Goal: Task Accomplishment & Management: Use online tool/utility

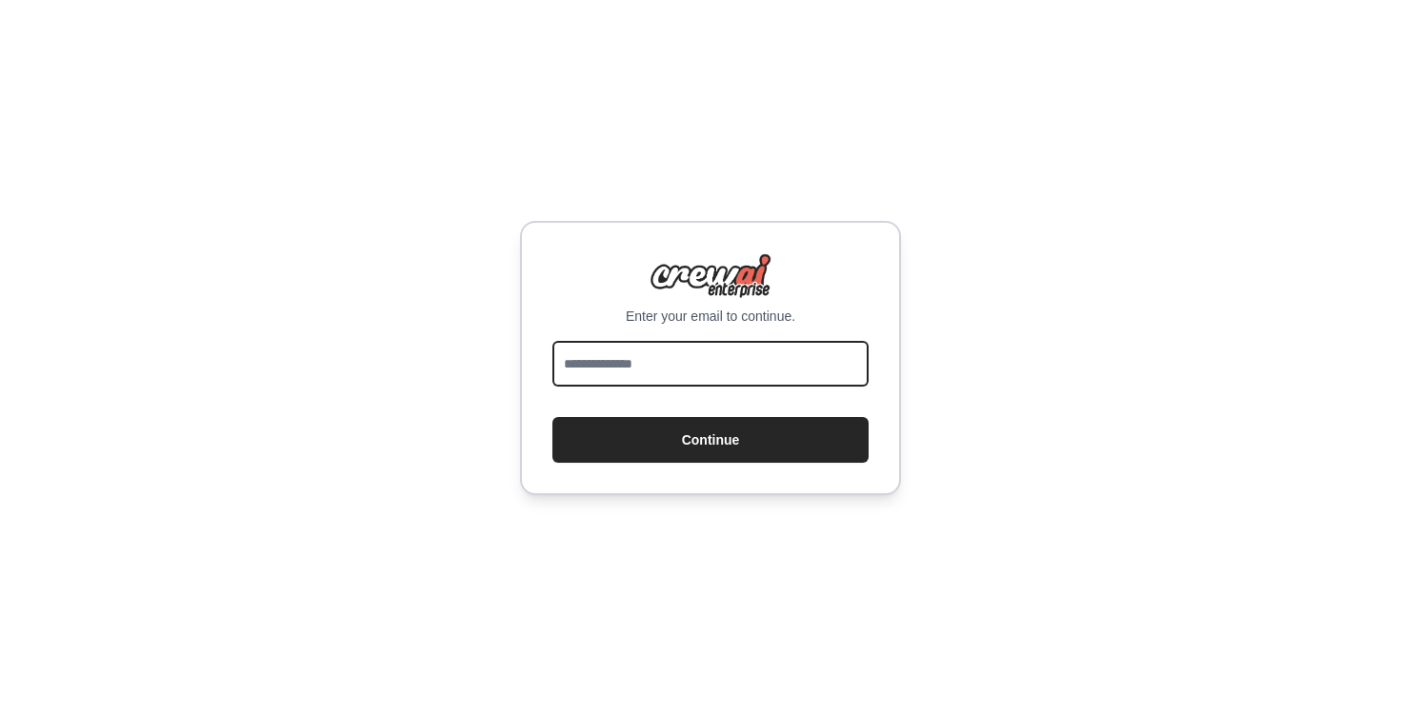
click at [644, 369] on input "email" at bounding box center [710, 364] width 316 height 46
type input "**********"
click at [552, 417] on button "Continue" at bounding box center [710, 440] width 316 height 46
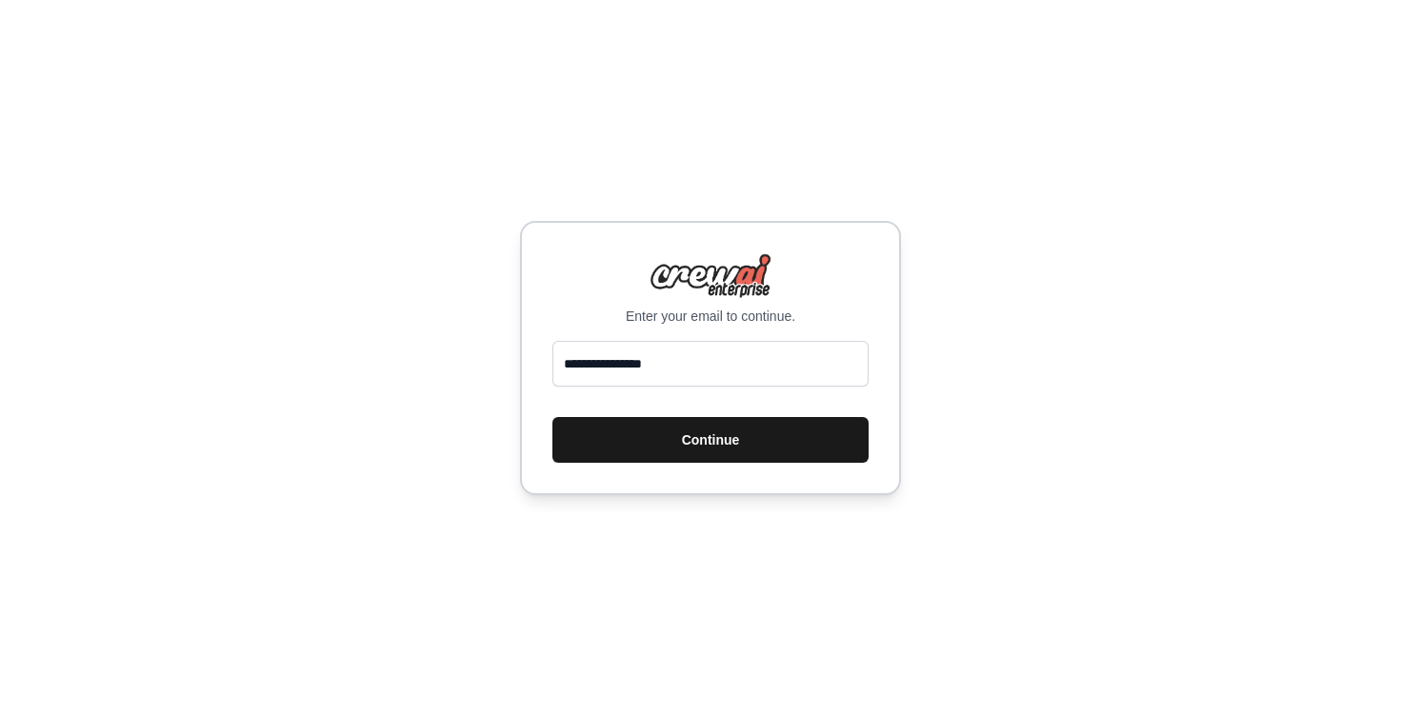
click at [706, 454] on button "Continue" at bounding box center [710, 440] width 316 height 46
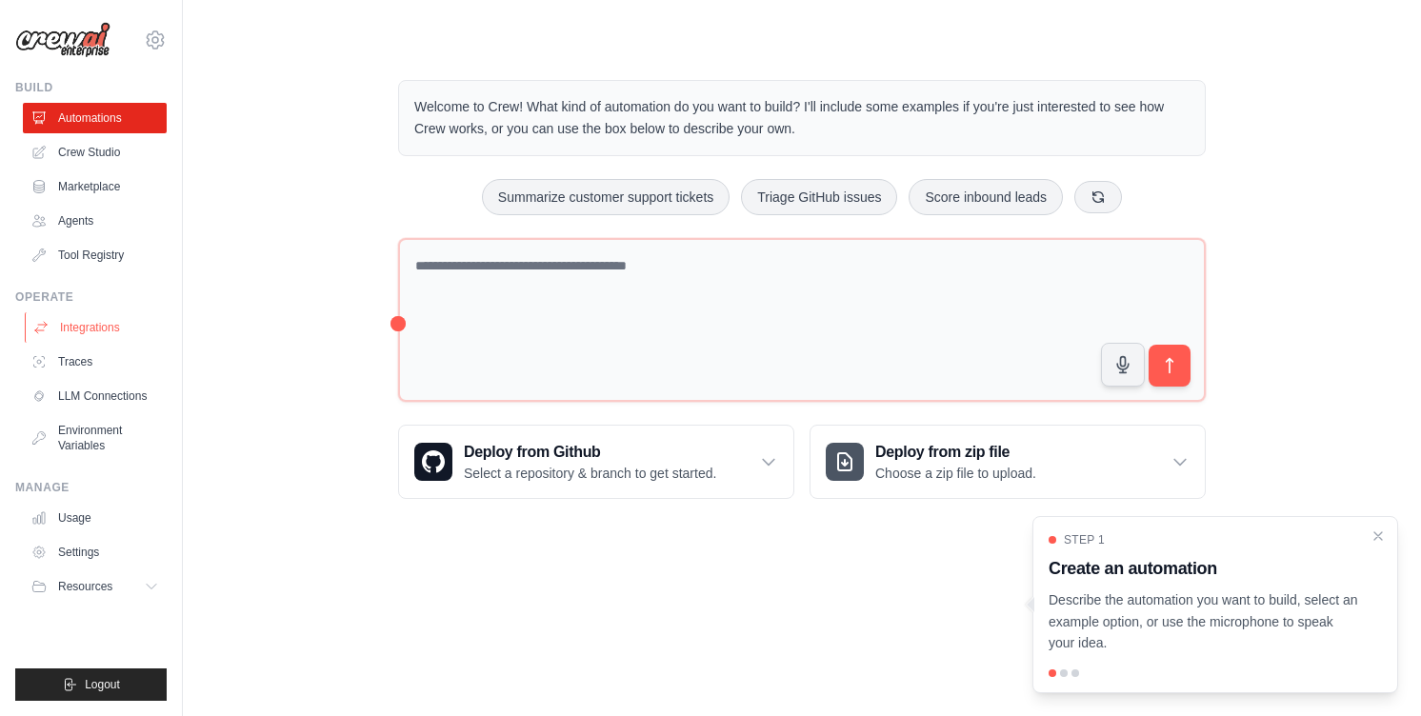
click at [68, 329] on link "Integrations" at bounding box center [97, 327] width 144 height 30
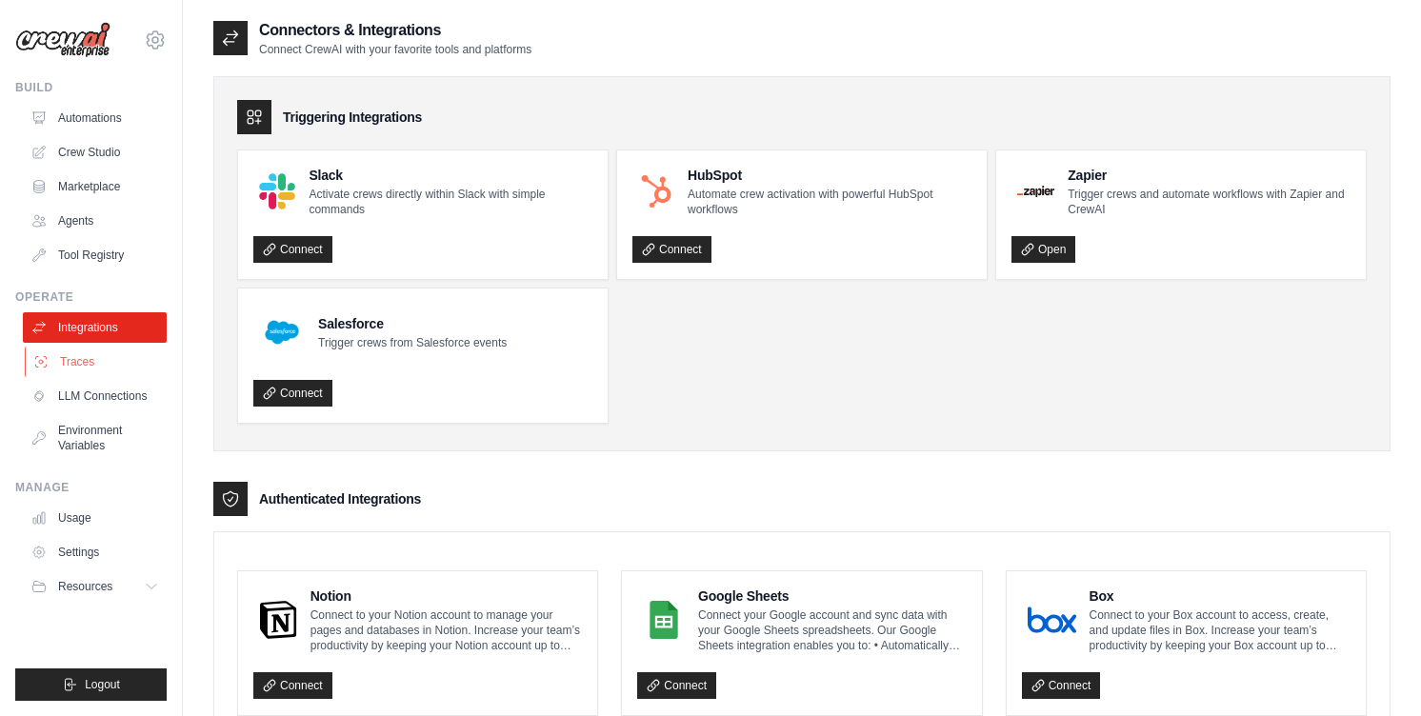
click at [72, 359] on link "Traces" at bounding box center [97, 362] width 144 height 30
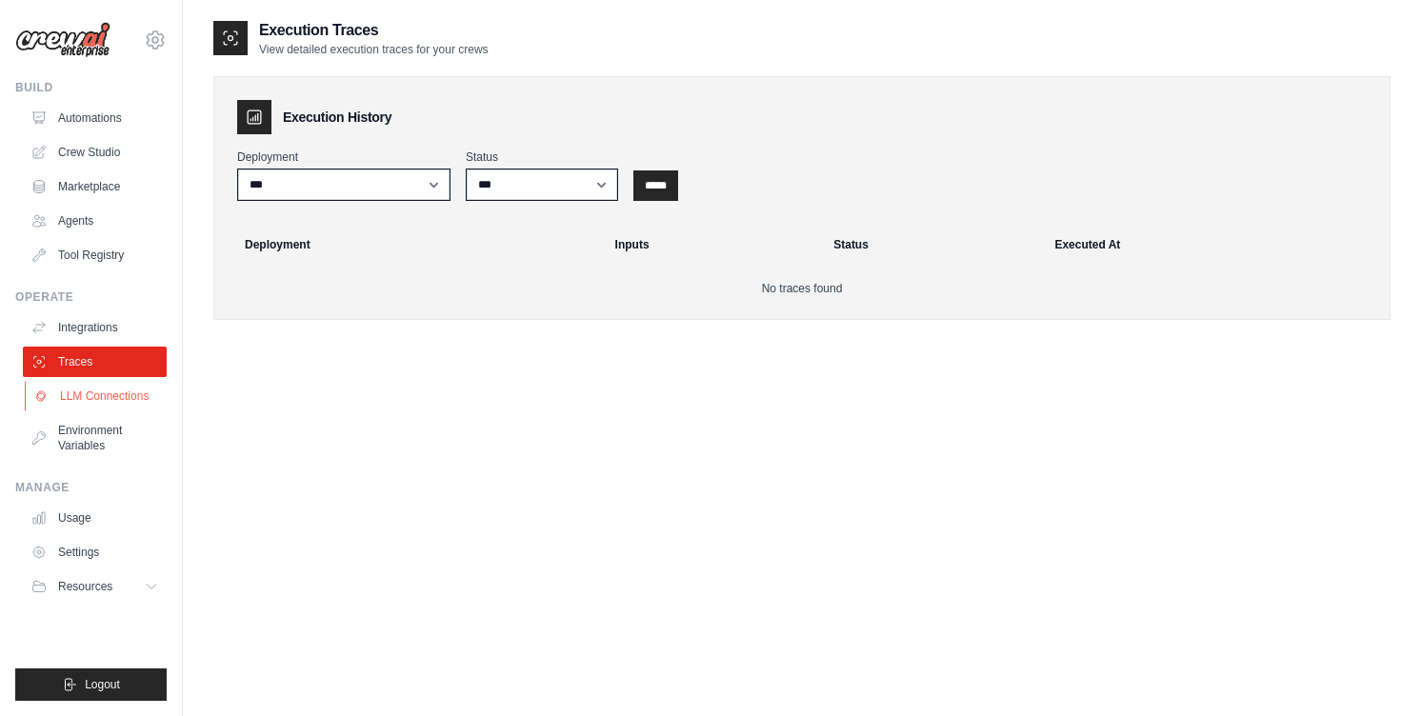
click at [76, 392] on link "LLM Connections" at bounding box center [97, 396] width 144 height 30
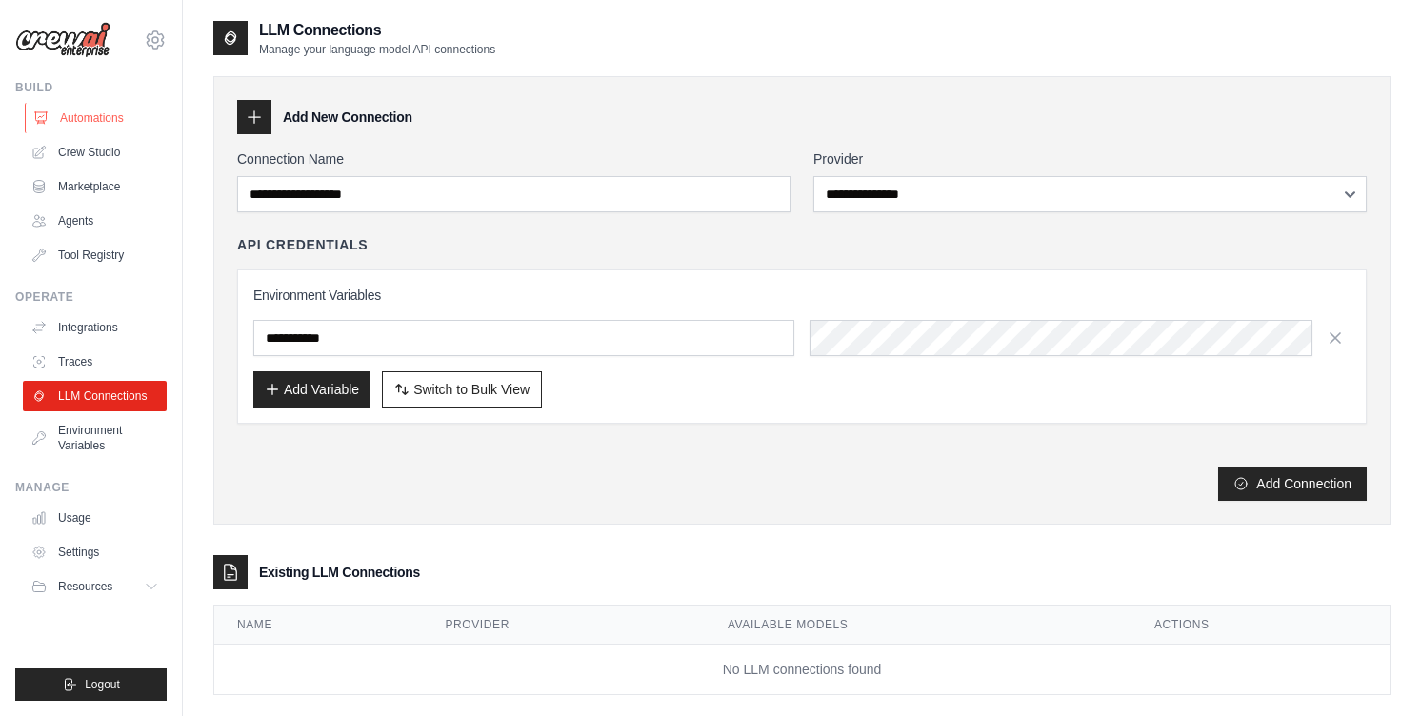
click at [79, 112] on link "Automations" at bounding box center [97, 118] width 144 height 30
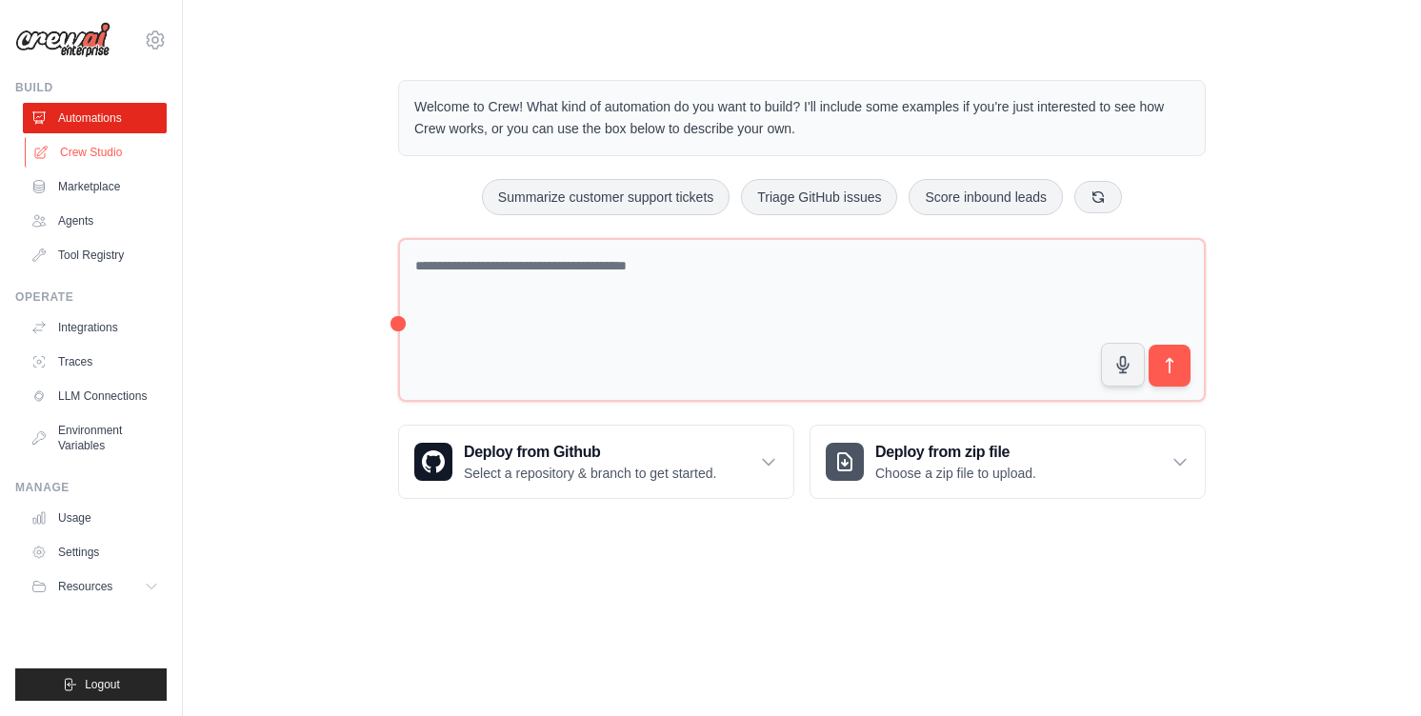
click at [79, 145] on link "Crew Studio" at bounding box center [97, 152] width 144 height 30
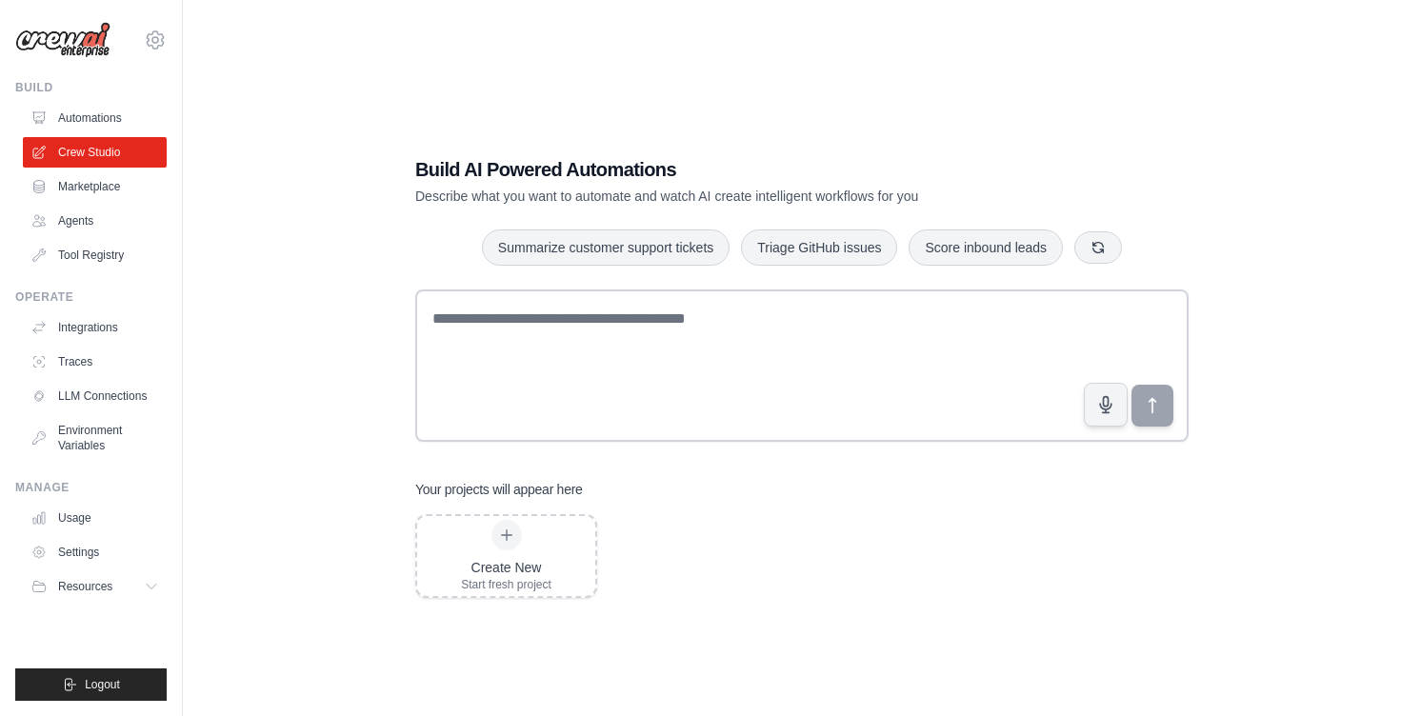
scroll to position [38, 0]
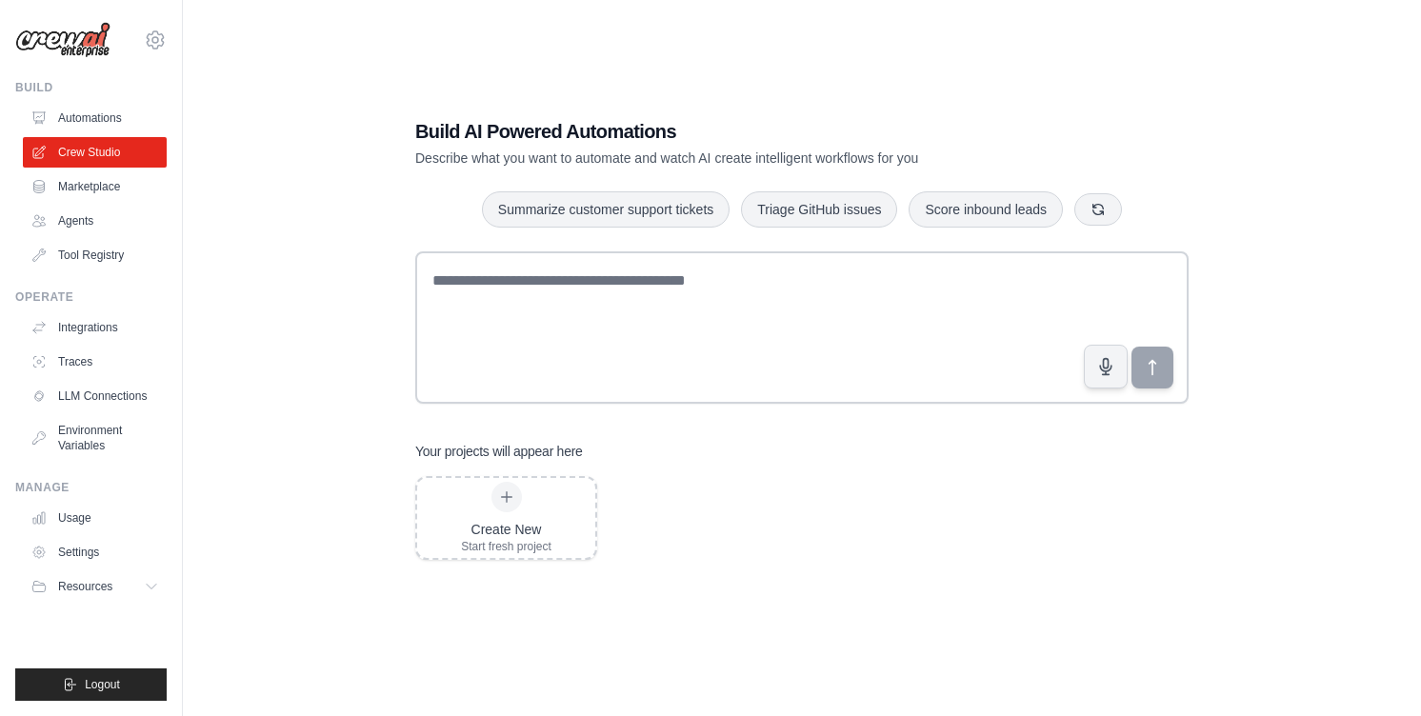
click at [353, 171] on div "Build AI Powered Automations Describe what you want to automate and watch AI cr…" at bounding box center [801, 339] width 1177 height 716
click at [110, 189] on link "Marketplace" at bounding box center [97, 186] width 144 height 30
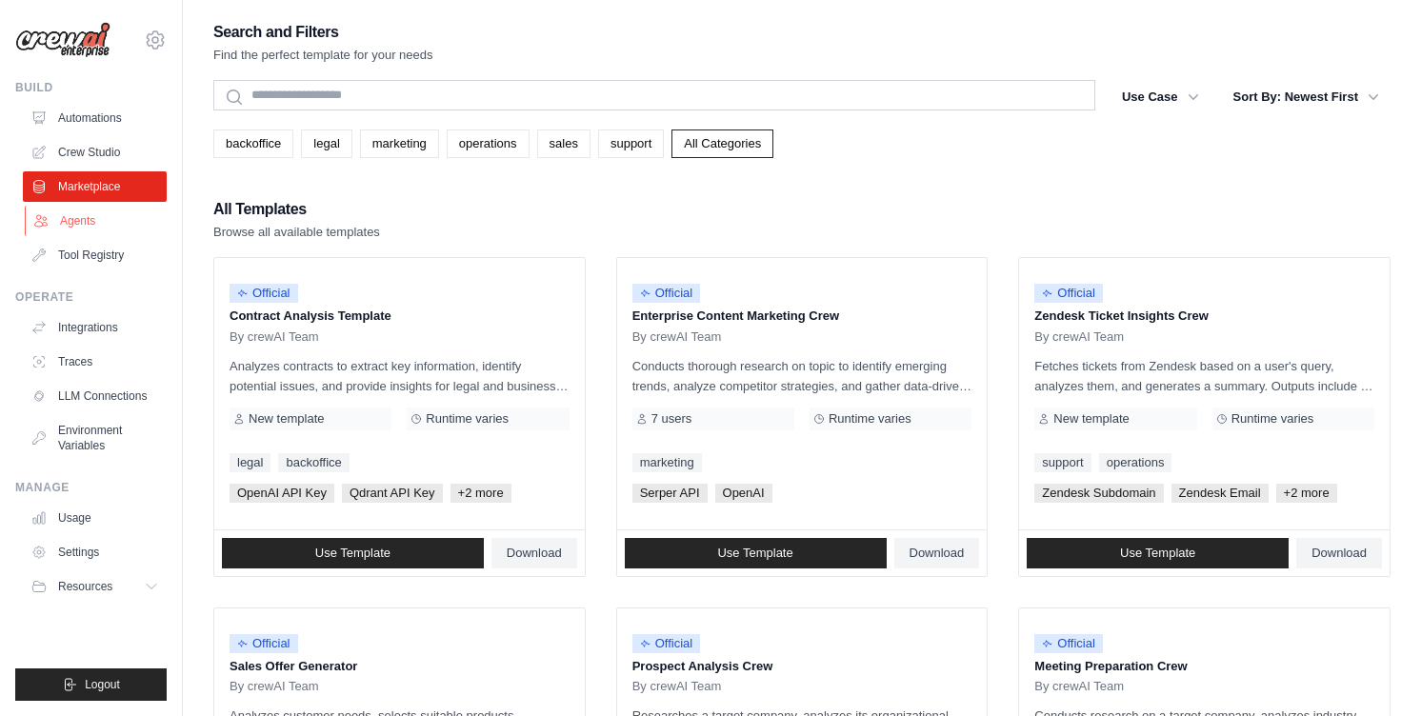
click at [95, 225] on link "Agents" at bounding box center [97, 221] width 144 height 30
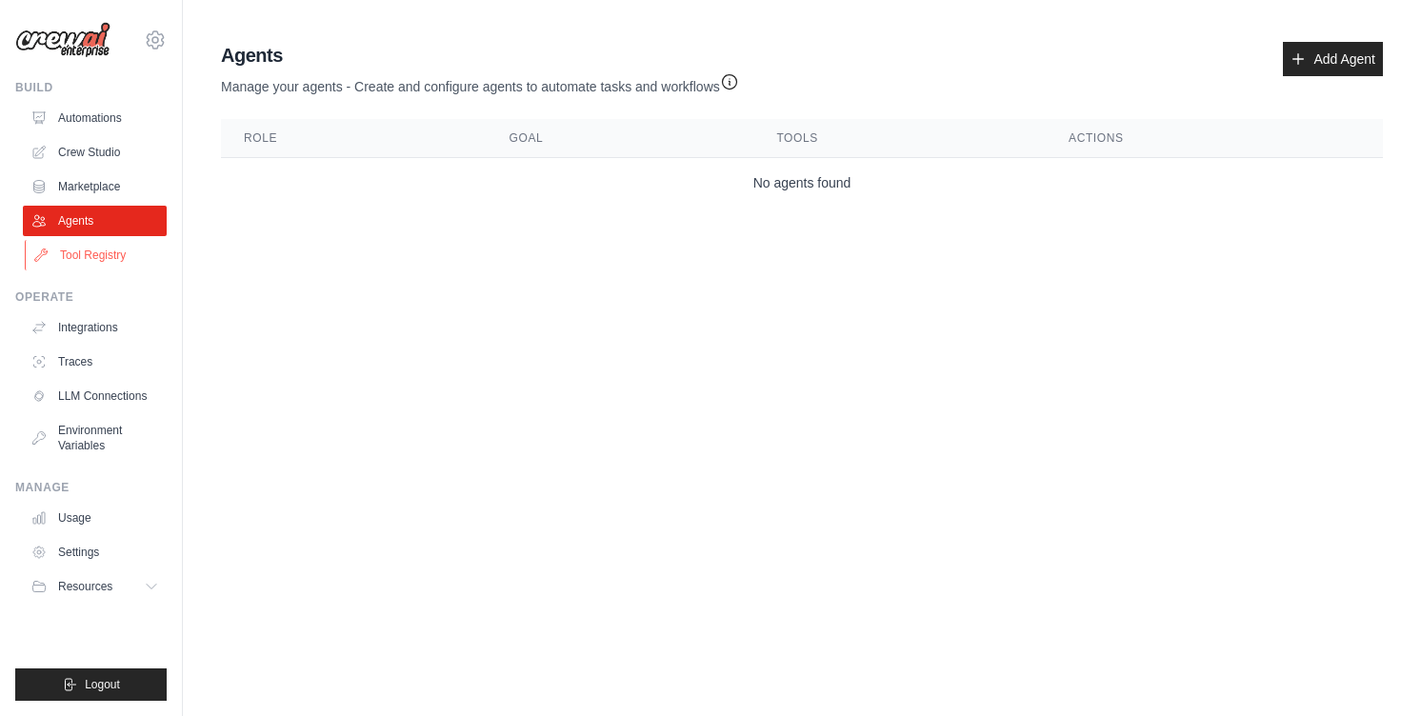
click at [94, 252] on link "Tool Registry" at bounding box center [97, 255] width 144 height 30
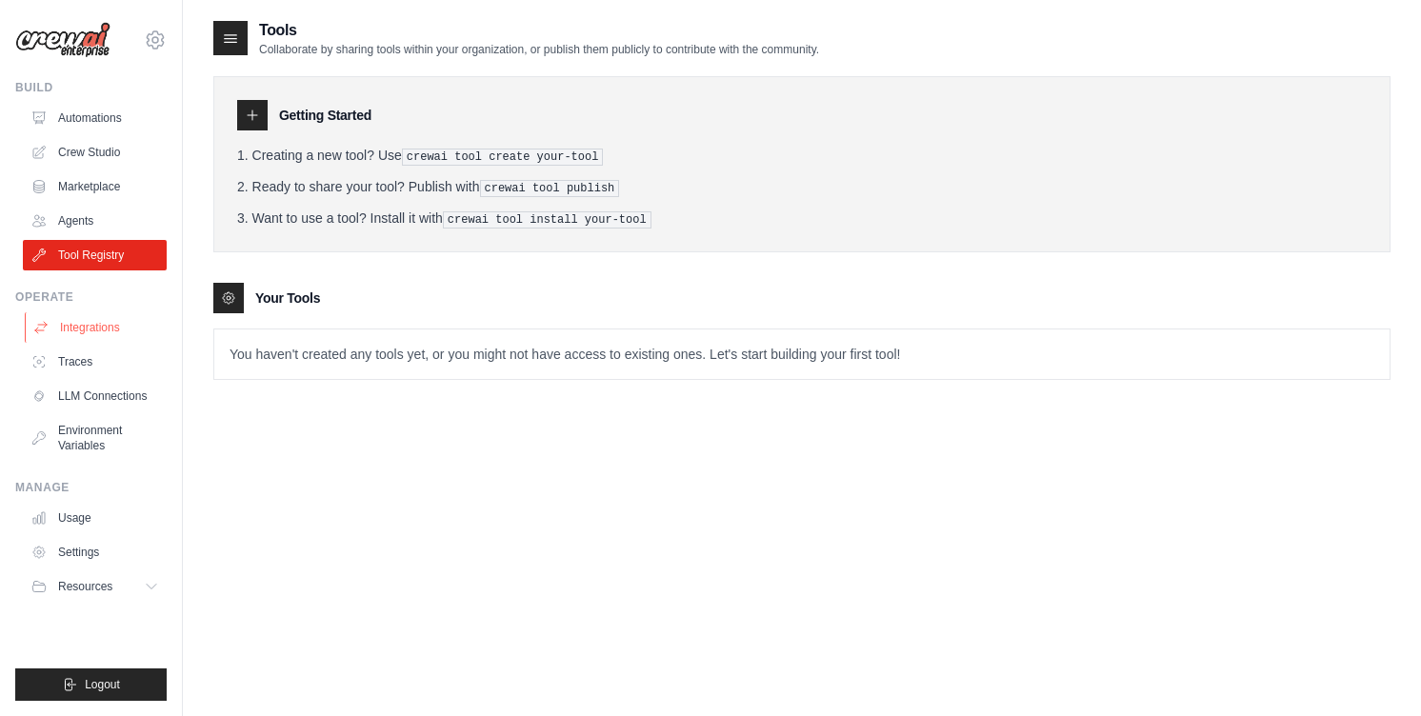
click at [83, 326] on link "Integrations" at bounding box center [97, 327] width 144 height 30
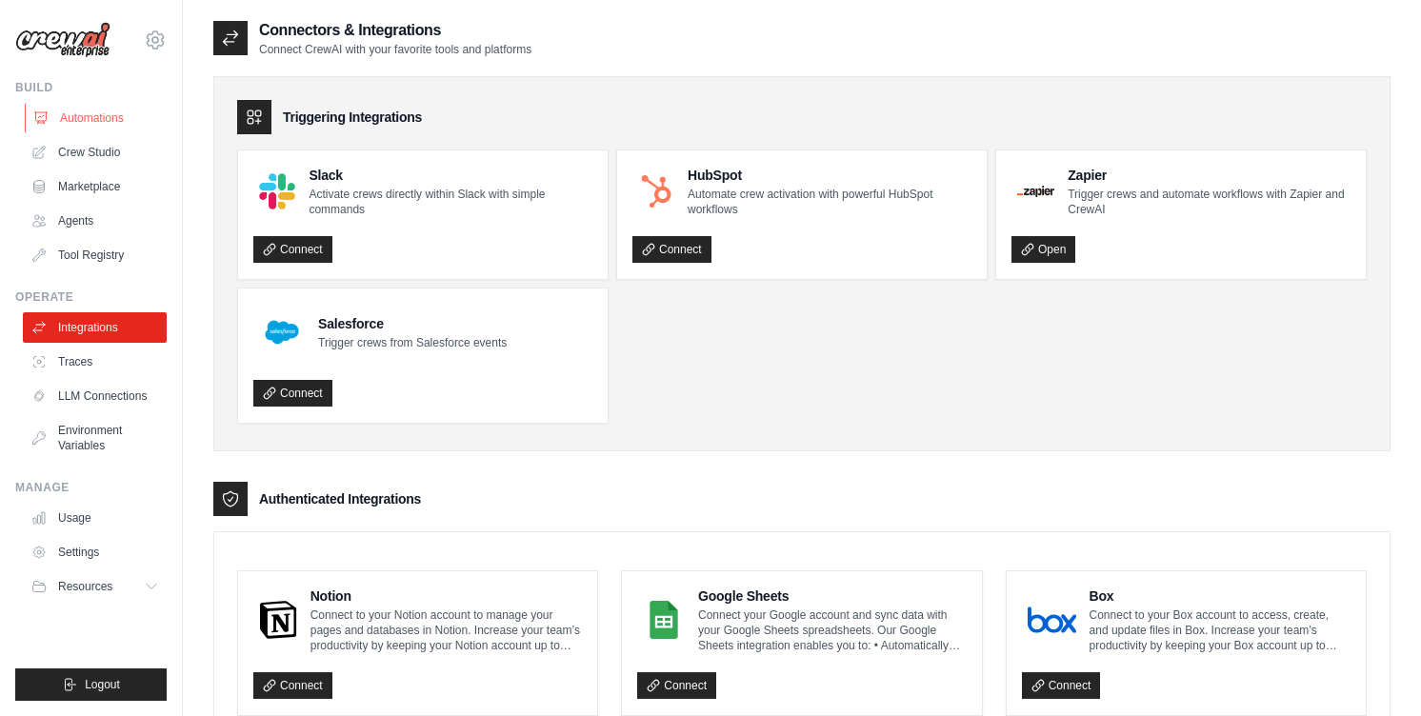
click at [107, 125] on link "Automations" at bounding box center [97, 118] width 144 height 30
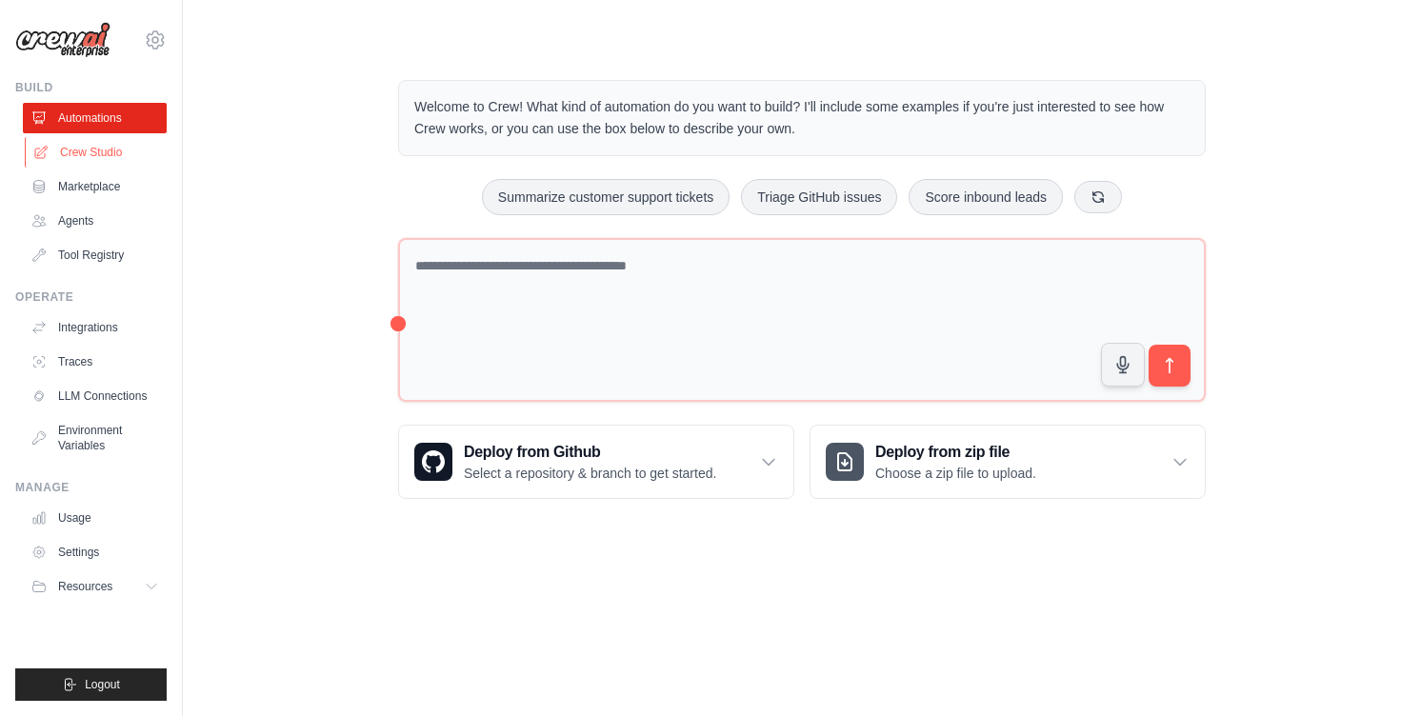
click at [130, 155] on link "Crew Studio" at bounding box center [97, 152] width 144 height 30
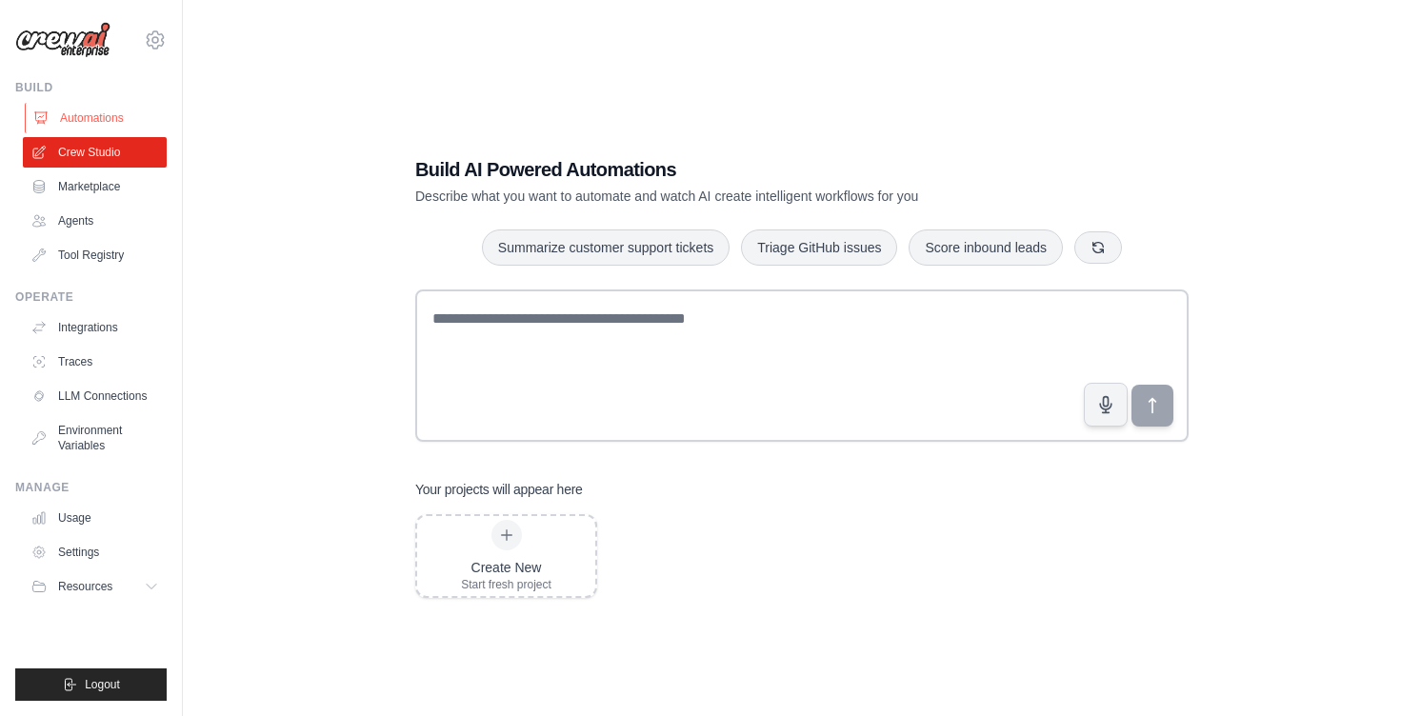
click at [108, 122] on link "Automations" at bounding box center [97, 118] width 144 height 30
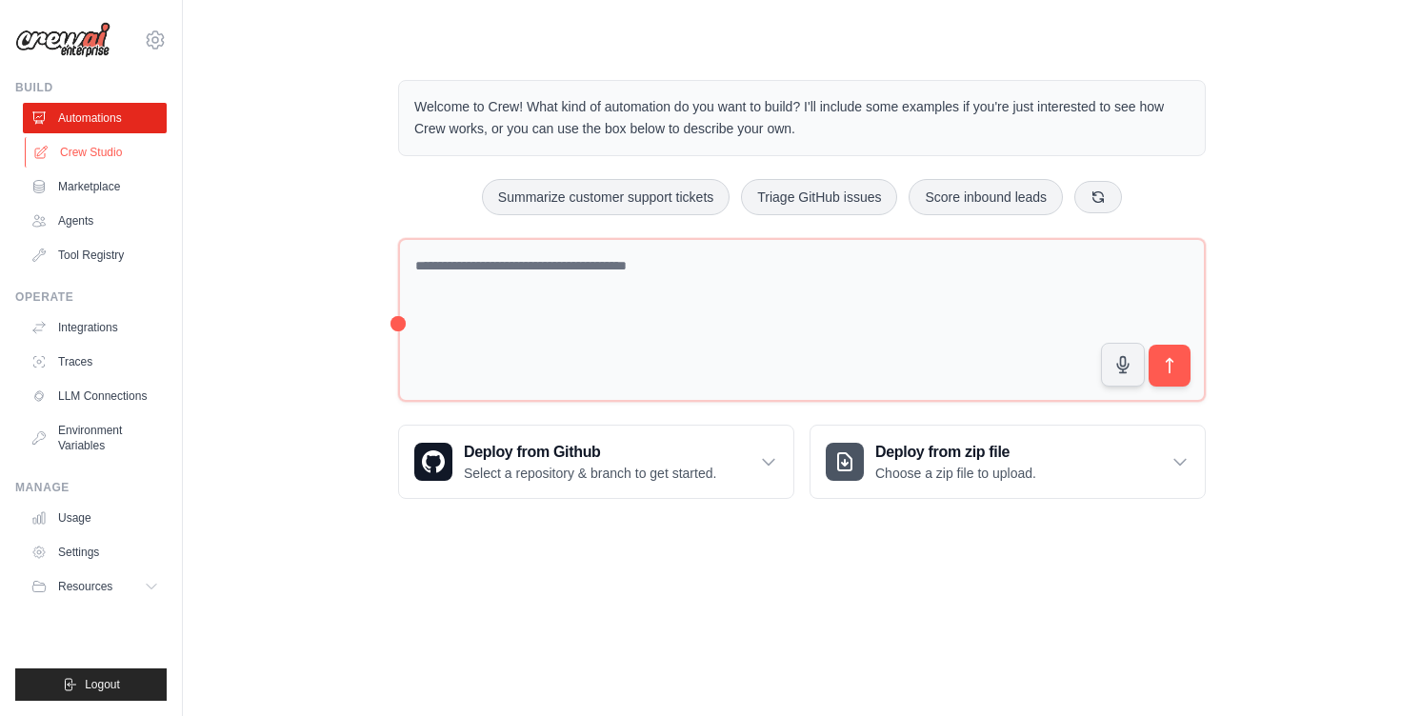
click at [99, 149] on link "Crew Studio" at bounding box center [97, 152] width 144 height 30
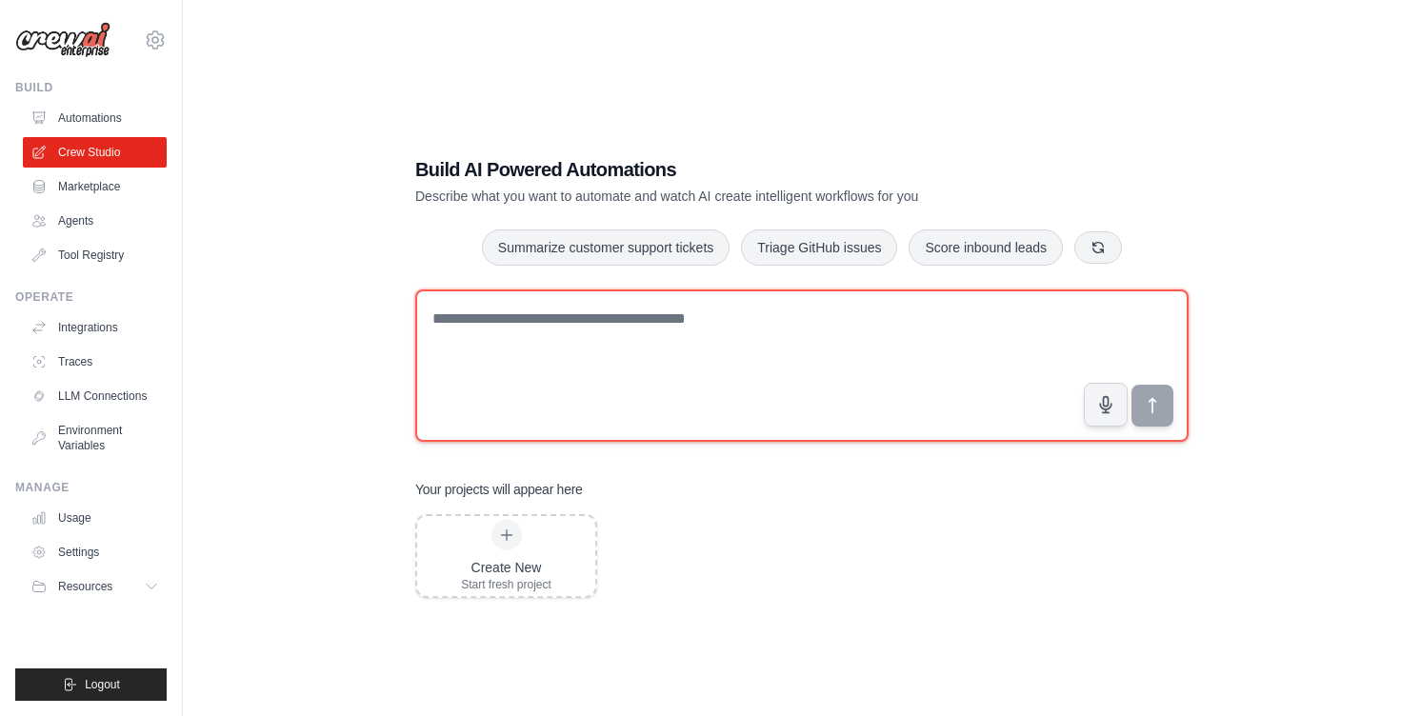
click at [559, 398] on textarea at bounding box center [801, 365] width 773 height 152
paste textarea "**********"
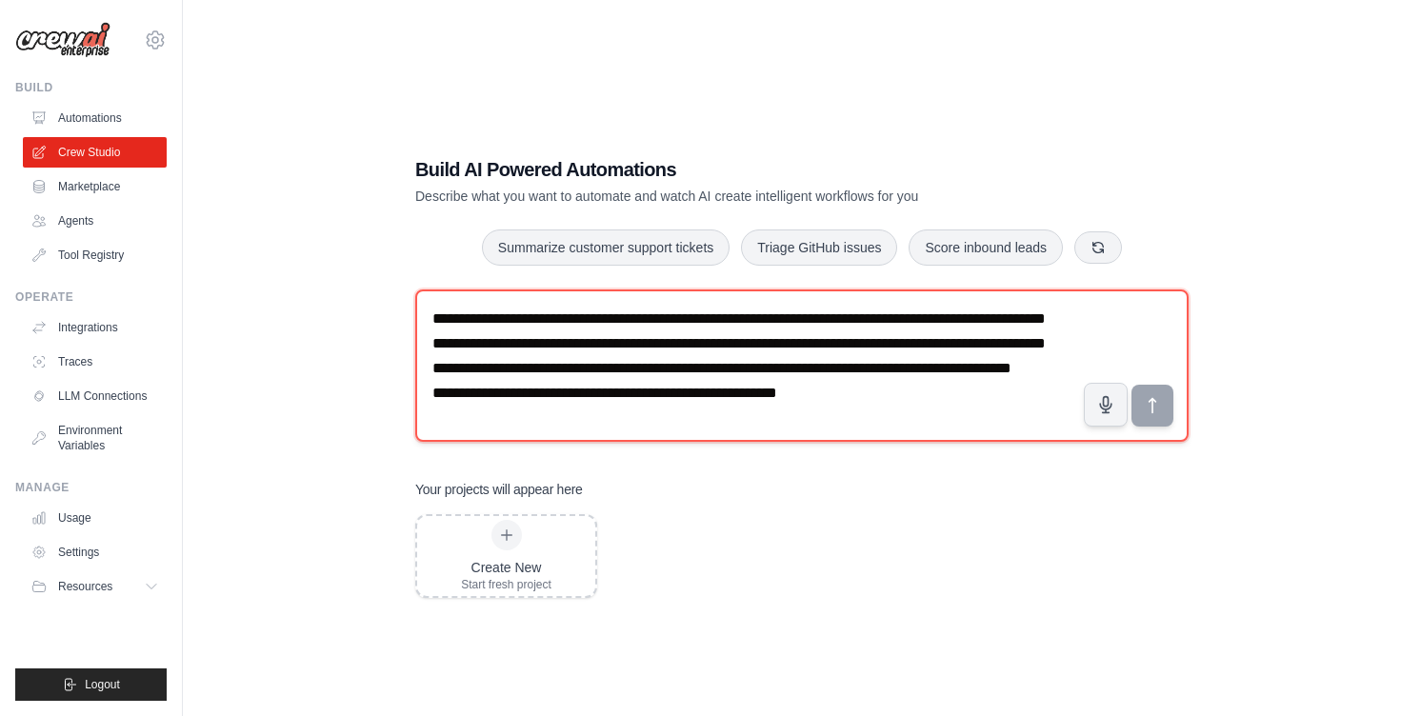
scroll to position [36, 0]
type textarea "**********"
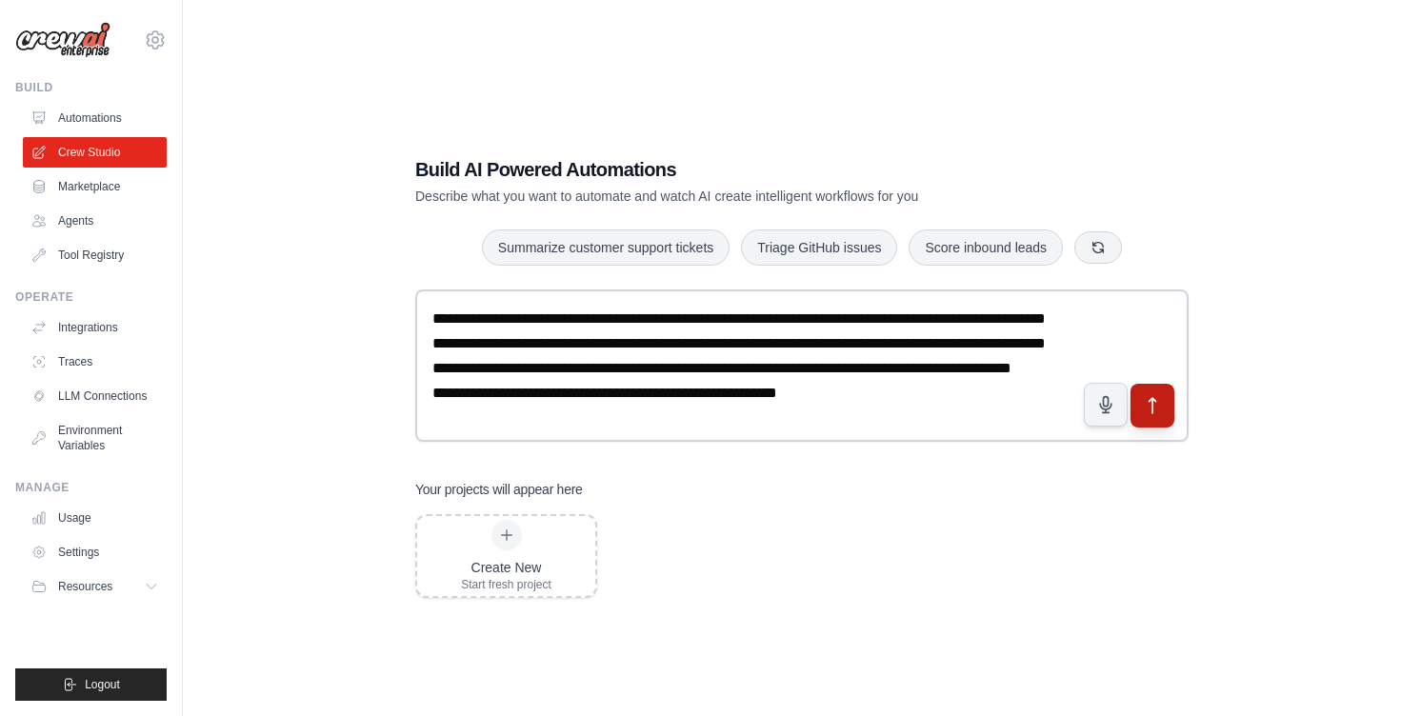
click at [1154, 408] on icon "submit" at bounding box center [1153, 406] width 20 height 20
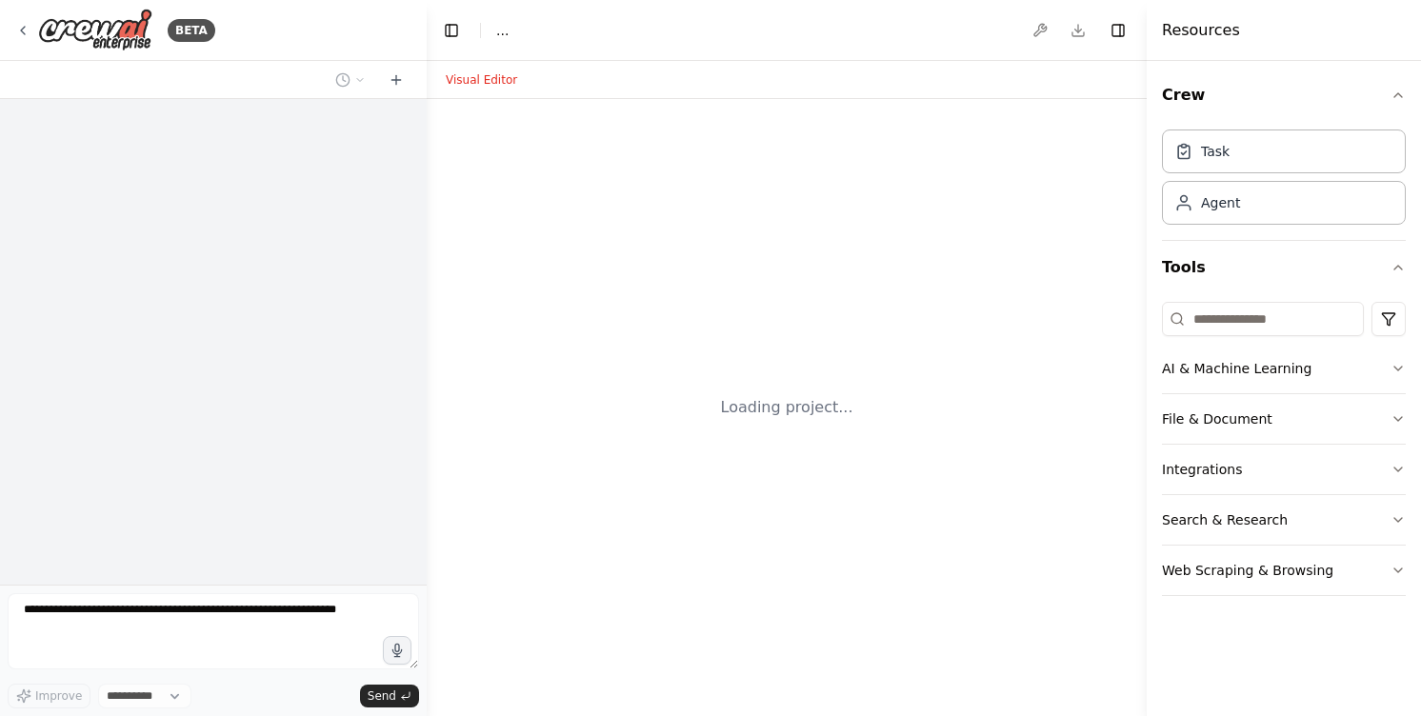
select select "****"
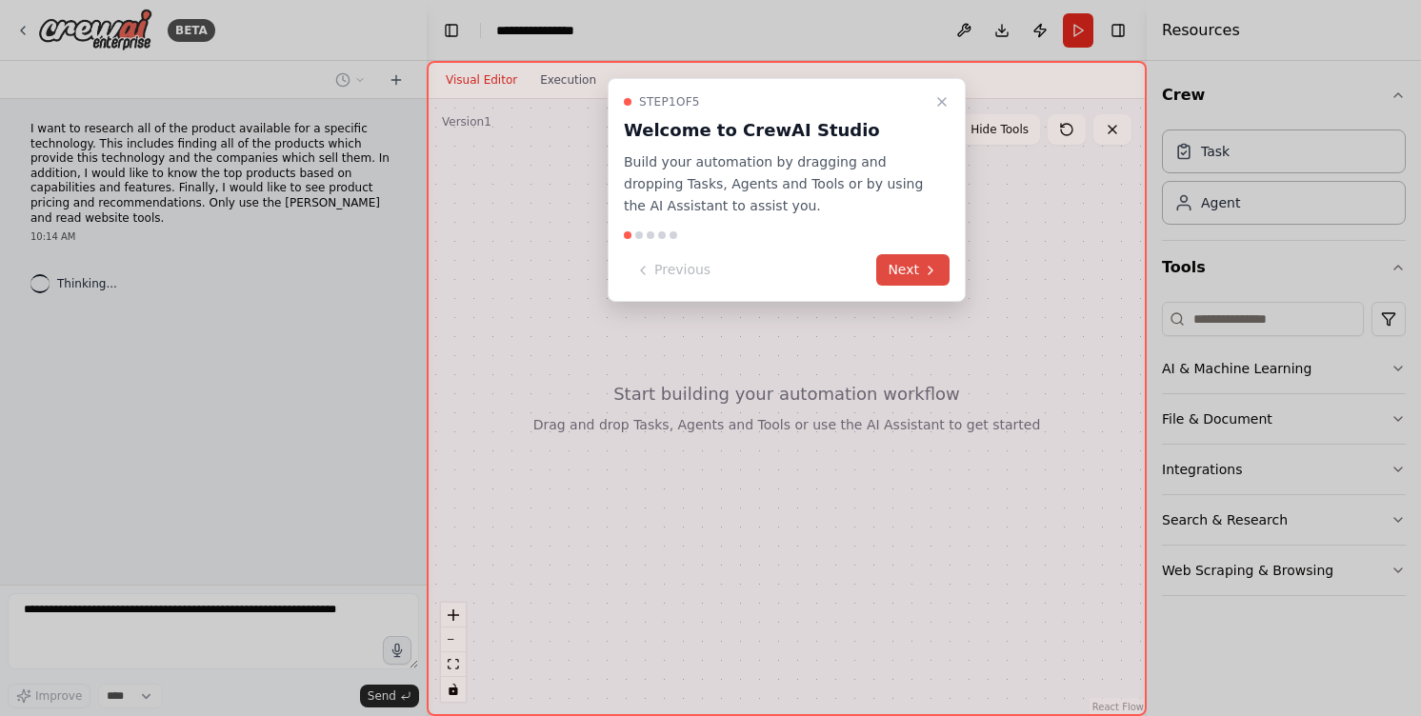
click at [933, 269] on icon at bounding box center [930, 270] width 15 height 15
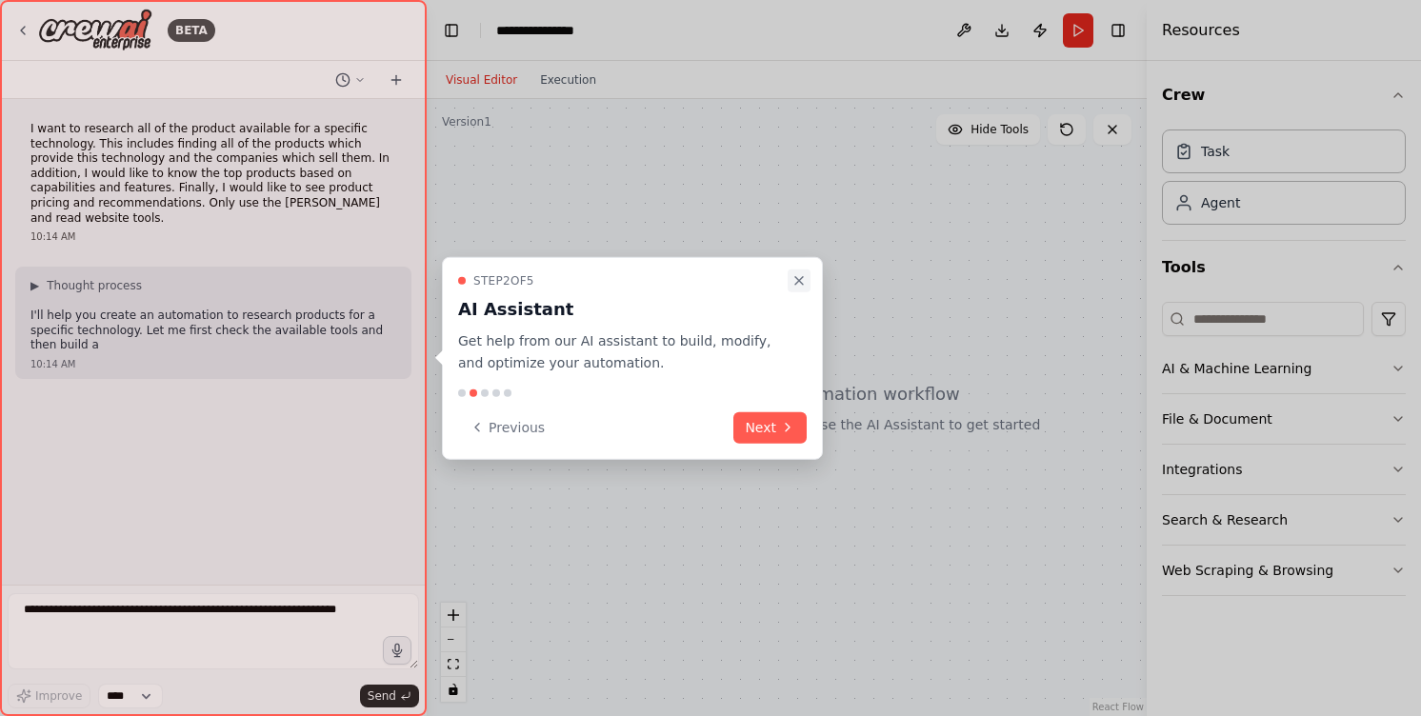
click at [798, 277] on icon "Close walkthrough" at bounding box center [798, 280] width 15 height 15
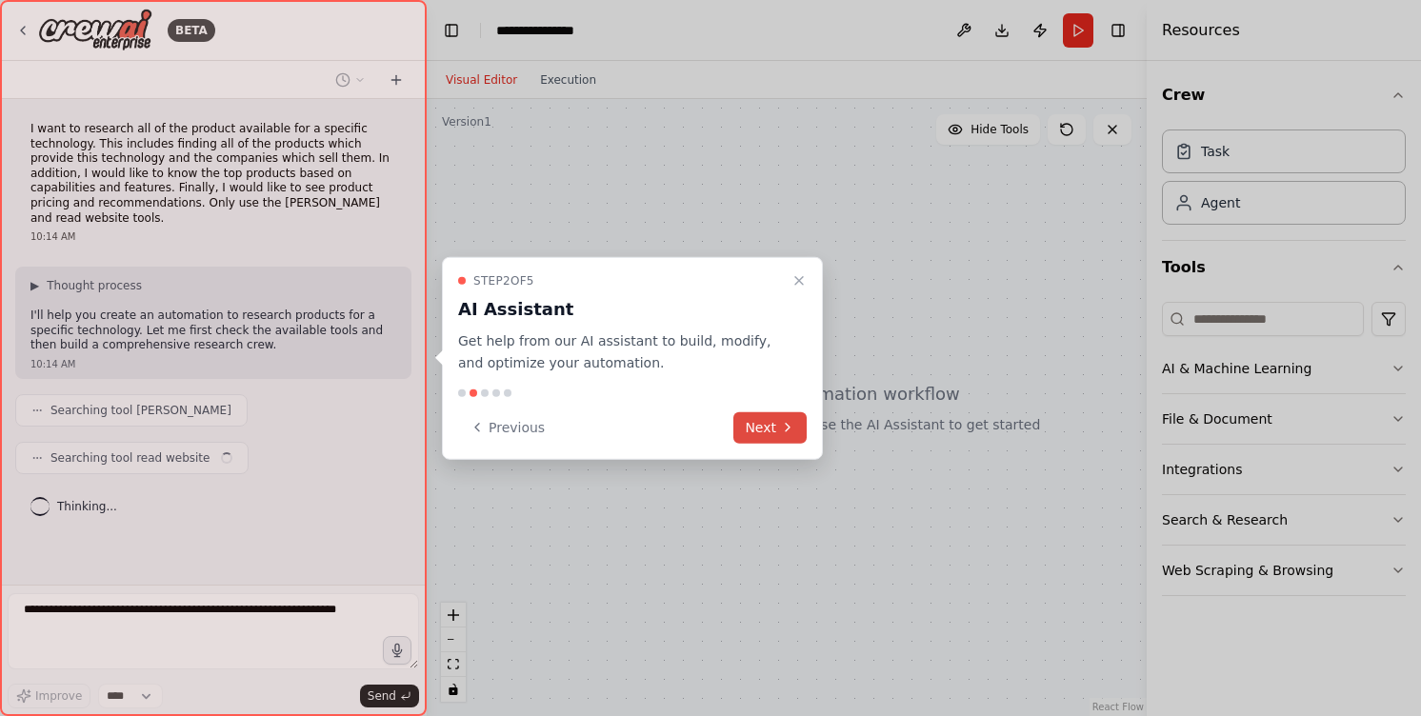
click at [777, 430] on button "Next" at bounding box center [769, 426] width 73 height 31
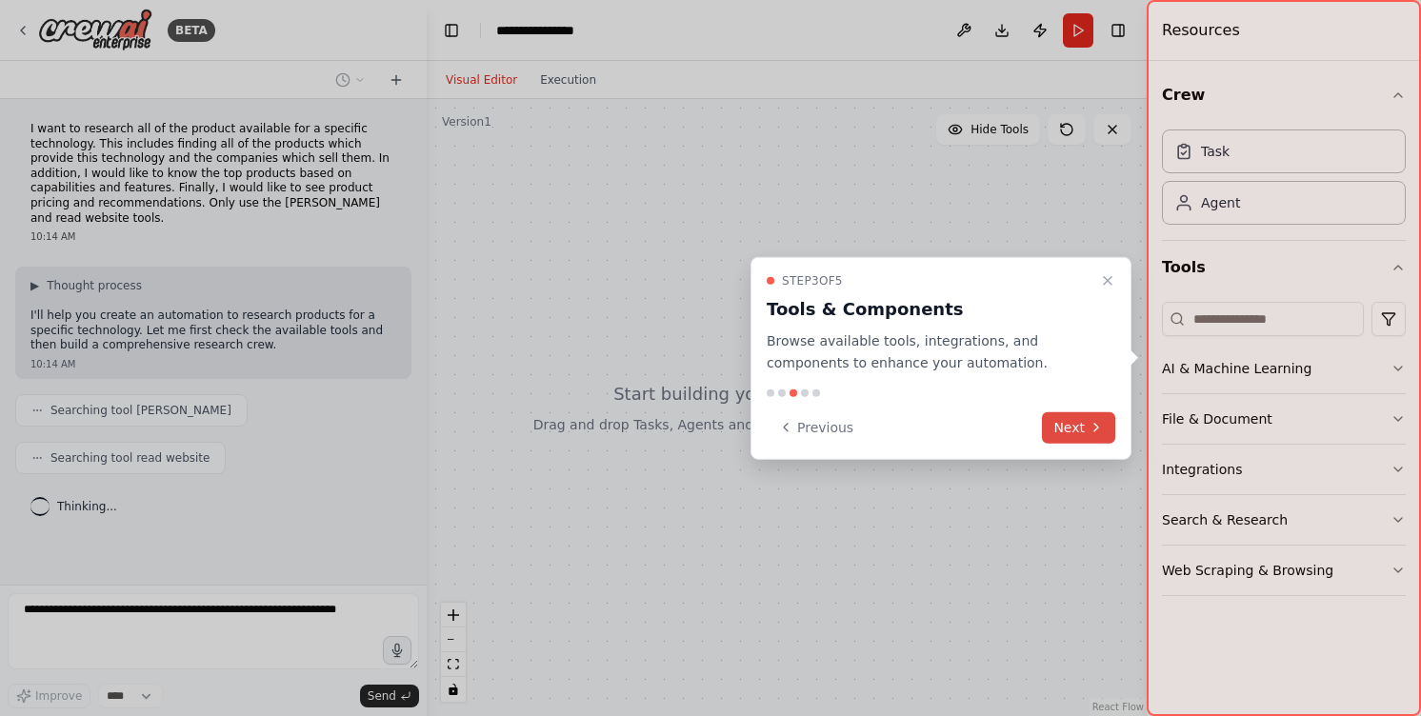
click at [1095, 430] on icon at bounding box center [1096, 428] width 4 height 8
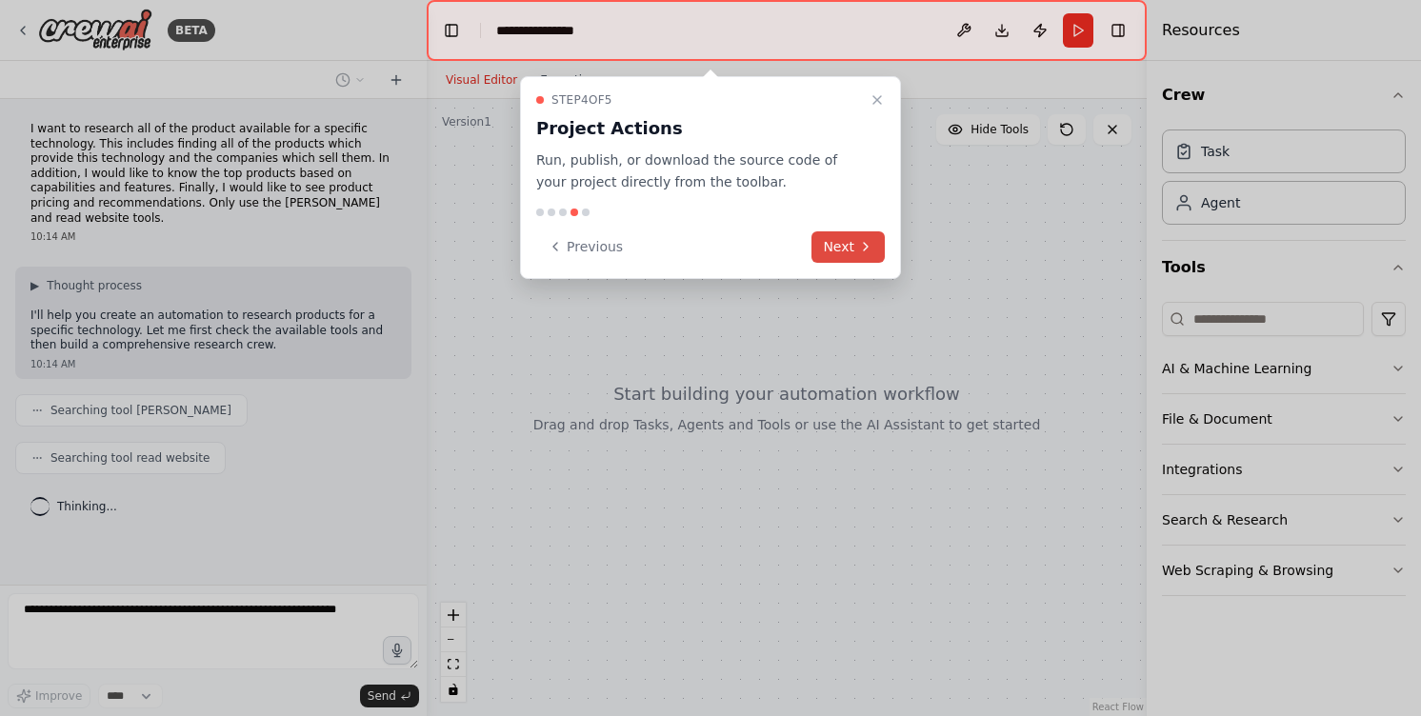
click at [843, 237] on button "Next" at bounding box center [847, 246] width 73 height 31
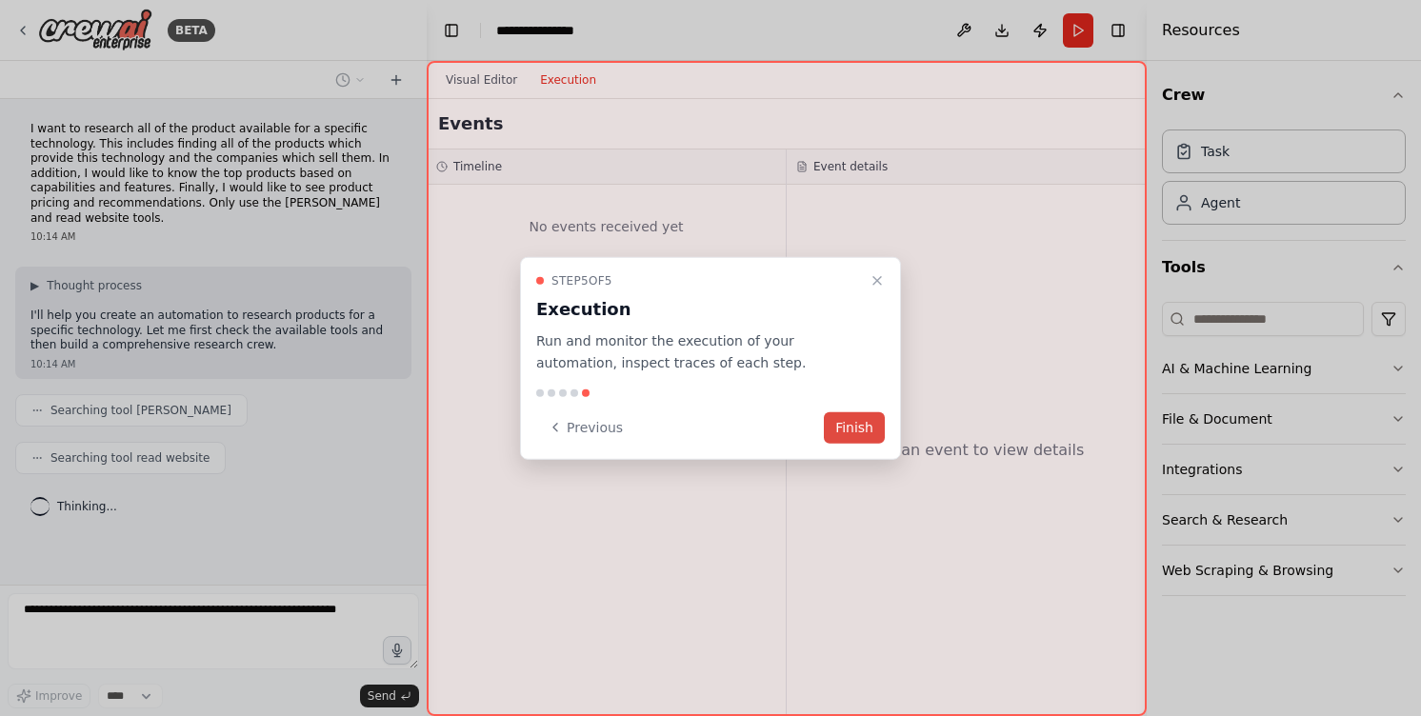
click at [863, 423] on button "Finish" at bounding box center [854, 426] width 61 height 31
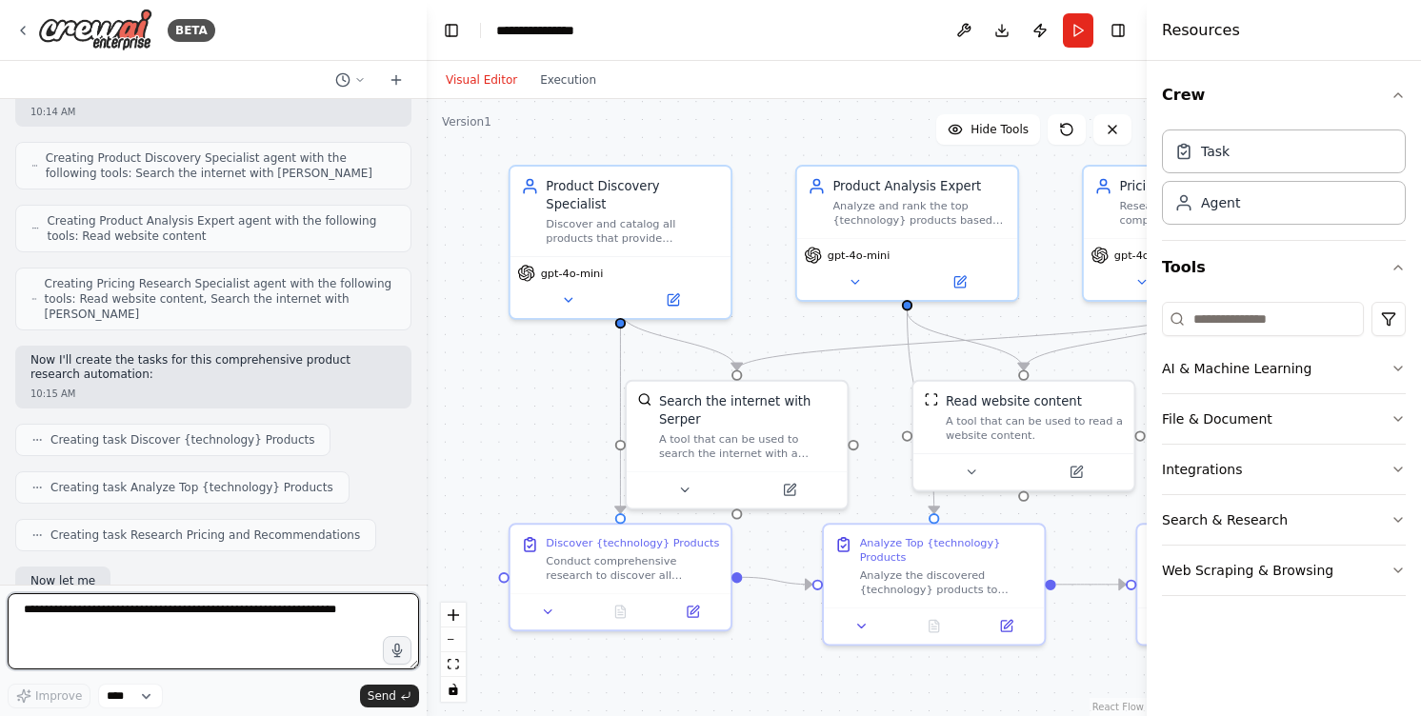
scroll to position [552, 0]
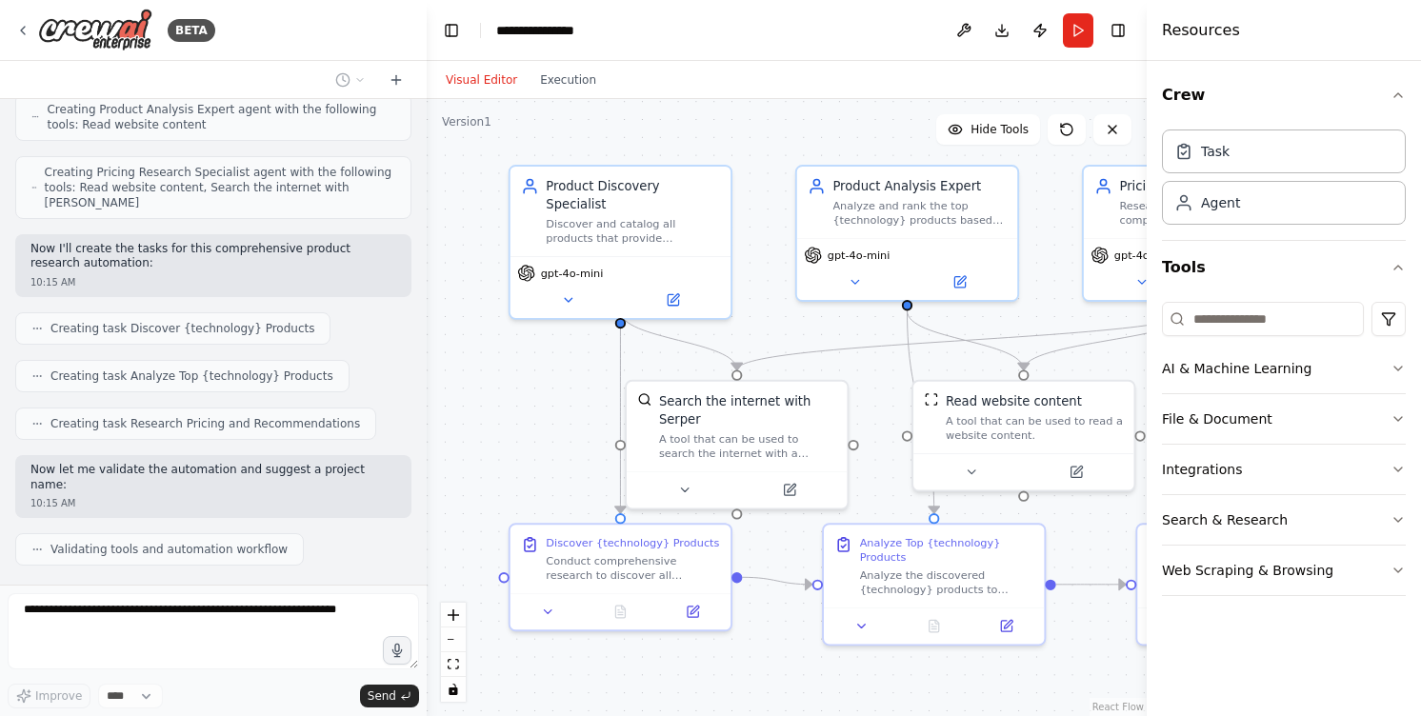
drag, startPoint x: 549, startPoint y: 456, endPoint x: 536, endPoint y: 410, distance: 47.6
click at [536, 410] on div ".deletable-edge-delete-btn { width: 20px; height: 20px; border: 0px solid #ffff…" at bounding box center [787, 407] width 720 height 617
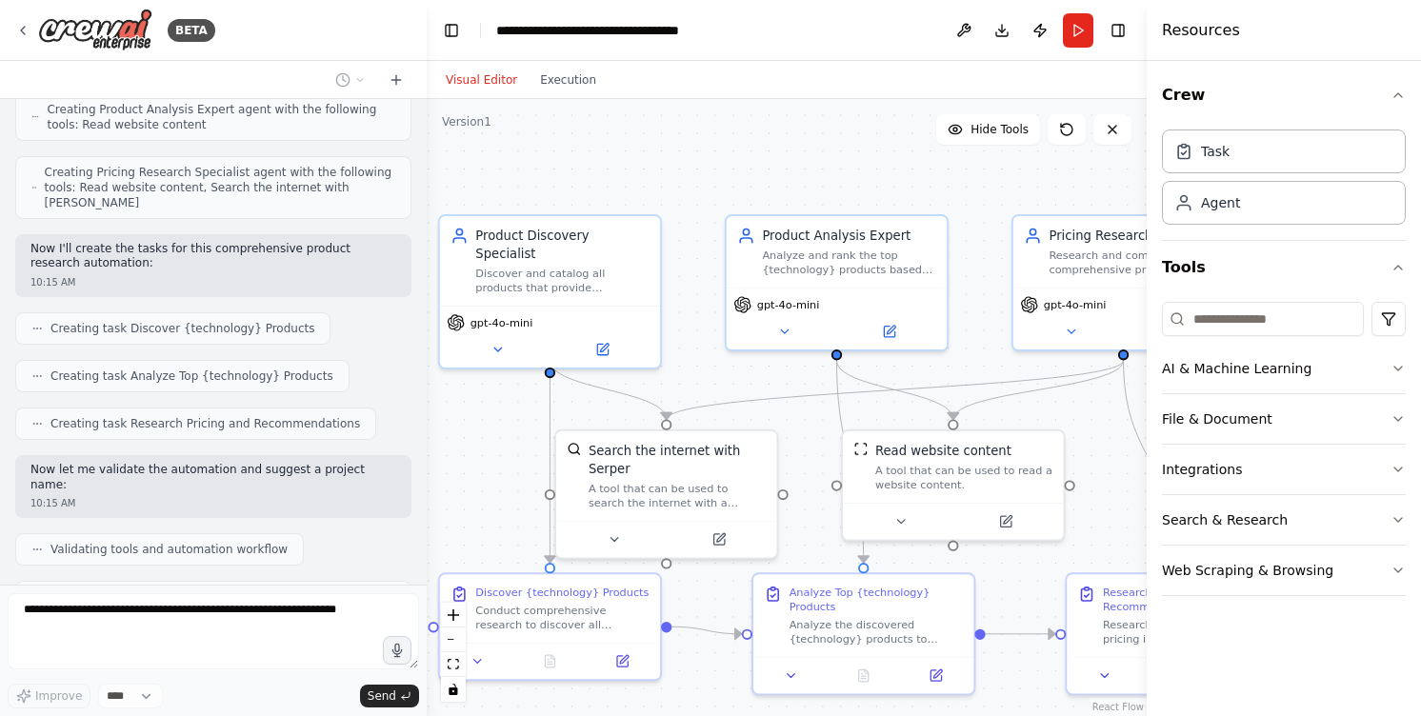
scroll to position [615, 0]
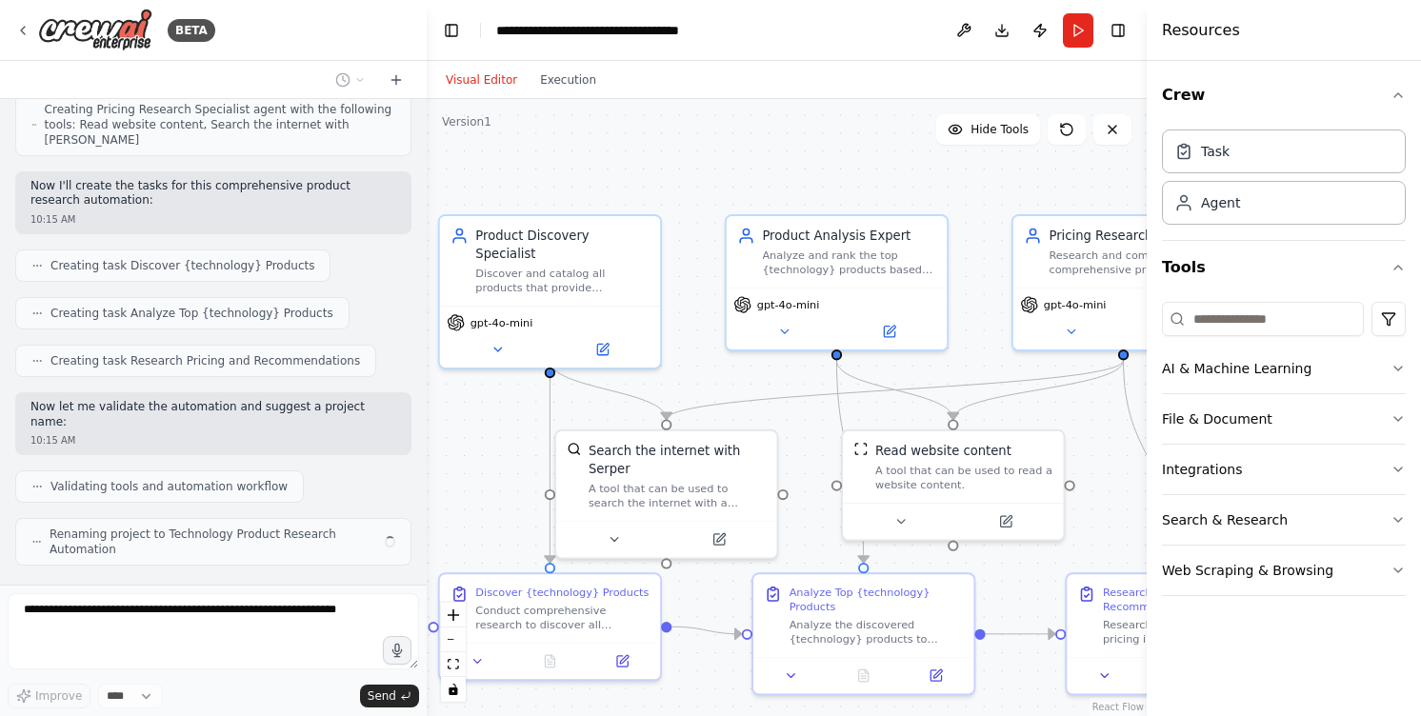
drag, startPoint x: 565, startPoint y: 408, endPoint x: 494, endPoint y: 457, distance: 86.1
click at [494, 457] on div ".deletable-edge-delete-btn { width: 20px; height: 20px; border: 0px solid #ffff…" at bounding box center [787, 407] width 720 height 617
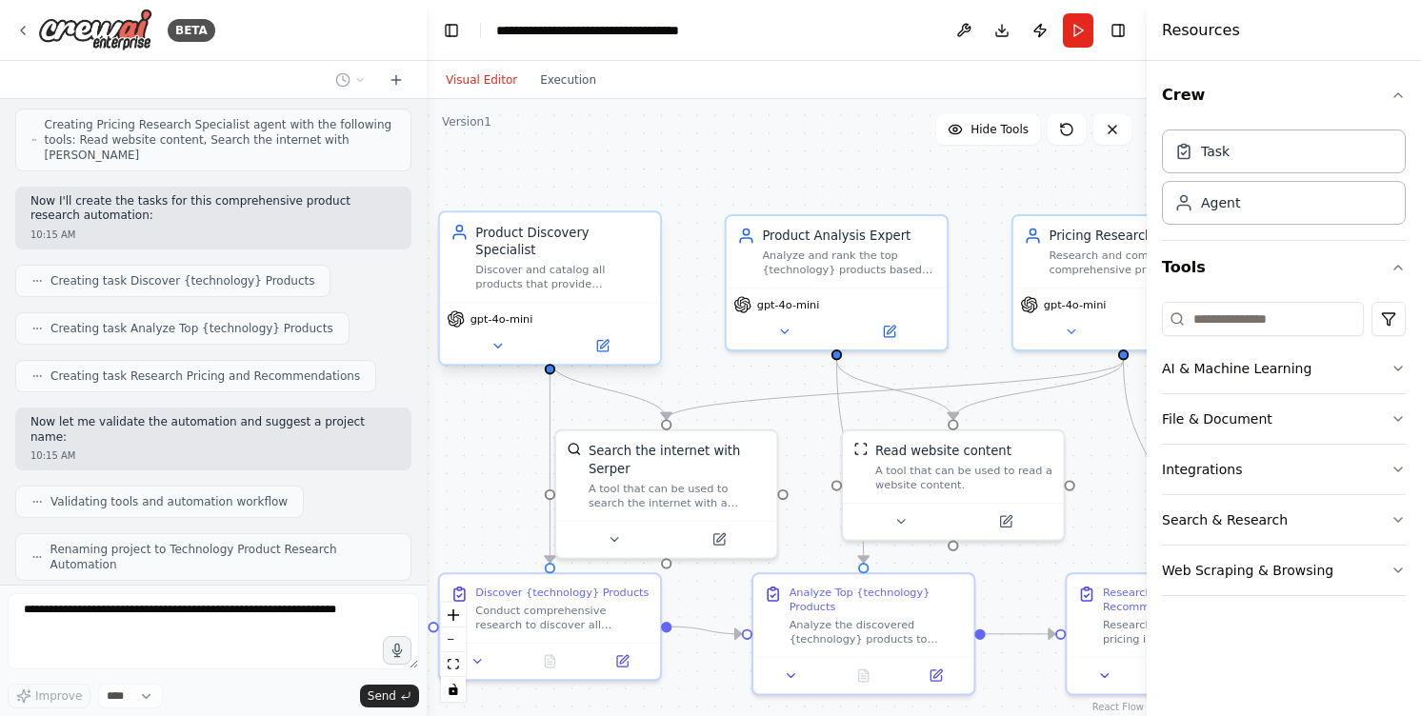
click at [603, 267] on div "Discover and catalog all products that provide {technology}, identifying the co…" at bounding box center [562, 277] width 174 height 29
click at [833, 269] on div "Analyze and rank the top {technology} products based on their capabilities, fea…" at bounding box center [849, 259] width 174 height 29
click at [765, 174] on div ".deletable-edge-delete-btn { width: 20px; height: 20px; border: 0px solid #ffff…" at bounding box center [787, 407] width 720 height 617
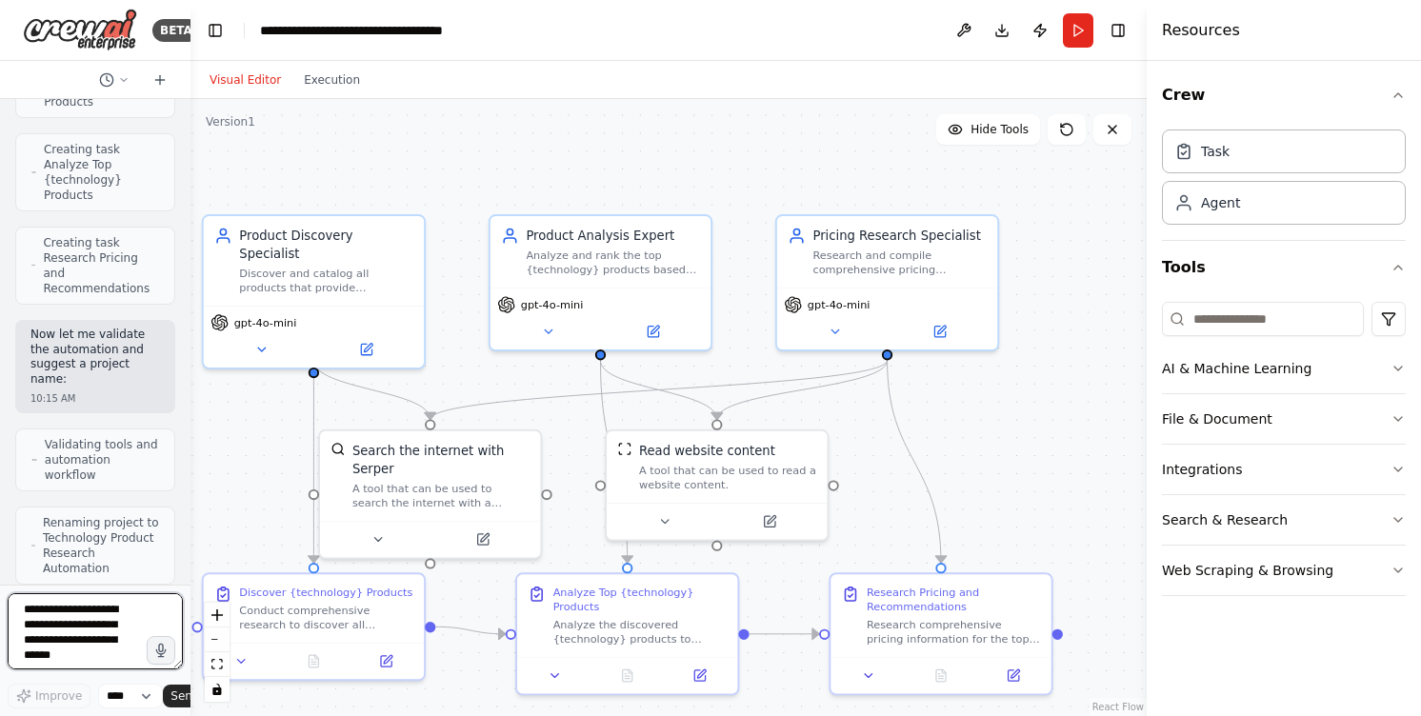
drag, startPoint x: 424, startPoint y: 171, endPoint x: 75, endPoint y: 216, distance: 351.4
click at [75, 216] on div "BETA I want to research all of the product available for a specific technology.…" at bounding box center [95, 358] width 190 height 716
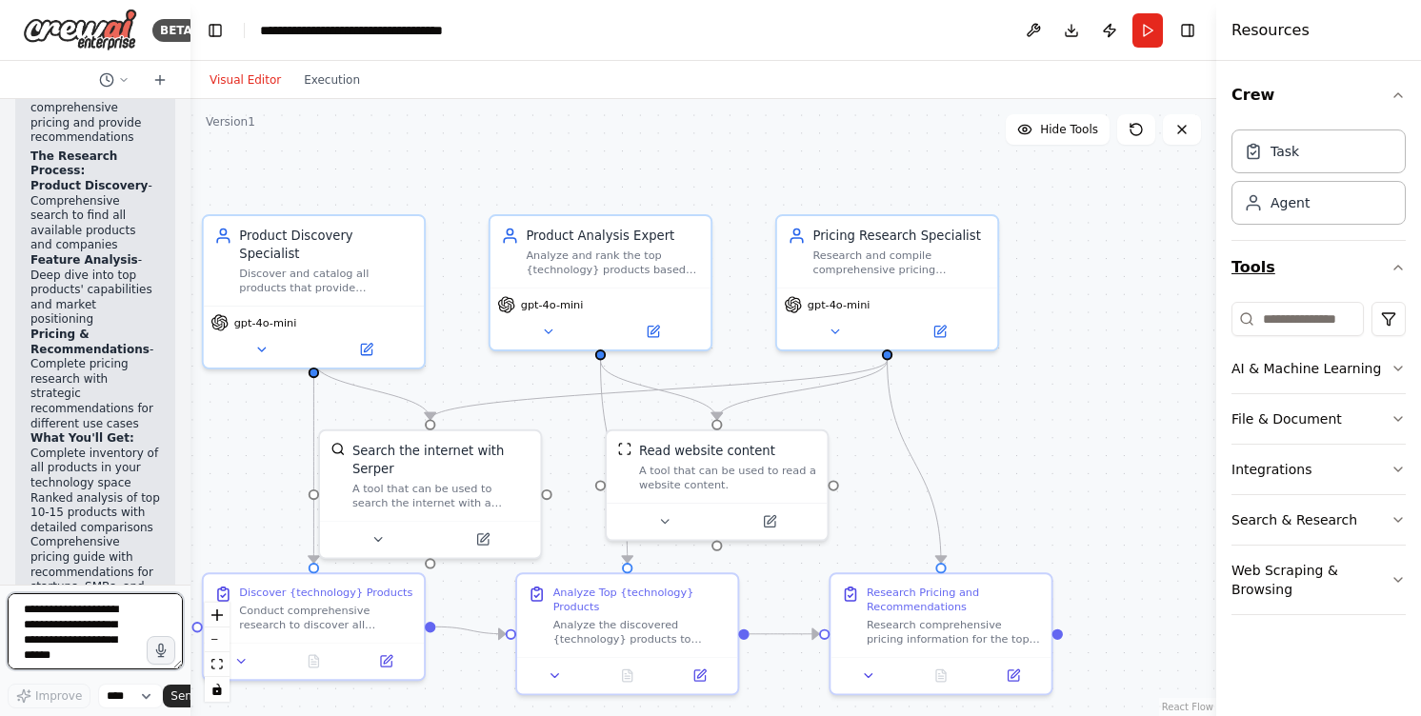
scroll to position [2521, 0]
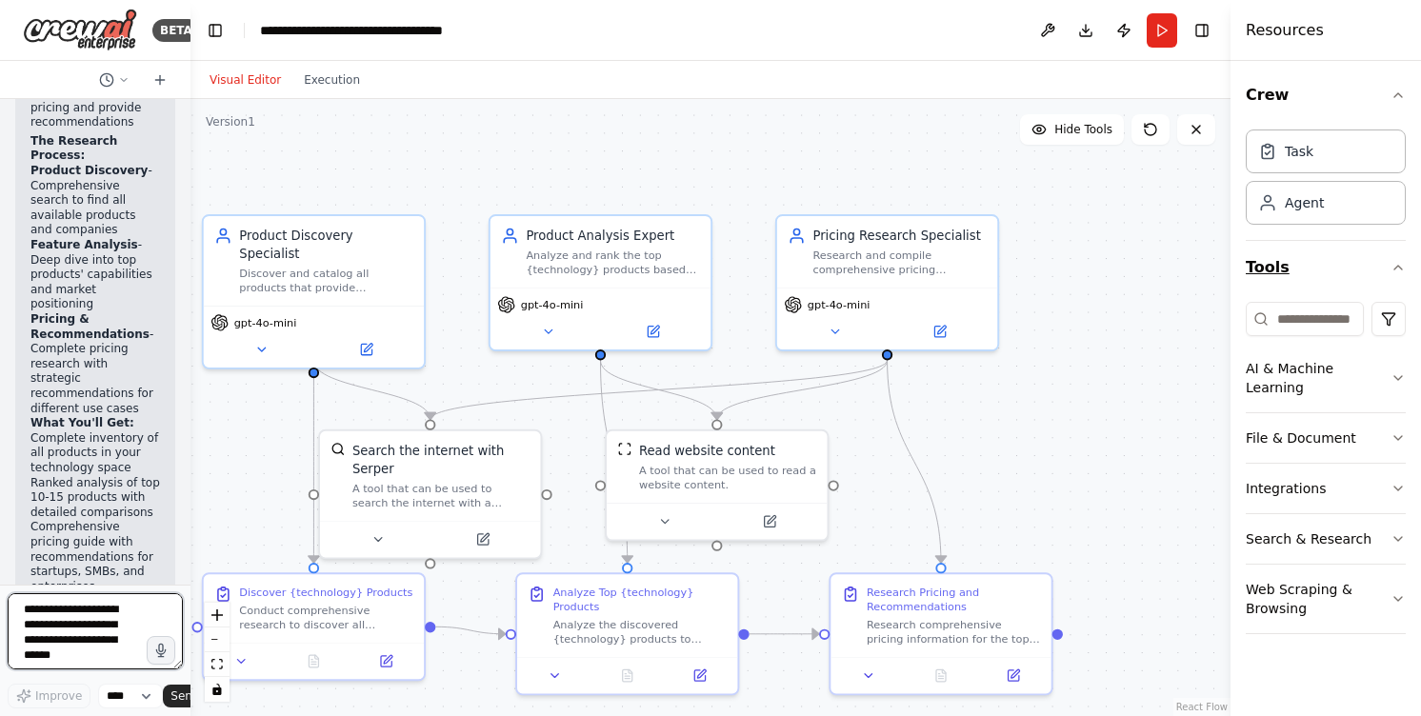
drag, startPoint x: 1146, startPoint y: 269, endPoint x: 1364, endPoint y: 256, distance: 217.5
click at [1364, 256] on div "Resources Crew Task Agent Tools AI & Machine Learning File & Document Integrati…" at bounding box center [1325, 358] width 190 height 716
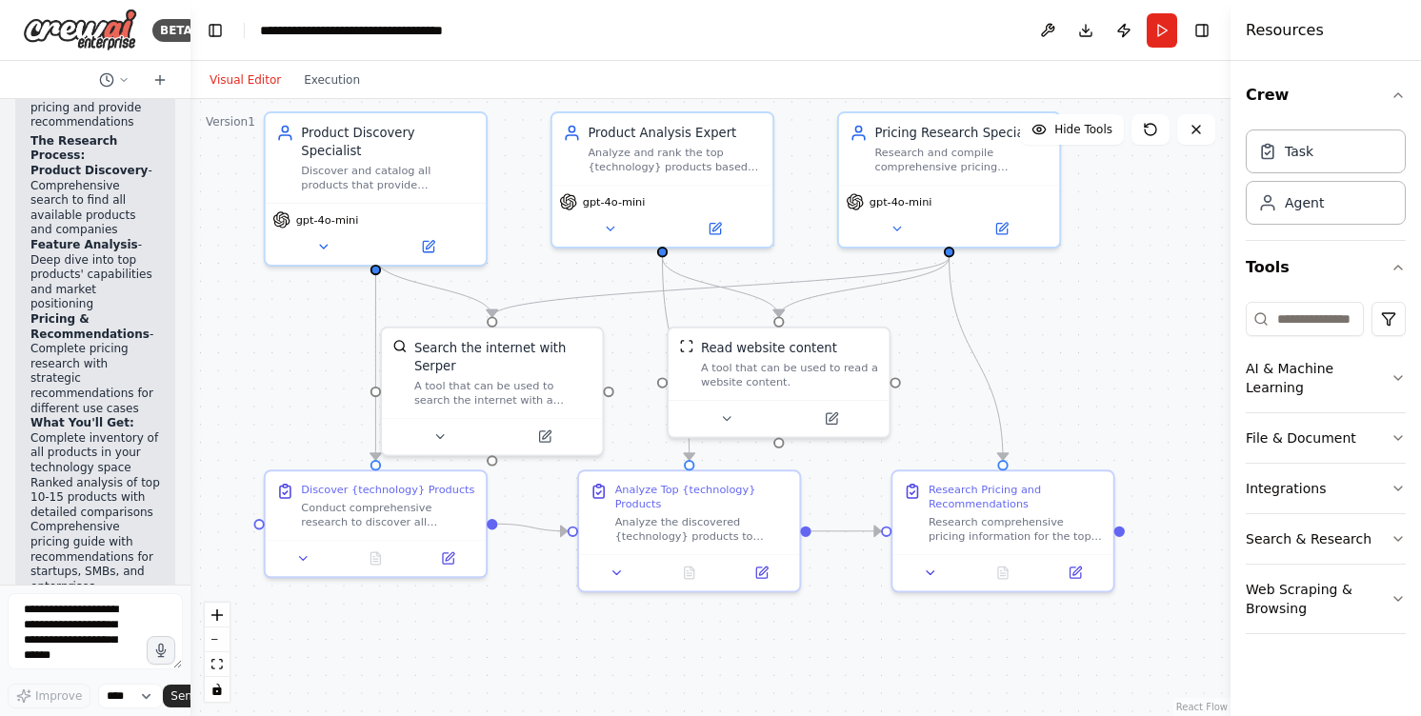
drag, startPoint x: 1065, startPoint y: 451, endPoint x: 1126, endPoint y: 349, distance: 120.0
click at [1126, 349] on div ".deletable-edge-delete-btn { width: 20px; height: 20px; border: 0px solid #ffff…" at bounding box center [710, 407] width 1040 height 617
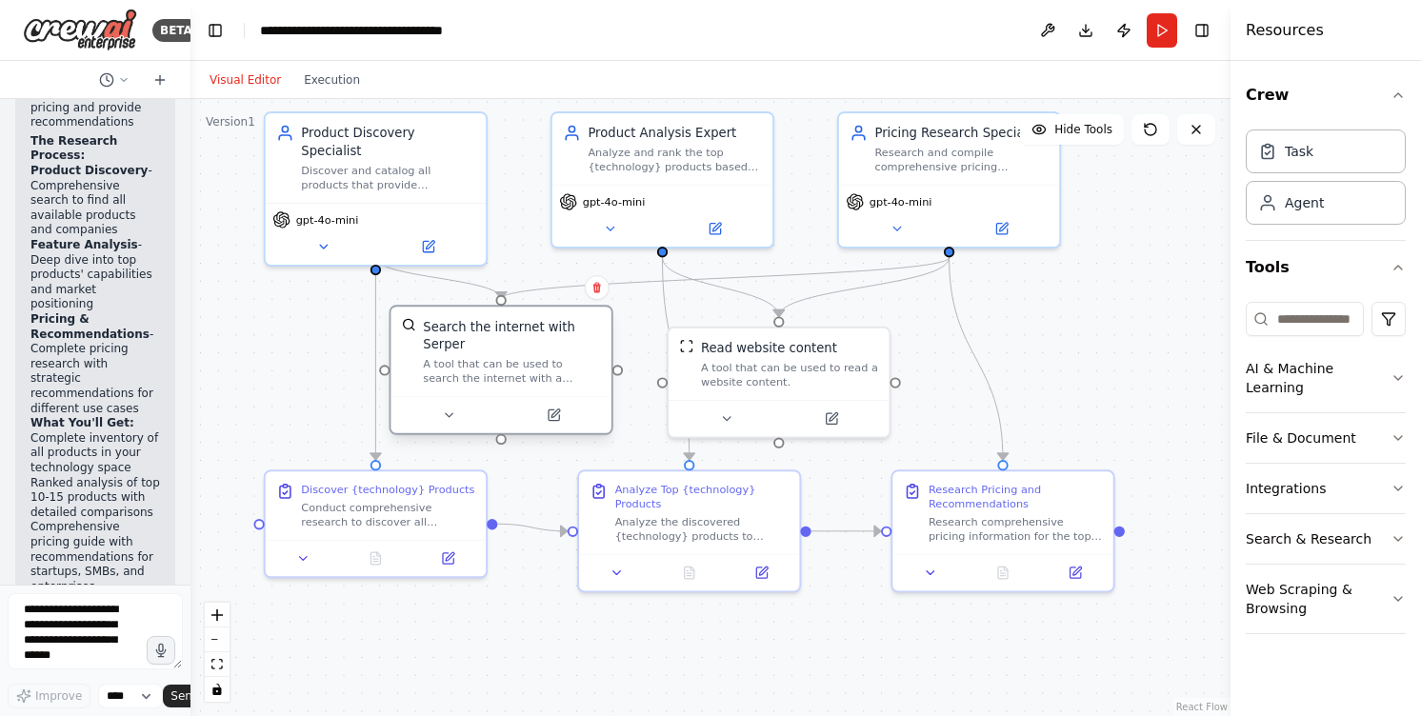
drag, startPoint x: 549, startPoint y: 373, endPoint x: 567, endPoint y: 364, distance: 19.6
click at [567, 364] on div "Search the internet with Serper A tool that can be used to search the internet …" at bounding box center [511, 351] width 177 height 69
click at [388, 160] on div "Discover and catalog all products that provide {technology}, identifying the co…" at bounding box center [388, 174] width 174 height 29
click at [338, 497] on div "Conduct comprehensive research to discover all available products that provide …" at bounding box center [388, 511] width 174 height 29
click at [369, 168] on div "Discover and catalog all products that provide {technology}, identifying the co…" at bounding box center [388, 174] width 174 height 29
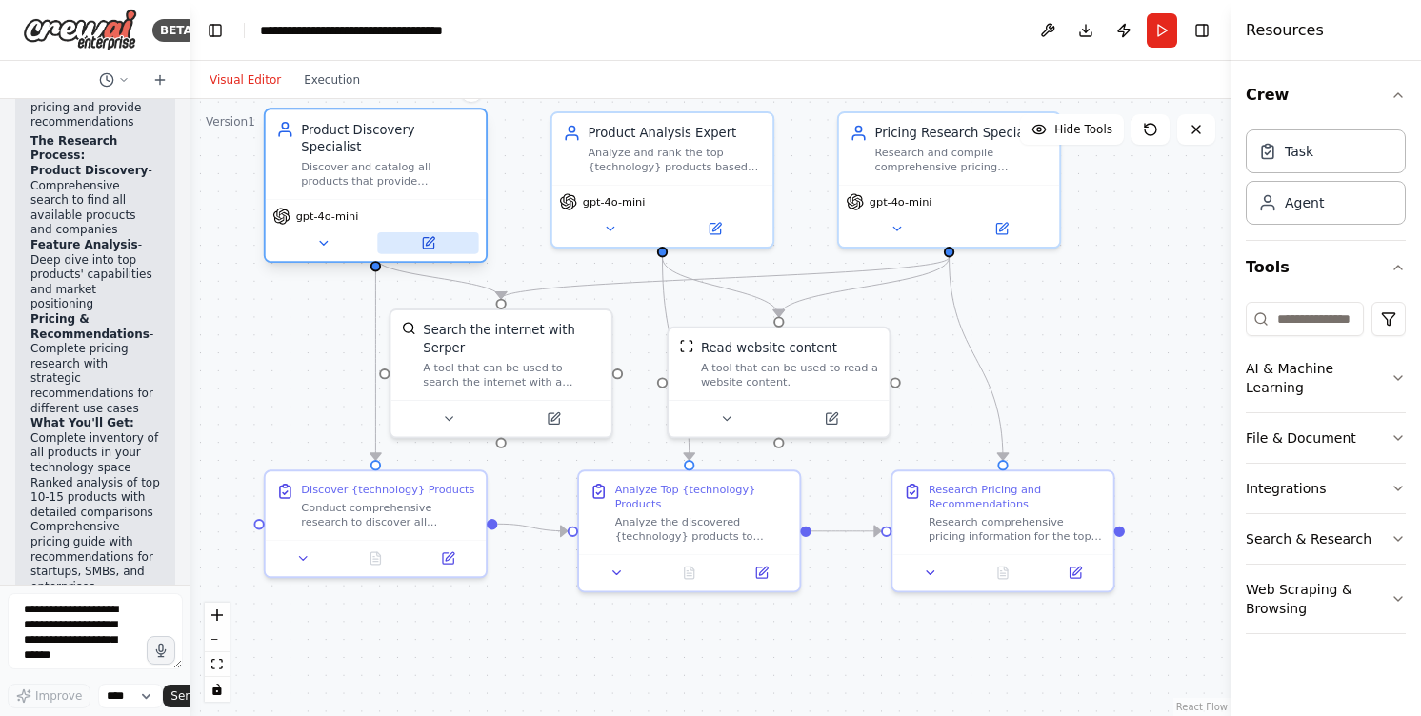
click at [428, 237] on icon at bounding box center [430, 241] width 9 height 9
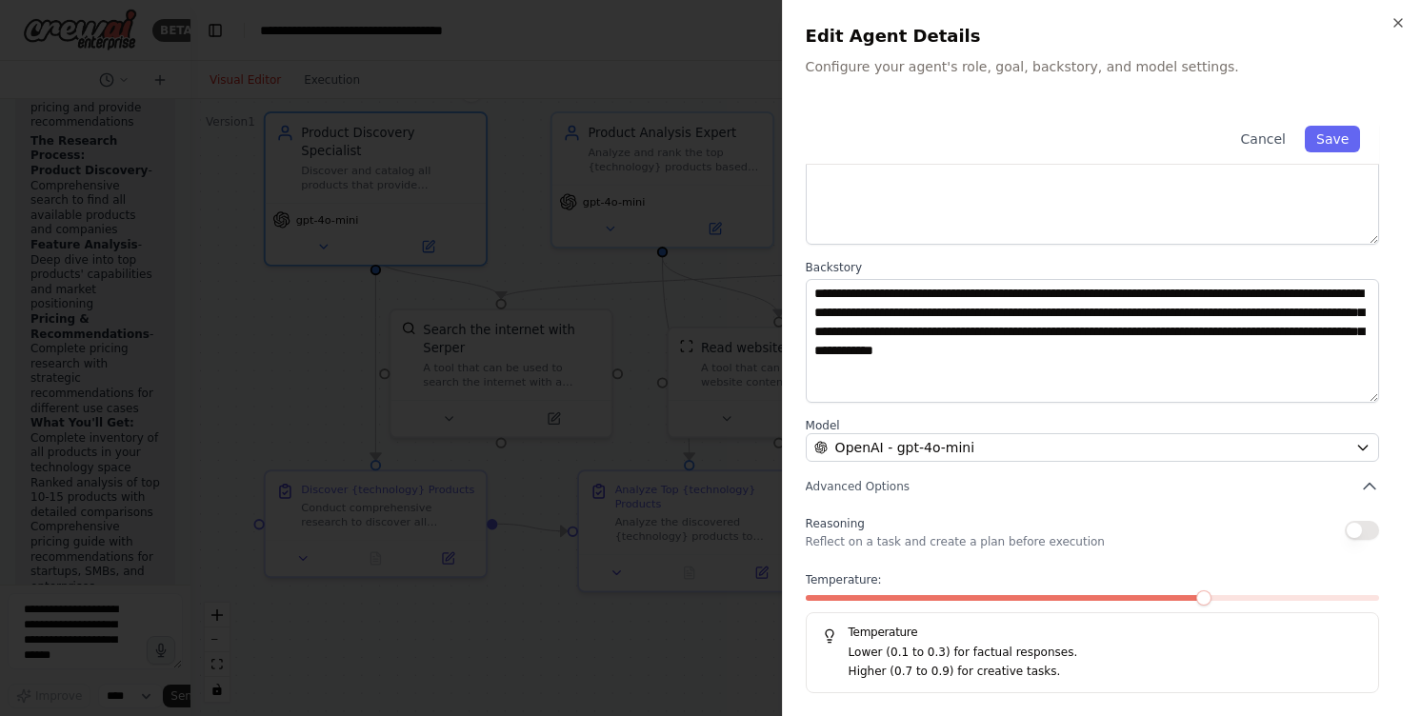
scroll to position [0, 0]
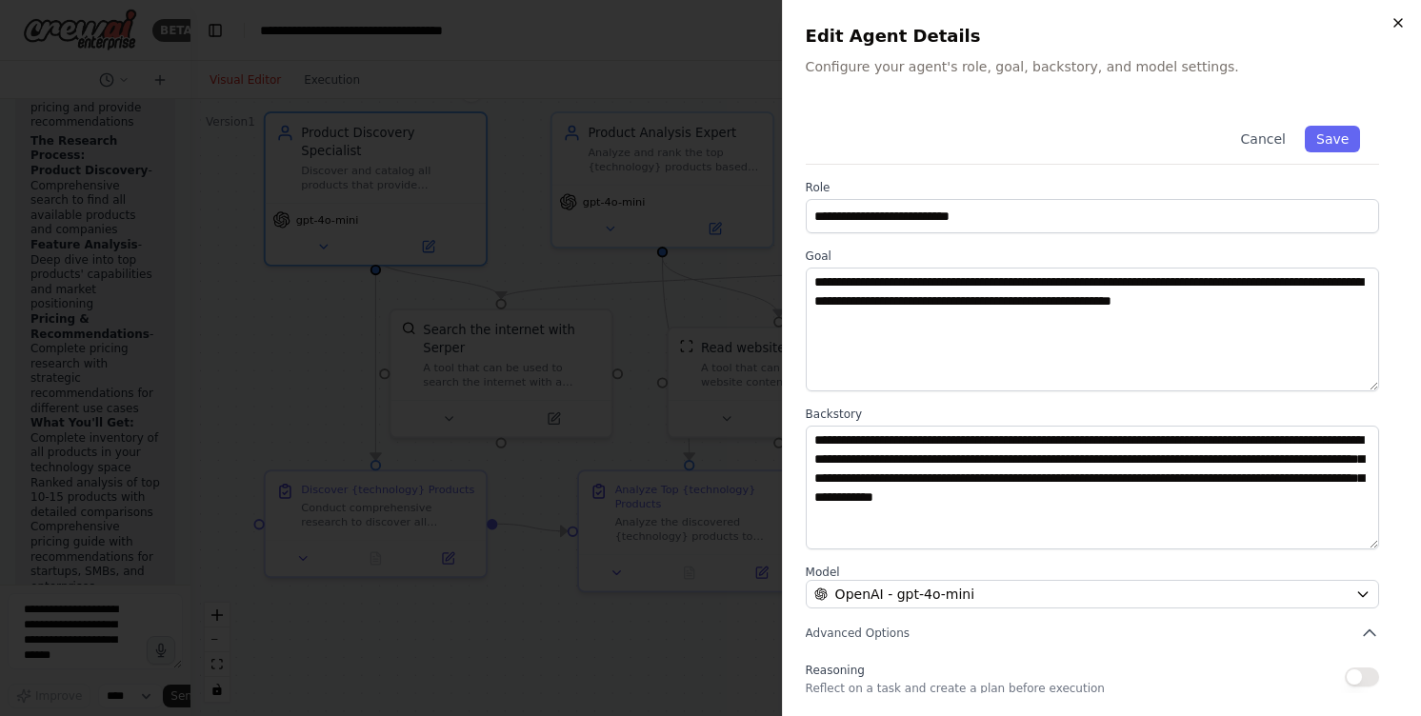
click at [1401, 26] on icon "button" at bounding box center [1398, 23] width 8 height 8
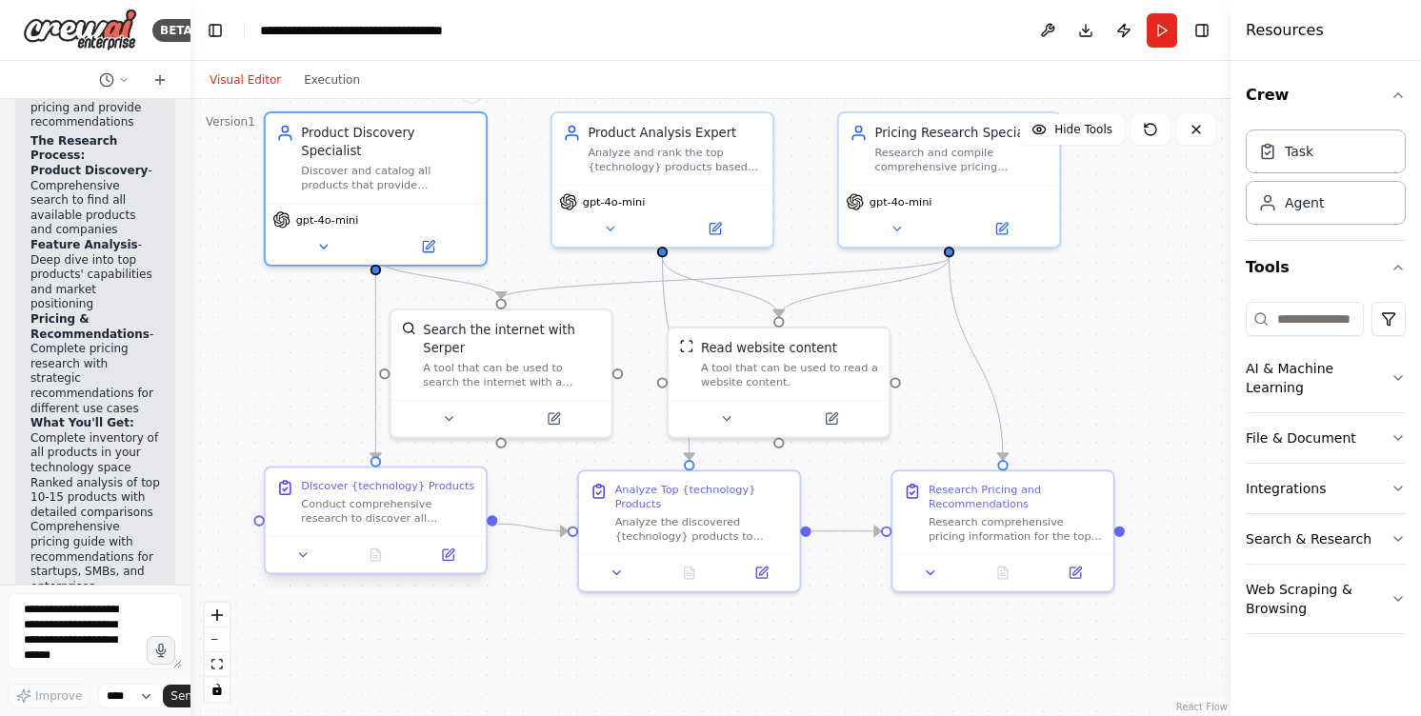
click at [406, 523] on div "Conduct comprehensive research to discover all available products that provide …" at bounding box center [388, 511] width 174 height 29
click at [455, 557] on button at bounding box center [448, 555] width 62 height 22
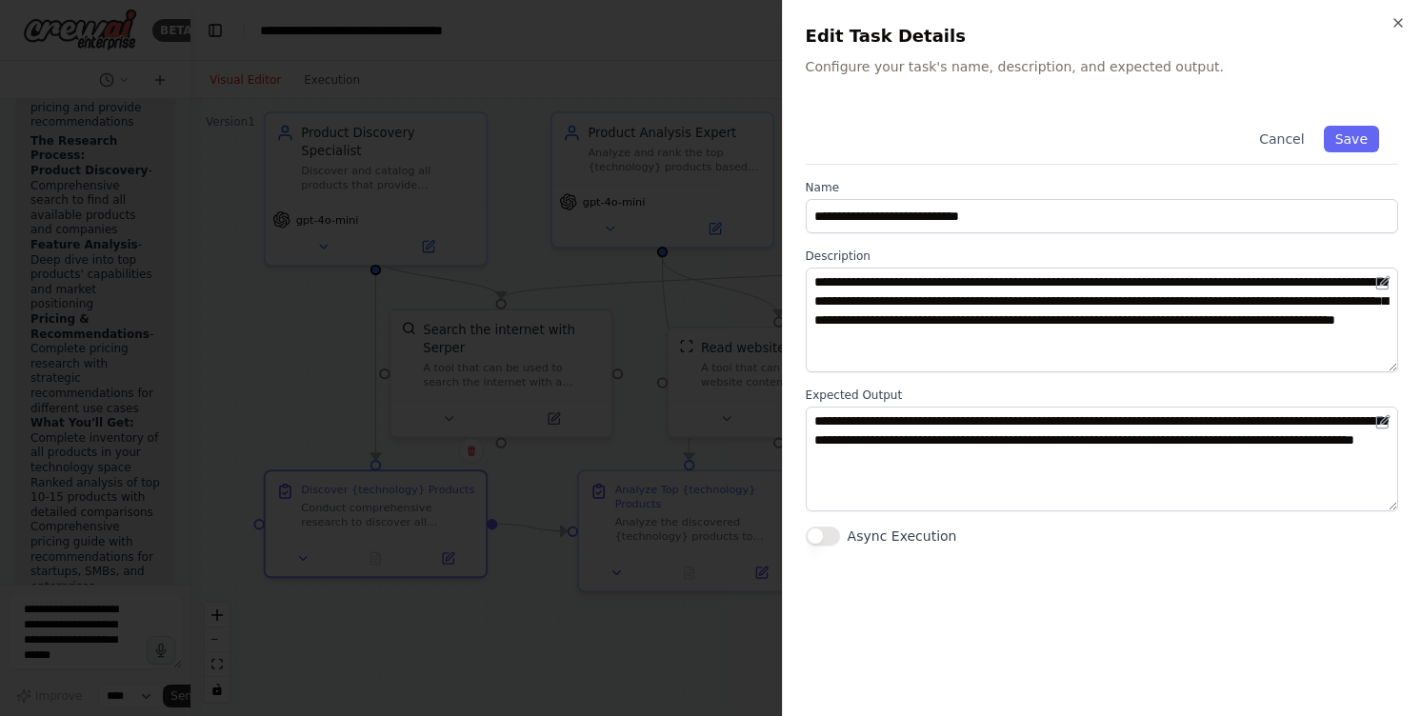
click at [588, 600] on div at bounding box center [710, 358] width 1421 height 716
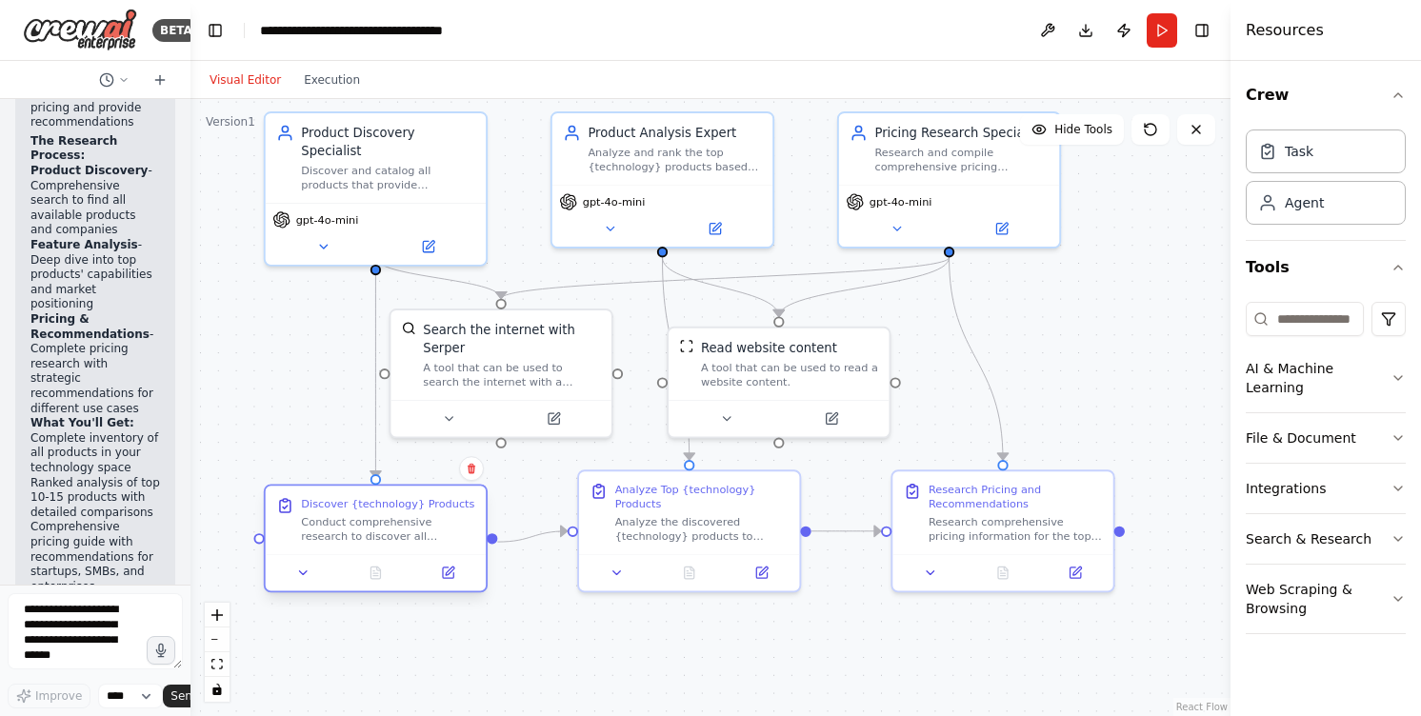
drag, startPoint x: 388, startPoint y: 504, endPoint x: 395, endPoint y: 516, distance: 14.5
click at [395, 516] on div "Conduct comprehensive research to discover all available products that provide …" at bounding box center [388, 528] width 174 height 29
click at [521, 537] on icon "Edge from 18a711ef-f13c-4a3c-8b62-58818f780ebc to 7aa5d854-e2ab-4f4d-bdf1-fa020…" at bounding box center [532, 536] width 70 height 10
click at [445, 570] on icon at bounding box center [448, 573] width 10 height 10
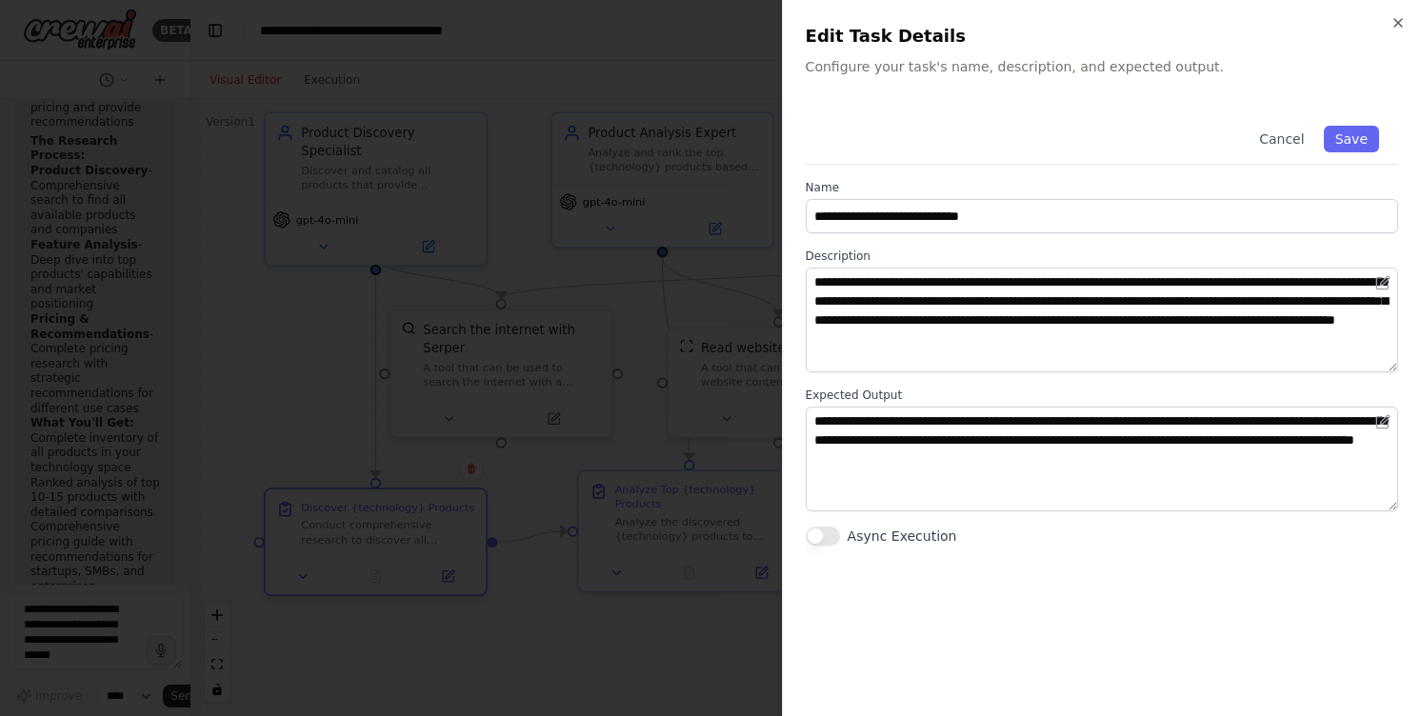
click at [699, 460] on div at bounding box center [710, 358] width 1421 height 716
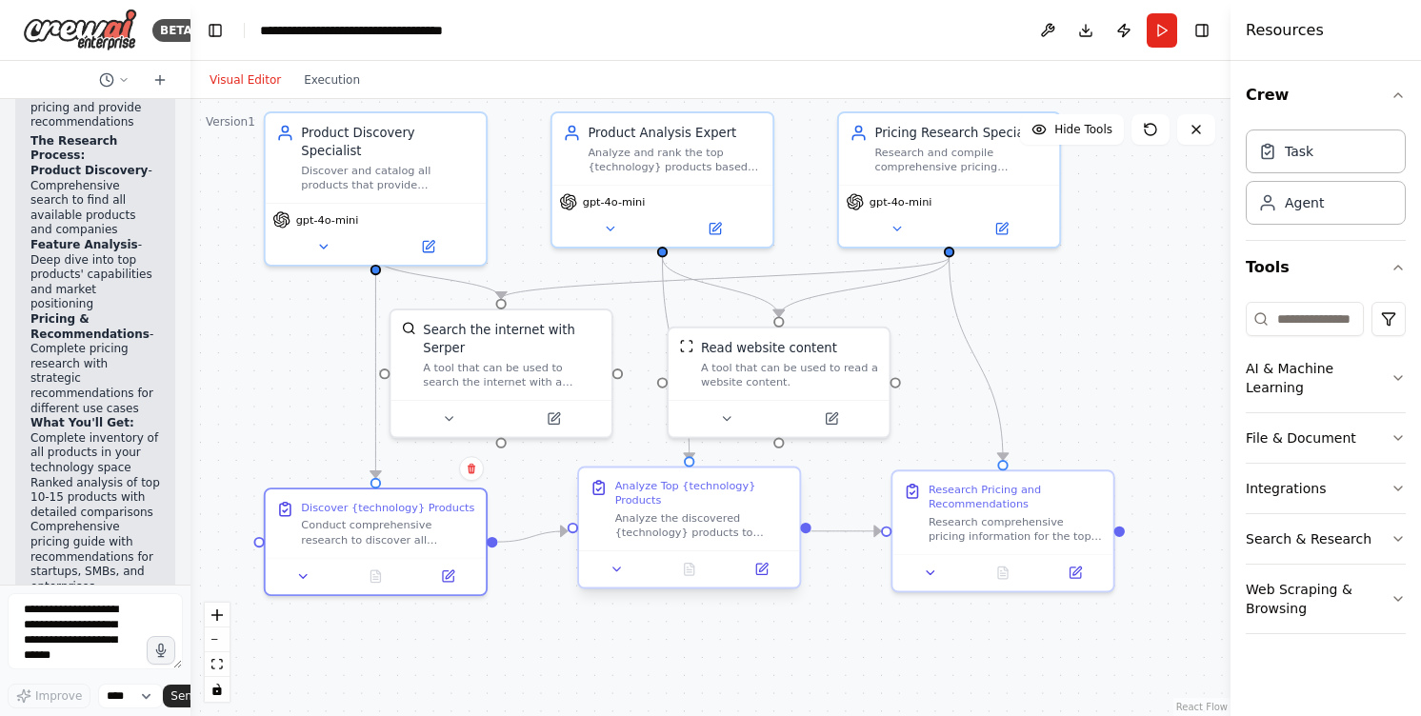
click at [670, 530] on div "Analyze the discovered {technology} products to identify the top solutions base…" at bounding box center [702, 525] width 174 height 29
click at [759, 577] on button at bounding box center [761, 570] width 62 height 22
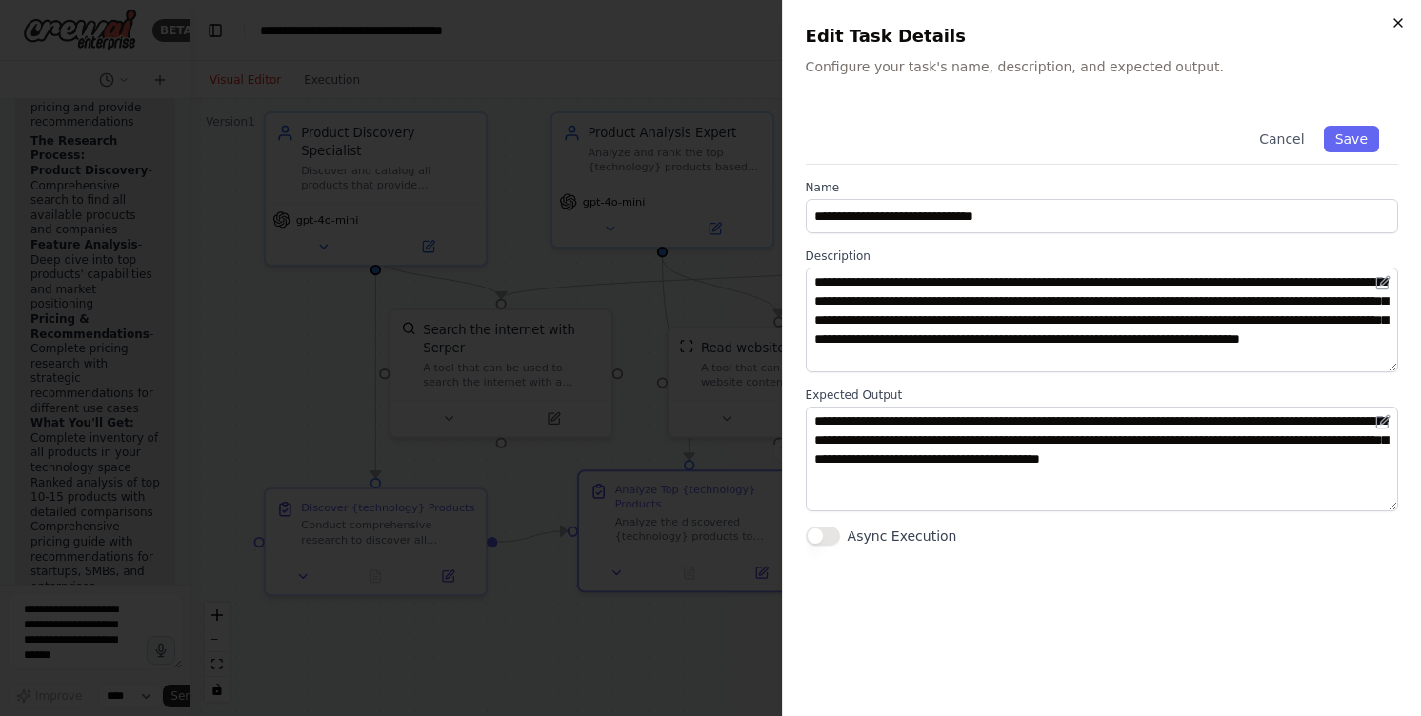
click at [1395, 21] on icon "button" at bounding box center [1397, 22] width 15 height 15
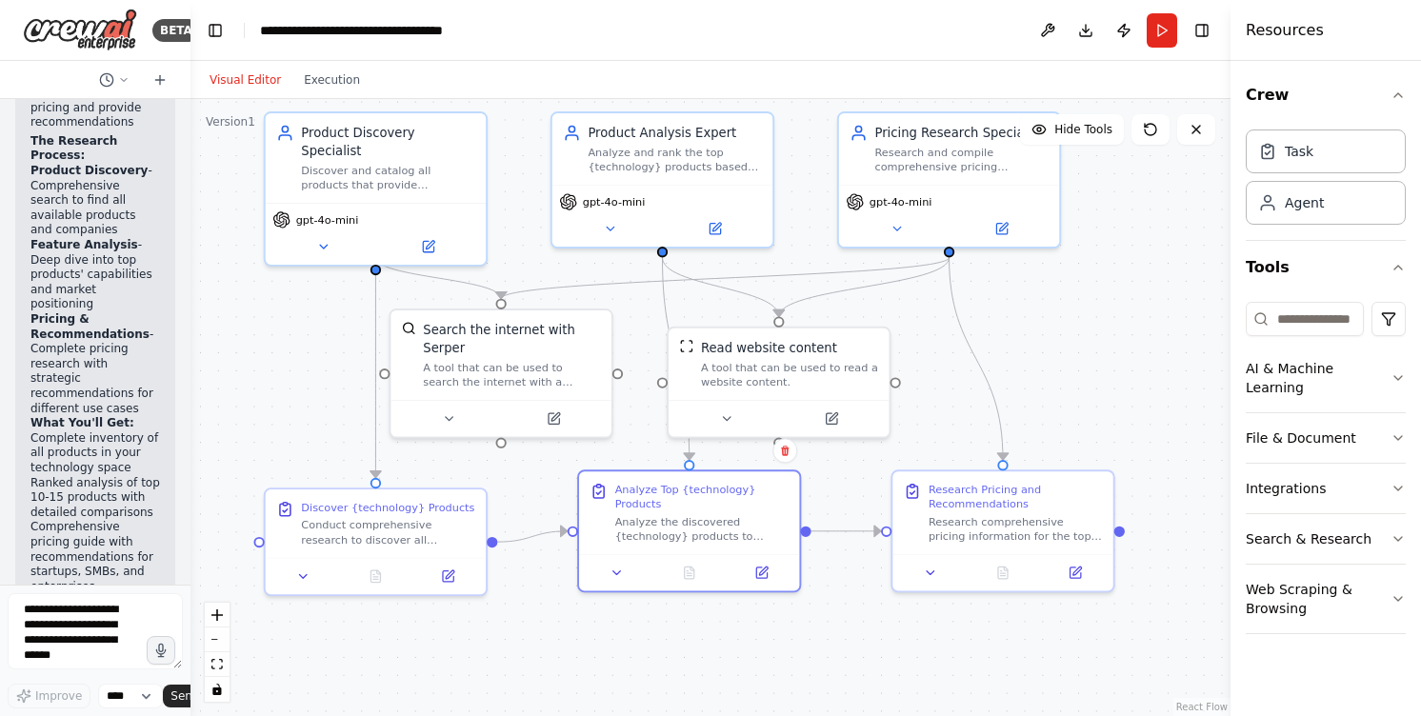
click at [1125, 401] on div ".deletable-edge-delete-btn { width: 20px; height: 20px; border: 0px solid #ffff…" at bounding box center [710, 407] width 1040 height 617
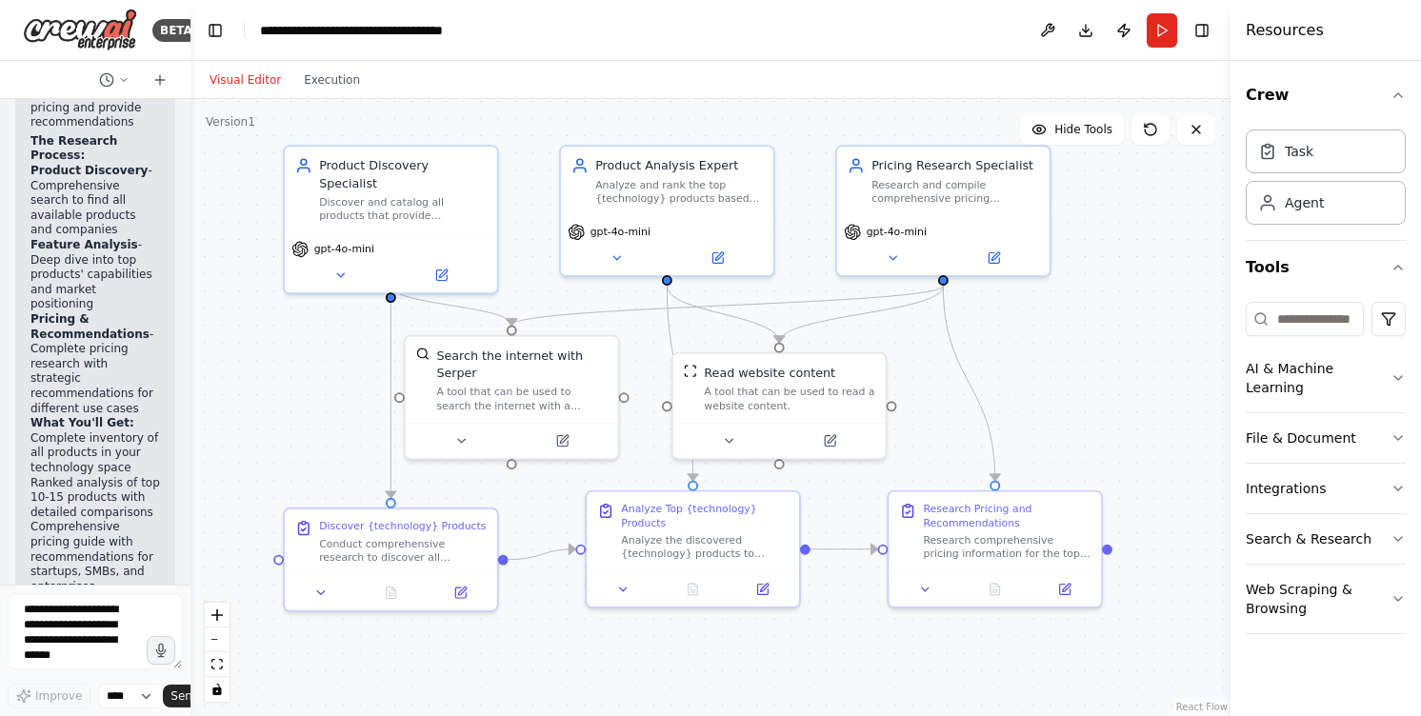
drag, startPoint x: 1114, startPoint y: 324, endPoint x: 1102, endPoint y: 347, distance: 26.0
click at [1102, 347] on div ".deletable-edge-delete-btn { width: 20px; height: 20px; border: 0px solid #ffff…" at bounding box center [710, 407] width 1040 height 617
click at [72, 645] on textarea at bounding box center [95, 631] width 175 height 76
drag, startPoint x: 27, startPoint y: 614, endPoint x: 56, endPoint y: 643, distance: 41.1
click at [56, 643] on textarea at bounding box center [95, 631] width 175 height 76
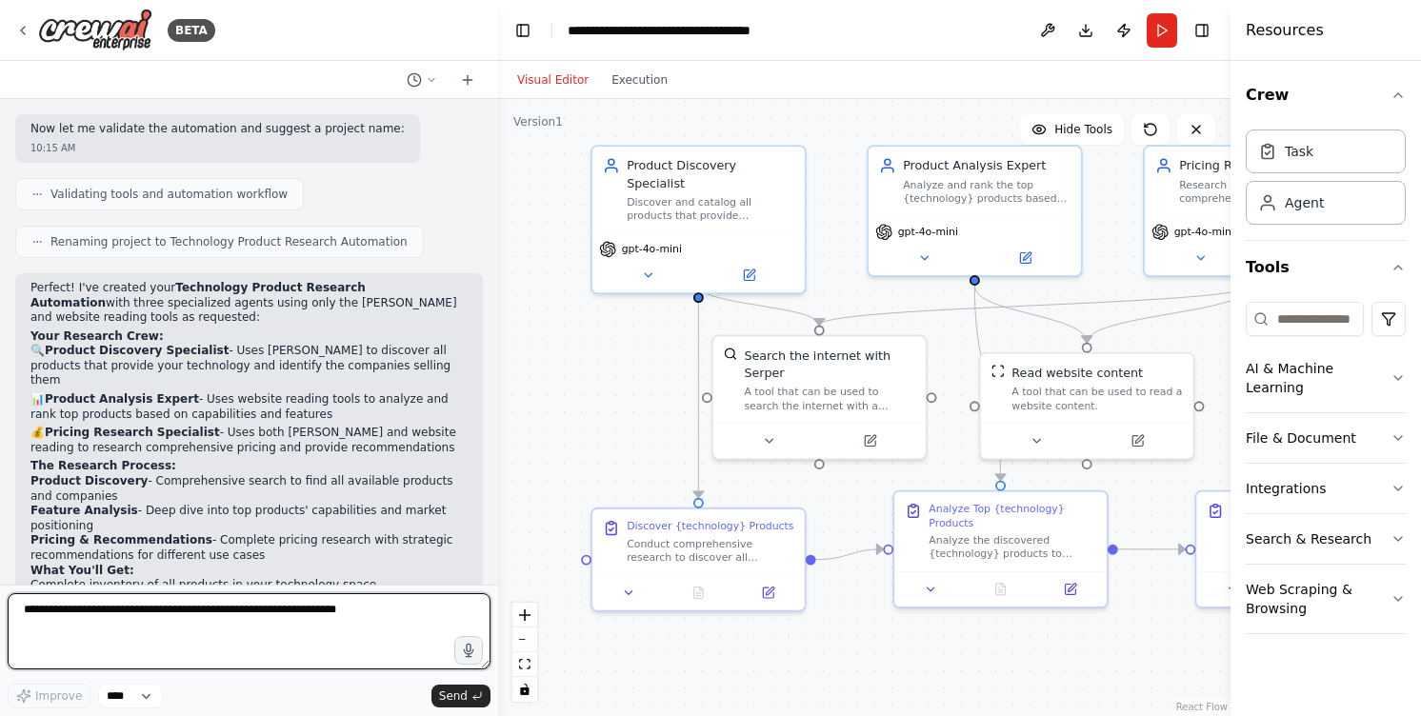
scroll to position [818, 0]
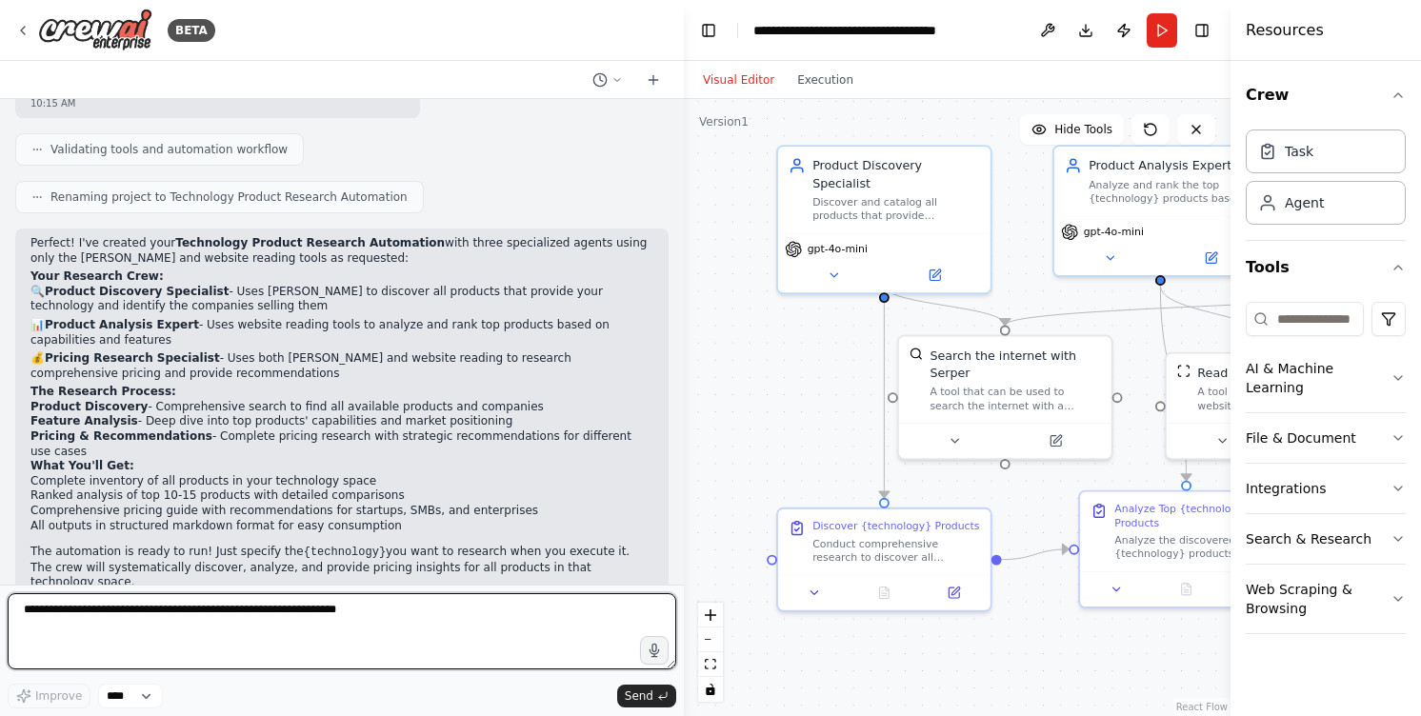
drag, startPoint x: 189, startPoint y: 452, endPoint x: 684, endPoint y: 490, distance: 495.7
click at [684, 490] on div "BETA I want to research all of the product available for a specific technology.…" at bounding box center [710, 358] width 1421 height 716
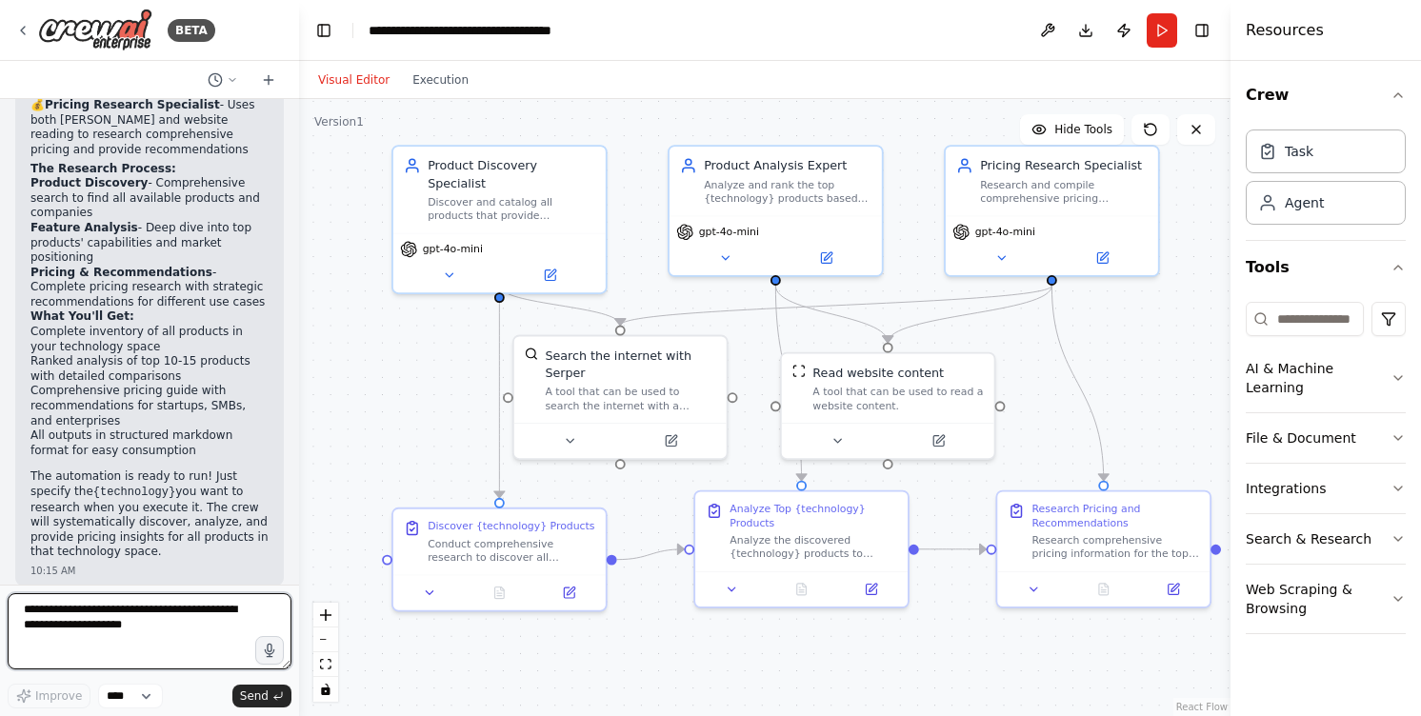
scroll to position [1505, 0]
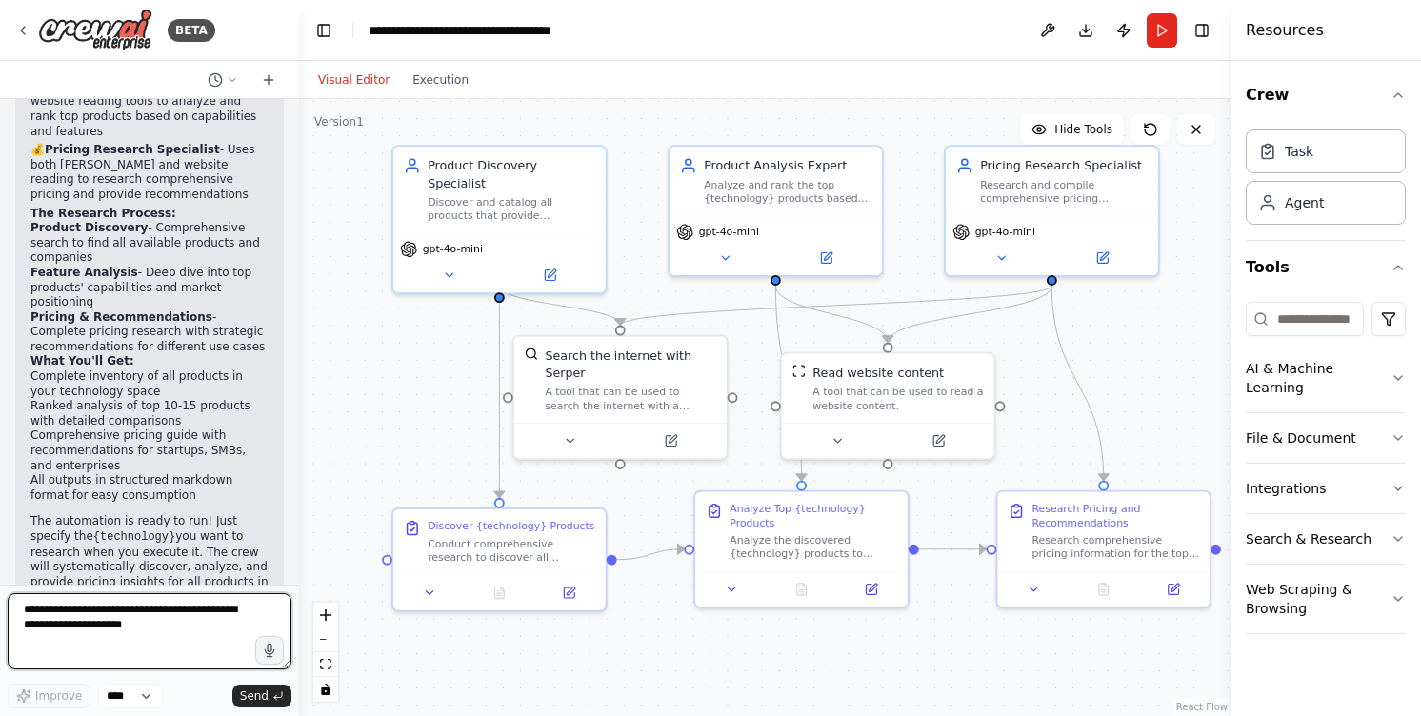
drag, startPoint x: 678, startPoint y: 322, endPoint x: 301, endPoint y: 334, distance: 377.3
click at [301, 334] on div "BETA I want to research all of the product available for a specific technology.…" at bounding box center [710, 358] width 1421 height 716
click at [1163, 41] on button "Run" at bounding box center [1161, 30] width 30 height 34
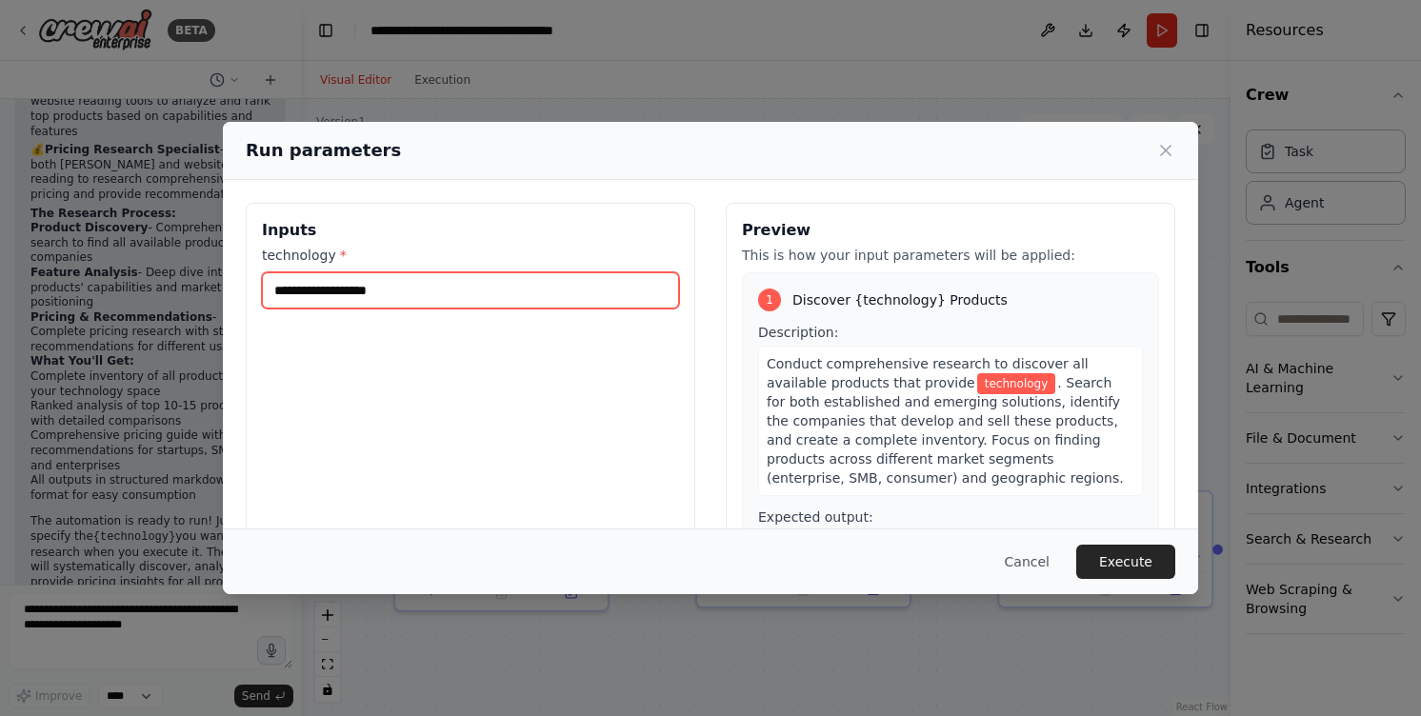
click at [346, 289] on input "technology *" at bounding box center [470, 290] width 417 height 36
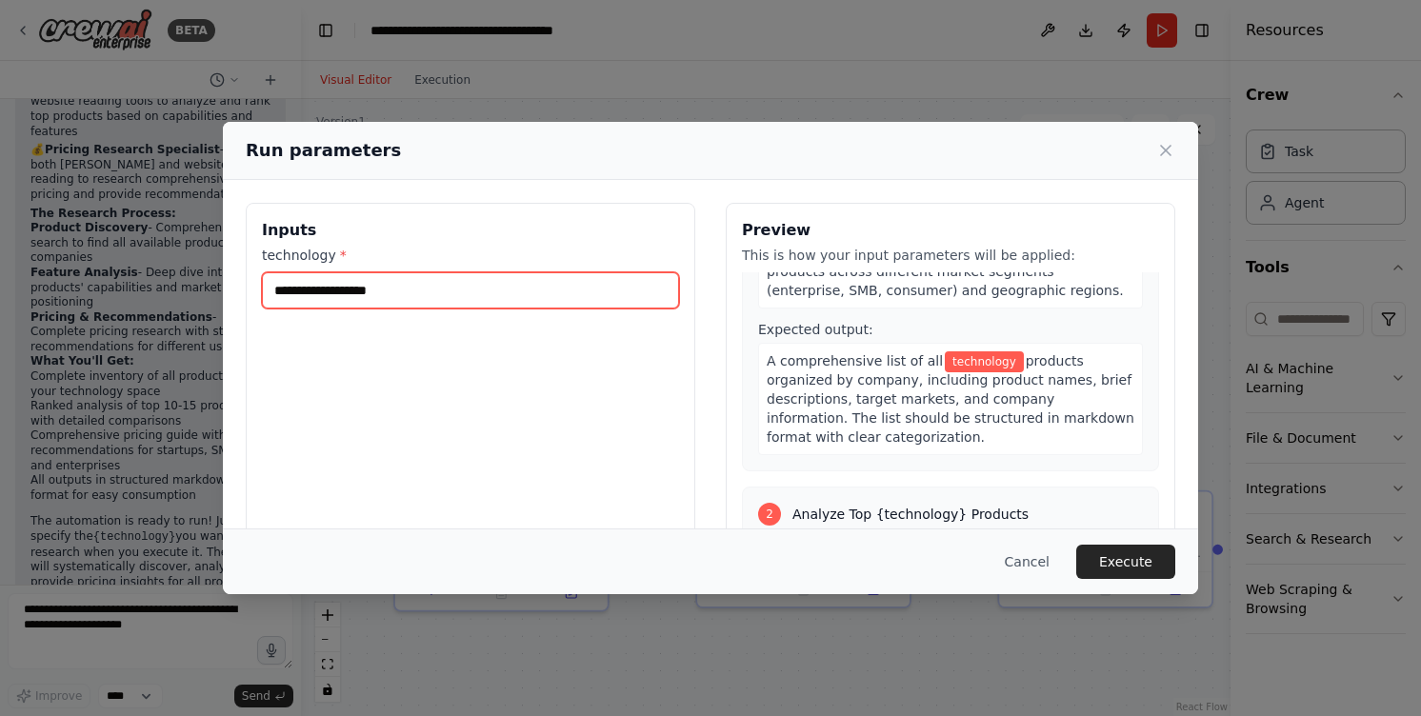
scroll to position [257, 0]
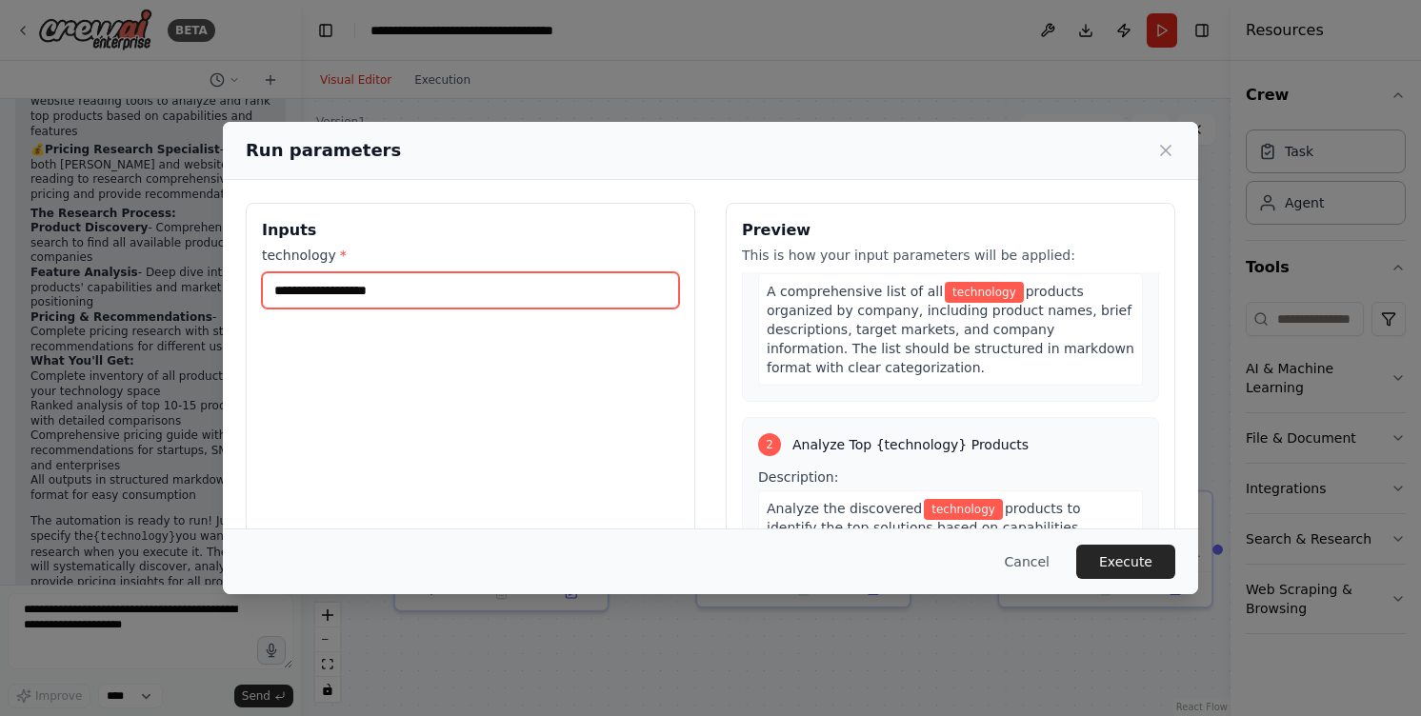
click at [437, 295] on input "technology *" at bounding box center [470, 290] width 417 height 36
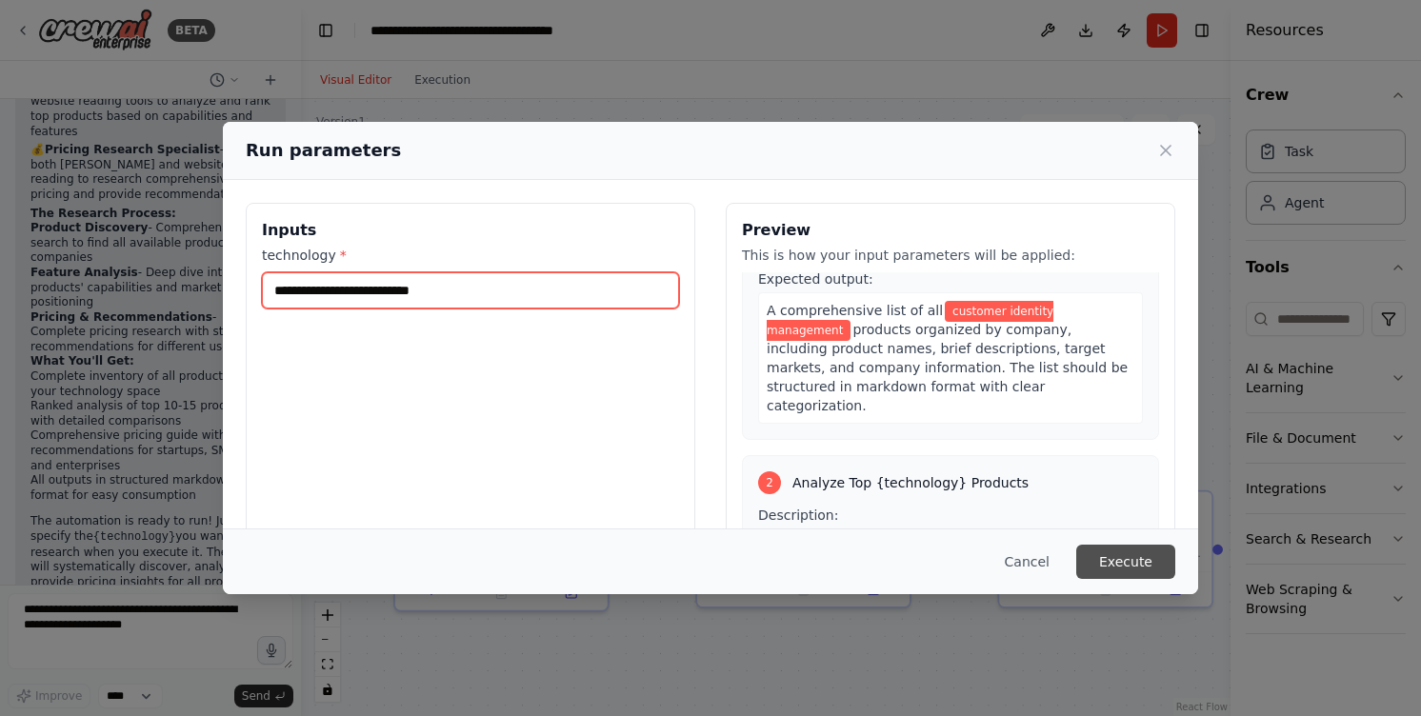
type input "**********"
click at [1108, 571] on button "Execute" at bounding box center [1125, 562] width 99 height 34
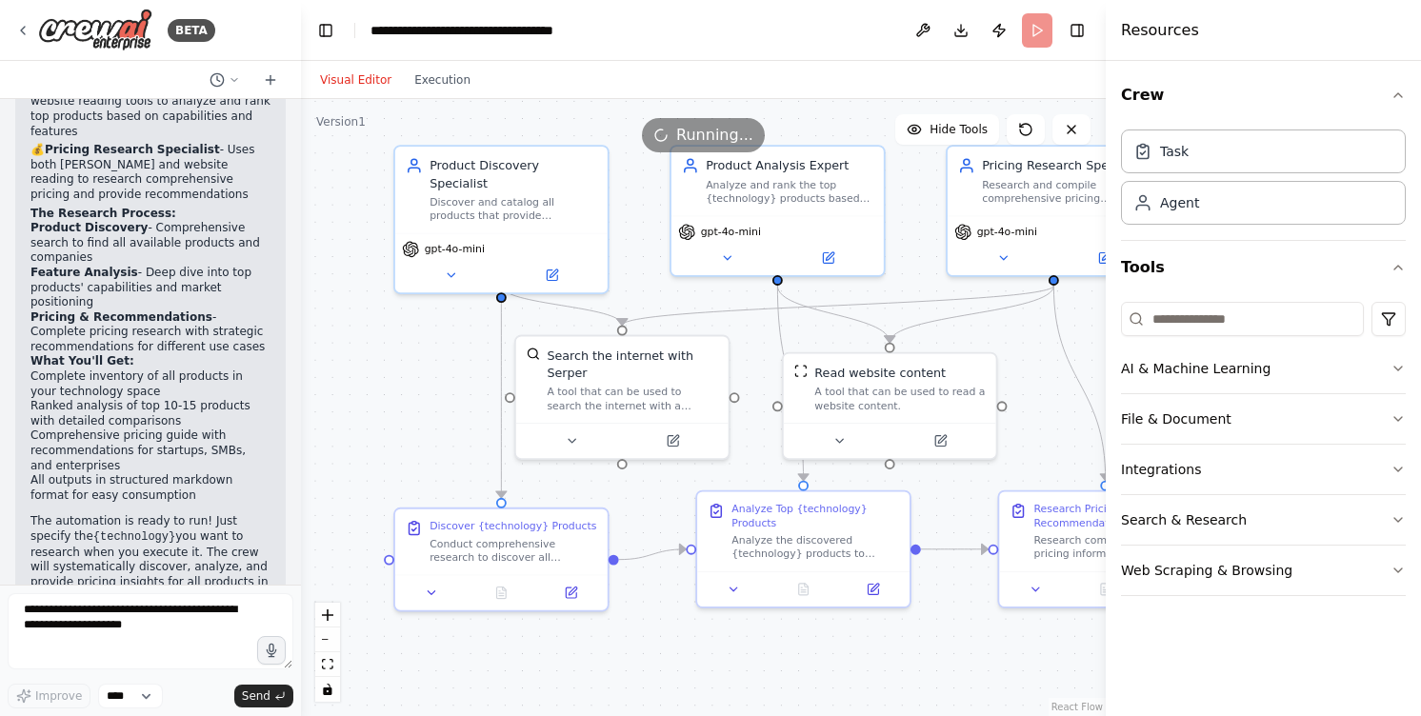
drag, startPoint x: 1233, startPoint y: 353, endPoint x: 1101, endPoint y: 357, distance: 132.4
click at [1105, 357] on div at bounding box center [1109, 358] width 8 height 716
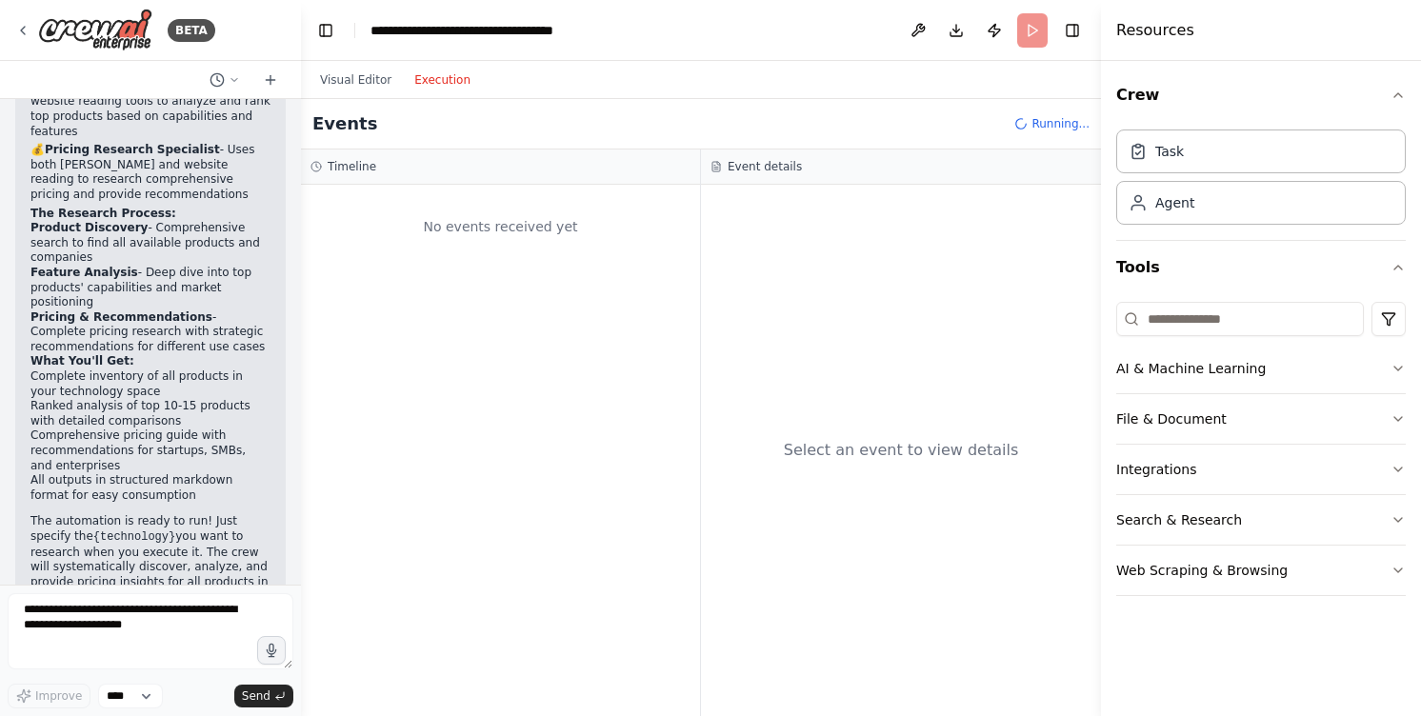
click at [444, 90] on button "Execution" at bounding box center [442, 80] width 79 height 23
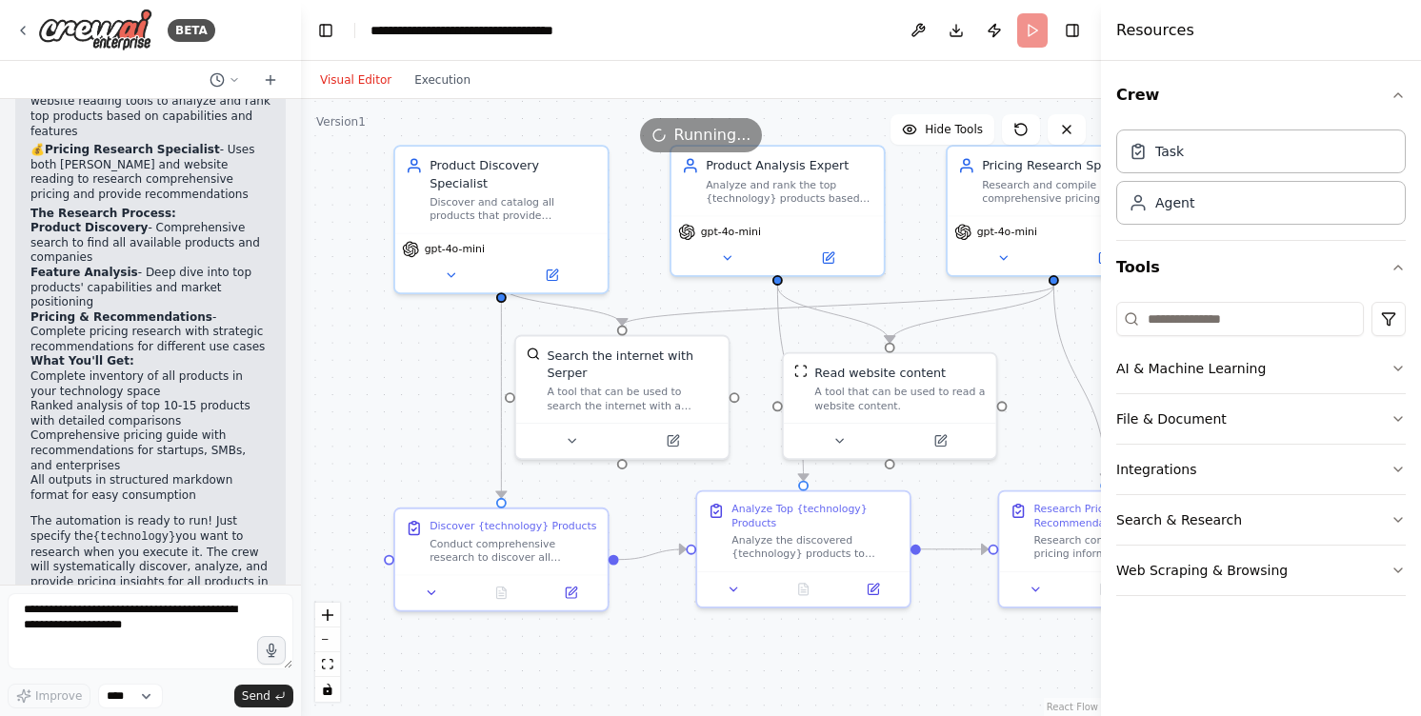
click at [342, 81] on button "Visual Editor" at bounding box center [356, 80] width 94 height 23
click at [435, 75] on button "Execution" at bounding box center [442, 80] width 79 height 23
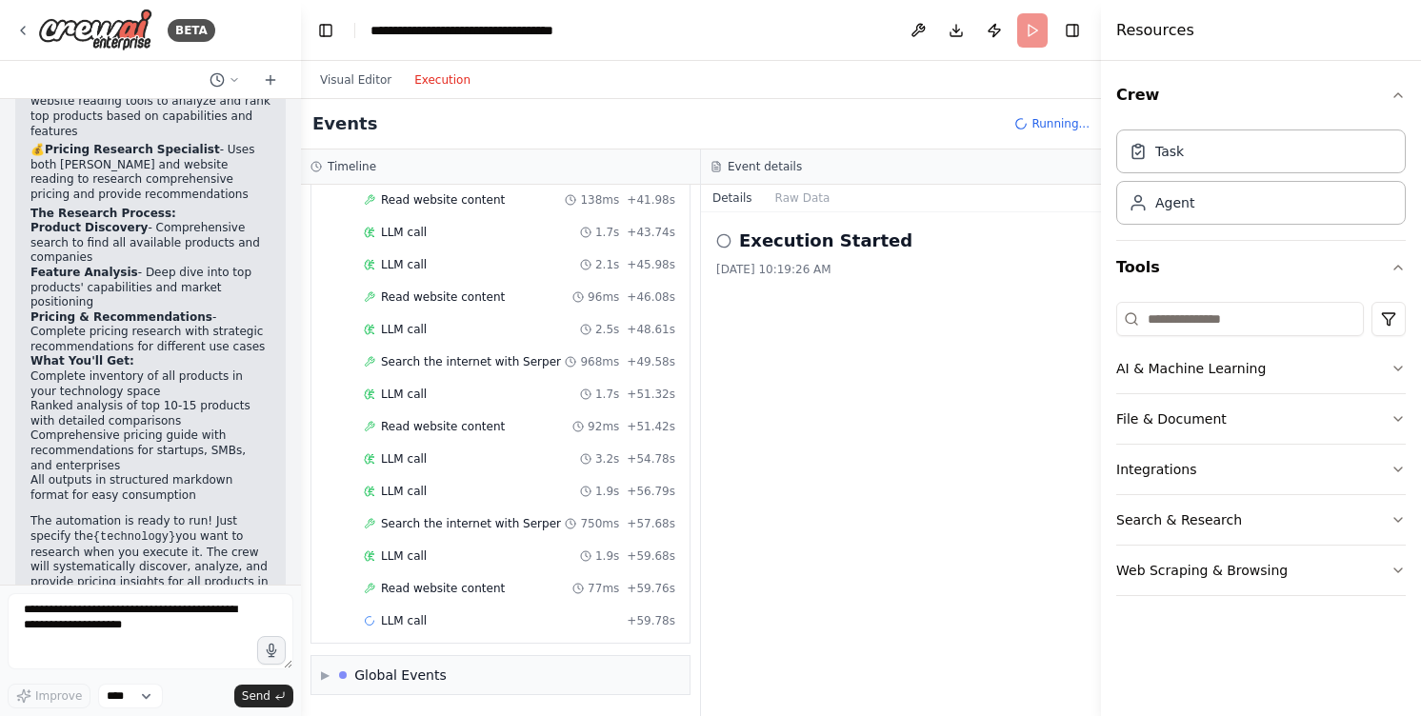
scroll to position [2428, 0]
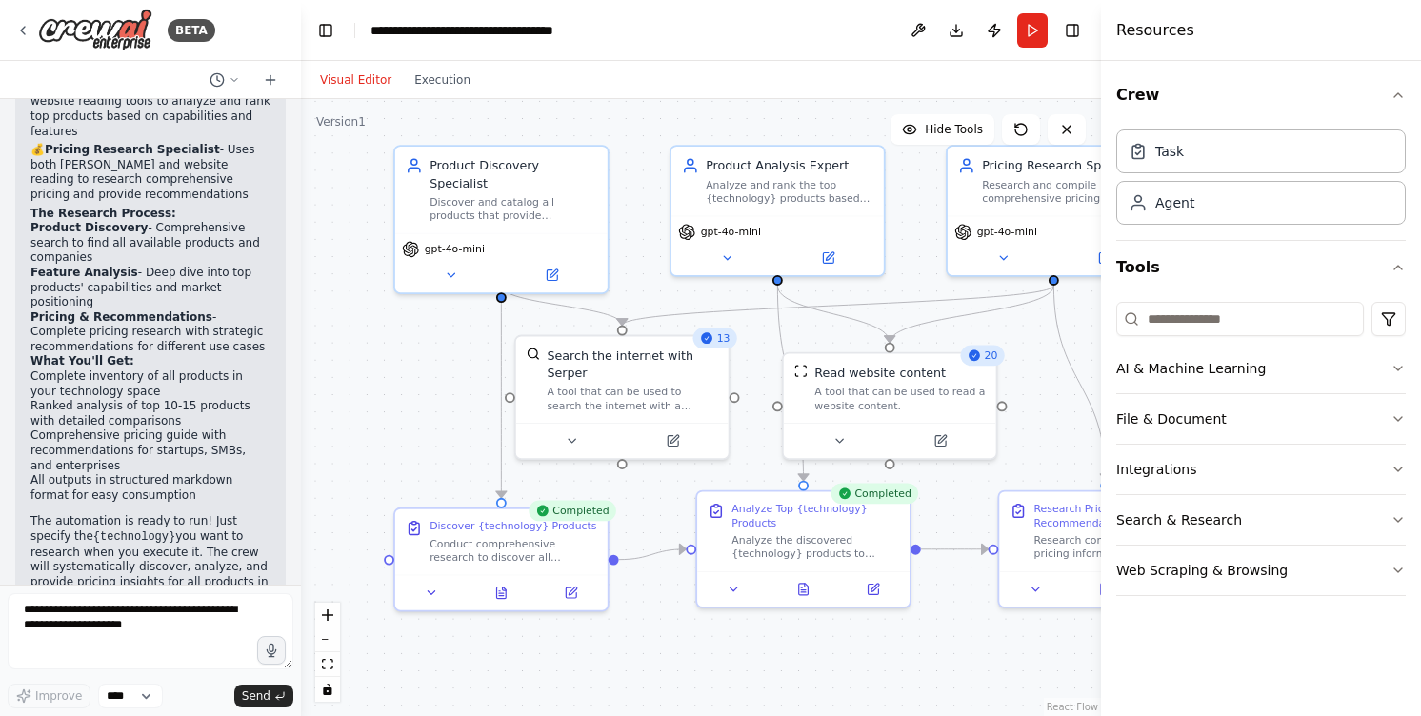
click at [357, 71] on button "Visual Editor" at bounding box center [356, 80] width 94 height 23
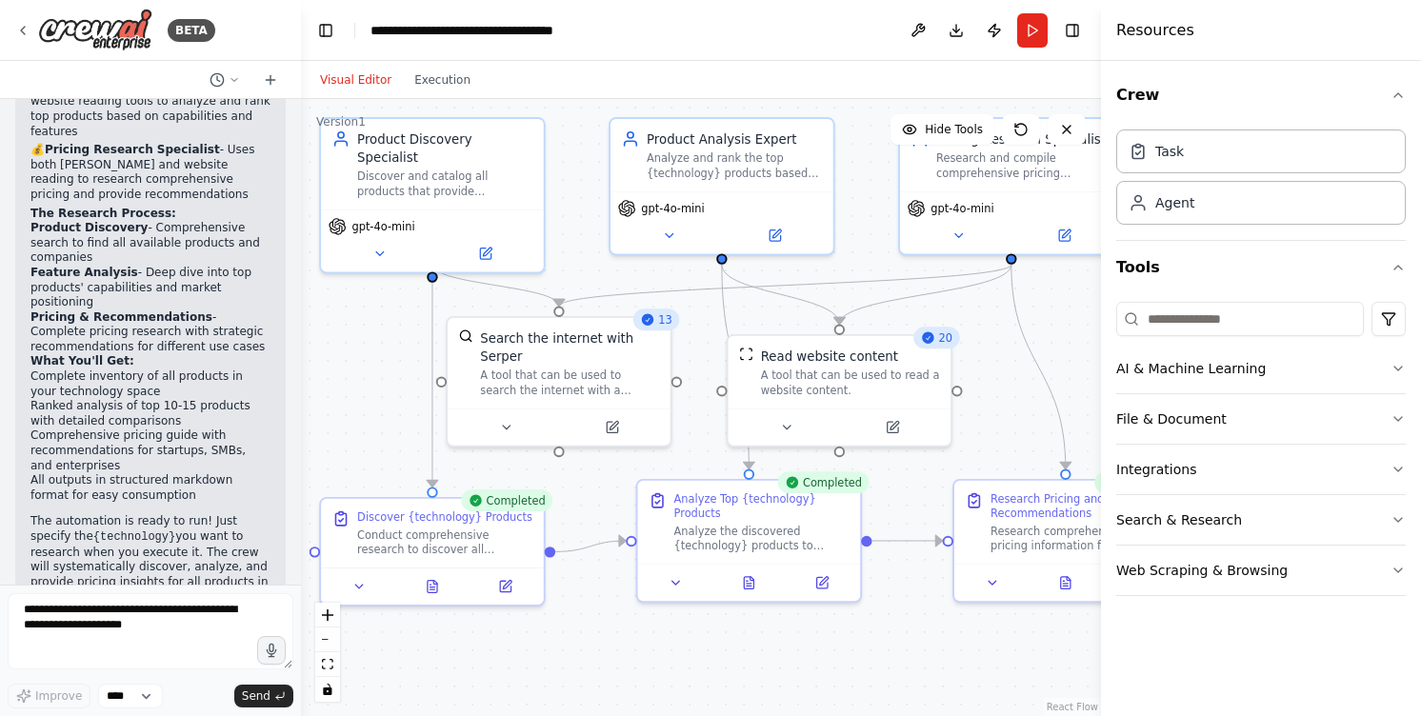
drag, startPoint x: 484, startPoint y: 449, endPoint x: 306, endPoint y: 357, distance: 200.6
click at [306, 357] on div ".deletable-edge-delete-btn { width: 20px; height: 20px; border: 0px solid #ffff…" at bounding box center [701, 407] width 800 height 617
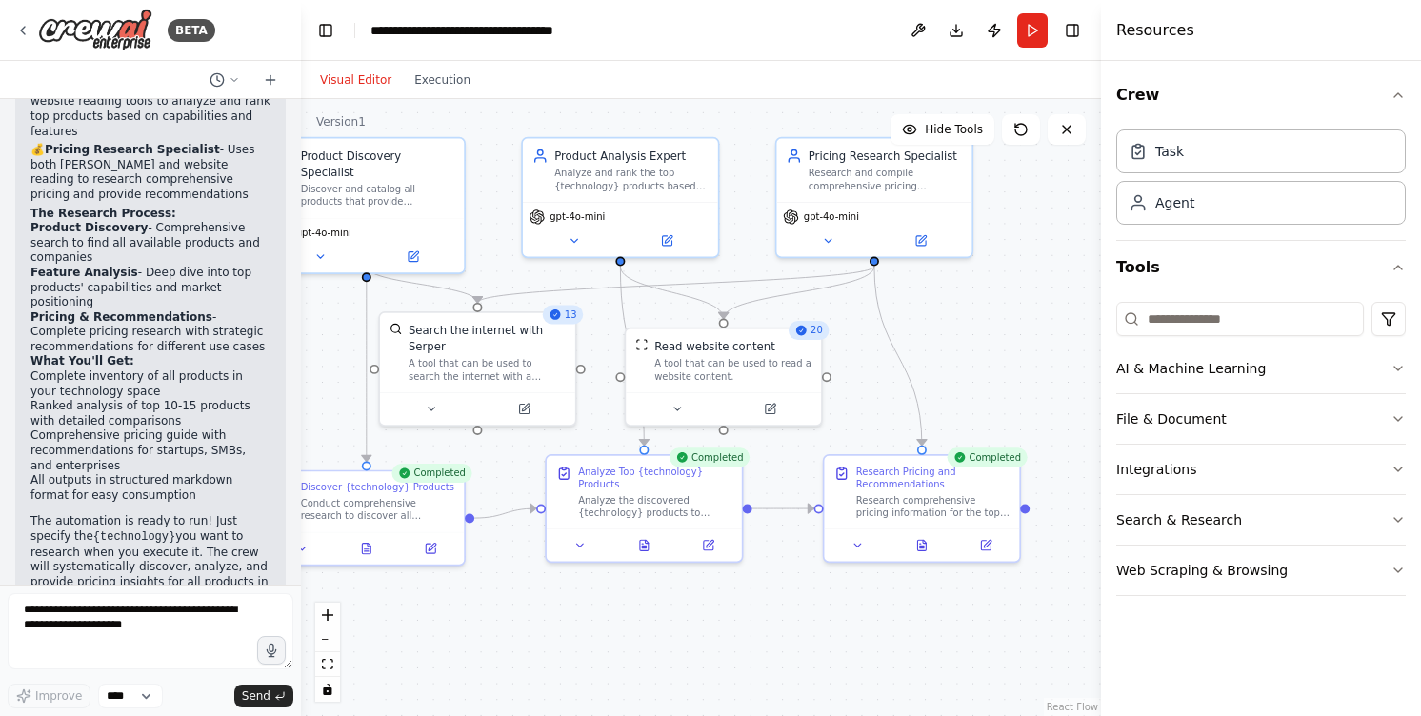
drag, startPoint x: 819, startPoint y: 634, endPoint x: 747, endPoint y: 607, distance: 76.6
click at [747, 607] on div ".deletable-edge-delete-btn { width: 20px; height: 20px; border: 0px solid #ffff…" at bounding box center [701, 407] width 800 height 617
click at [925, 488] on div "Research Pricing and Recommendations Research comprehensive pricing information…" at bounding box center [933, 489] width 154 height 54
click at [462, 93] on div "Visual Editor Execution" at bounding box center [395, 80] width 173 height 38
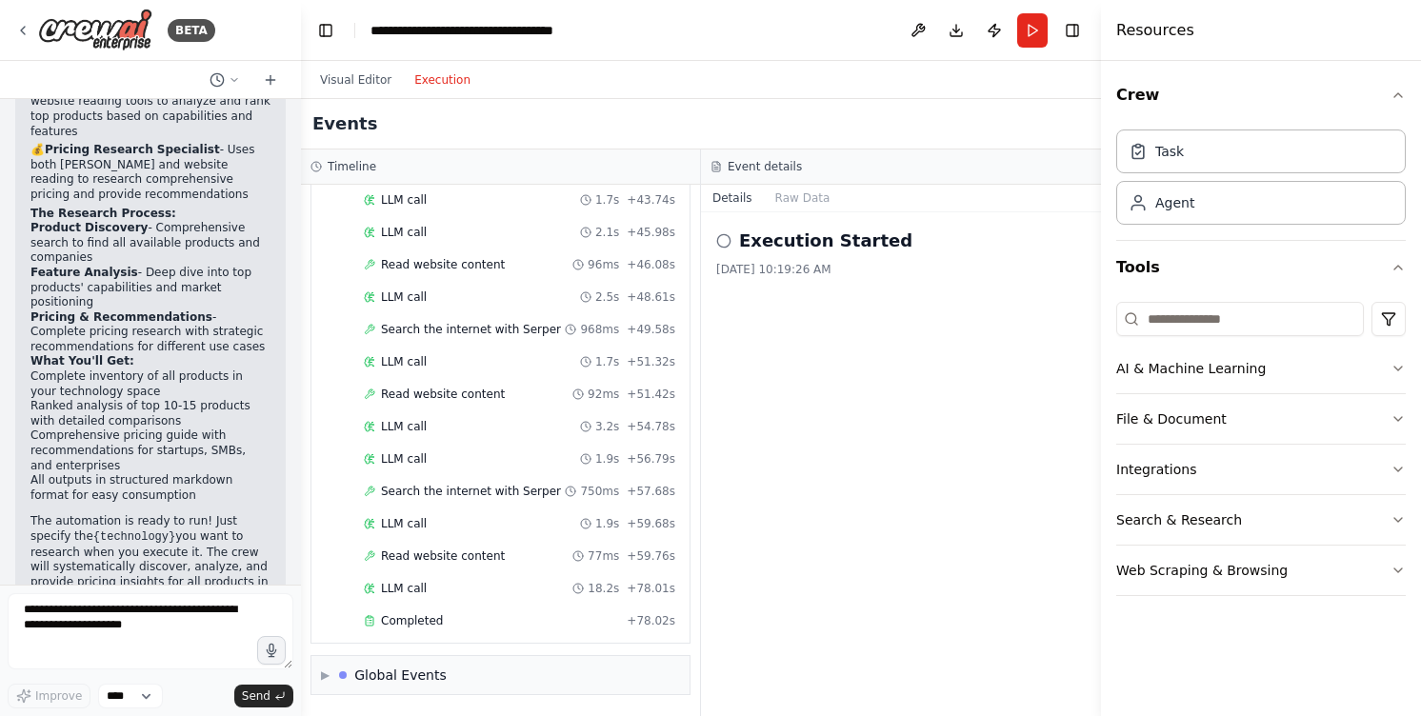
click at [456, 84] on button "Execution" at bounding box center [442, 80] width 79 height 23
click at [415, 615] on span "Completed" at bounding box center [412, 620] width 62 height 15
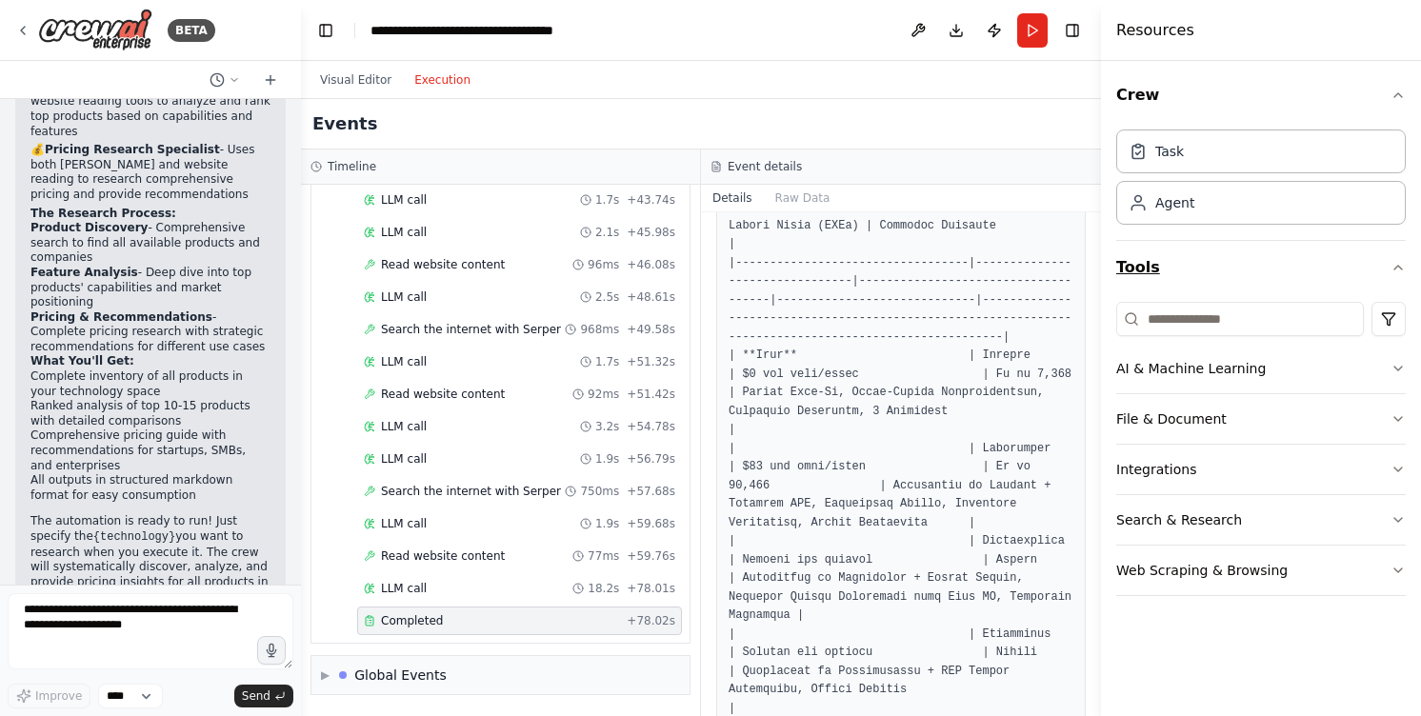
scroll to position [2390, 0]
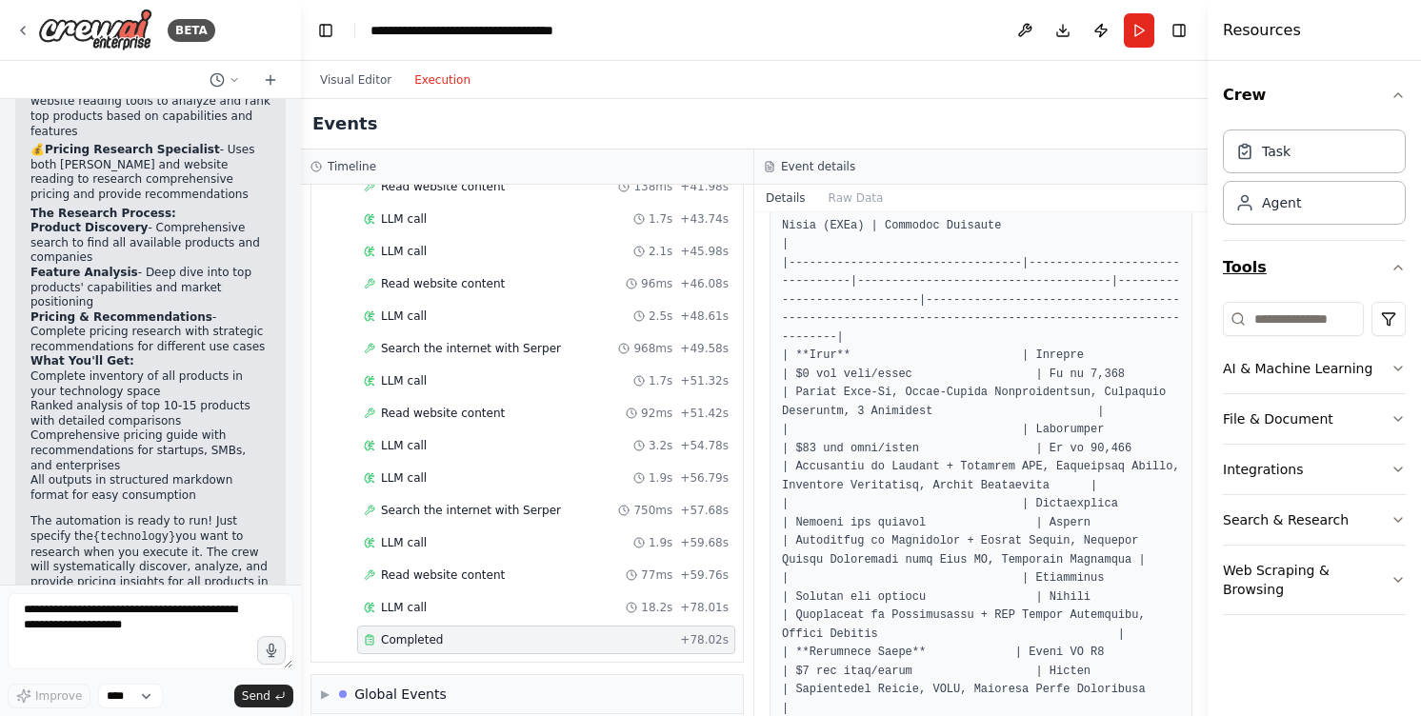
drag, startPoint x: 1101, startPoint y: 279, endPoint x: 1379, endPoint y: 279, distance: 278.0
click at [1379, 279] on div "Resources Crew Task Agent Tools AI & Machine Learning File & Document Integrati…" at bounding box center [1313, 358] width 213 height 716
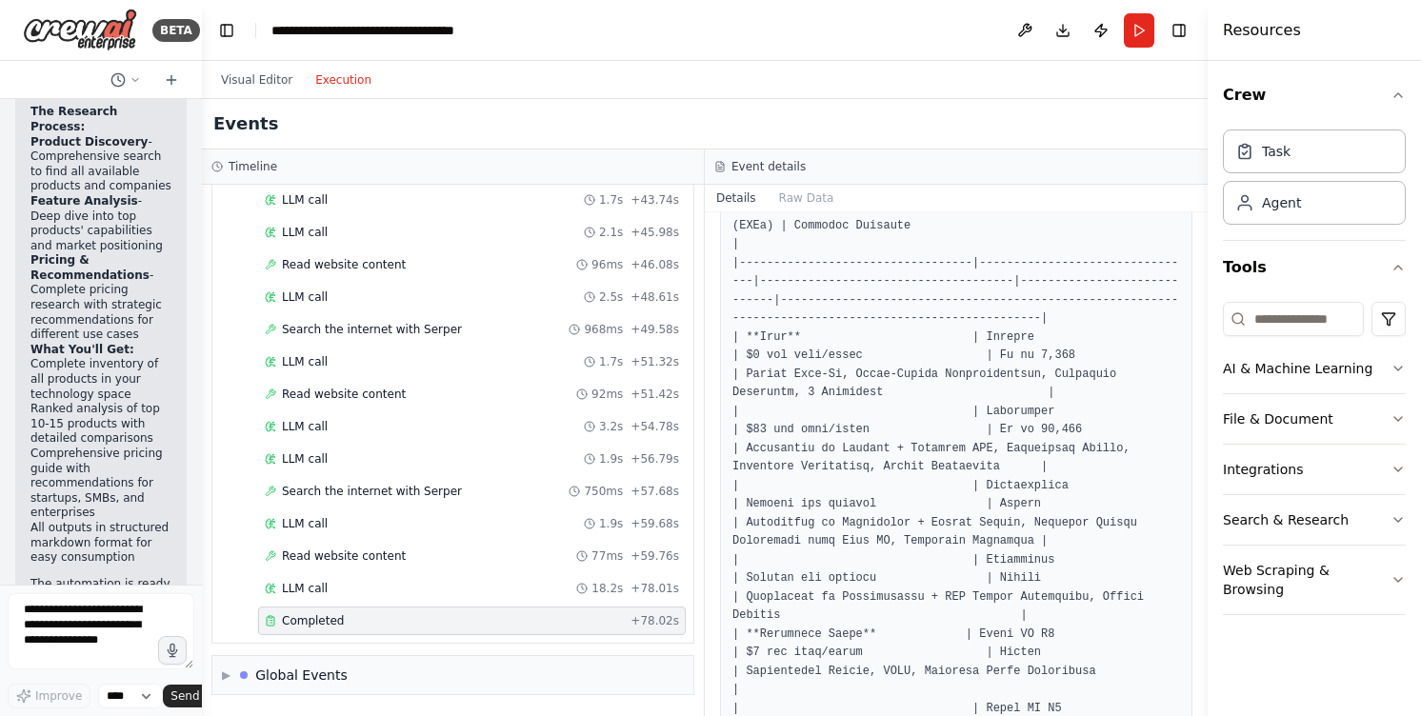
drag, startPoint x: 300, startPoint y: 294, endPoint x: 69, endPoint y: 312, distance: 232.1
click at [69, 312] on div "BETA I want to research all of the product available for a specific technology.…" at bounding box center [101, 358] width 202 height 716
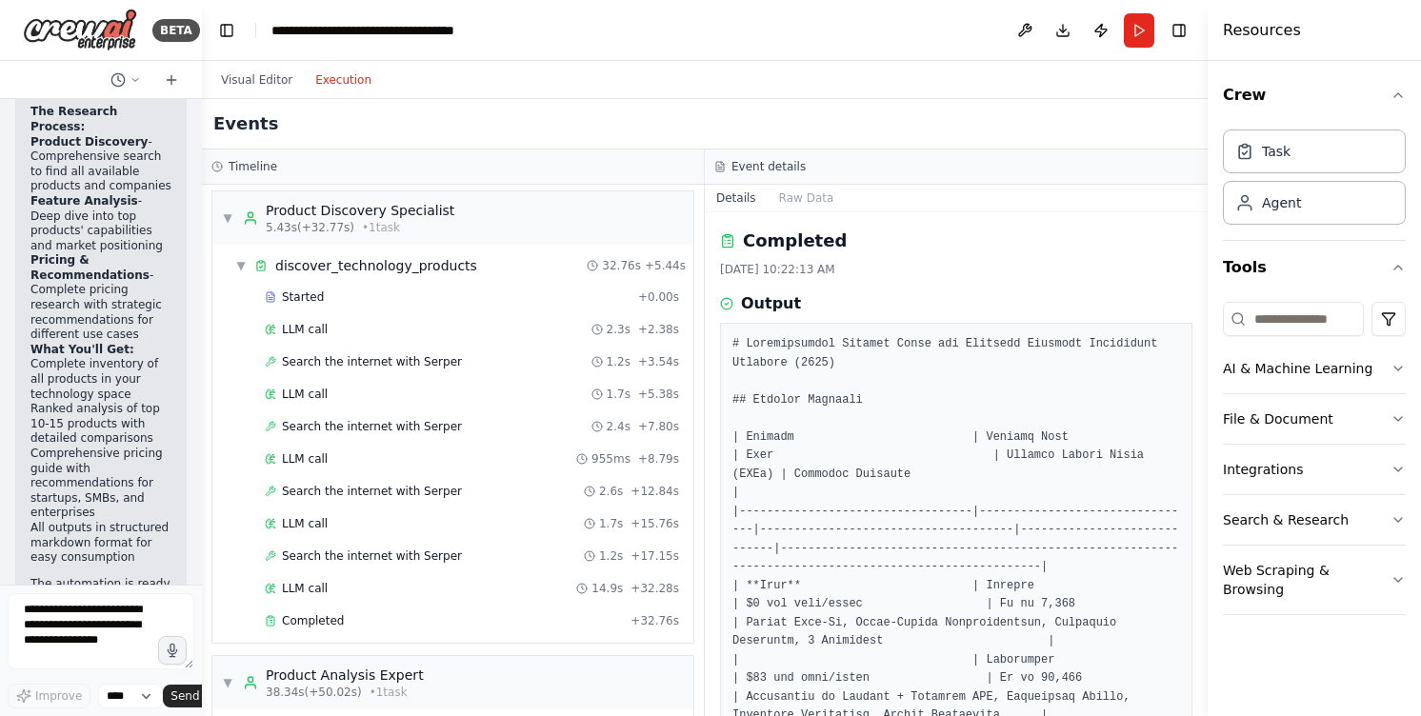
scroll to position [0, 0]
click at [322, 305] on div "Started" at bounding box center [448, 300] width 366 height 15
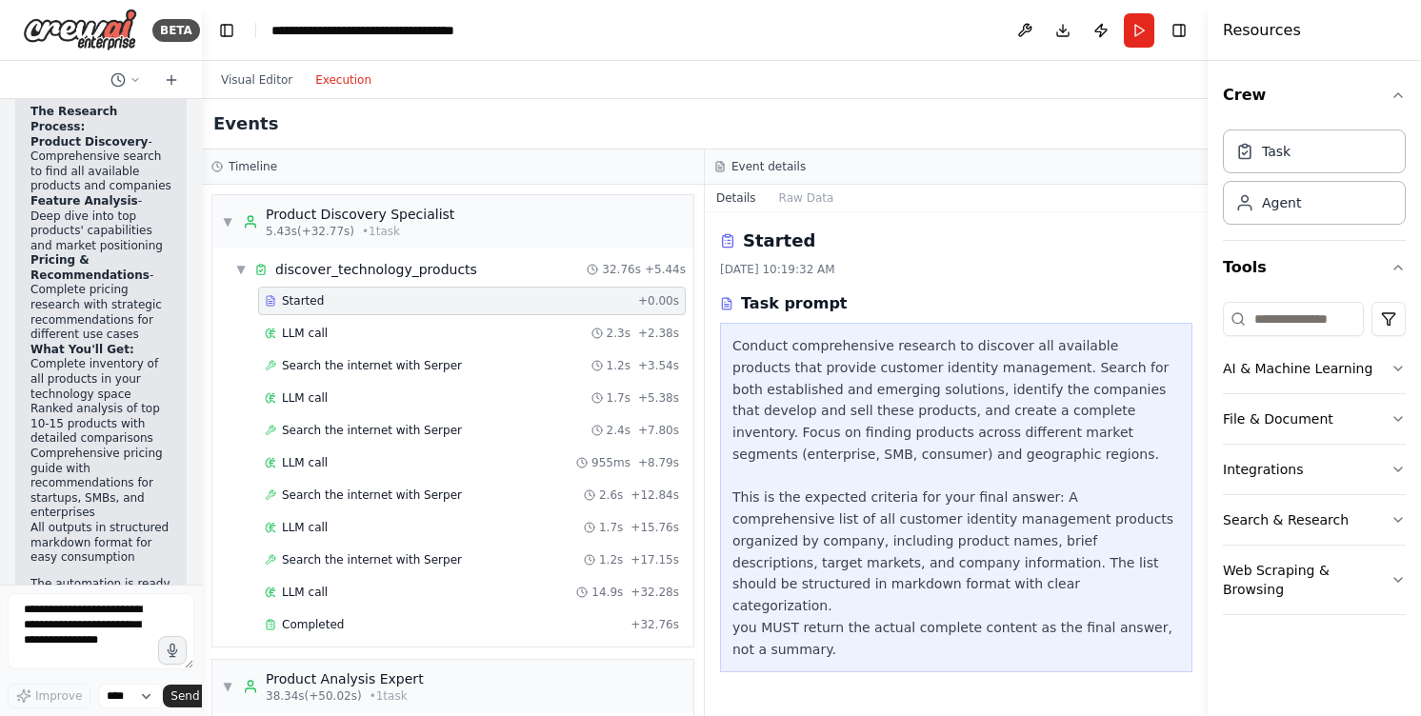
click at [751, 508] on div "Conduct comprehensive research to discover all available products that provide …" at bounding box center [956, 497] width 448 height 325
click at [519, 339] on div "LLM call 2.3s + 2.38s" at bounding box center [472, 333] width 414 height 15
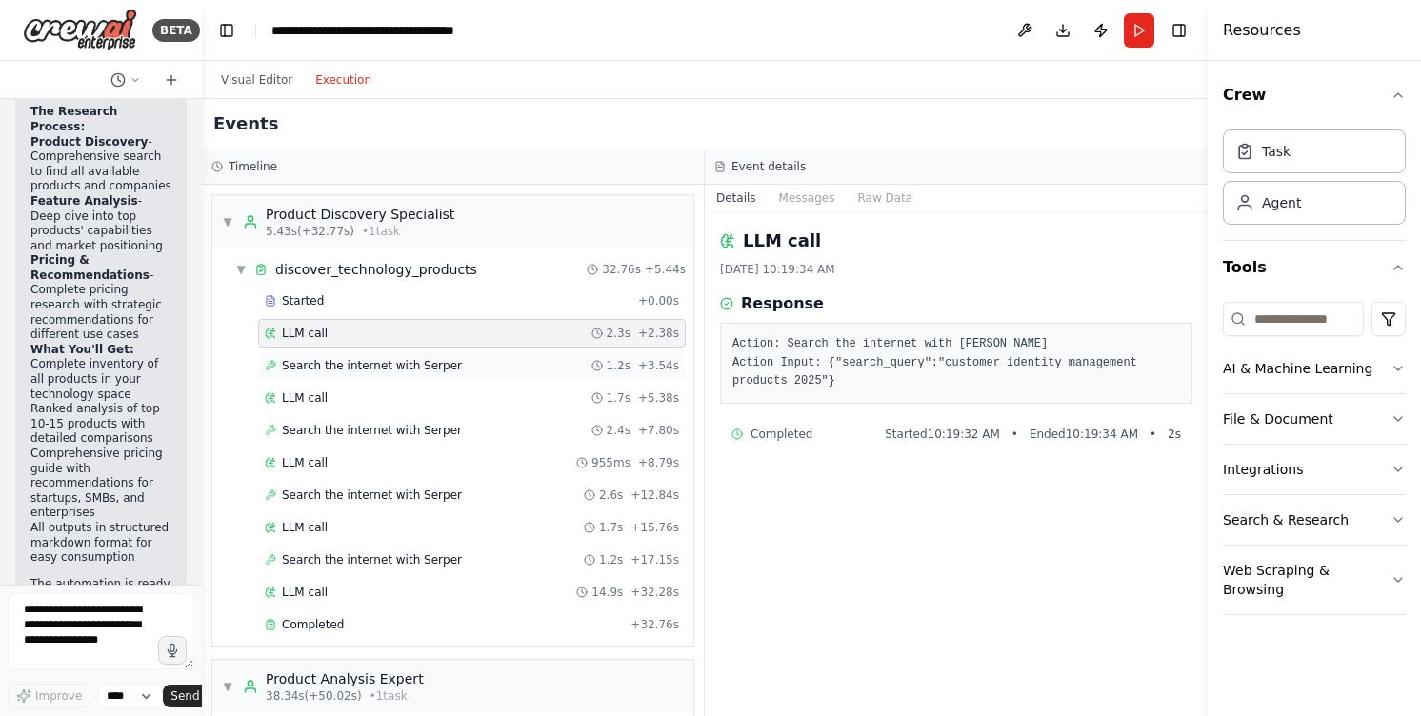
click at [478, 358] on div "Search the internet with Serper 1.2s + 3.54s" at bounding box center [472, 365] width 414 height 15
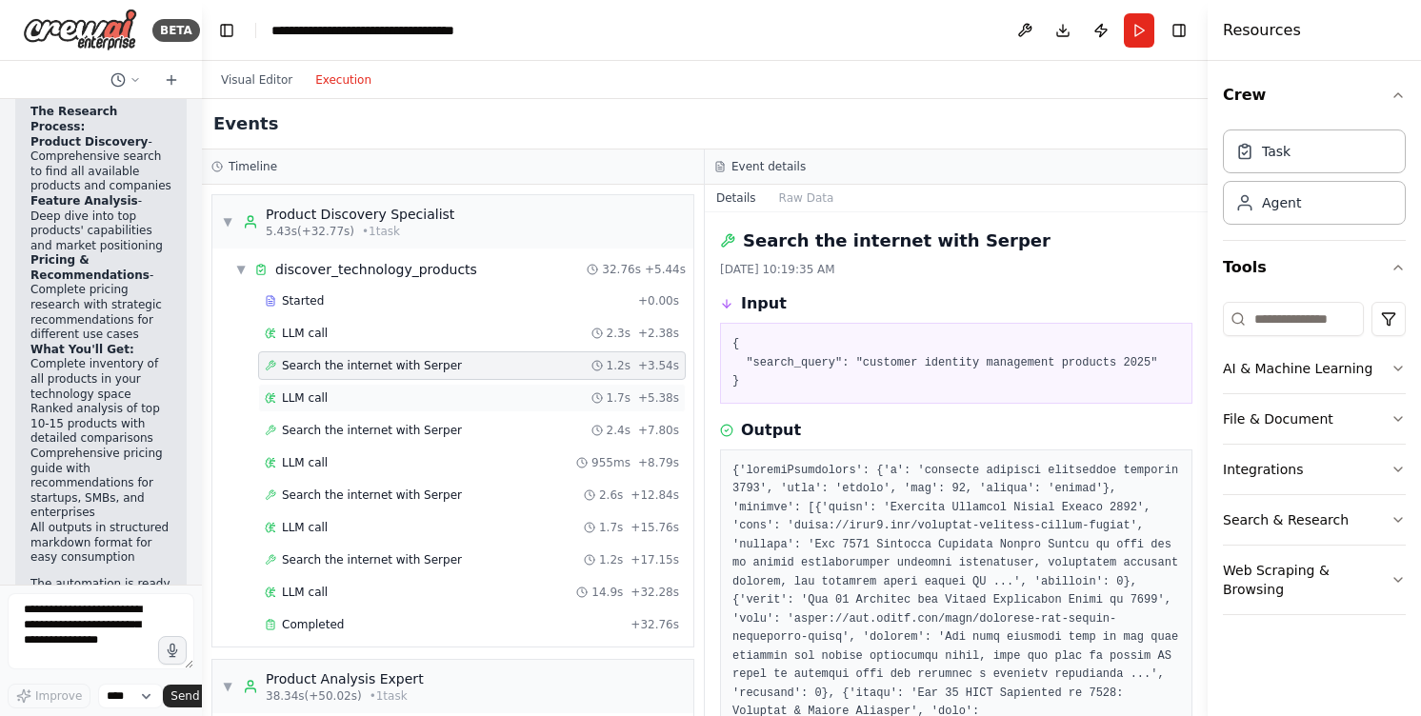
click at [431, 401] on div "LLM call 1.7s + 5.38s" at bounding box center [472, 397] width 414 height 15
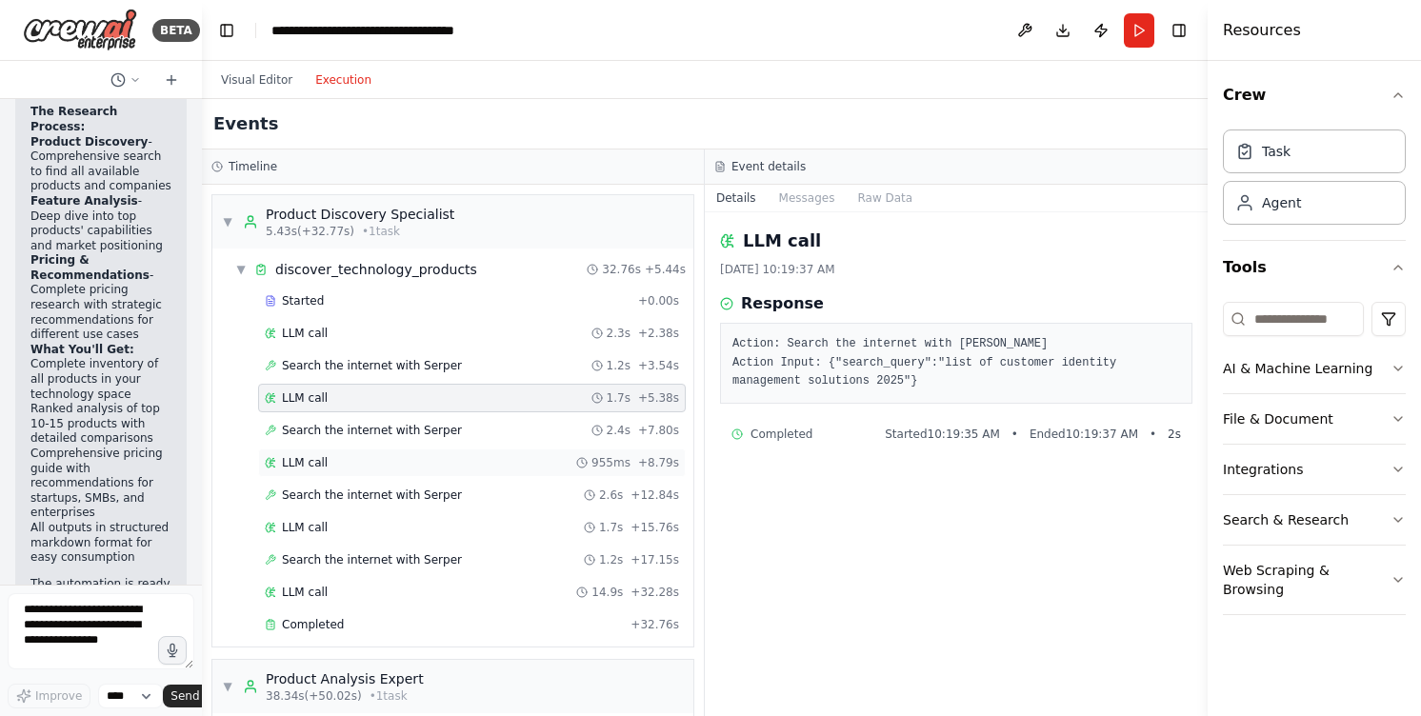
click at [409, 465] on div "LLM call 955ms + 8.79s" at bounding box center [472, 462] width 414 height 15
click at [411, 407] on div "LLM call 1.7s + 5.38s" at bounding box center [472, 398] width 428 height 29
click at [388, 526] on div "LLM call 1.7s + 15.76s" at bounding box center [472, 527] width 414 height 15
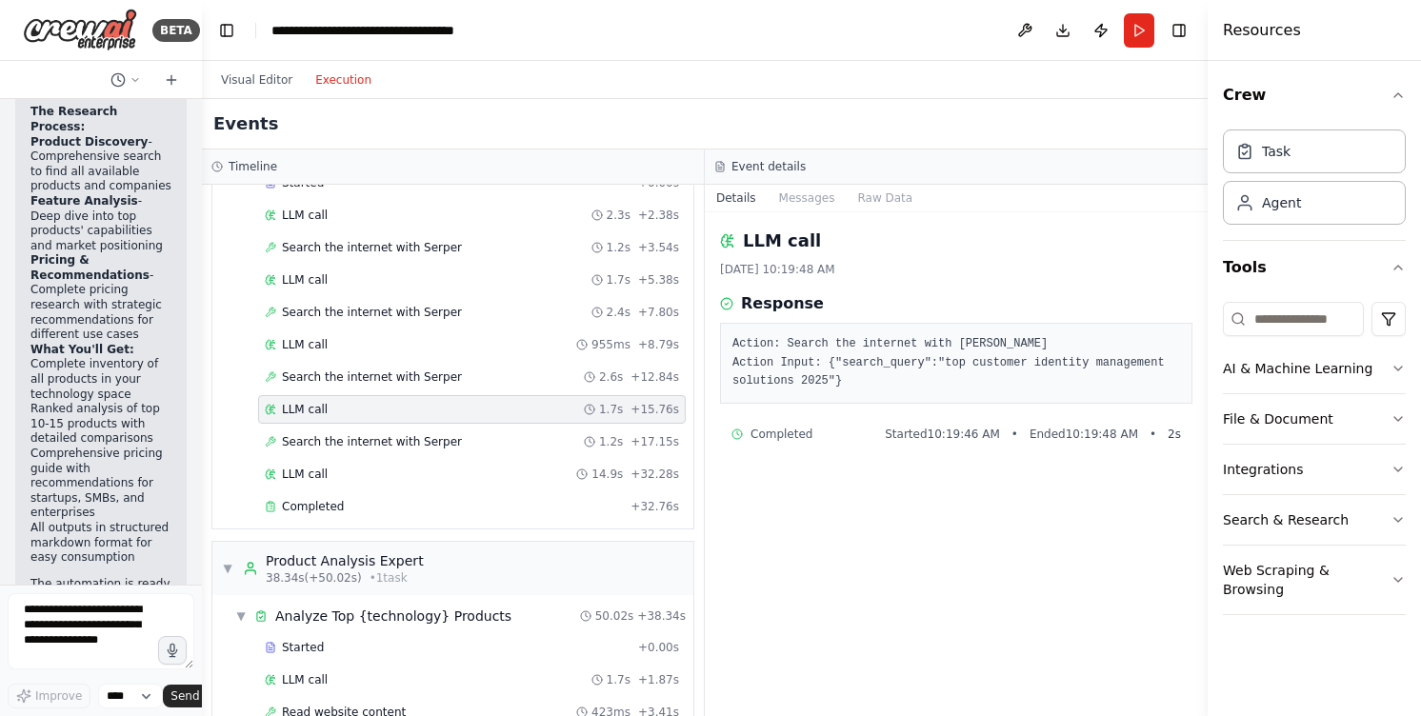
scroll to position [127, 0]
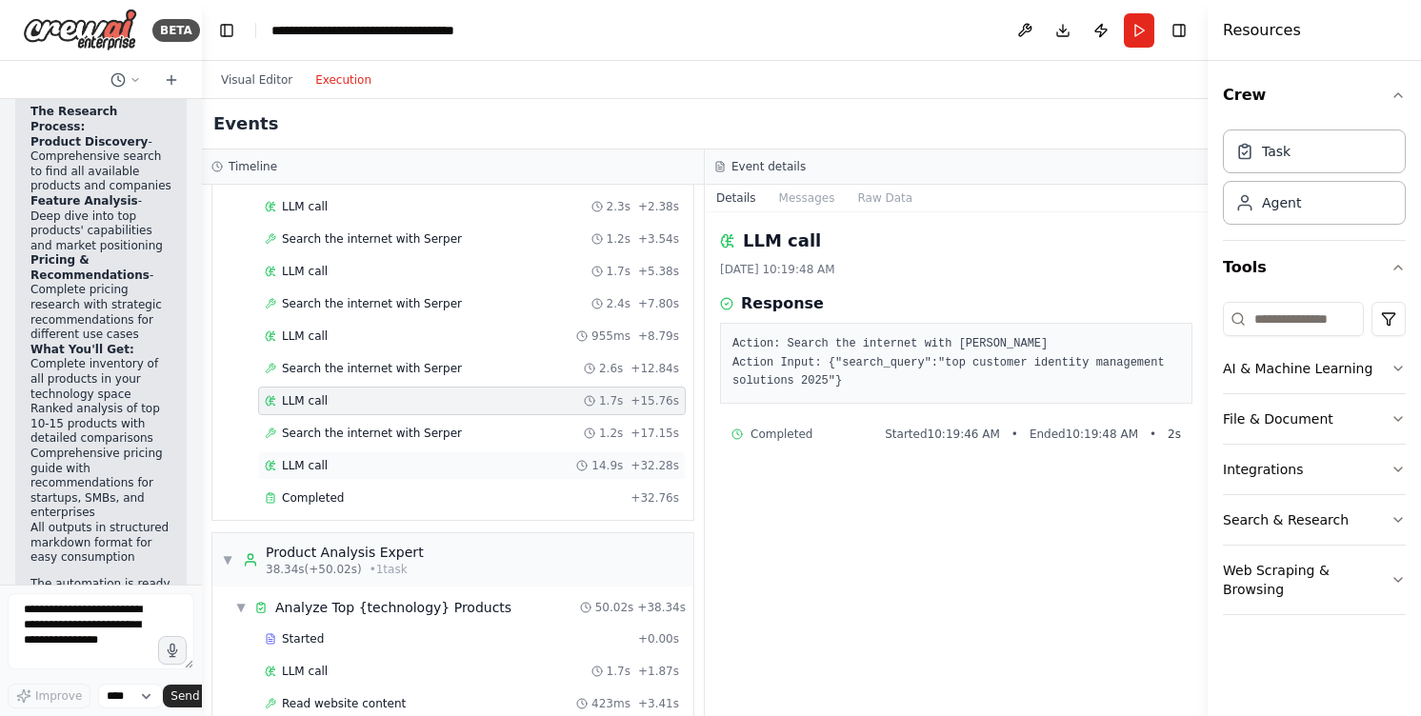
click at [353, 467] on div "LLM call 14.9s + 32.28s" at bounding box center [472, 465] width 414 height 15
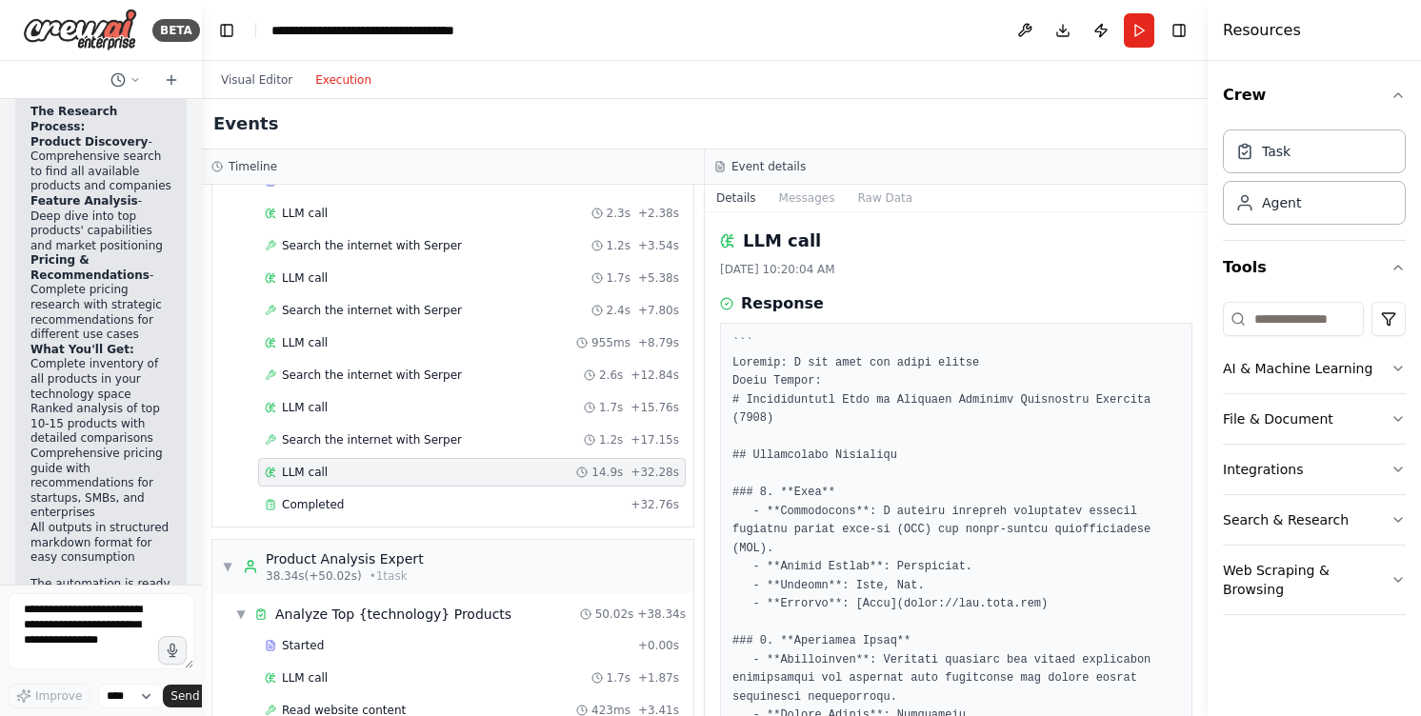
scroll to position [162, 0]
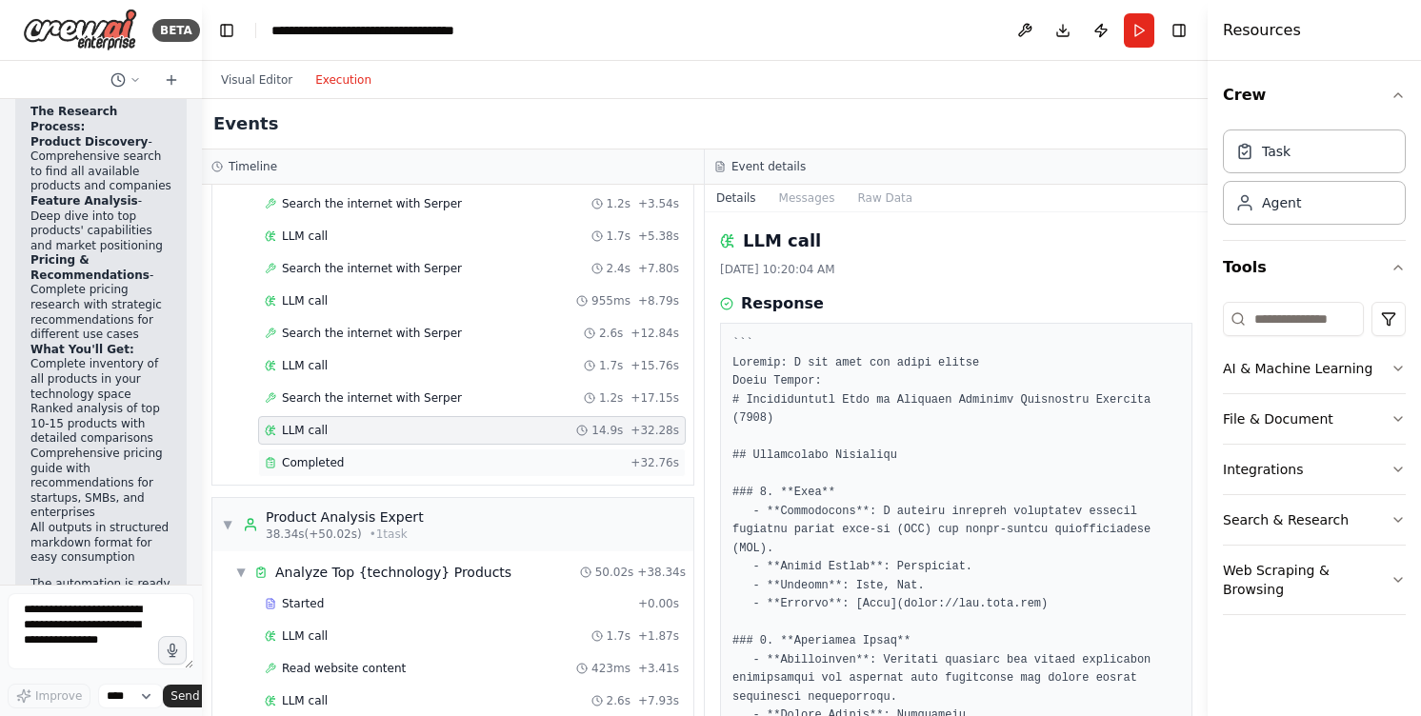
click at [333, 457] on span "Completed" at bounding box center [313, 462] width 62 height 15
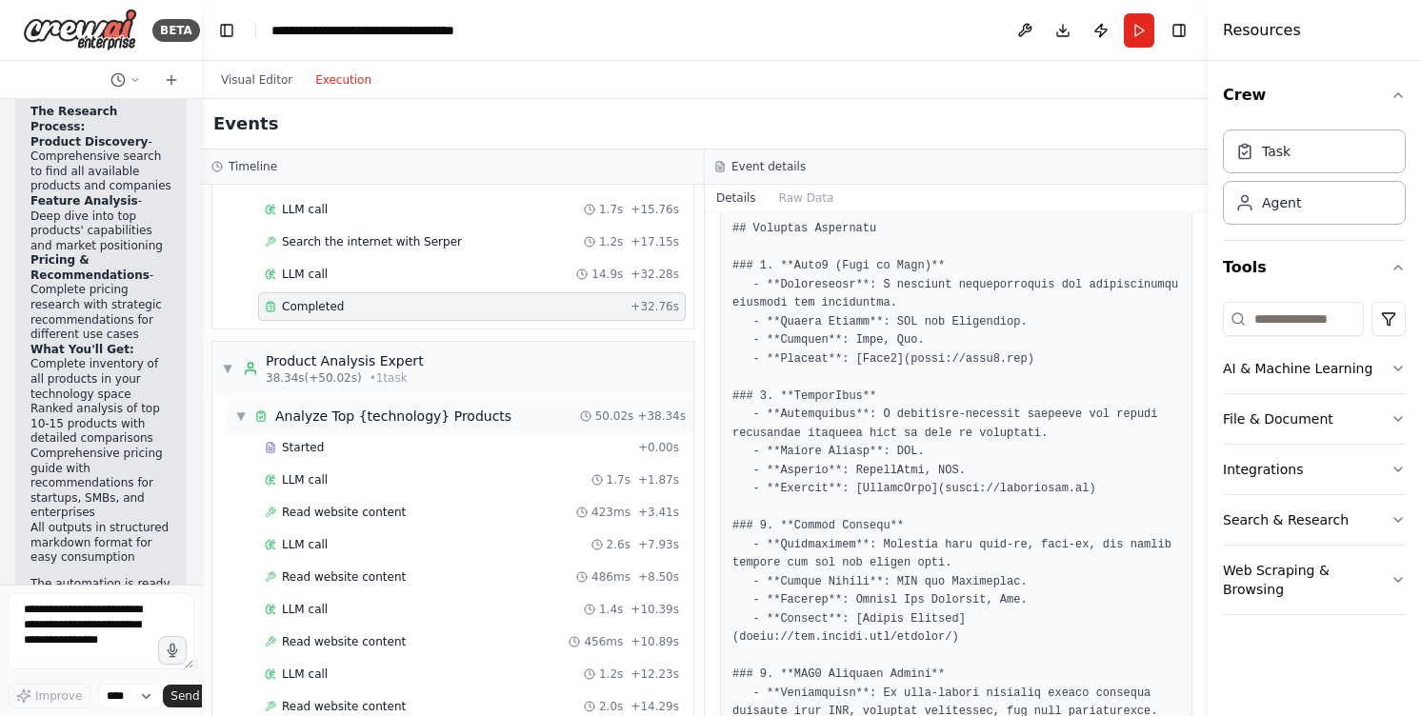
scroll to position [411, 0]
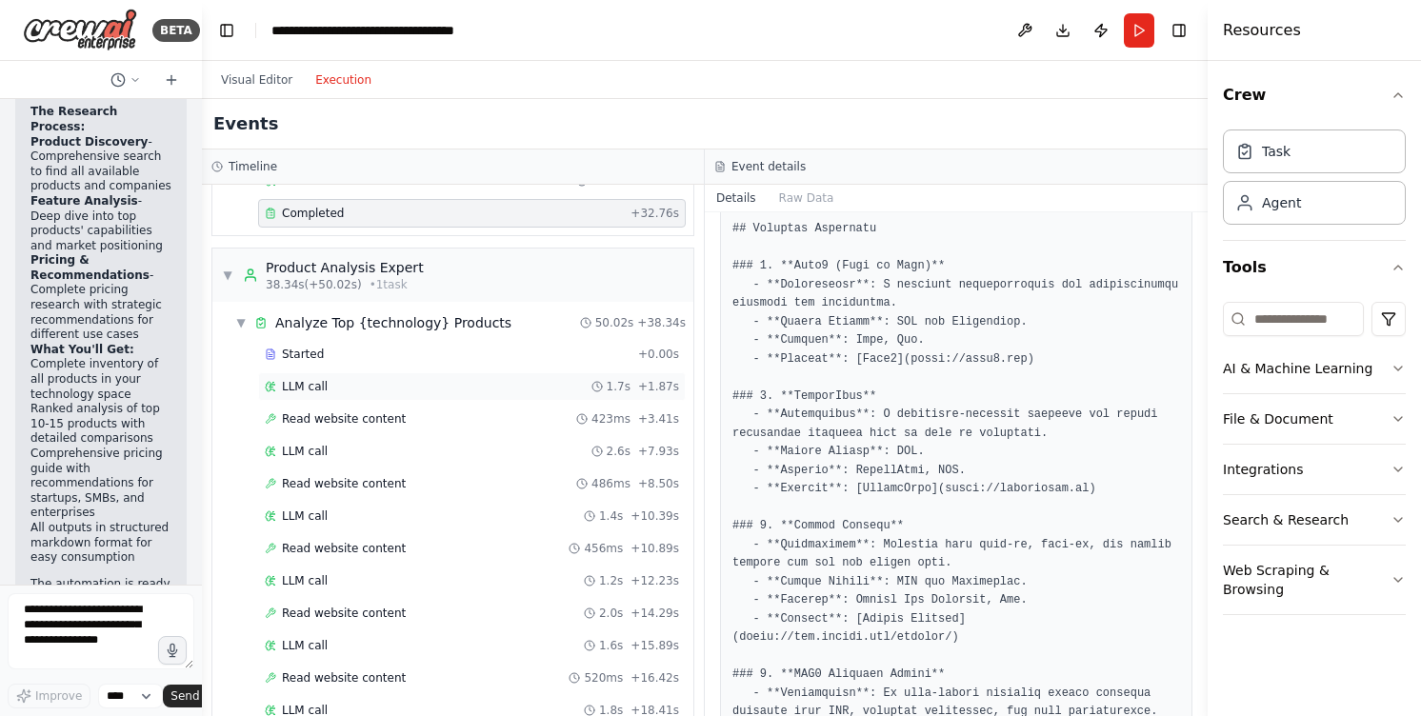
click at [361, 385] on div "LLM call 1.7s + 1.87s" at bounding box center [472, 386] width 414 height 15
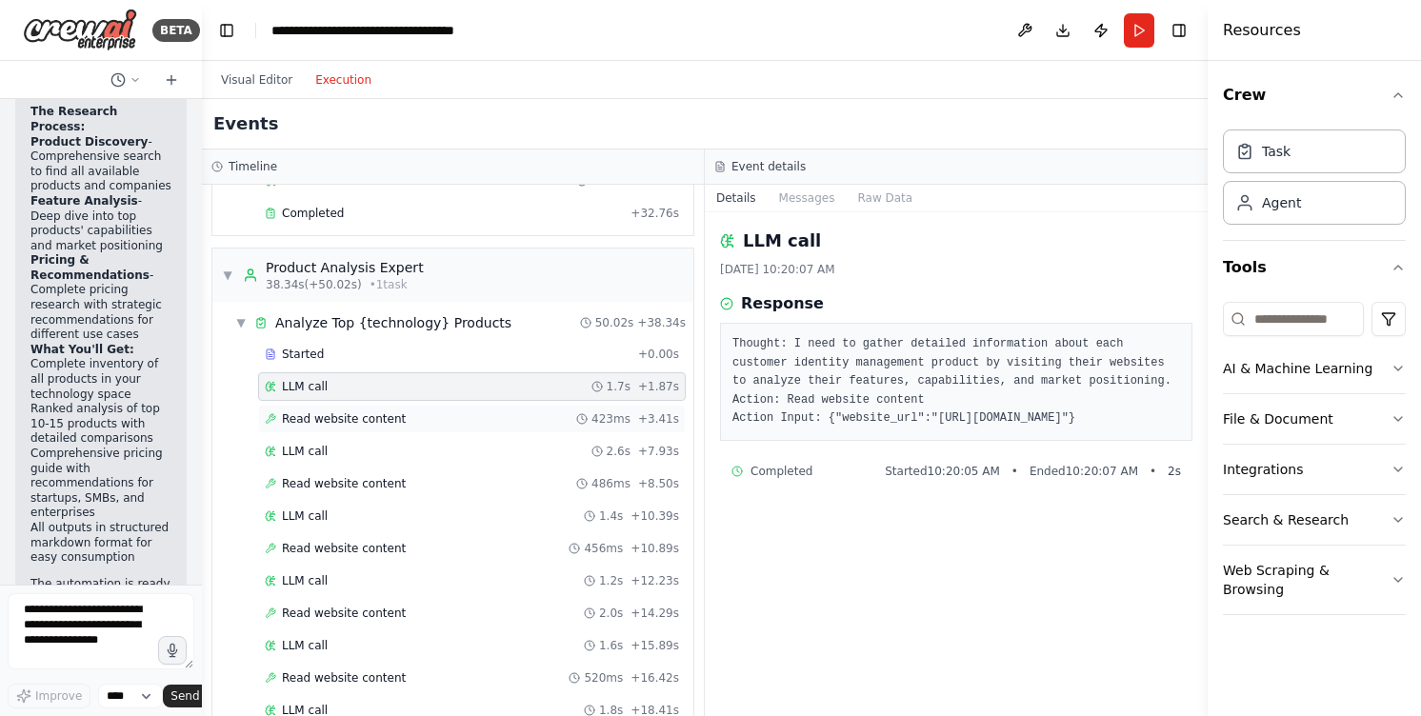
click at [359, 415] on span "Read website content" at bounding box center [344, 418] width 124 height 15
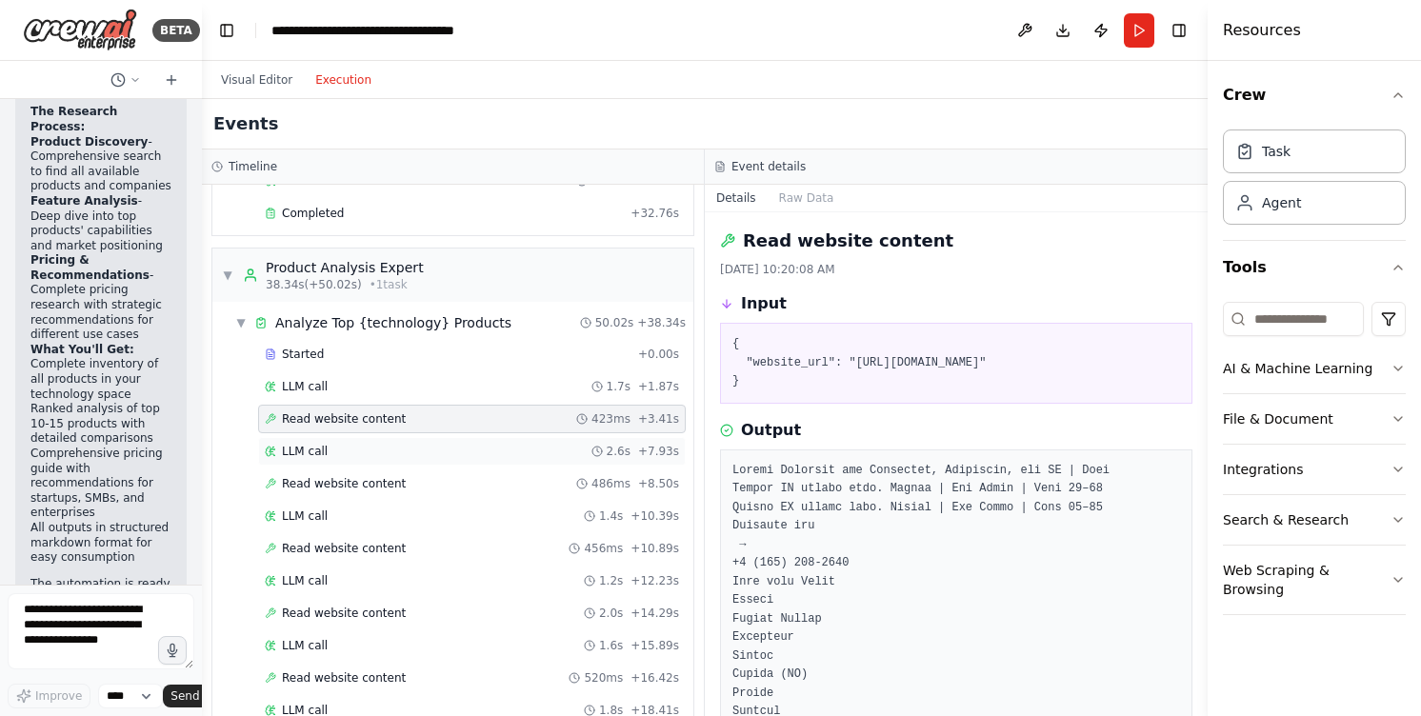
click at [343, 449] on div "LLM call 2.6s + 7.93s" at bounding box center [472, 451] width 414 height 15
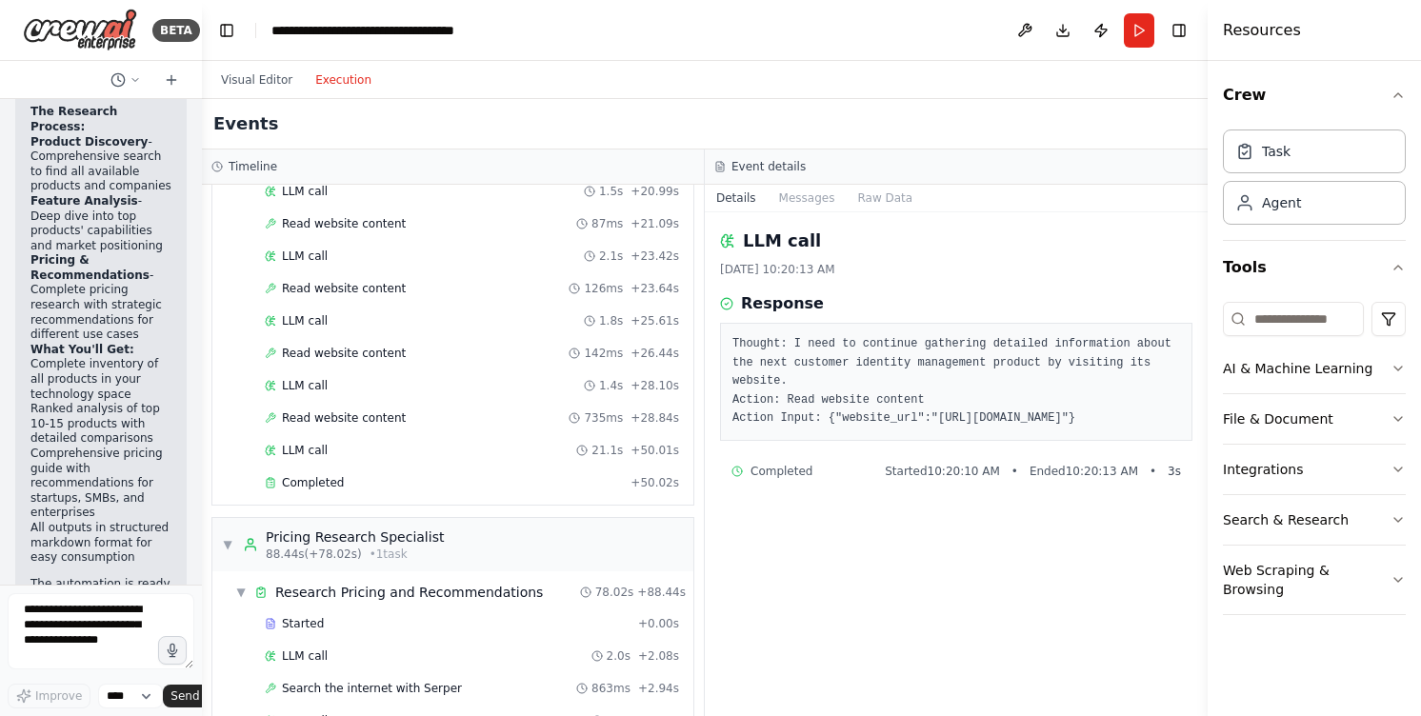
scroll to position [999, 0]
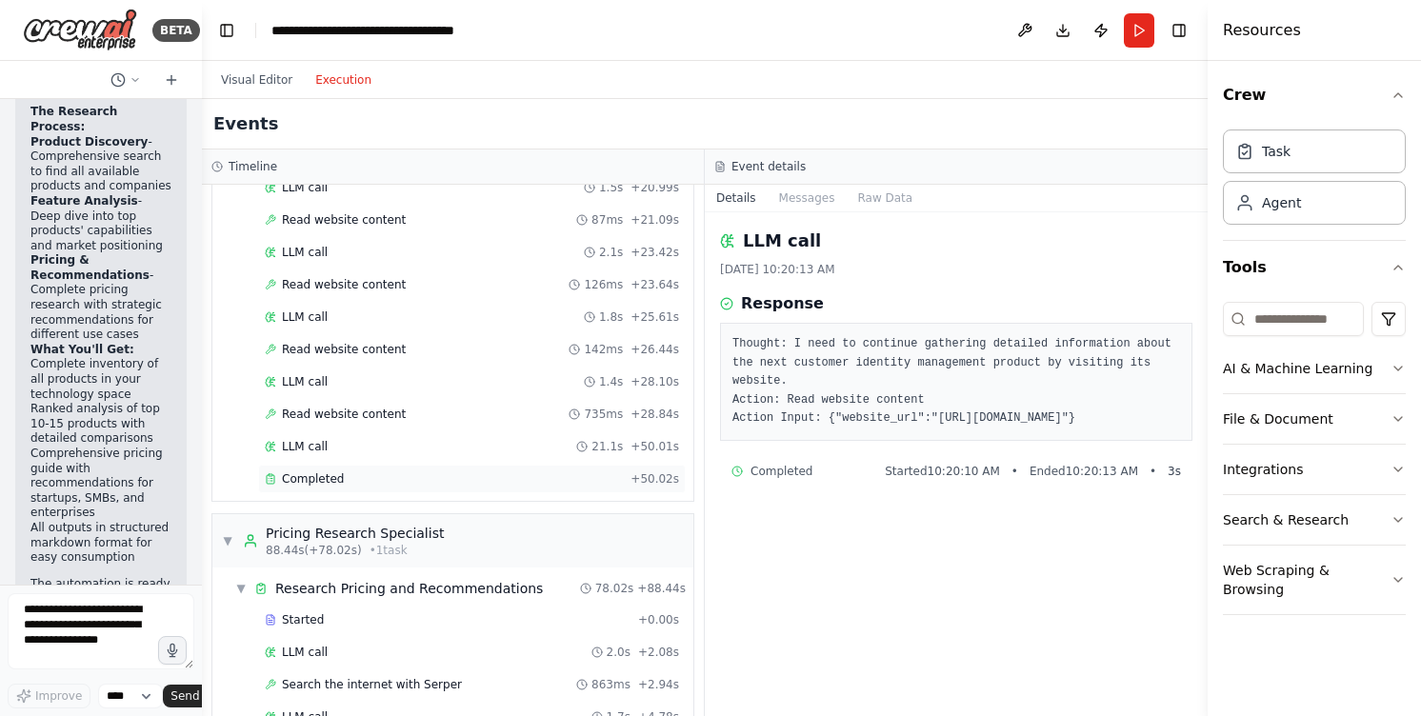
click at [332, 475] on span "Completed" at bounding box center [313, 478] width 62 height 15
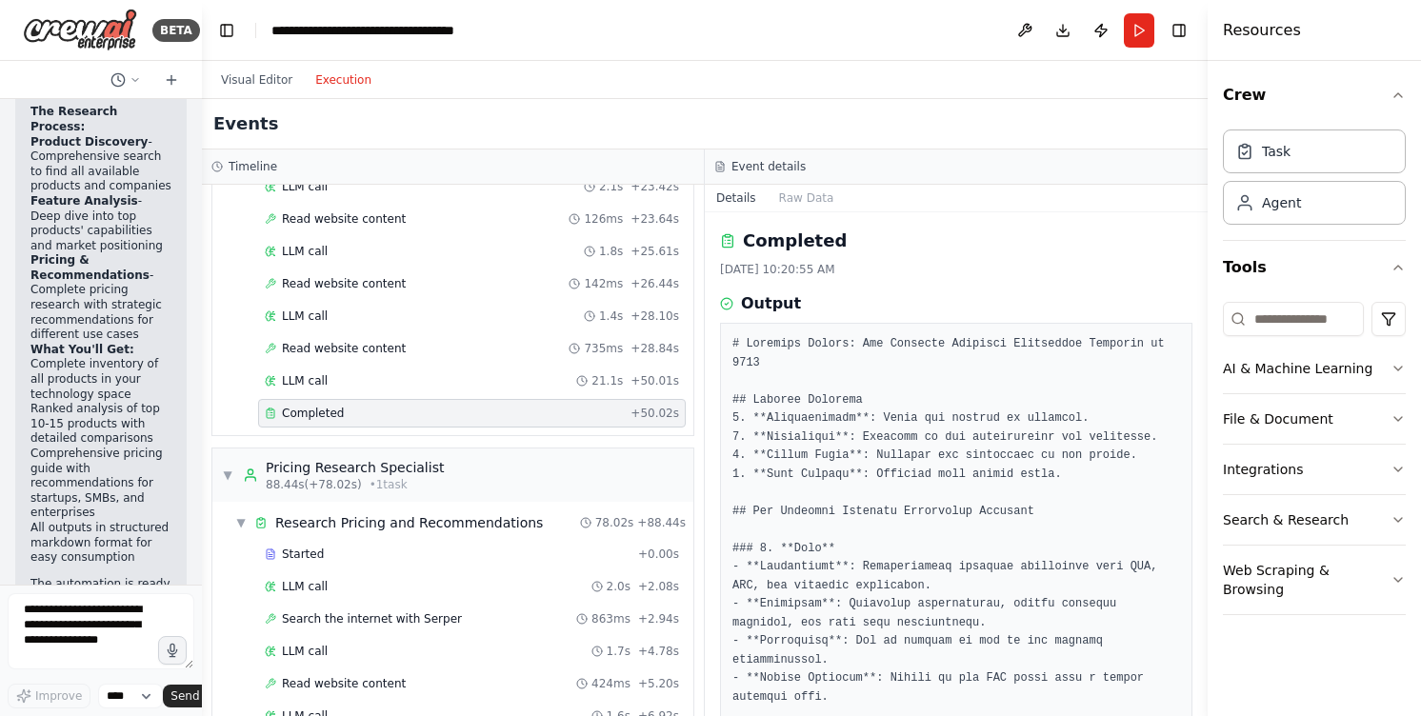
scroll to position [1069, 0]
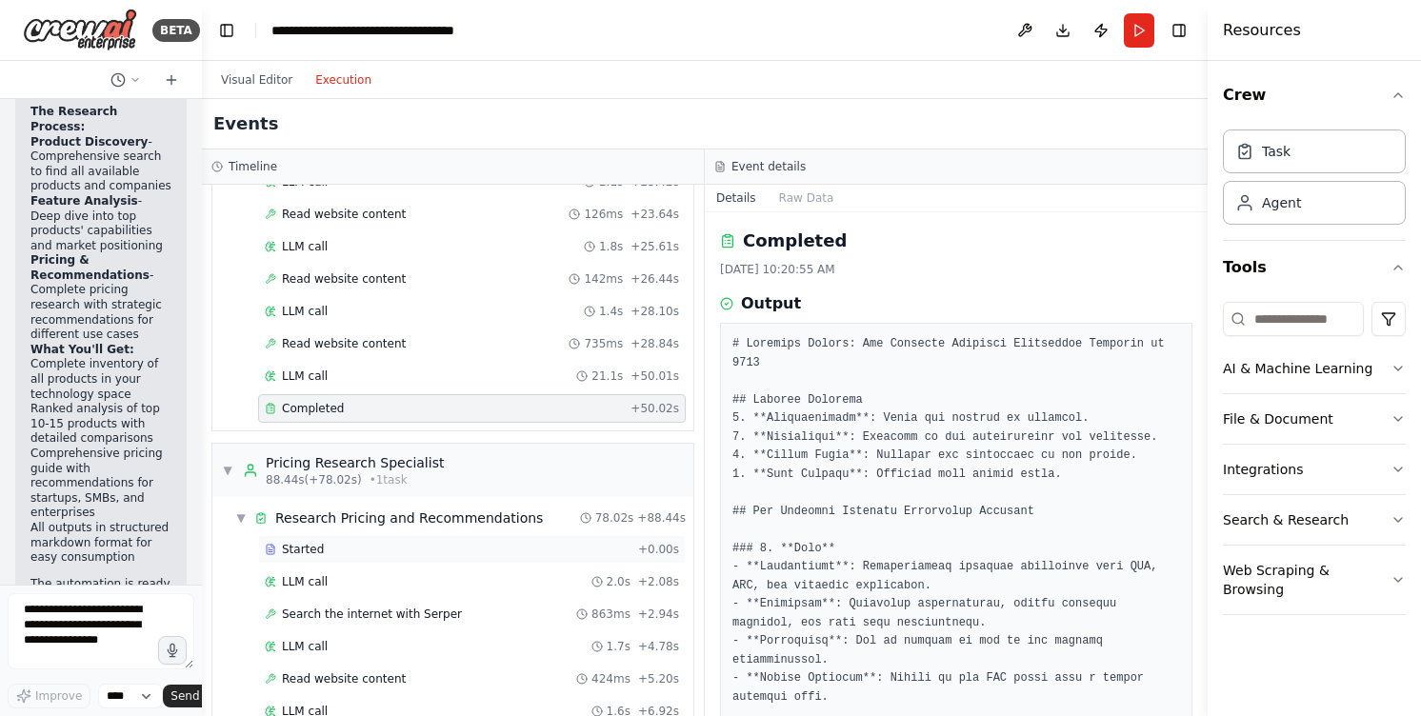
click at [321, 544] on span "Started" at bounding box center [303, 549] width 42 height 15
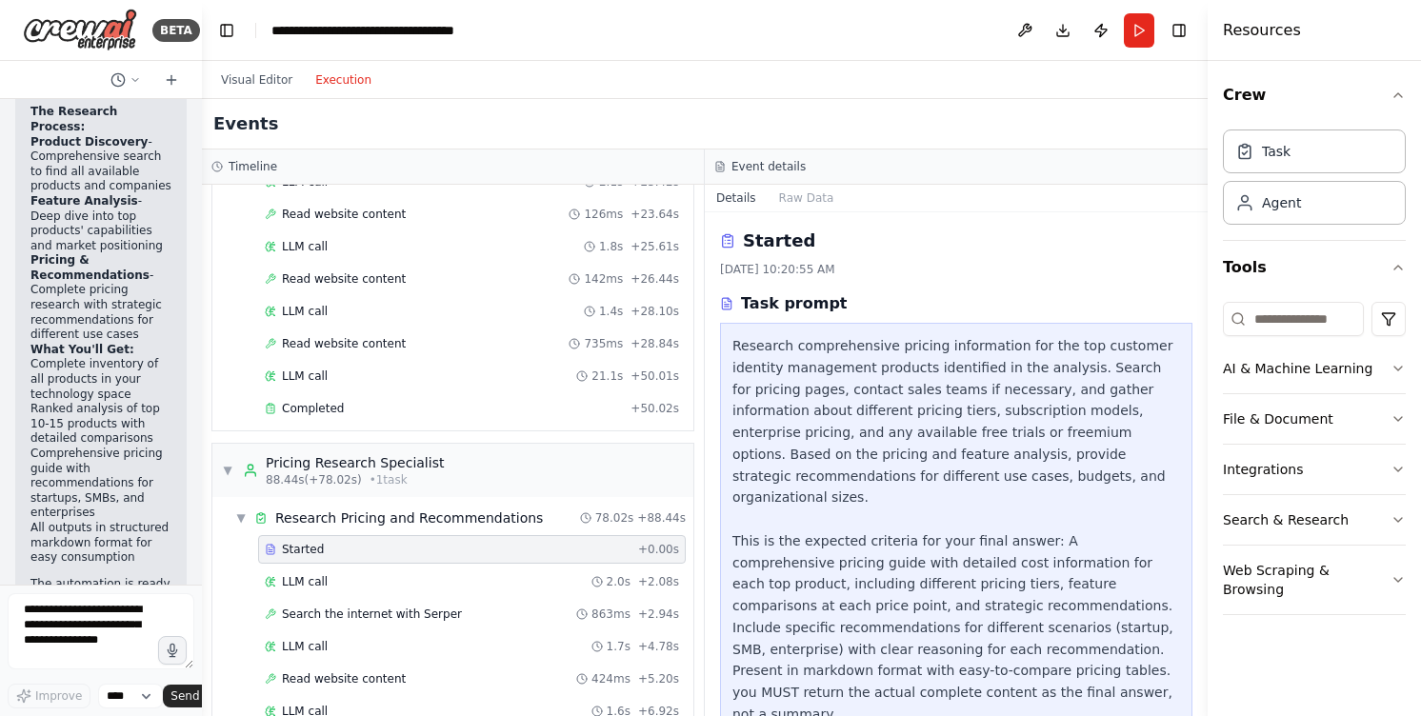
scroll to position [30, 0]
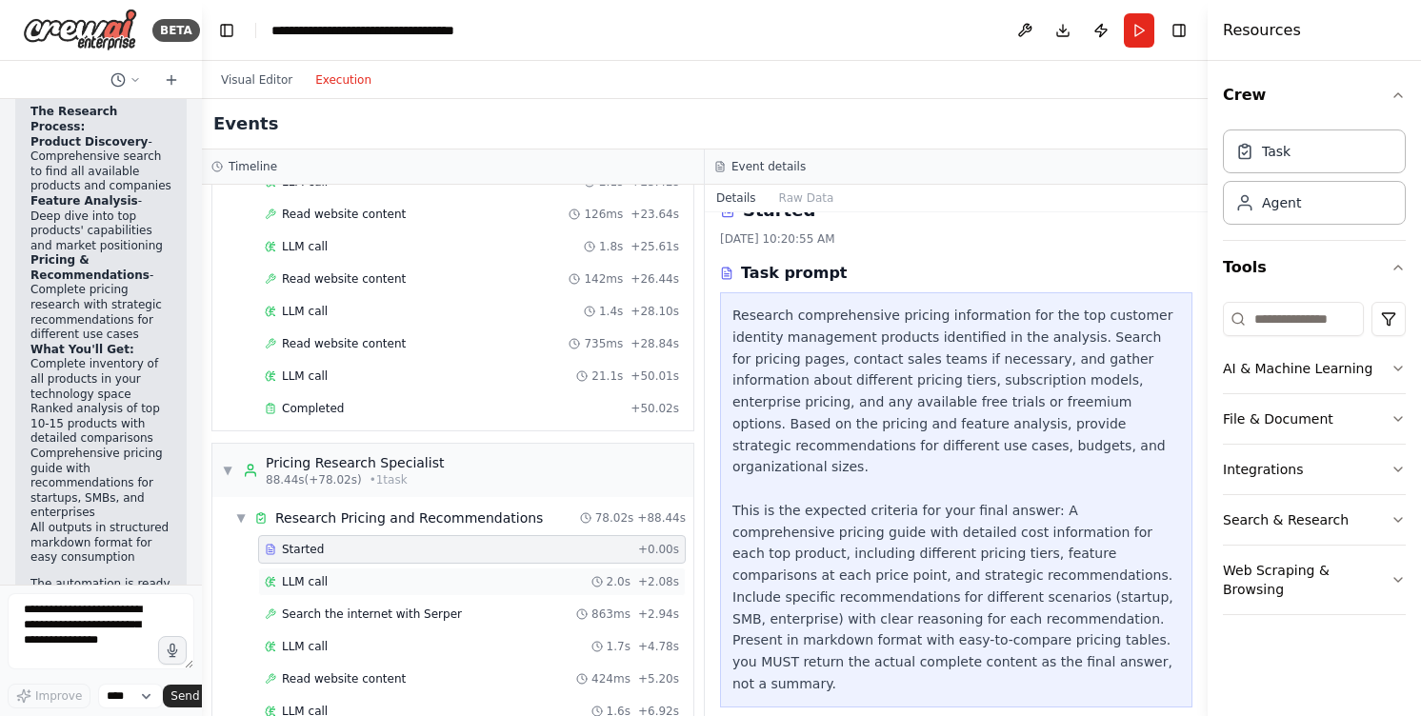
click at [349, 578] on div "LLM call 2.0s + 2.08s" at bounding box center [472, 581] width 414 height 15
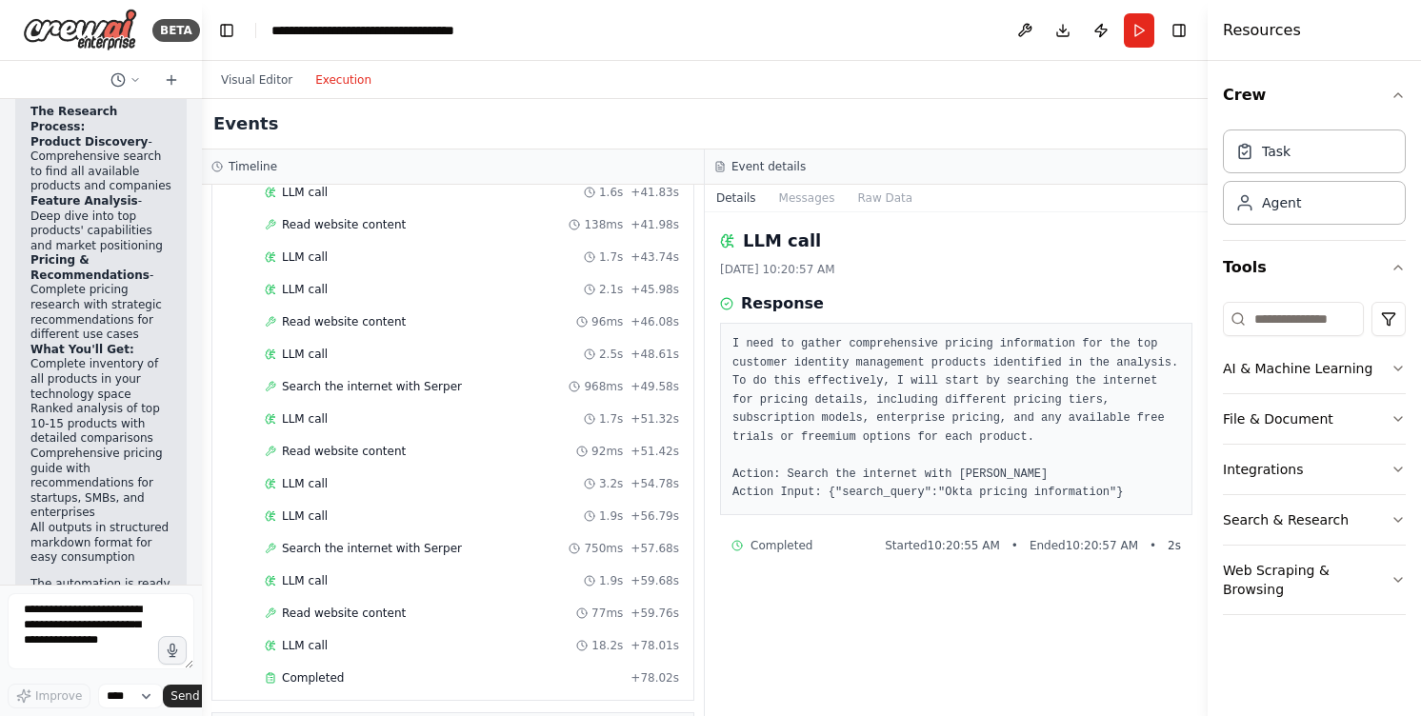
scroll to position [2390, 0]
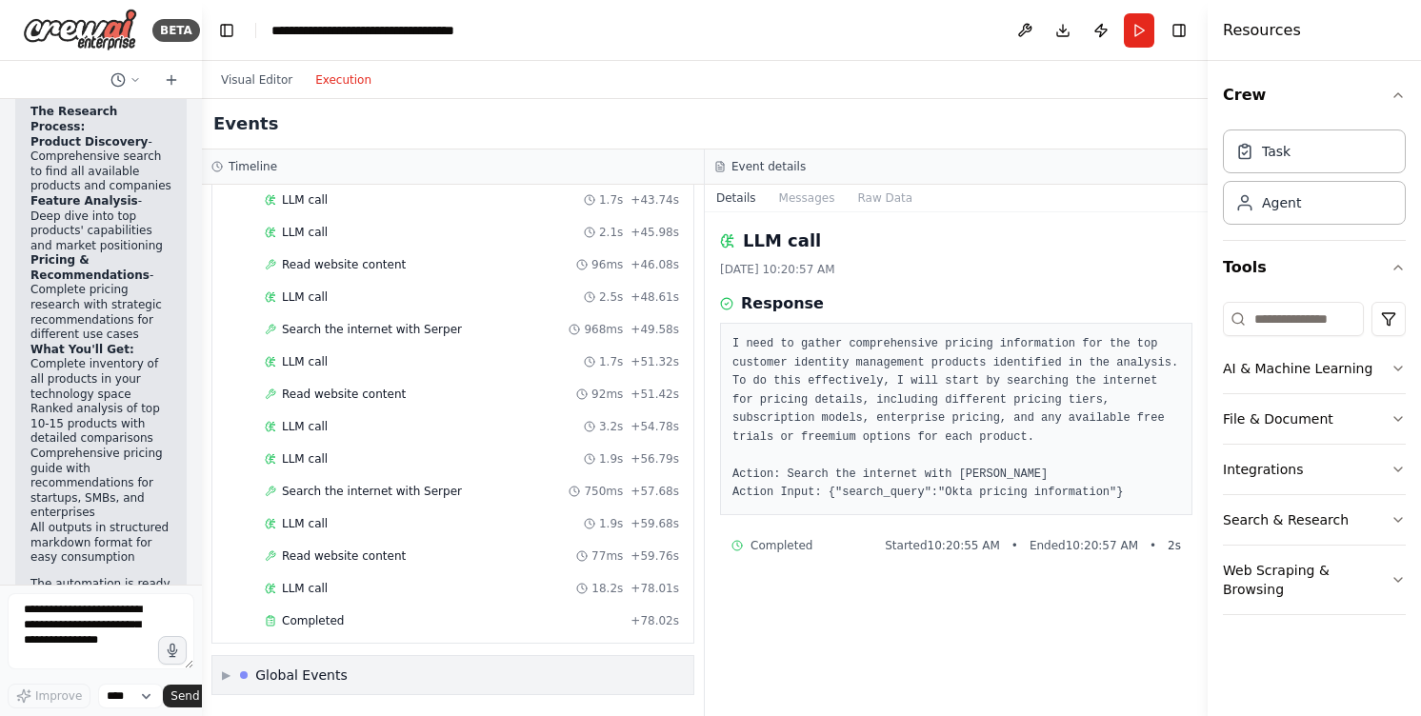
click at [281, 665] on div "▶ Global Events" at bounding box center [452, 675] width 481 height 38
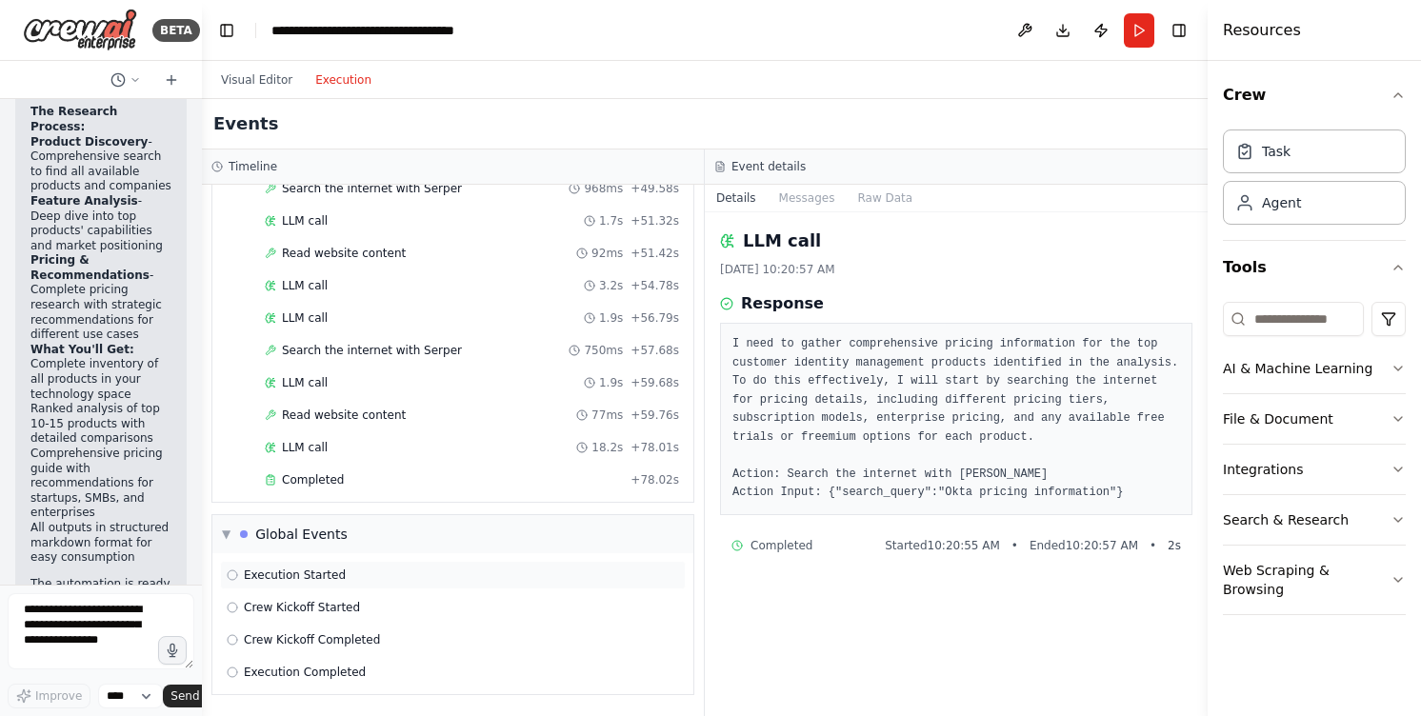
click at [296, 583] on div "Execution Started" at bounding box center [453, 575] width 466 height 29
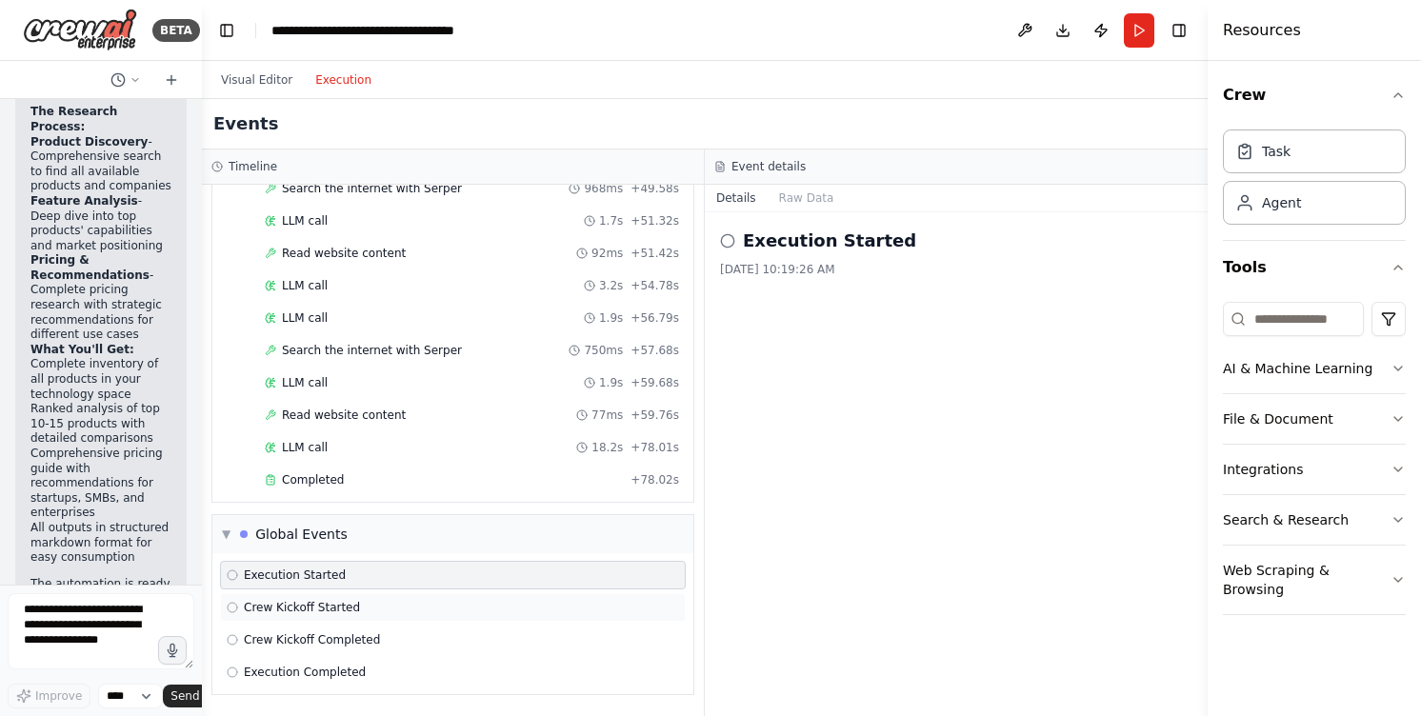
click at [295, 607] on span "Crew Kickoff Started" at bounding box center [302, 607] width 116 height 15
click at [295, 624] on div "Execution Started Crew Kickoff Started Crew Kickoff Completed Execution Complet…" at bounding box center [452, 623] width 481 height 141
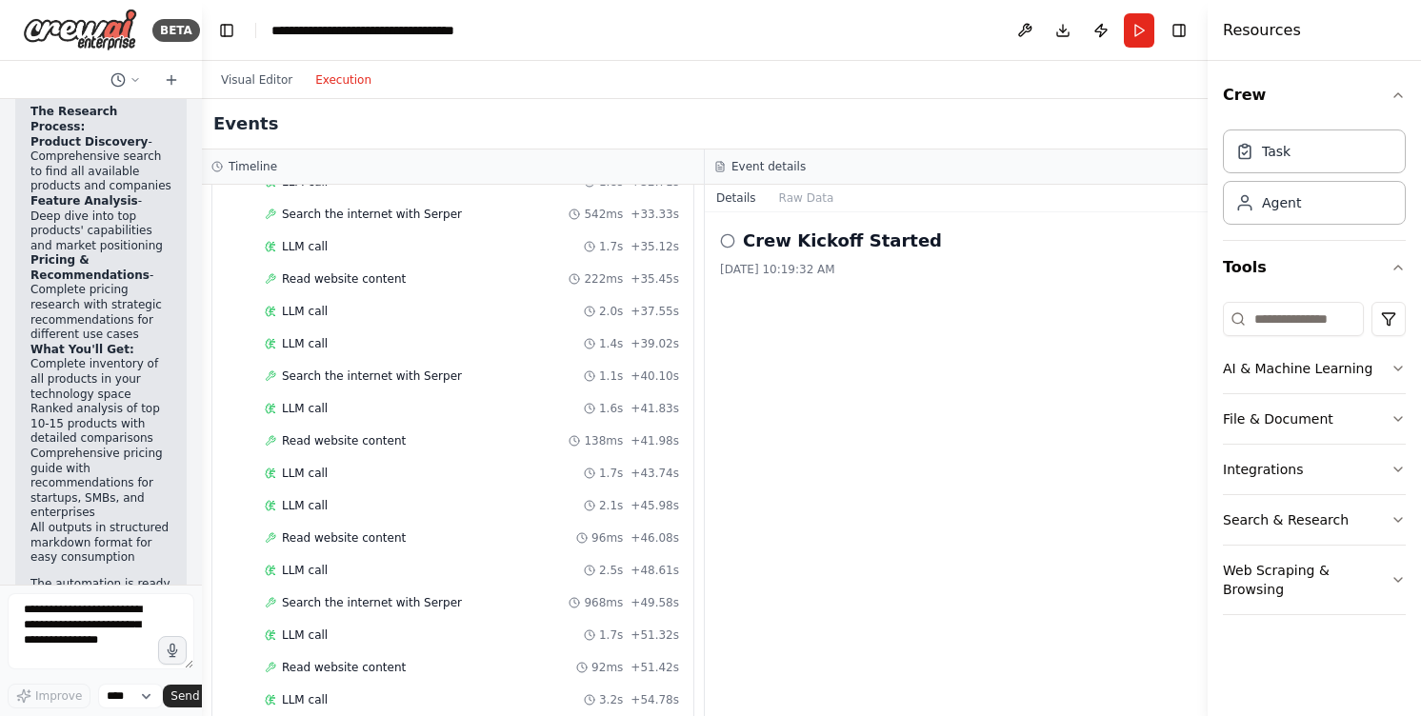
scroll to position [1790, 0]
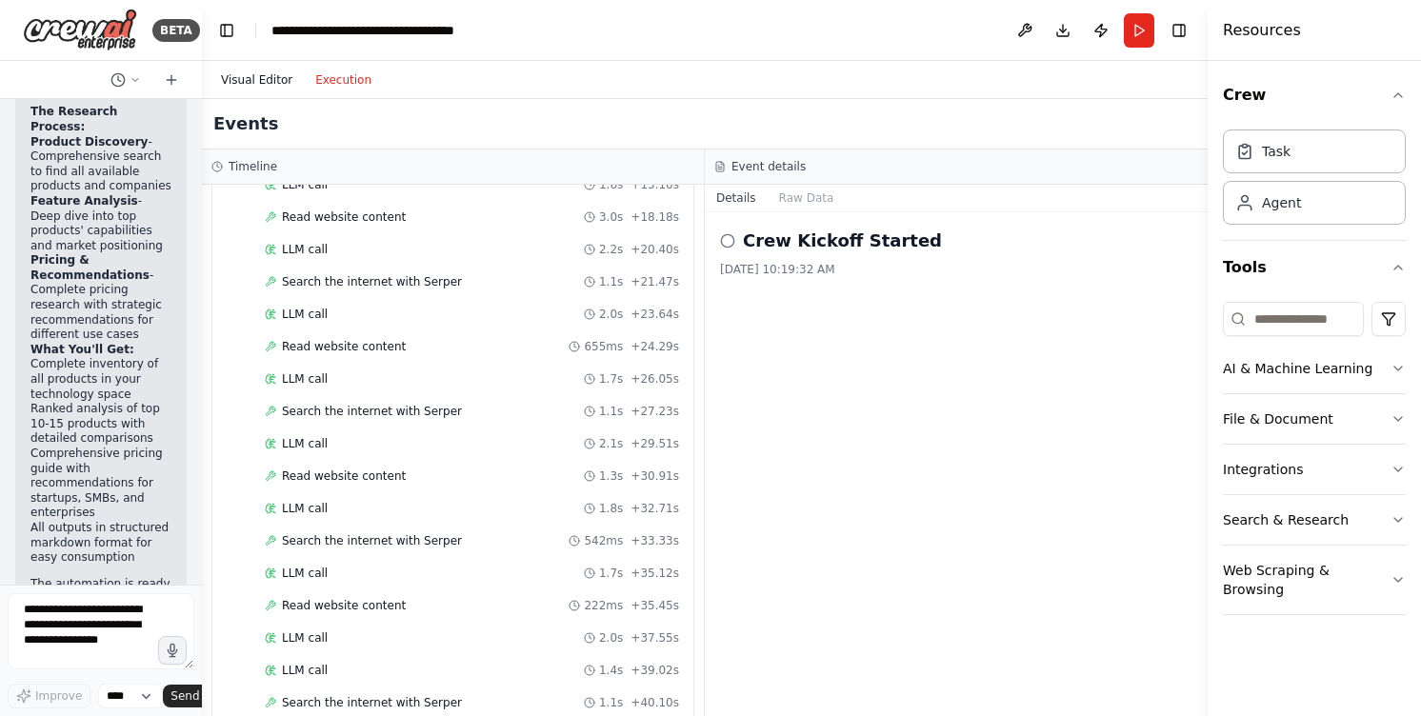
click at [261, 81] on button "Visual Editor" at bounding box center [256, 80] width 94 height 23
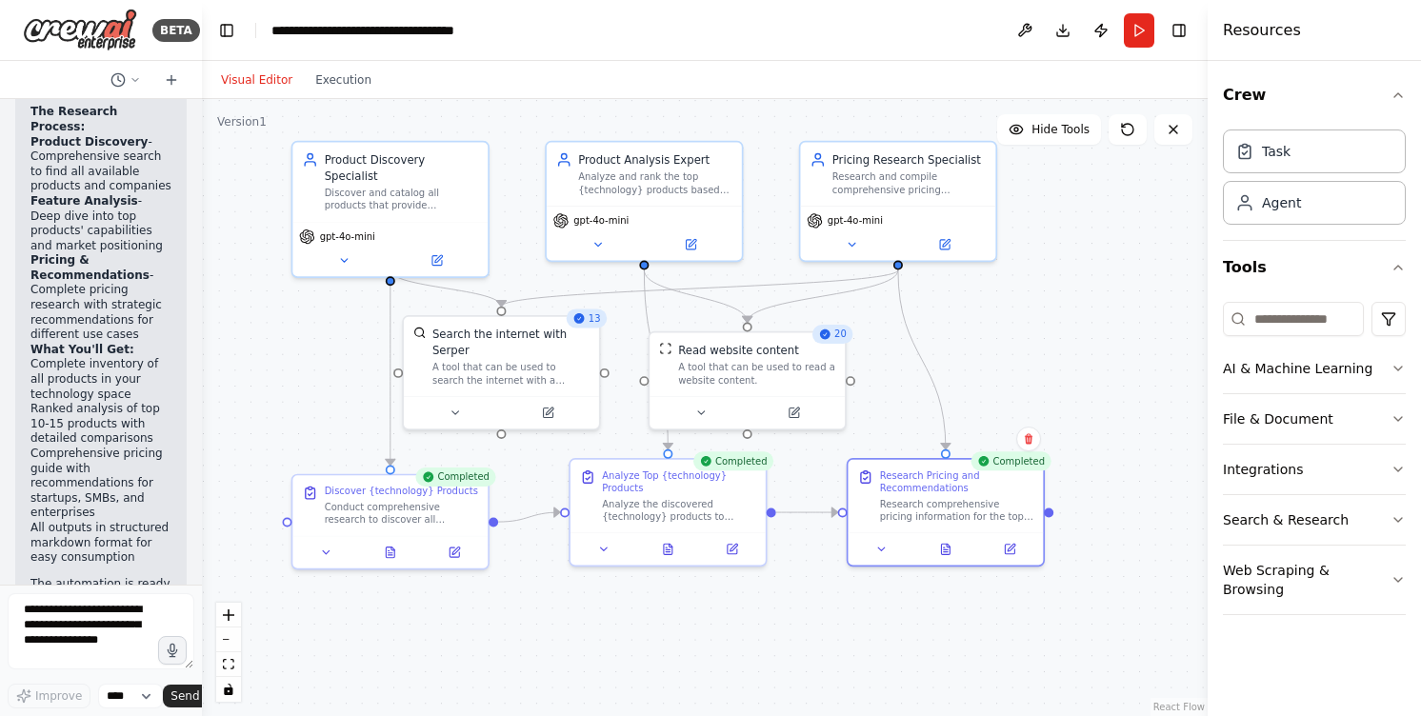
drag, startPoint x: 925, startPoint y: 343, endPoint x: 1047, endPoint y: 347, distance: 122.9
click at [1047, 347] on div ".deletable-edge-delete-btn { width: 20px; height: 20px; border: 0px solid #ffff…" at bounding box center [705, 407] width 1006 height 617
click at [540, 346] on div "Search the internet with Serper" at bounding box center [510, 338] width 157 height 31
click at [549, 411] on icon at bounding box center [548, 410] width 10 height 10
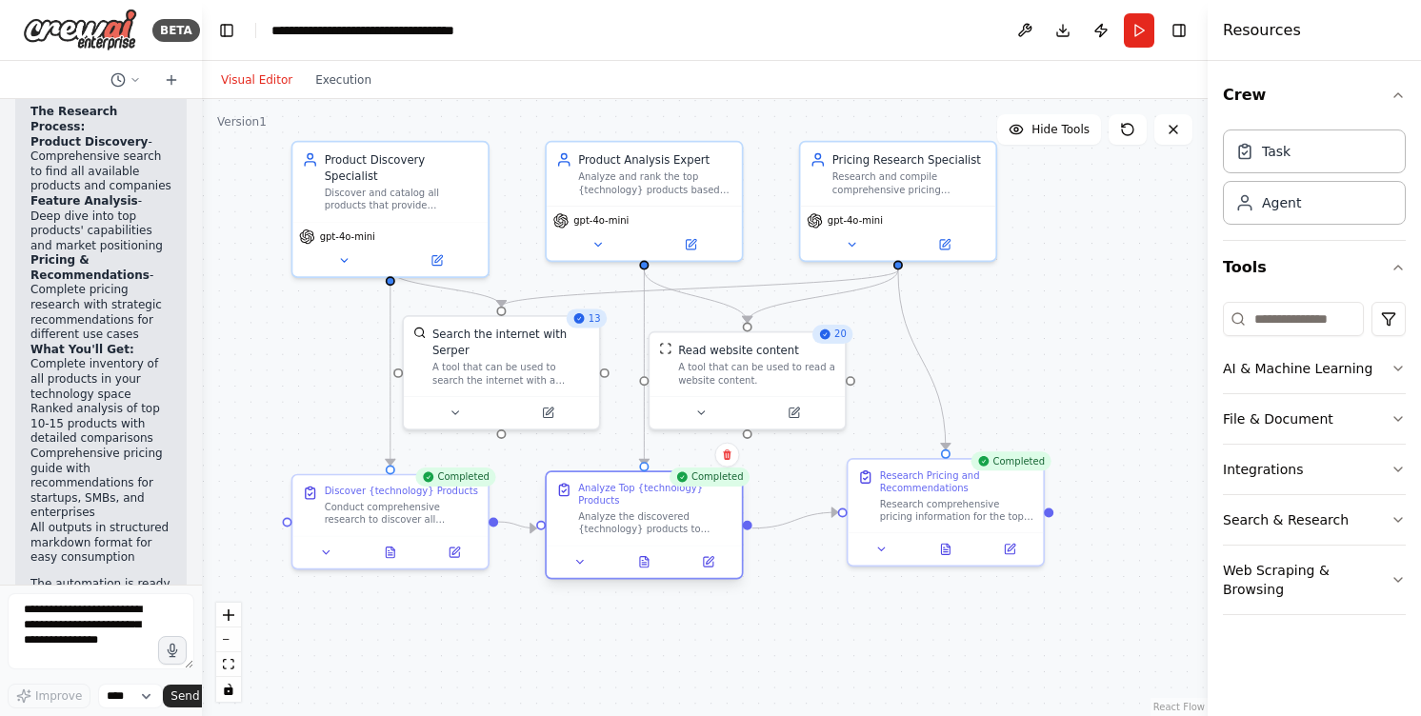
drag, startPoint x: 653, startPoint y: 488, endPoint x: 627, endPoint y: 509, distance: 34.5
click at [627, 509] on div "Analyze Top {technology} Products Analyze the discovered {technology} products …" at bounding box center [655, 509] width 154 height 54
drag, startPoint x: 627, startPoint y: 509, endPoint x: 653, endPoint y: 509, distance: 26.7
click at [653, 509] on div "Analyze Top {technology} Products Analyze the discovered {technology} products …" at bounding box center [687, 509] width 154 height 54
drag, startPoint x: 650, startPoint y: 510, endPoint x: 615, endPoint y: 514, distance: 35.4
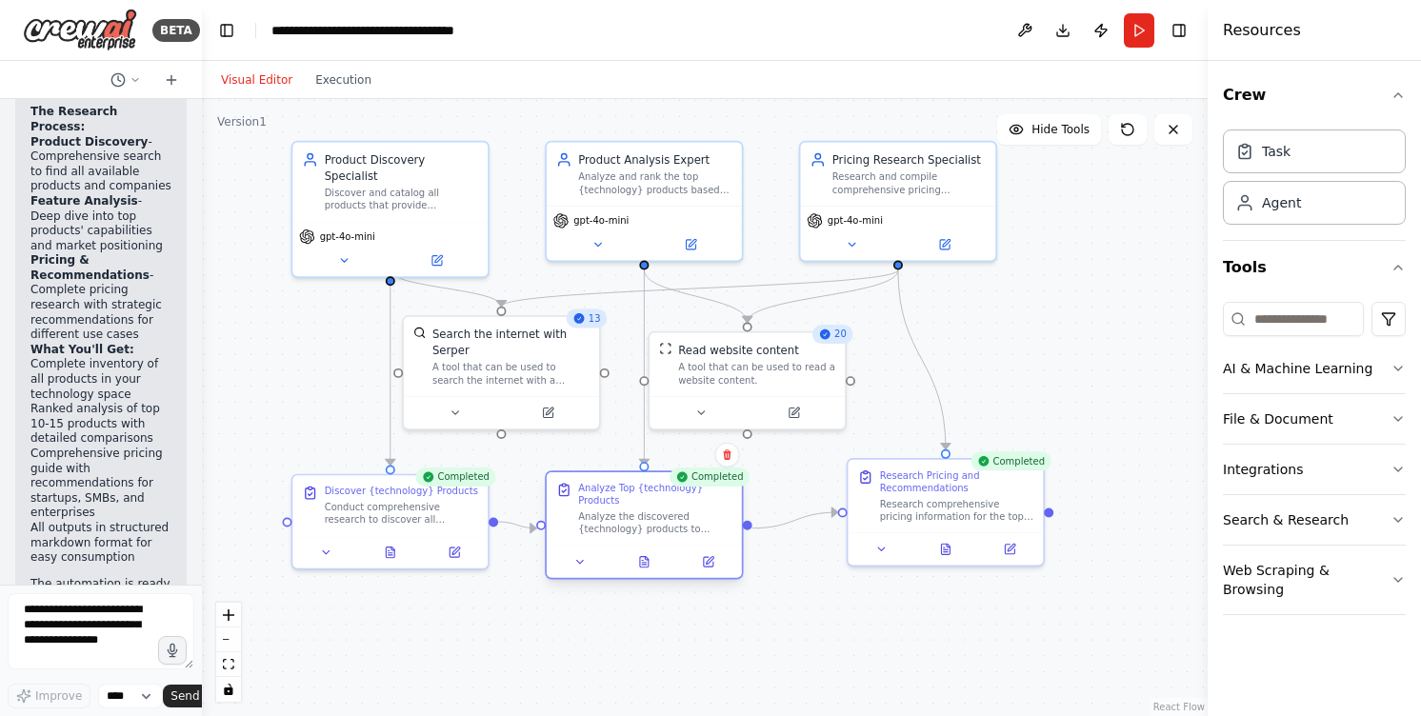
click at [615, 514] on div "Analyze the discovered {technology} products to identify the top solutions base…" at bounding box center [655, 523] width 154 height 26
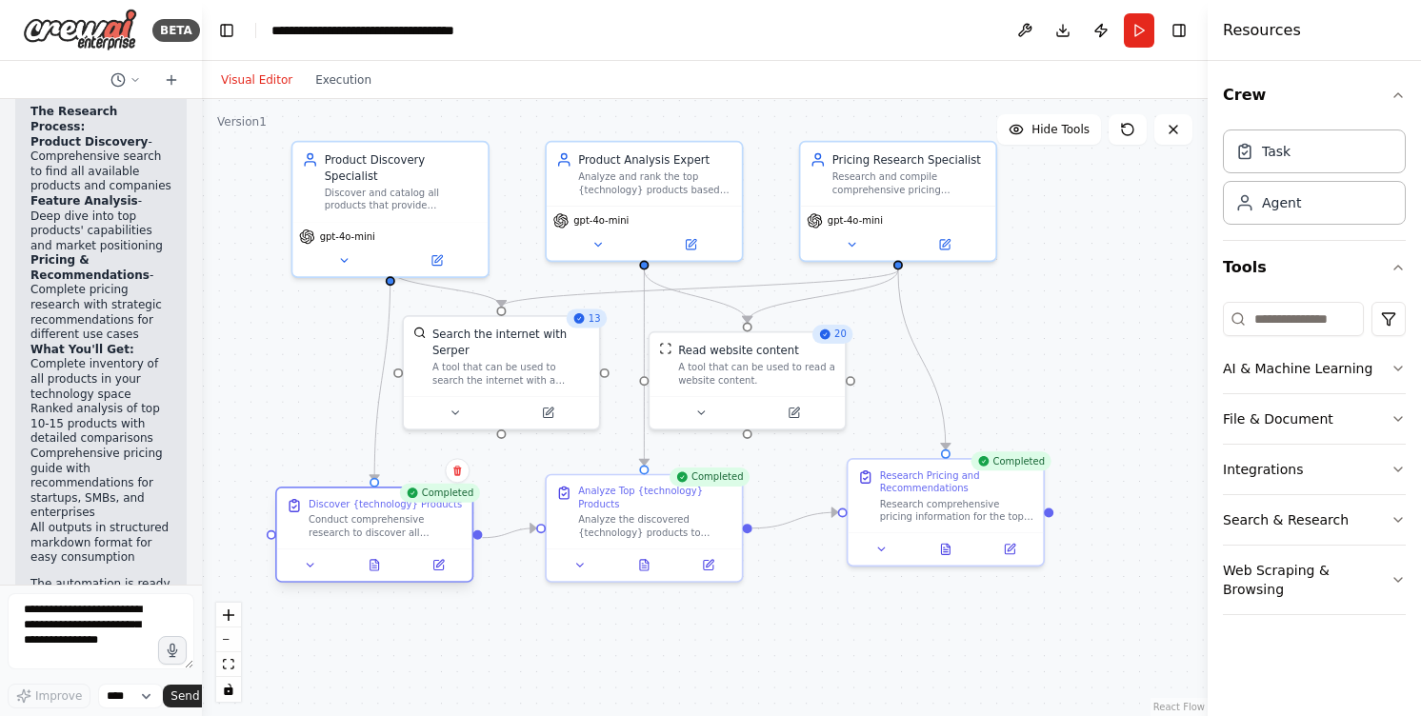
drag, startPoint x: 438, startPoint y: 510, endPoint x: 417, endPoint y: 520, distance: 23.0
click at [417, 520] on div "Conduct comprehensive research to discover all available products that provide …" at bounding box center [386, 526] width 154 height 26
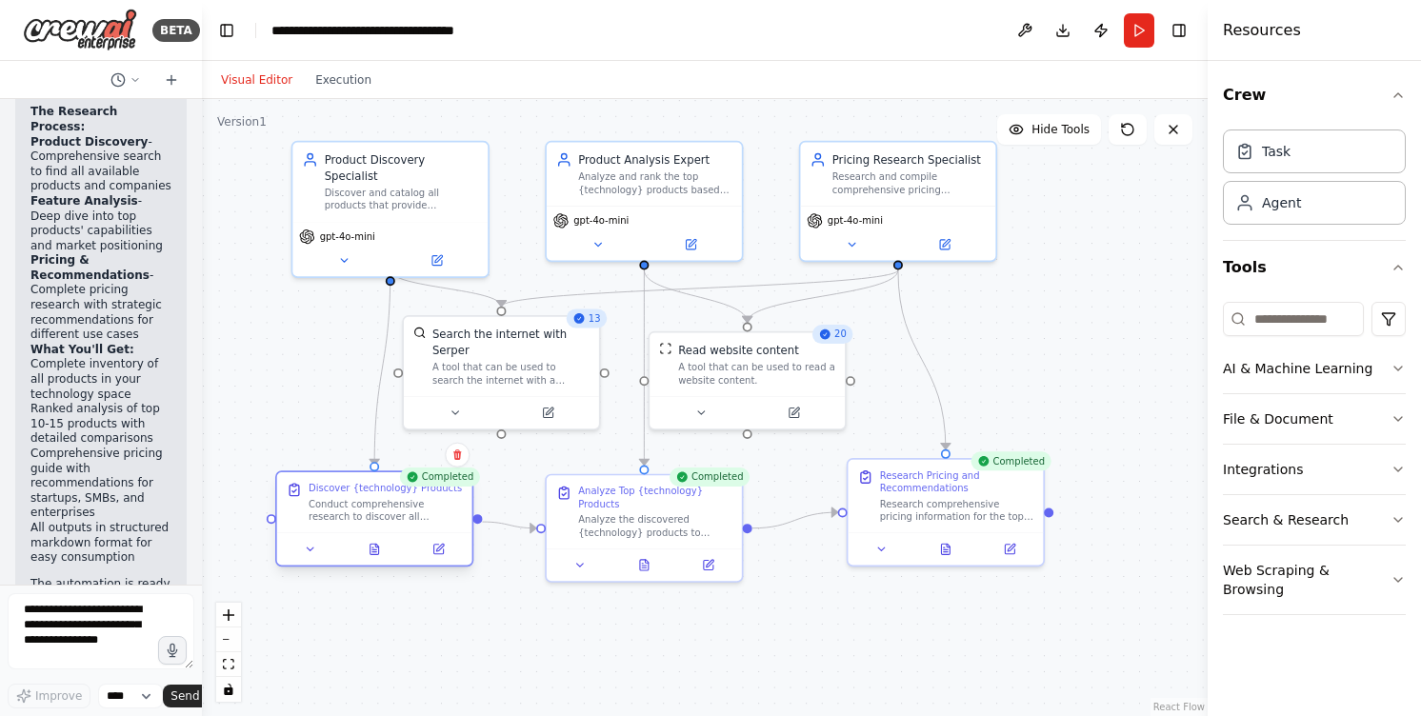
drag, startPoint x: 417, startPoint y: 520, endPoint x: 419, endPoint y: 503, distance: 17.2
click at [419, 503] on div "Conduct comprehensive research to discover all available products that provide …" at bounding box center [386, 511] width 154 height 26
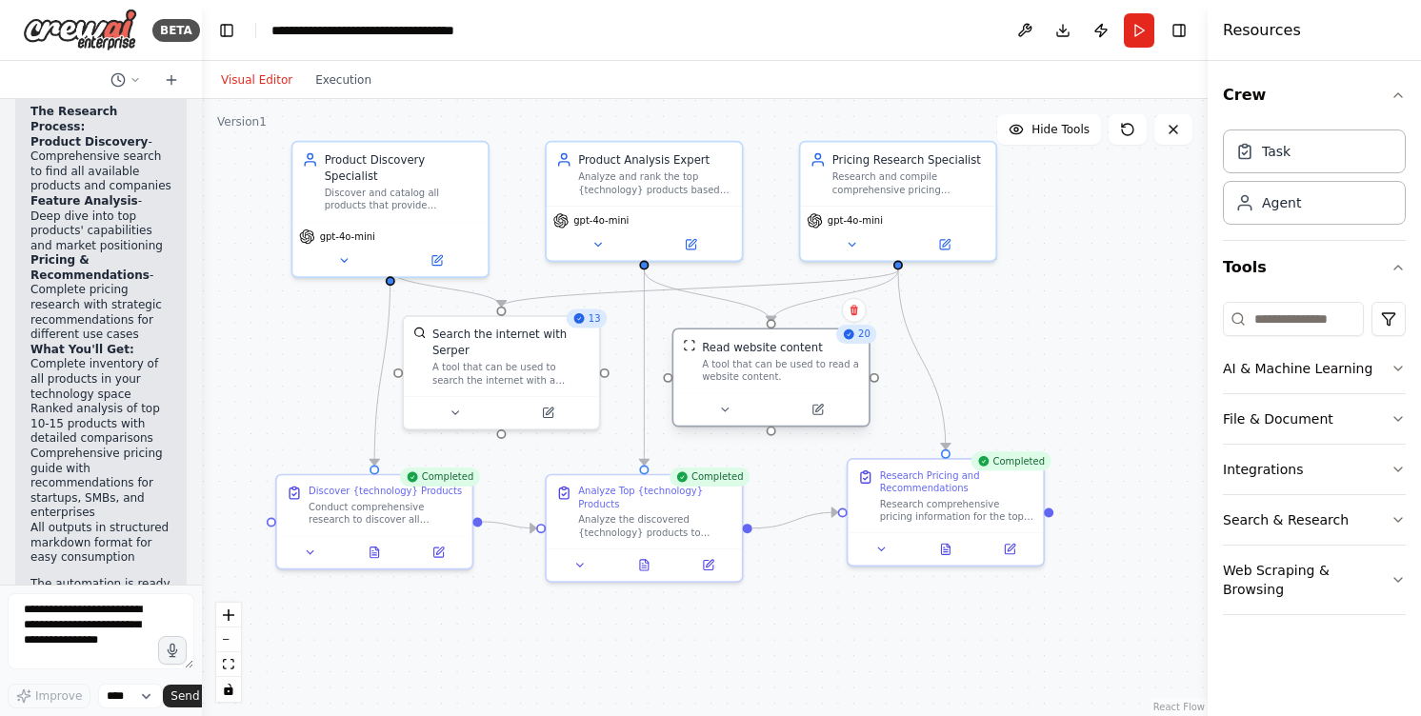
drag, startPoint x: 777, startPoint y: 369, endPoint x: 798, endPoint y: 371, distance: 21.0
click at [798, 371] on div "A tool that can be used to read a website content." at bounding box center [780, 371] width 157 height 26
click at [1090, 340] on div ".deletable-edge-delete-btn { width: 20px; height: 20px; border: 0px solid #ffff…" at bounding box center [705, 407] width 1006 height 617
click at [385, 274] on circle "Edge from e1a95e3c-89fe-4f9d-8a9d-4dab4b753ccf to 18a711ef-f13c-4a3c-8b62-58818…" at bounding box center [390, 278] width 16 height 16
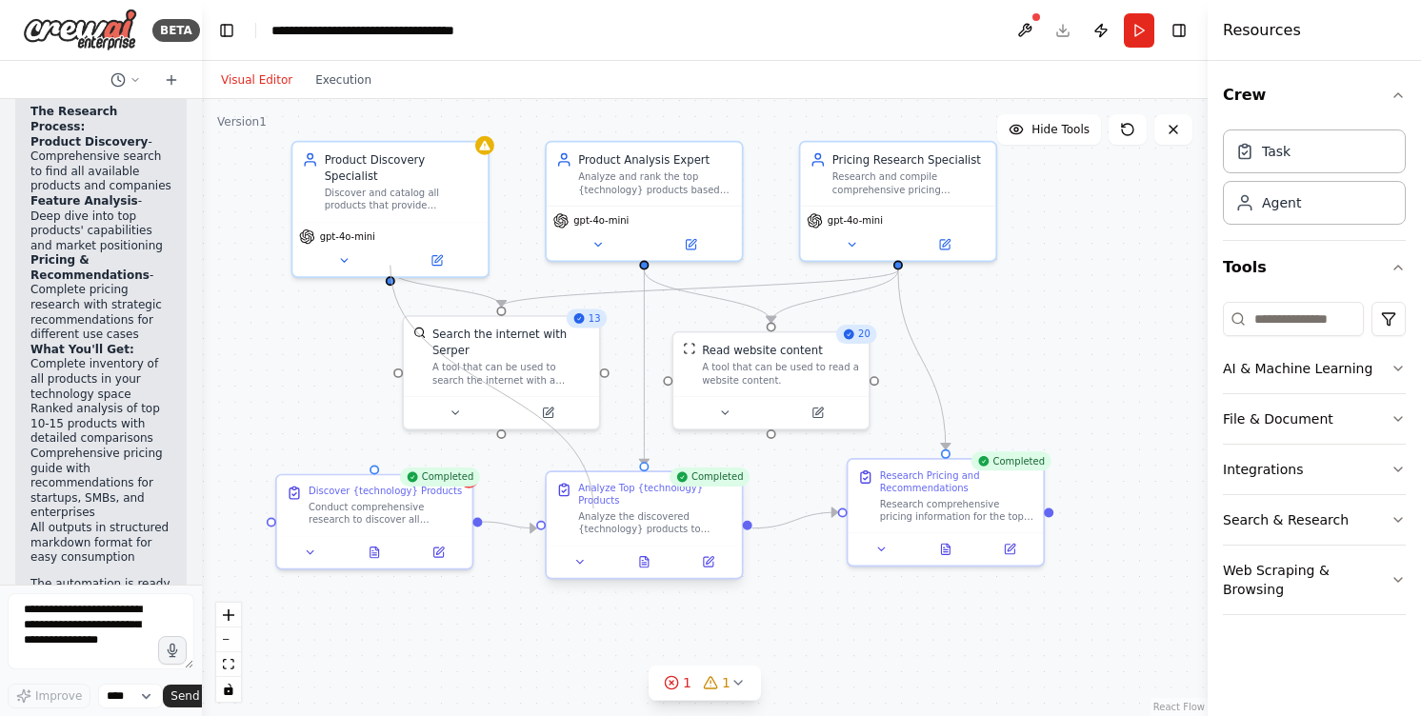
drag, startPoint x: 391, startPoint y: 264, endPoint x: 593, endPoint y: 508, distance: 317.2
click at [593, 508] on div "Product Discovery Specialist Discover and catalog all products that provide {te…" at bounding box center [630, 319] width 838 height 514
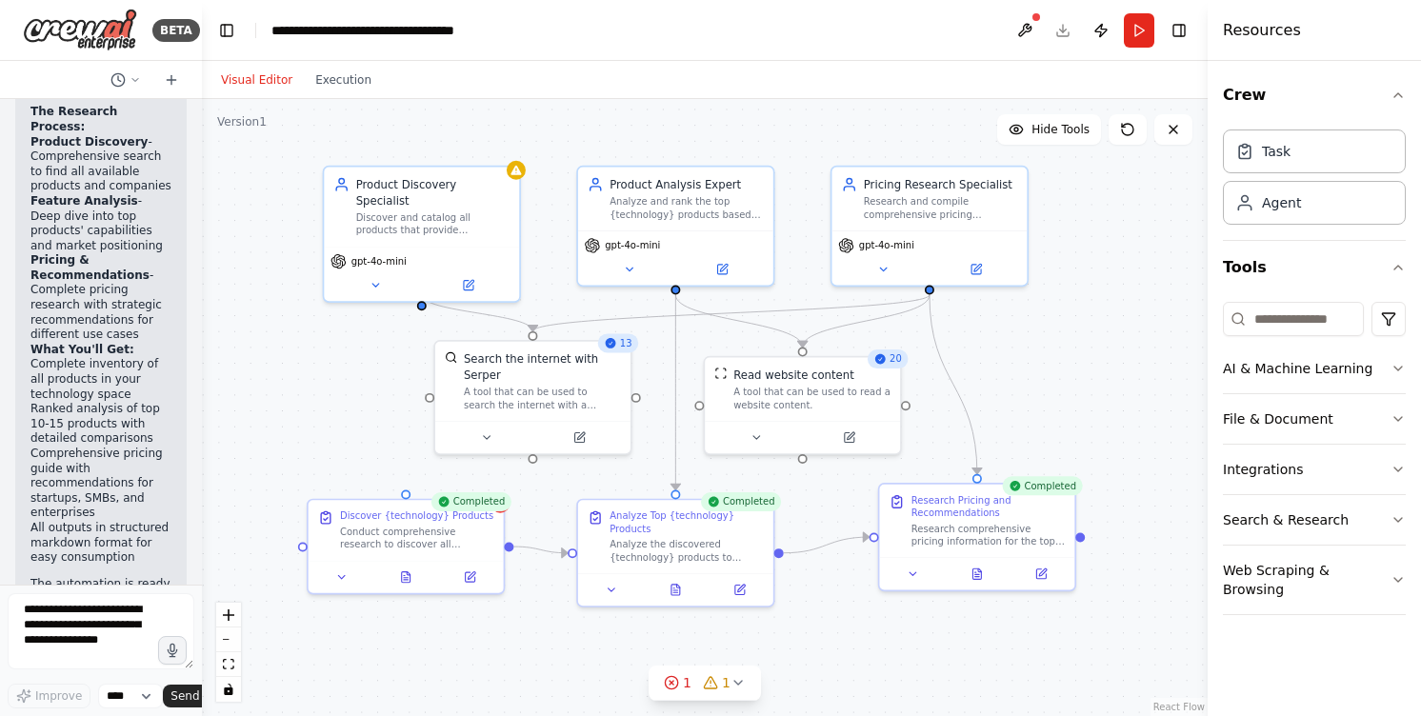
drag, startPoint x: 389, startPoint y: 268, endPoint x: 424, endPoint y: 286, distance: 38.8
click at [424, 286] on div ".deletable-edge-delete-btn { width: 20px; height: 20px; border: 0px solid #ffff…" at bounding box center [705, 407] width 1006 height 617
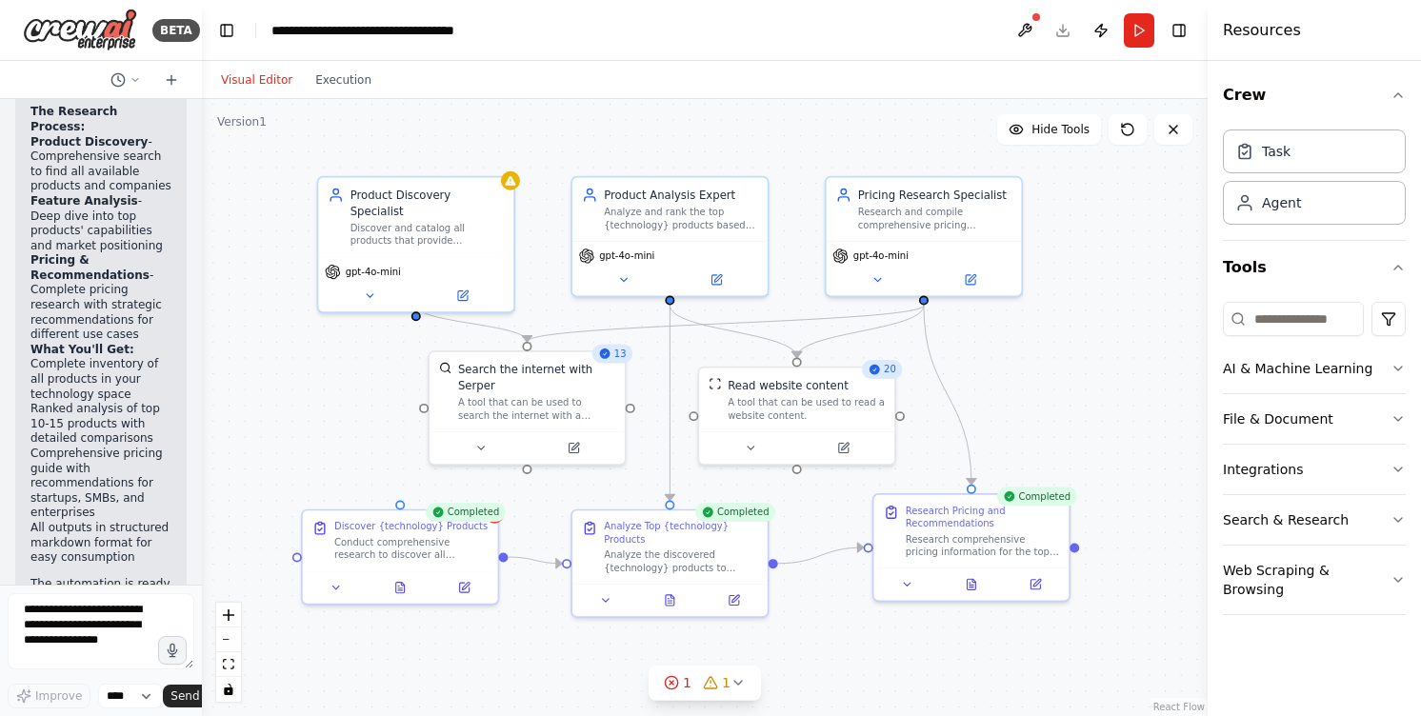
click at [425, 285] on div ".deletable-edge-delete-btn { width: 20px; height: 20px; border: 0px solid #ffff…" at bounding box center [705, 407] width 1006 height 617
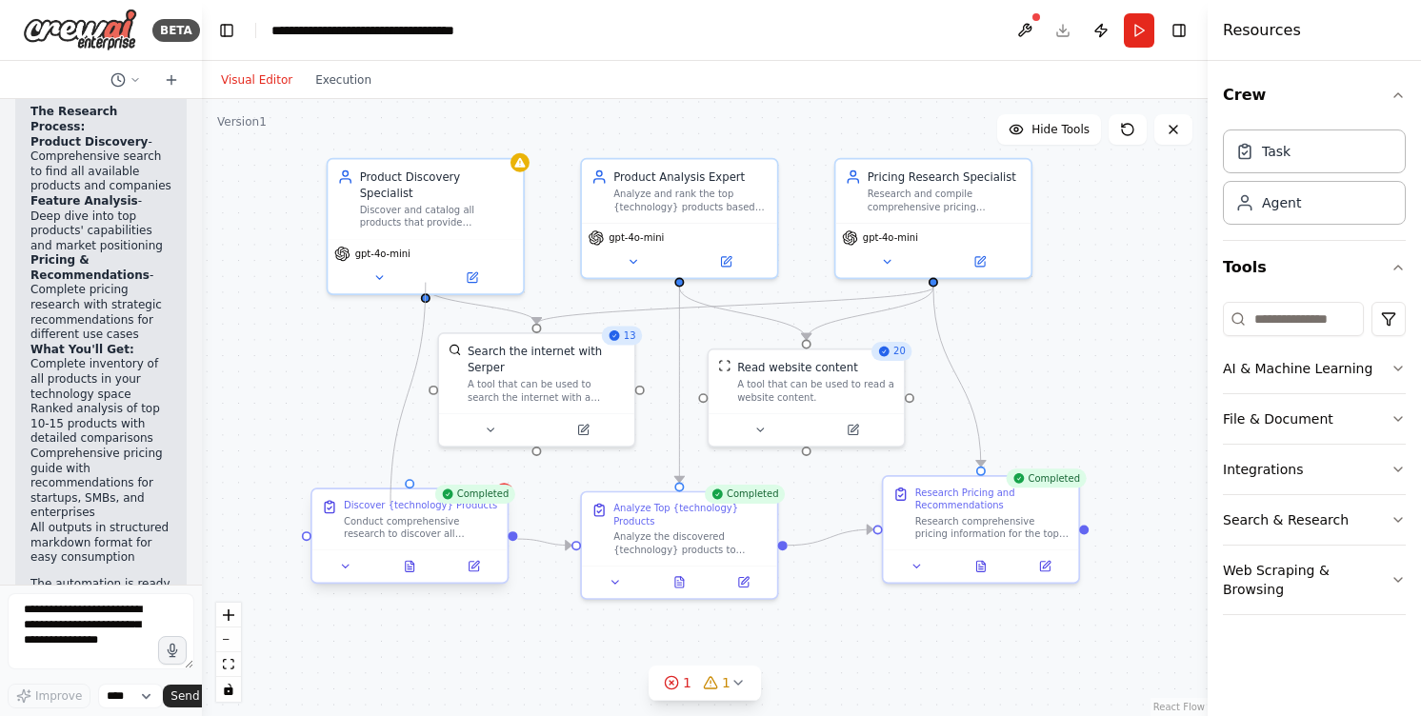
drag, startPoint x: 421, startPoint y: 278, endPoint x: 390, endPoint y: 504, distance: 227.7
click at [390, 504] on div "Product Discovery Specialist Discover and catalog all products that provide {te…" at bounding box center [666, 336] width 838 height 514
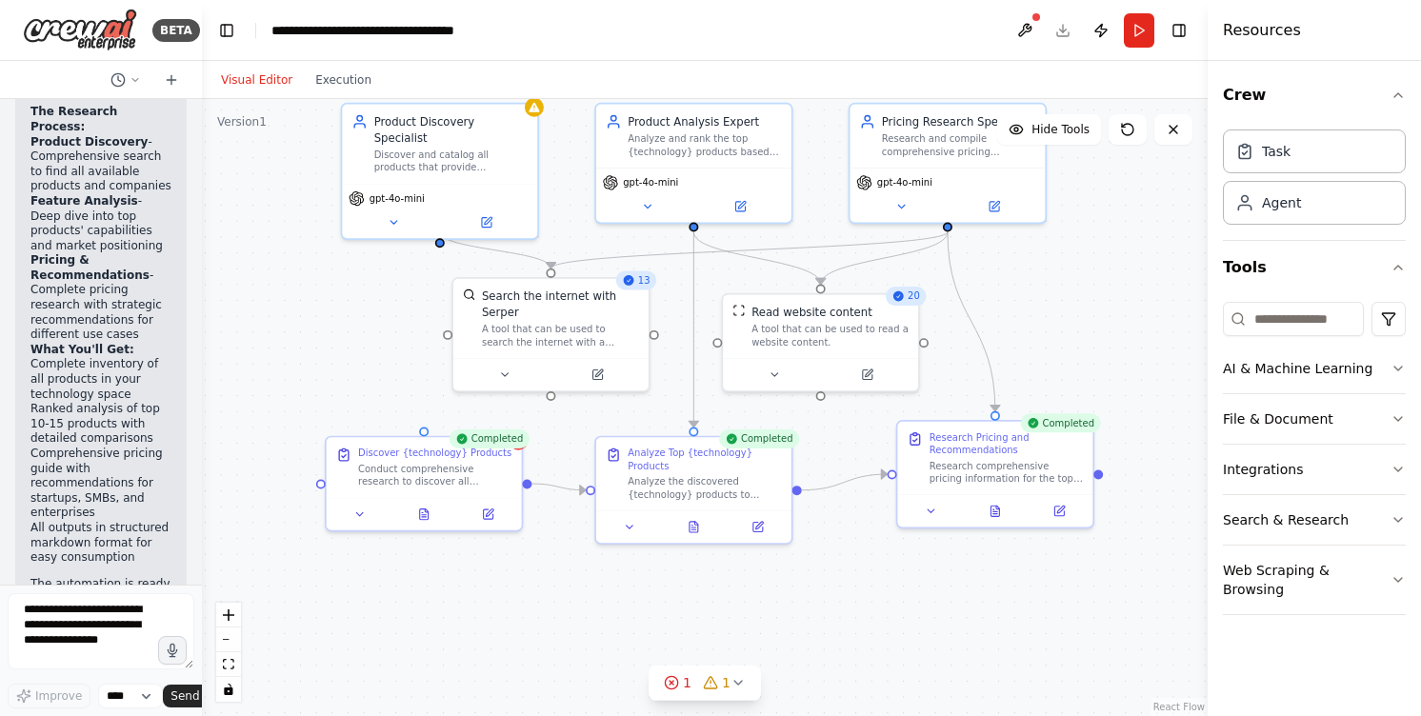
drag, startPoint x: 427, startPoint y: 286, endPoint x: 441, endPoint y: 230, distance: 57.0
click at [441, 230] on div ".deletable-edge-delete-btn { width: 20px; height: 20px; border: 0px solid #ffff…" at bounding box center [705, 407] width 1006 height 617
drag, startPoint x: 441, startPoint y: 224, endPoint x: 426, endPoint y: 429, distance: 206.2
click at [426, 429] on div "Product Discovery Specialist Discover and catalog all products that provide {te…" at bounding box center [680, 281] width 838 height 514
click at [348, 351] on div ".deletable-edge-delete-btn { width: 20px; height: 20px; border: 0px solid #ffff…" at bounding box center [705, 407] width 1006 height 617
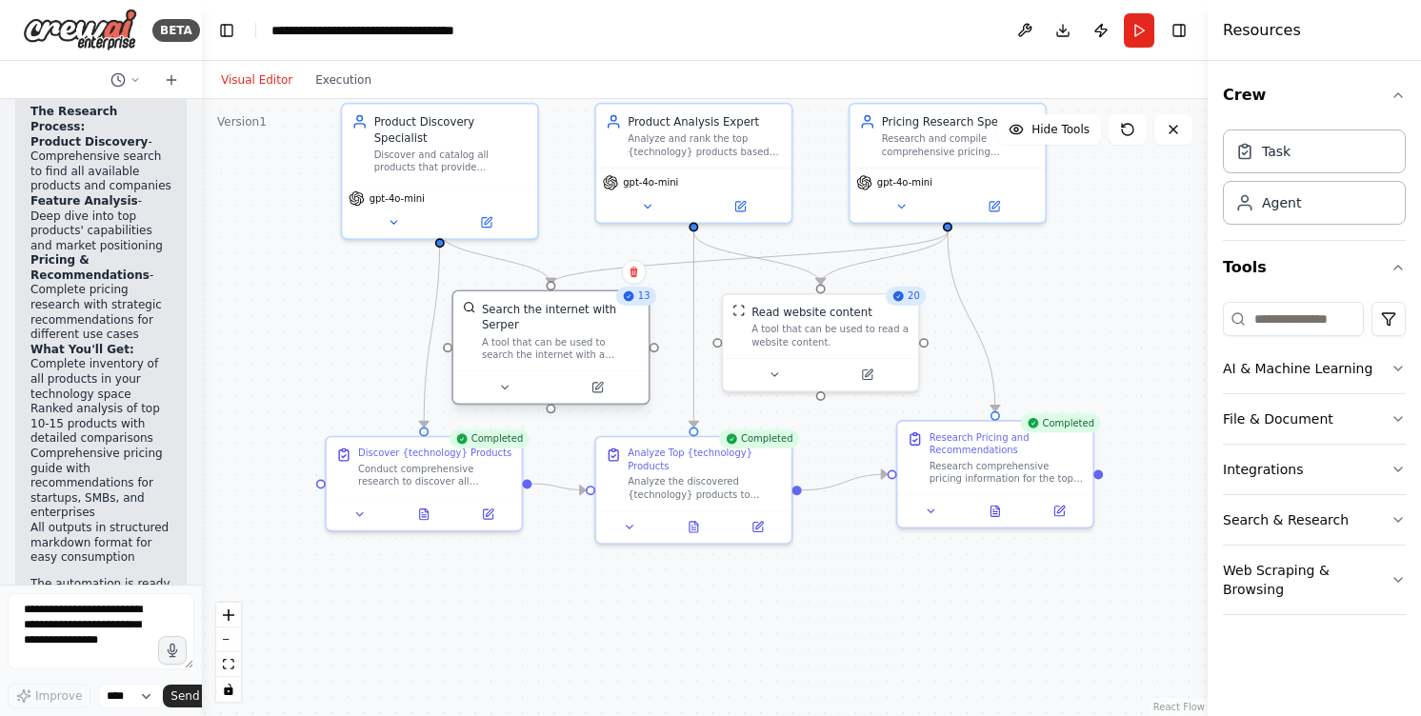
drag, startPoint x: 563, startPoint y: 328, endPoint x: 567, endPoint y: 340, distance: 13.0
click at [567, 340] on div "A tool that can be used to search the internet with a search_query. Supports di…" at bounding box center [560, 349] width 157 height 26
click at [818, 339] on div "A tool that can be used to read a website content." at bounding box center [829, 333] width 157 height 26
drag, startPoint x: 694, startPoint y: 225, endPoint x: 557, endPoint y: 285, distance: 149.7
click at [557, 285] on div ".deletable-edge-delete-btn { width: 20px; height: 20px; border: 0px solid #ffff…" at bounding box center [705, 407] width 1006 height 617
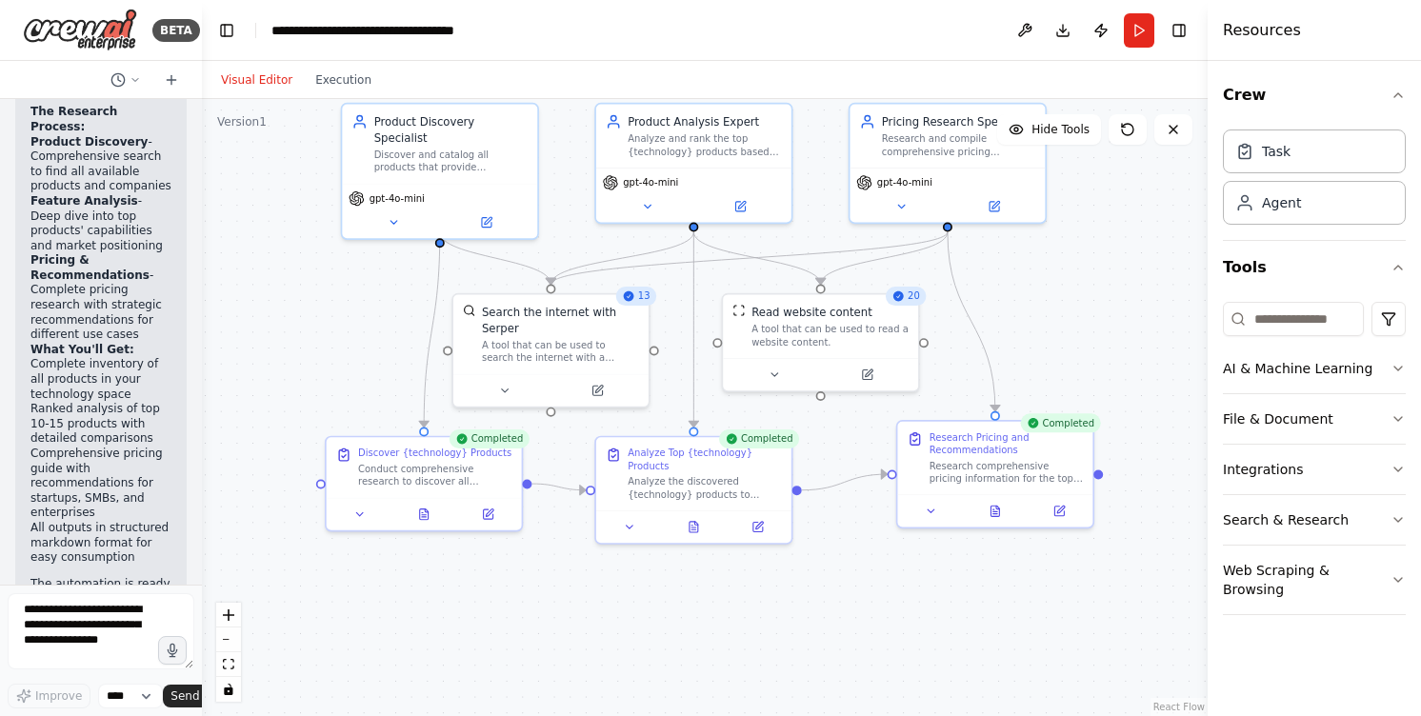
click at [579, 245] on div ".deletable-edge-delete-btn { width: 20px; height: 20px; border: 0px solid #ffff…" at bounding box center [705, 407] width 1006 height 617
click at [1138, 36] on button "Run" at bounding box center [1139, 30] width 30 height 34
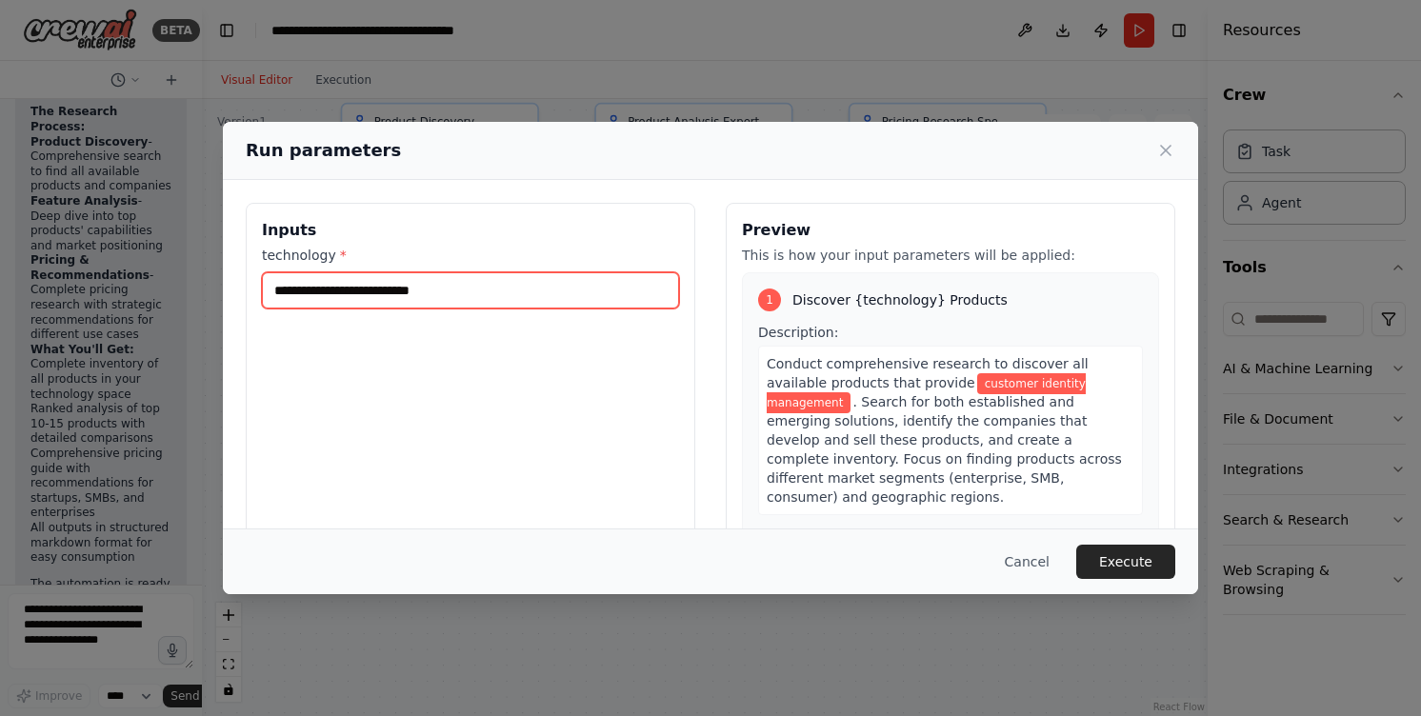
click at [527, 298] on input "**********" at bounding box center [470, 290] width 417 height 36
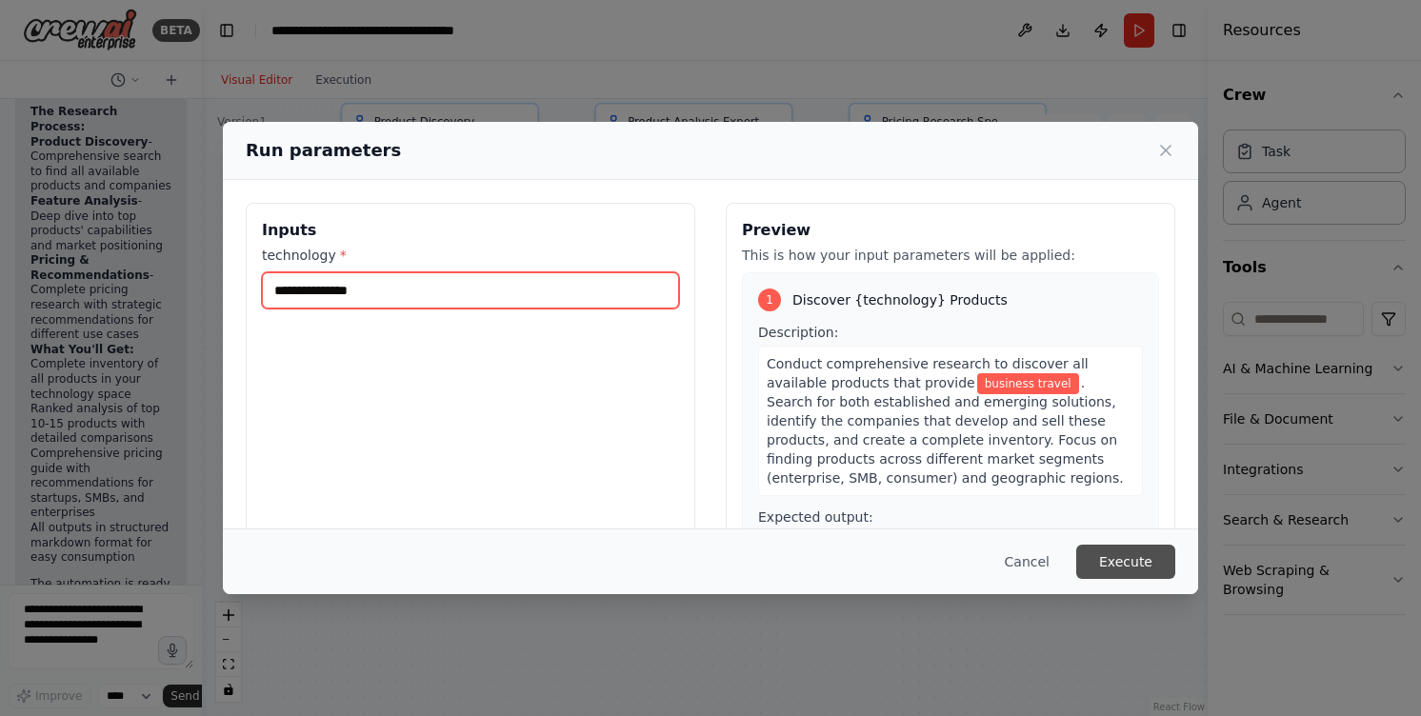
type input "**********"
click at [1141, 556] on button "Execute" at bounding box center [1125, 562] width 99 height 34
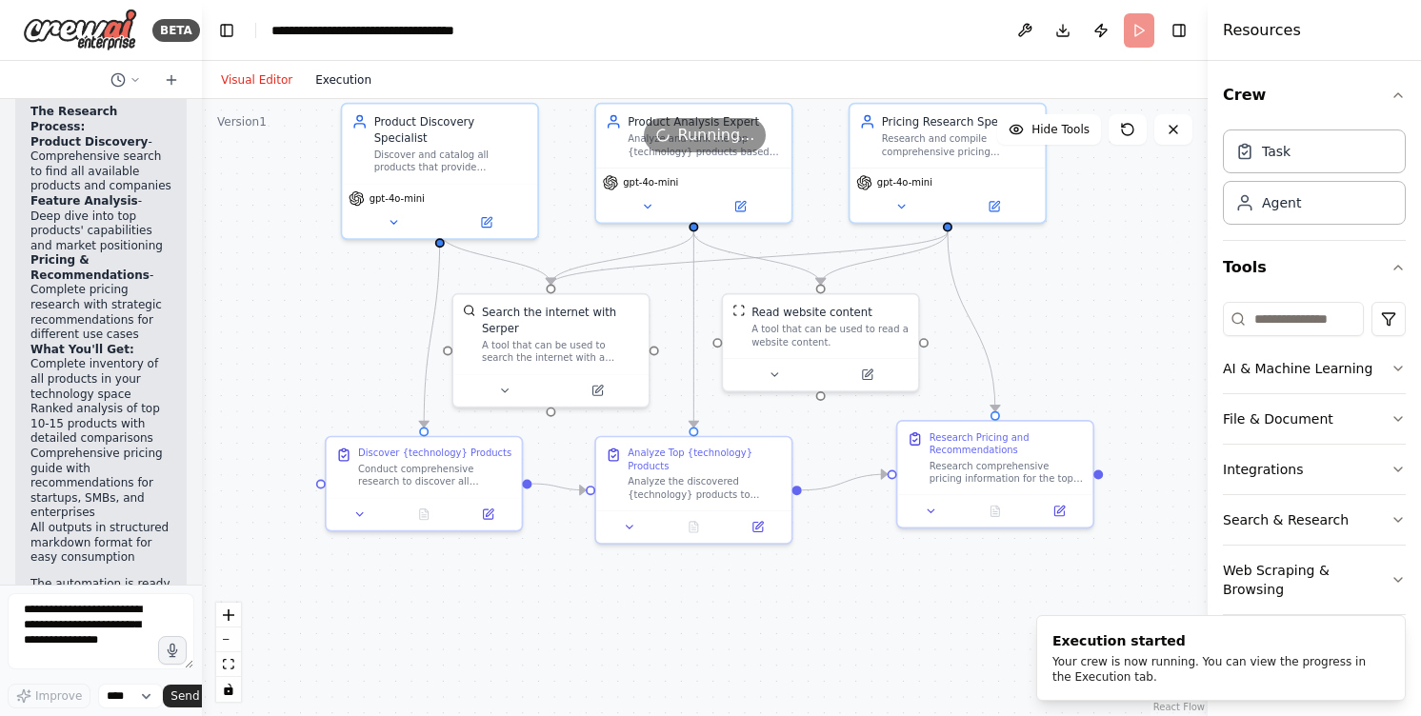
scroll to position [0, 0]
click at [346, 78] on button "Execution" at bounding box center [343, 80] width 79 height 23
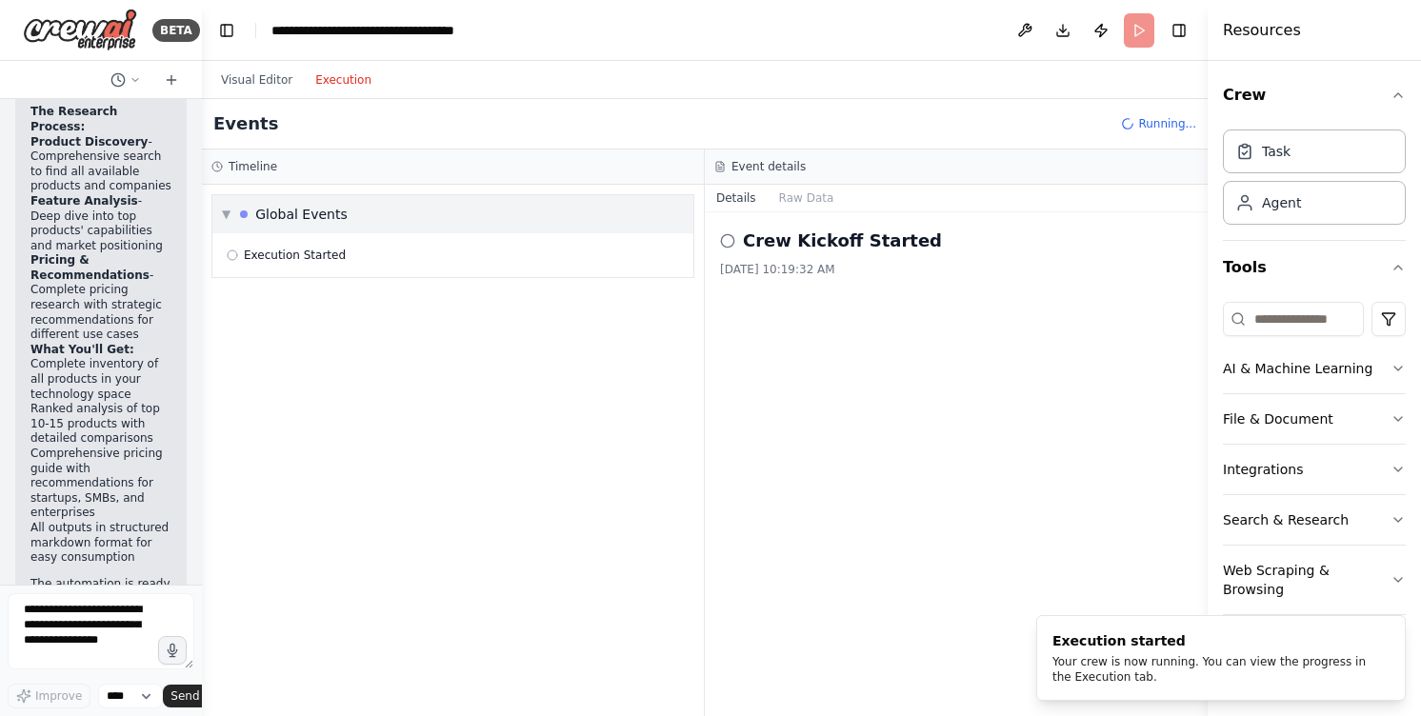
click at [224, 205] on div "▼ Global Events" at bounding box center [285, 214] width 126 height 19
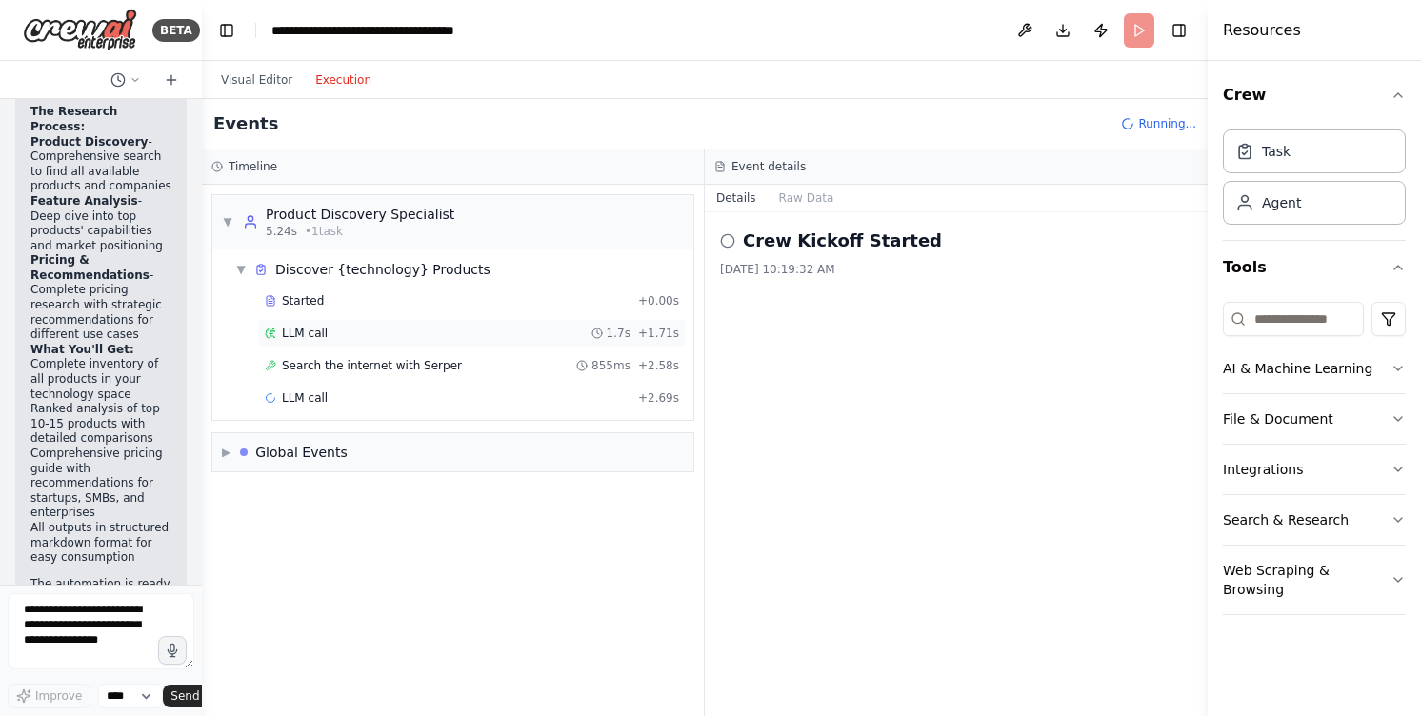
click at [329, 326] on div "LLM call 1.7s + 1.71s" at bounding box center [472, 333] width 414 height 15
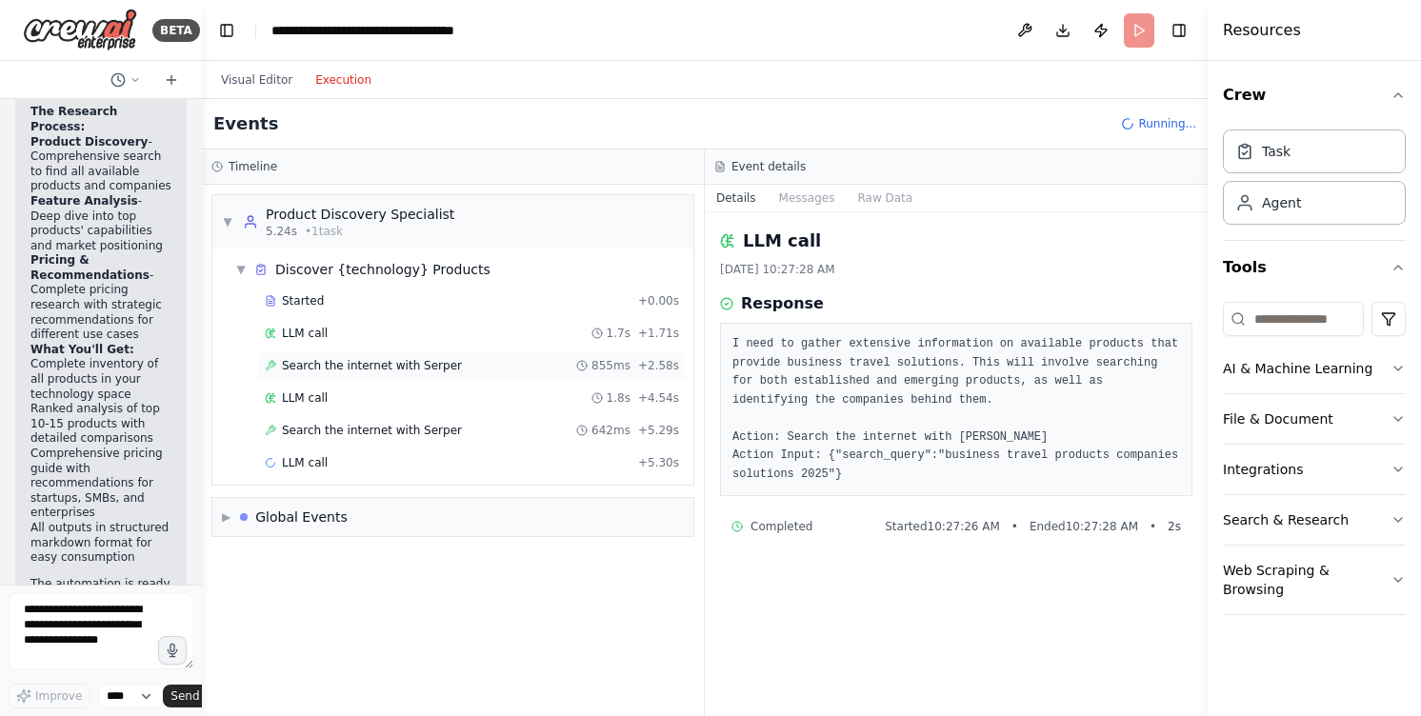
click at [323, 361] on span "Search the internet with Serper" at bounding box center [372, 365] width 180 height 15
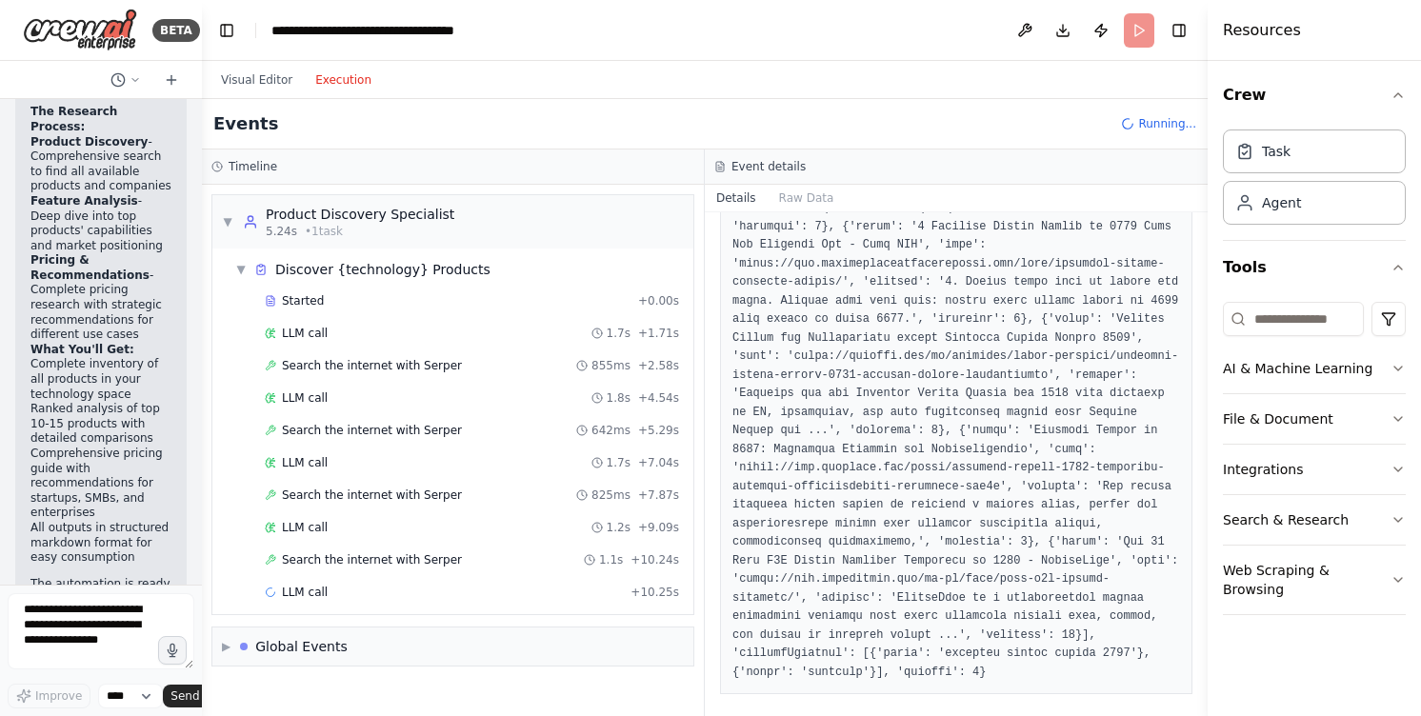
scroll to position [963, 0]
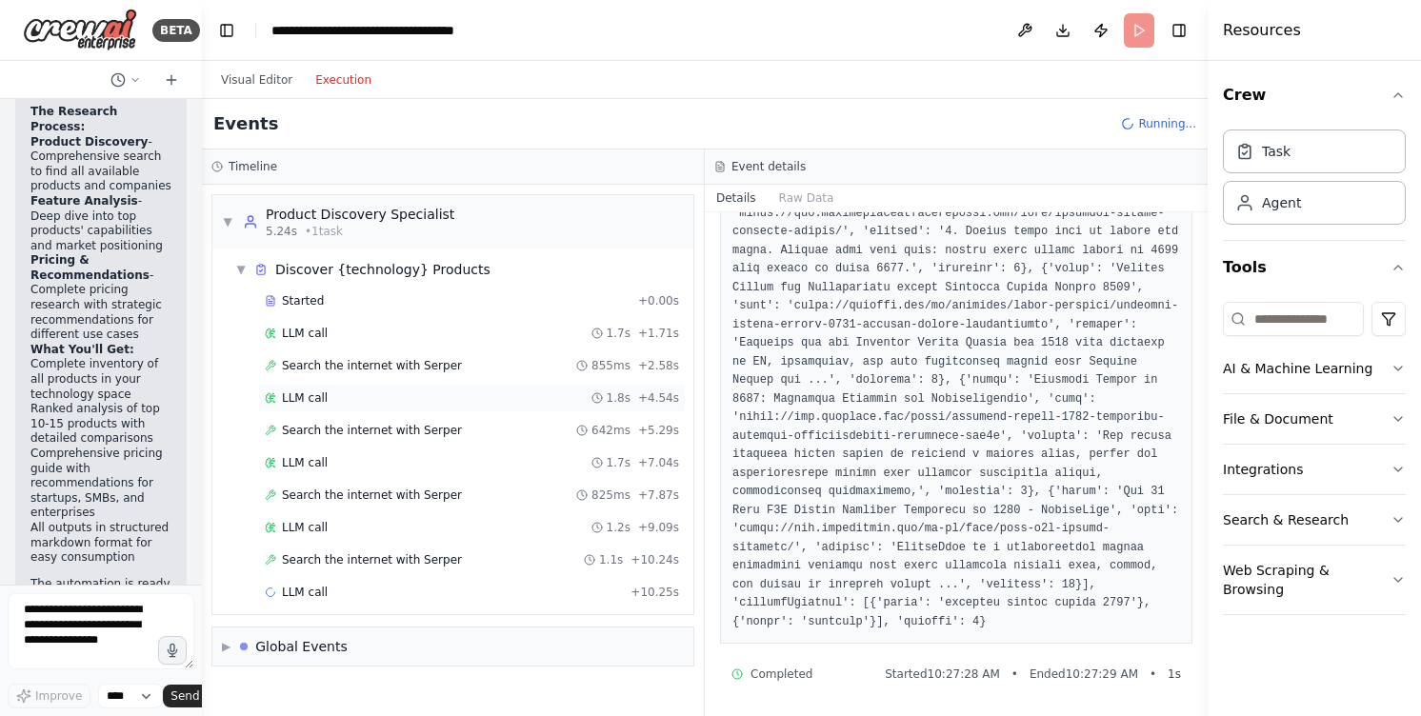
click at [326, 400] on span "LLM call" at bounding box center [305, 397] width 46 height 15
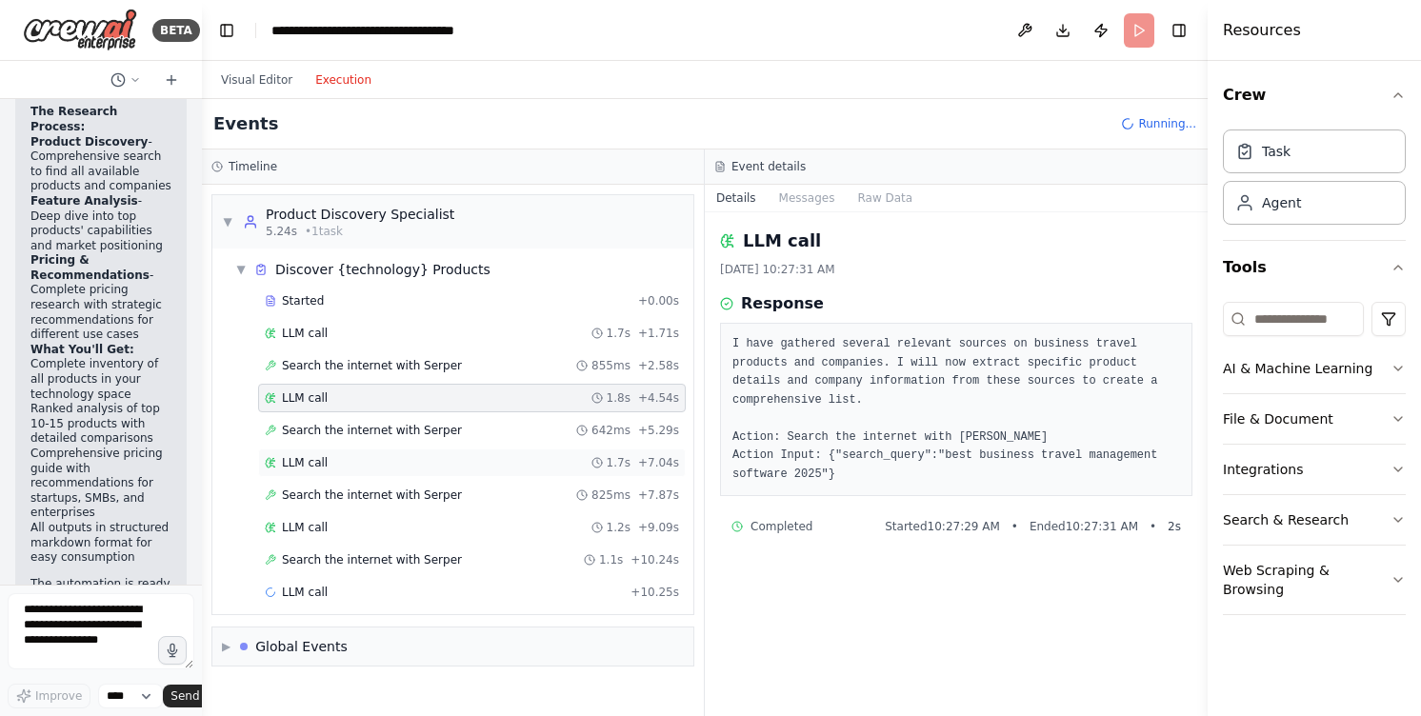
click at [321, 459] on span "LLM call" at bounding box center [305, 462] width 46 height 15
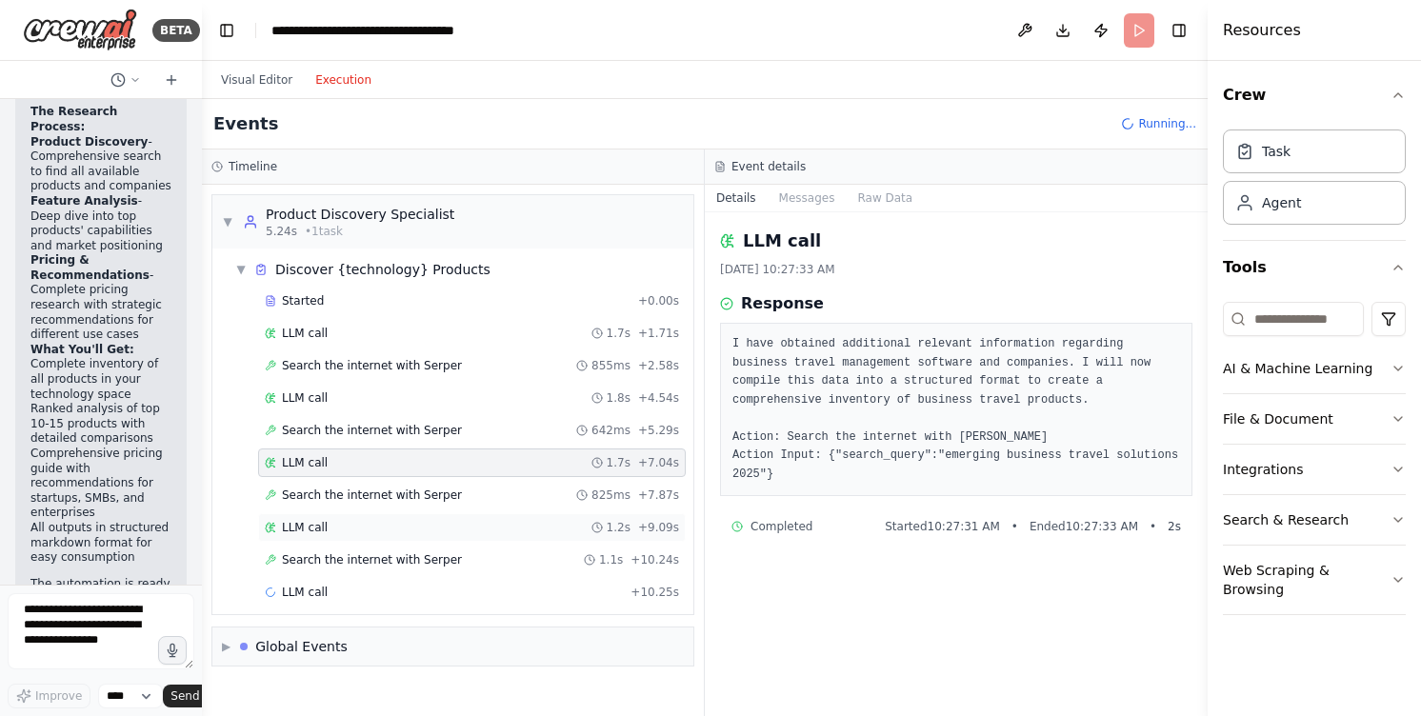
click at [305, 523] on span "LLM call" at bounding box center [305, 527] width 46 height 15
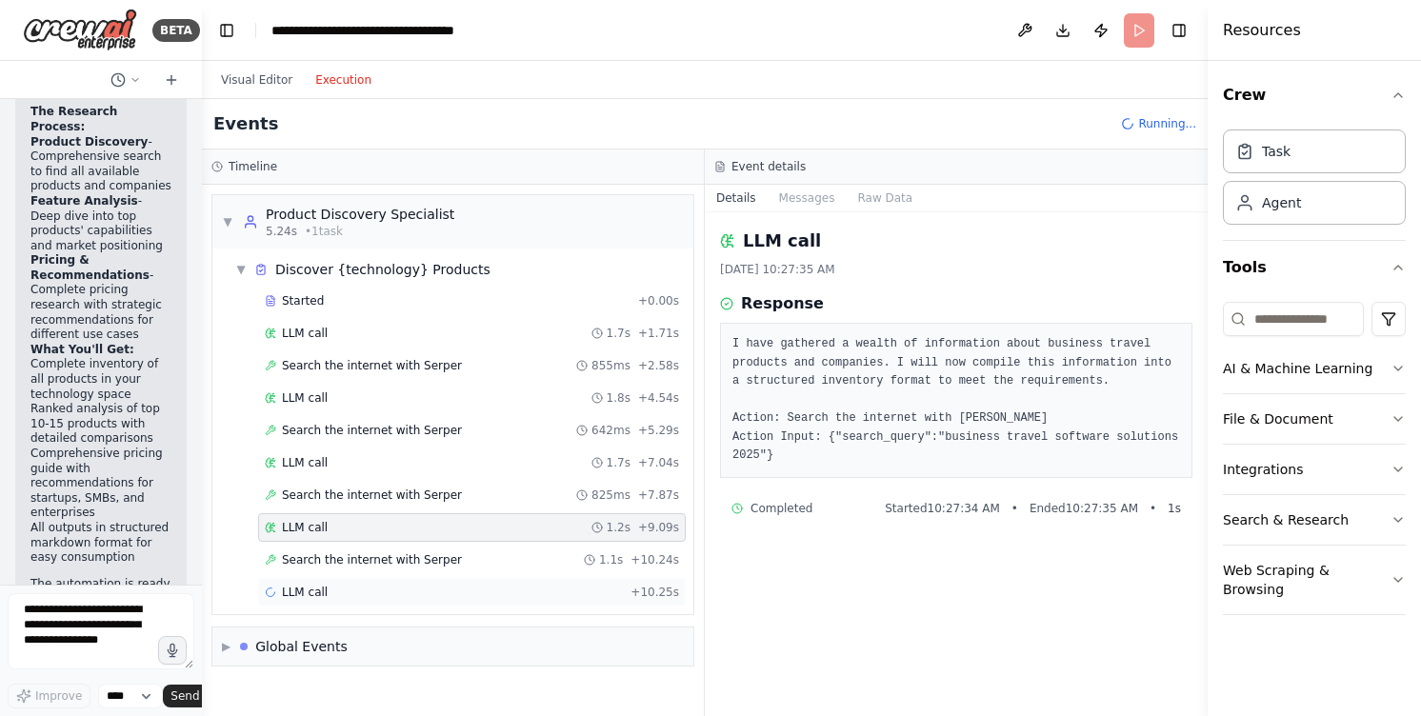
click at [301, 588] on span "LLM call" at bounding box center [305, 592] width 46 height 15
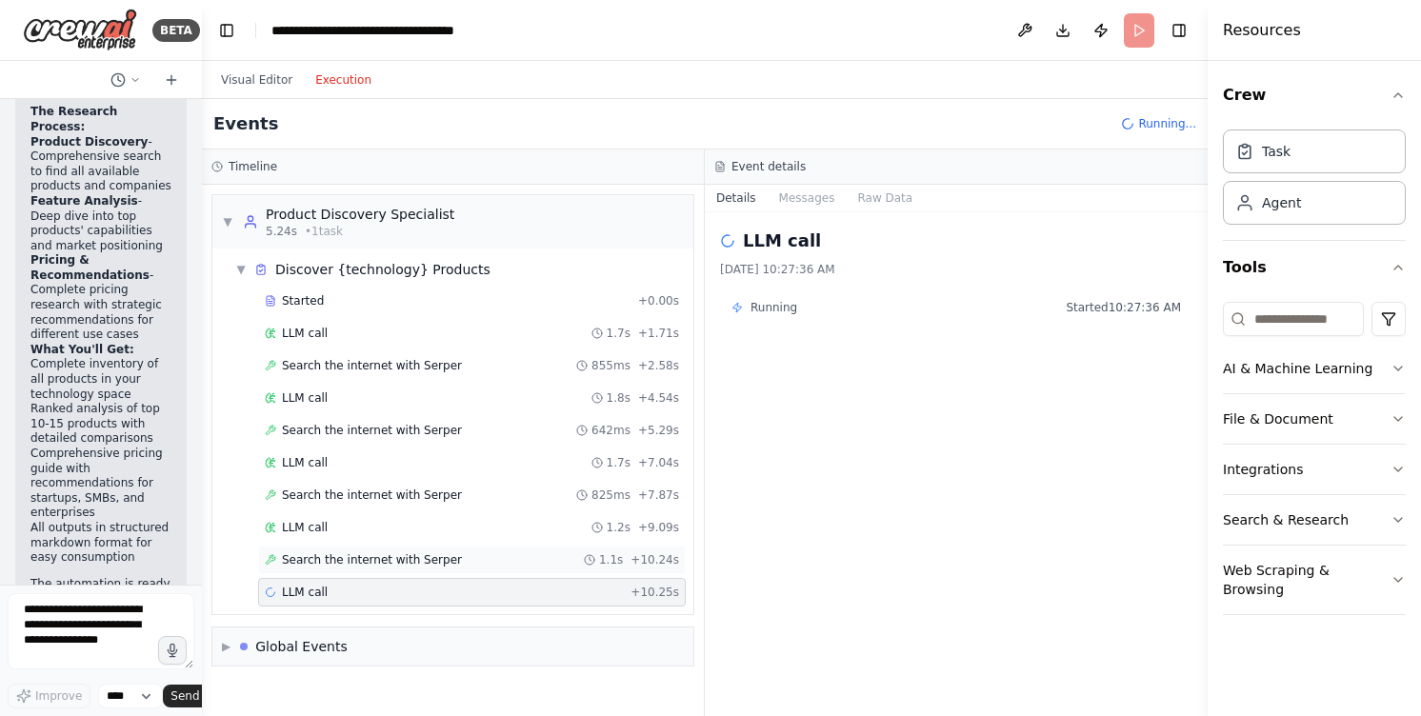
click at [311, 568] on div "Search the internet with Serper 1.1s + 10.24s" at bounding box center [472, 560] width 428 height 29
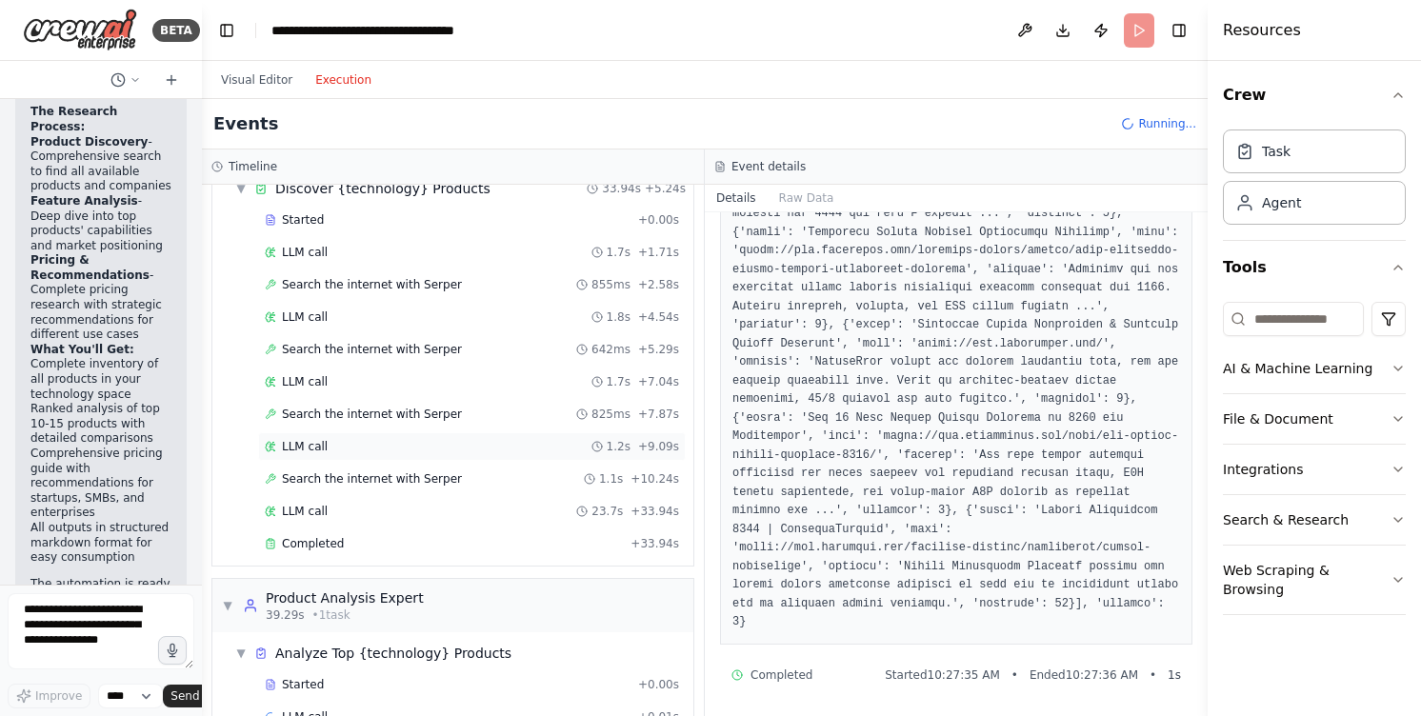
scroll to position [177, 0]
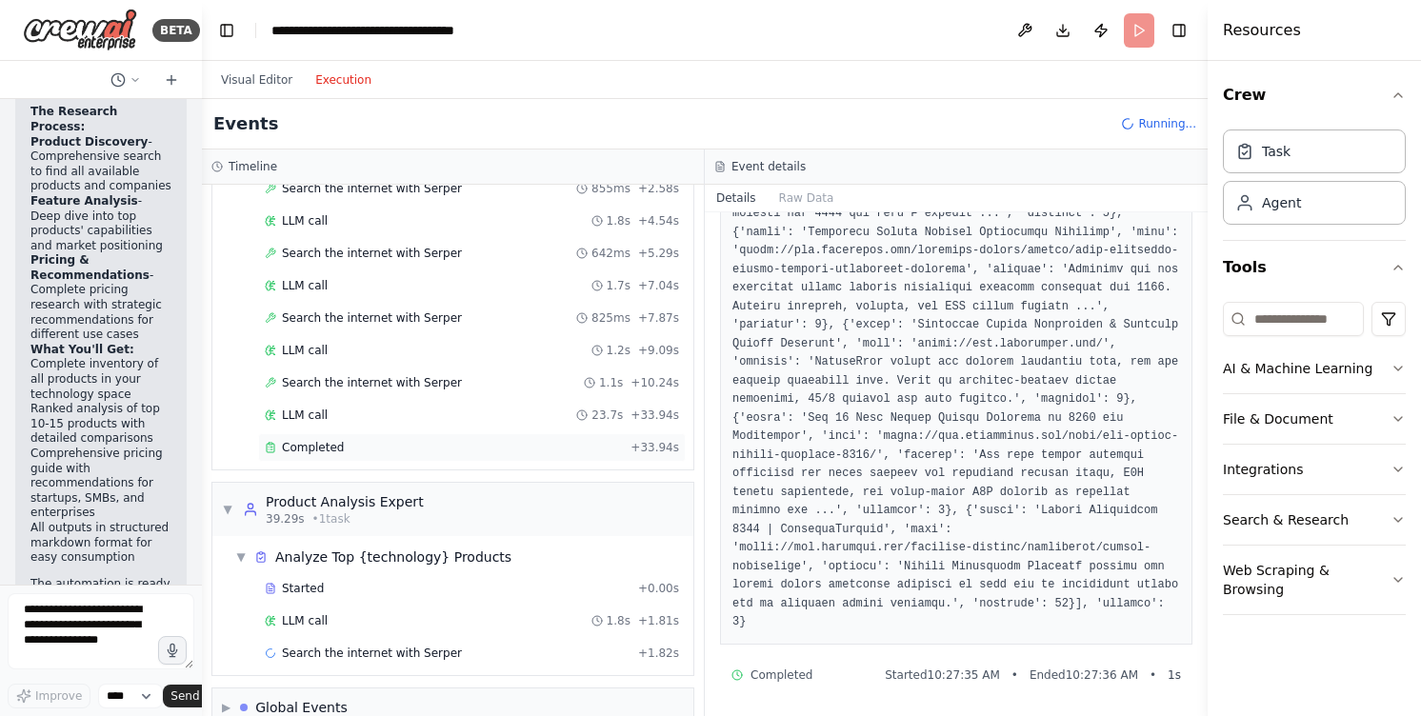
click at [327, 455] on div "Completed + 33.94s" at bounding box center [472, 447] width 428 height 29
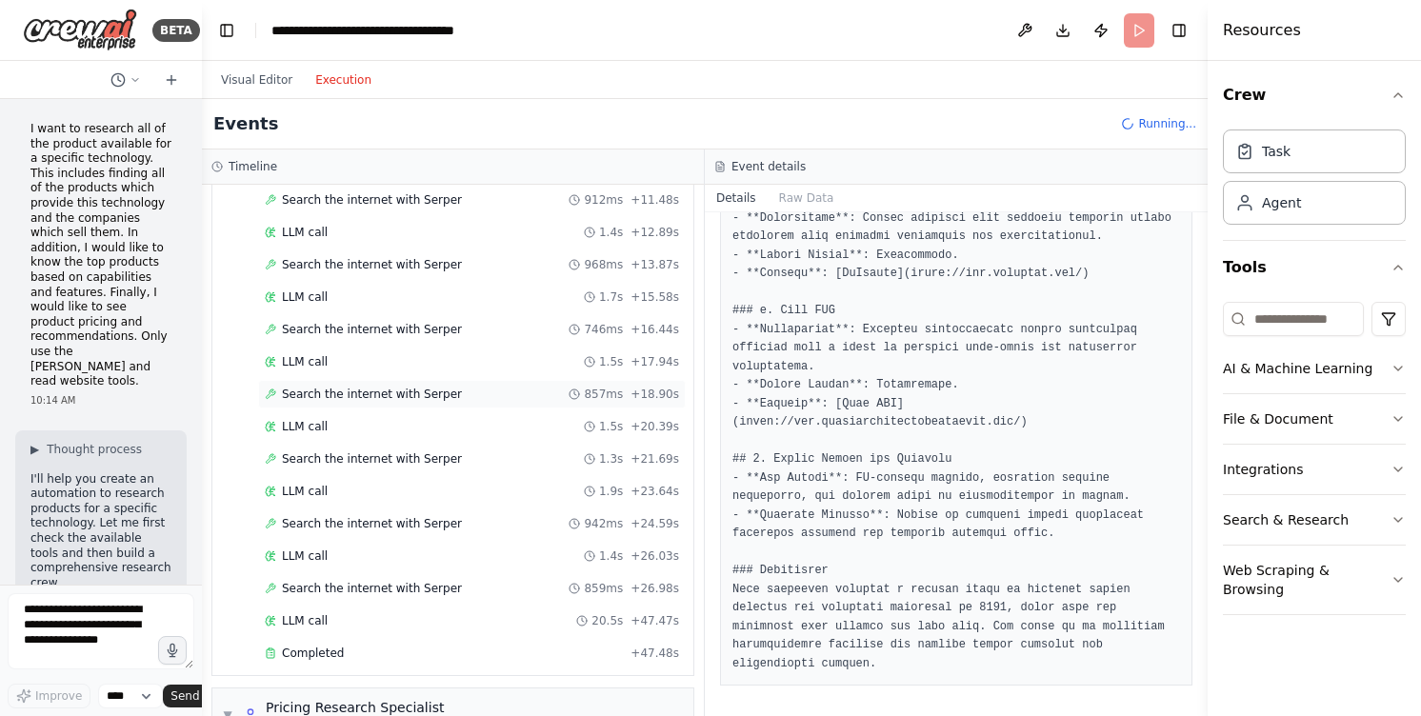
scroll to position [0, 0]
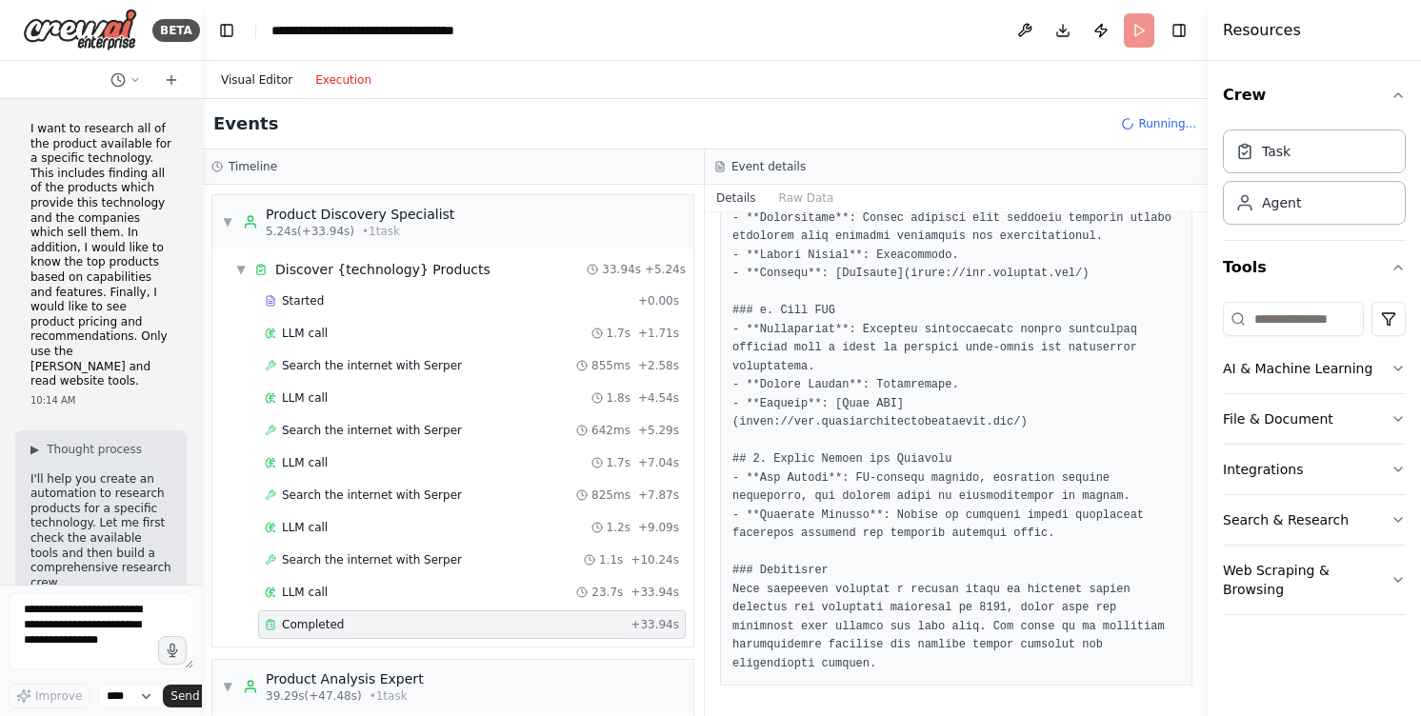
click at [258, 79] on button "Visual Editor" at bounding box center [256, 80] width 94 height 23
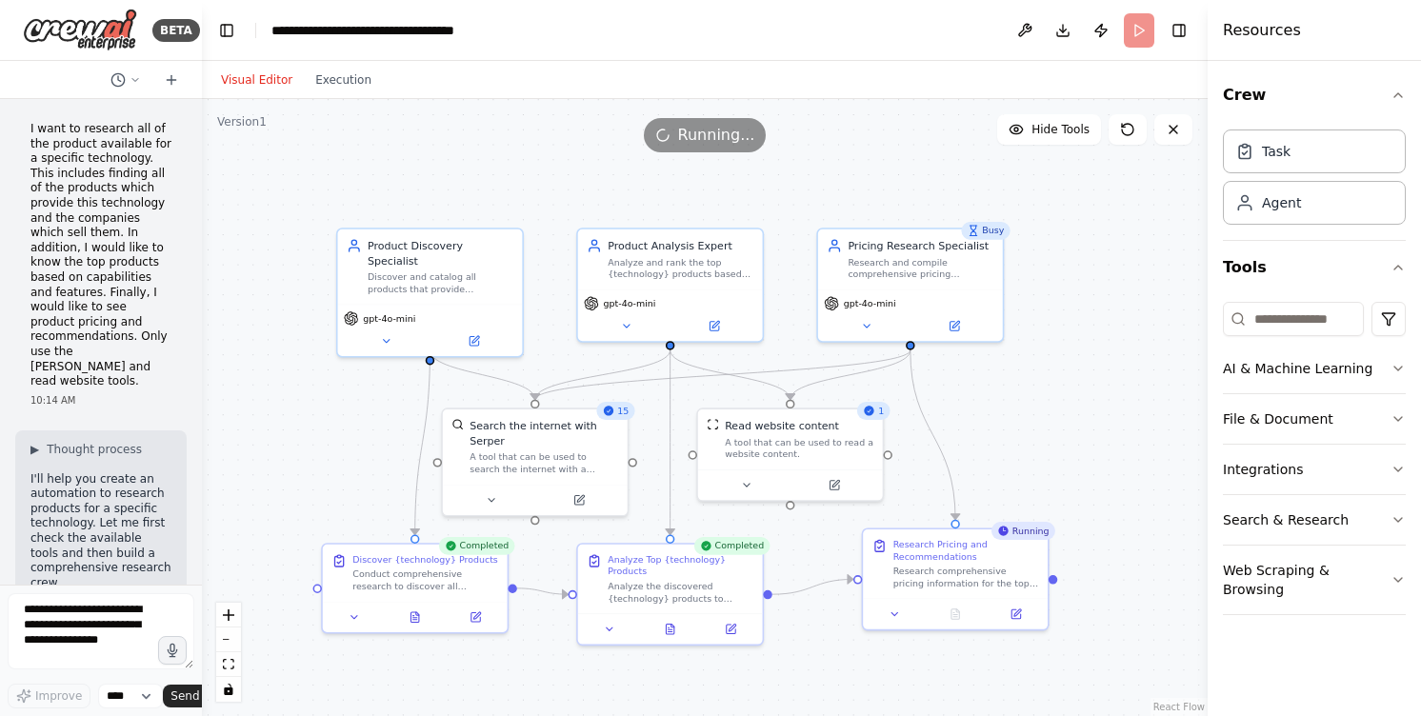
drag, startPoint x: 297, startPoint y: 328, endPoint x: 295, endPoint y: 440, distance: 112.4
click at [295, 440] on div ".deletable-edge-delete-btn { width: 20px; height: 20px; border: 0px solid #ffff…" at bounding box center [705, 407] width 1006 height 617
click at [460, 269] on div "Discover and catalog all products that provide {technology}, identifying the co…" at bounding box center [441, 281] width 146 height 24
click at [480, 330] on button at bounding box center [473, 338] width 85 height 18
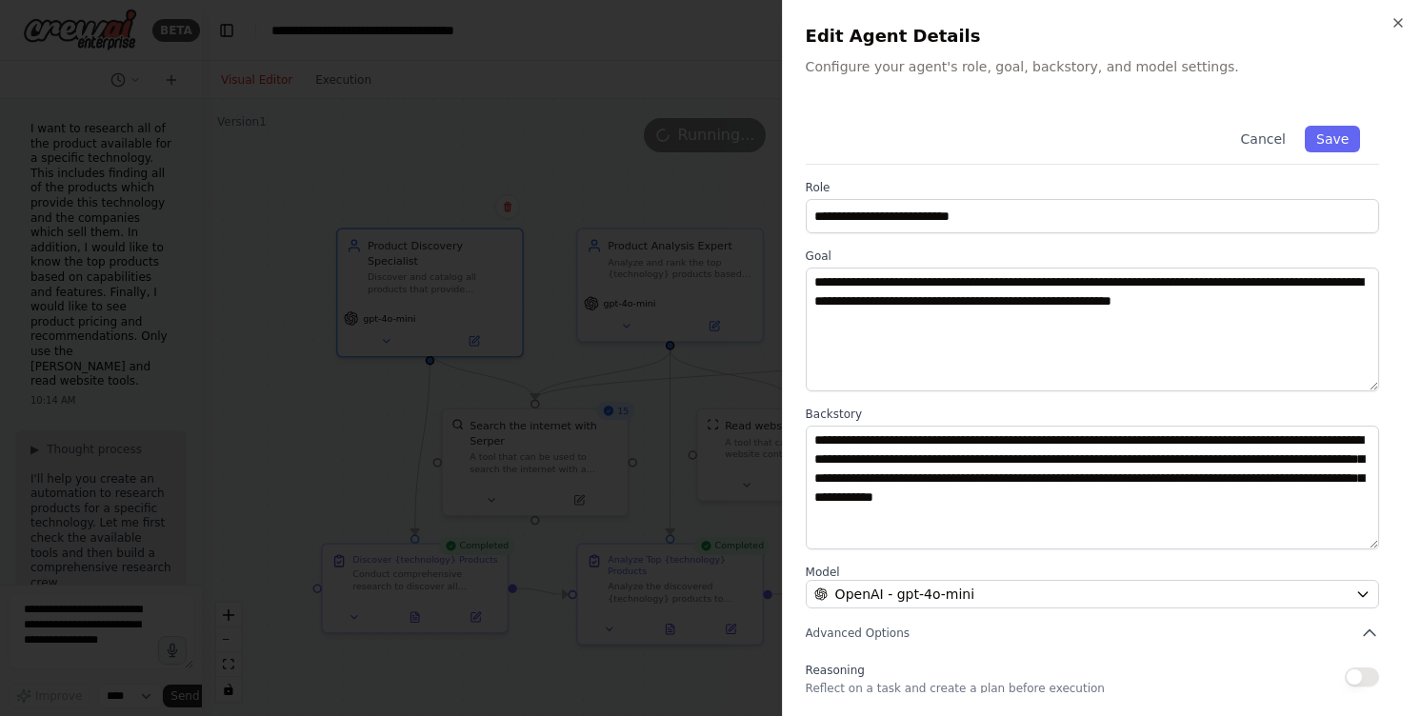
scroll to position [147, 0]
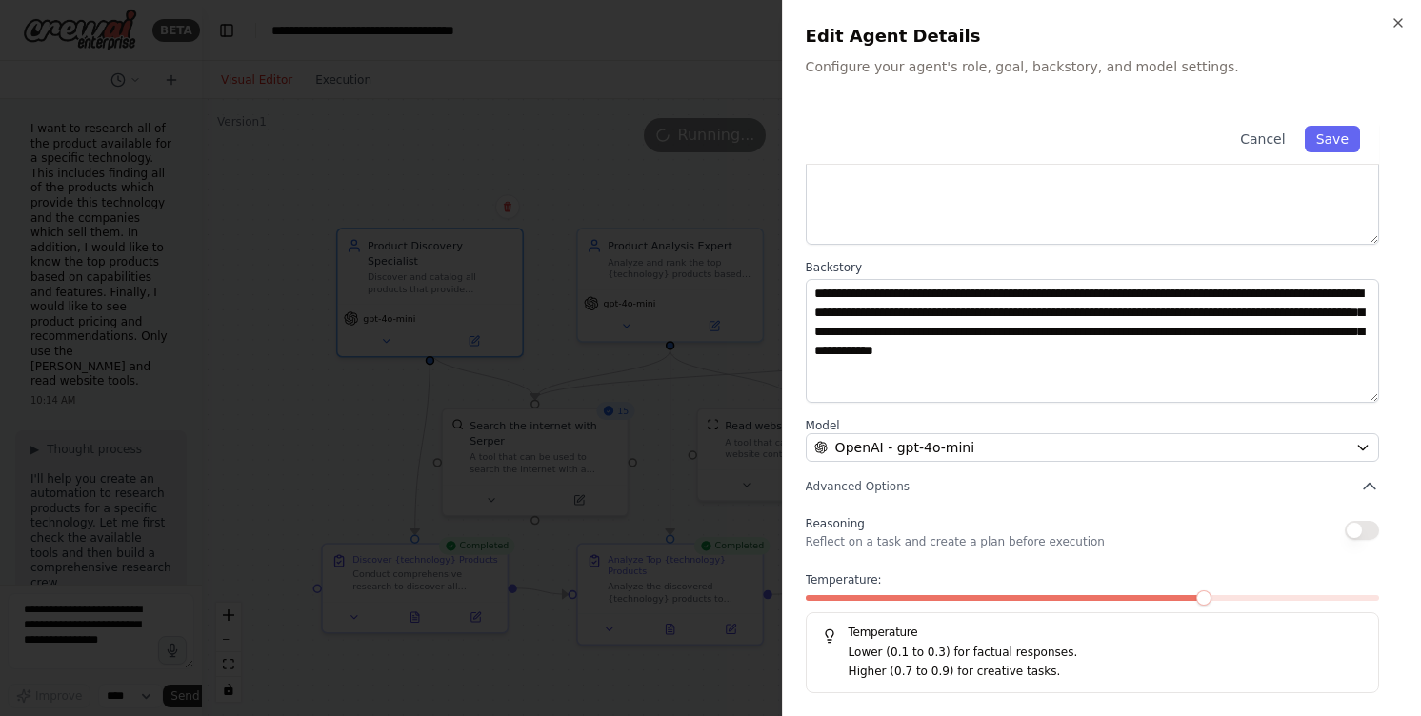
click at [754, 188] on div at bounding box center [710, 358] width 1421 height 716
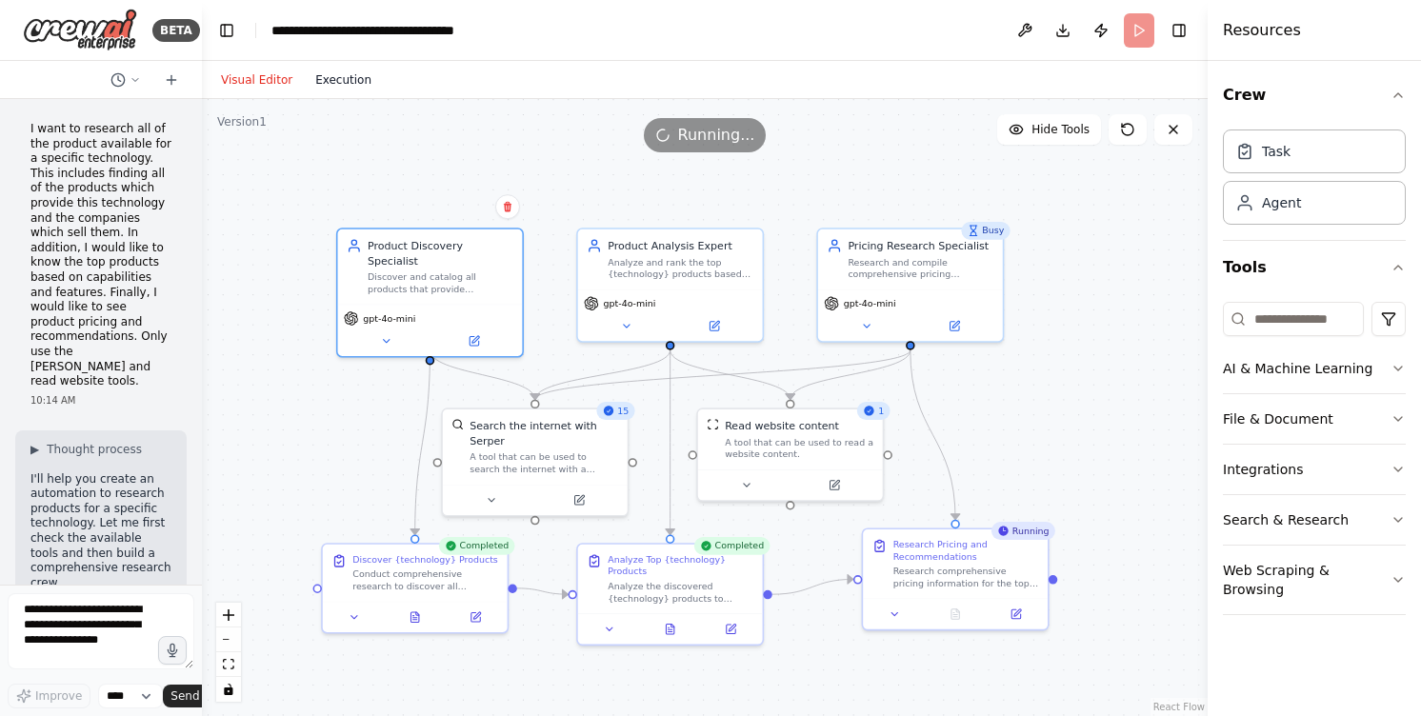
click at [348, 73] on button "Execution" at bounding box center [343, 80] width 79 height 23
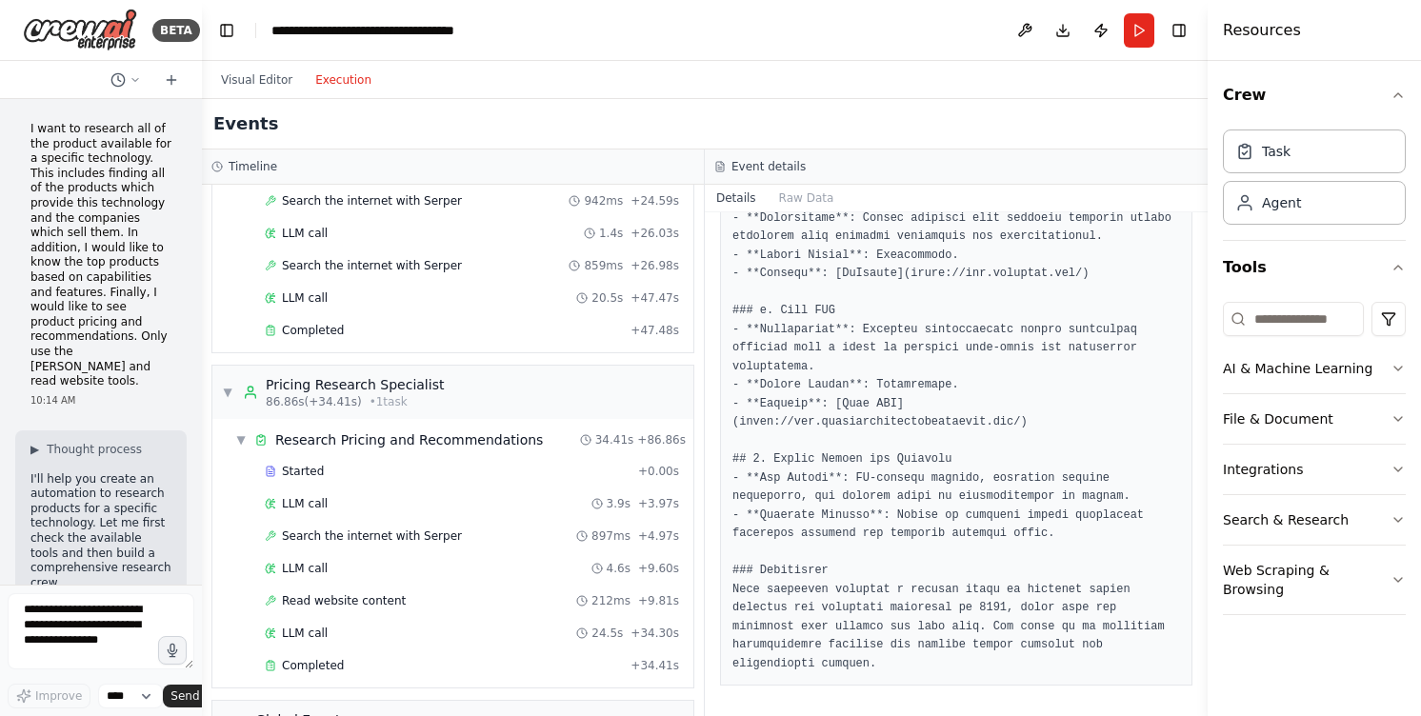
scroll to position [1192, 0]
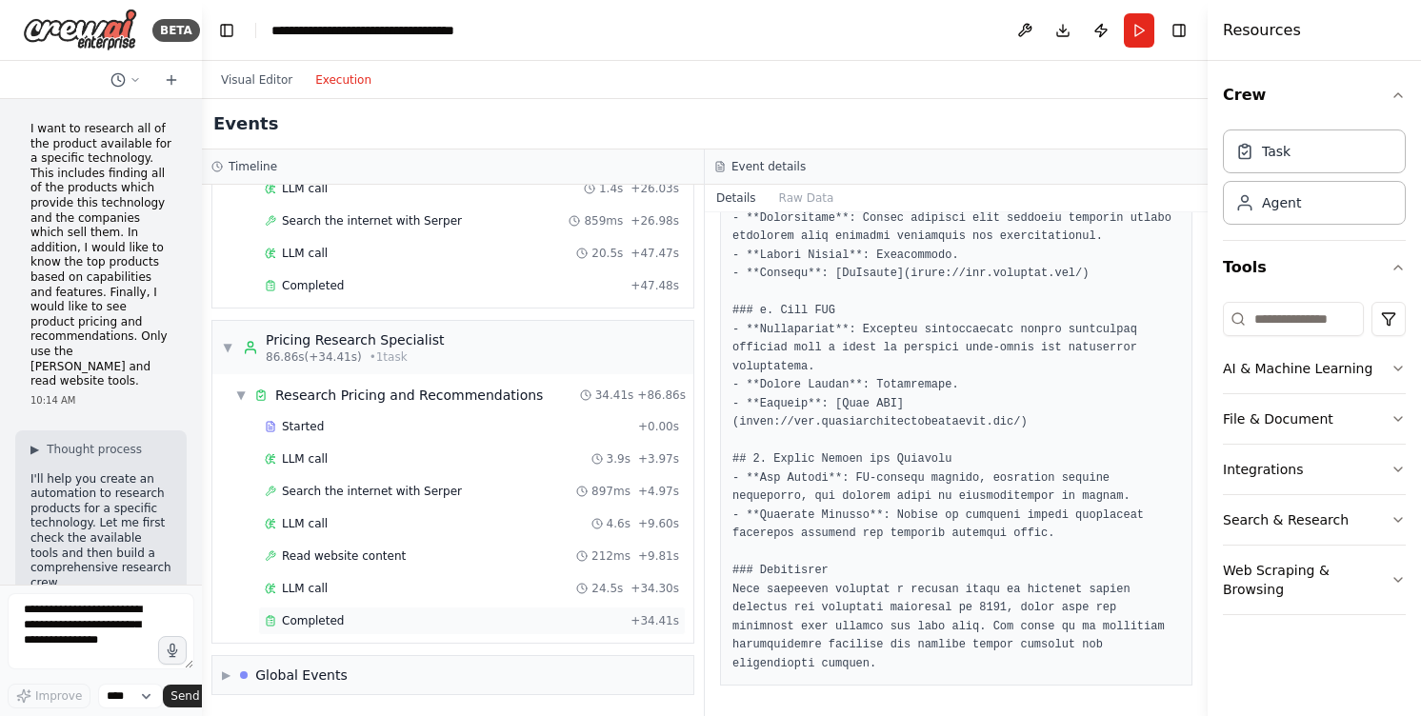
click at [327, 618] on span "Completed" at bounding box center [313, 620] width 62 height 15
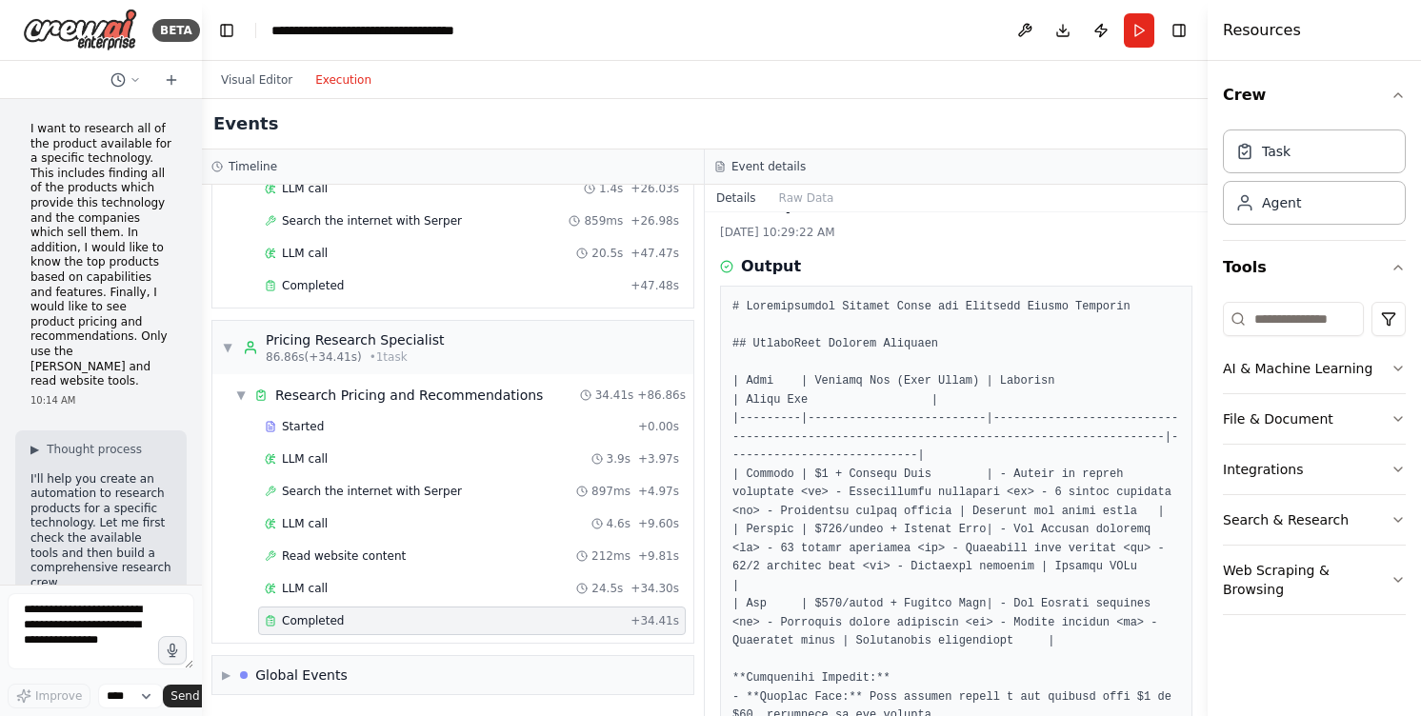
scroll to position [0, 0]
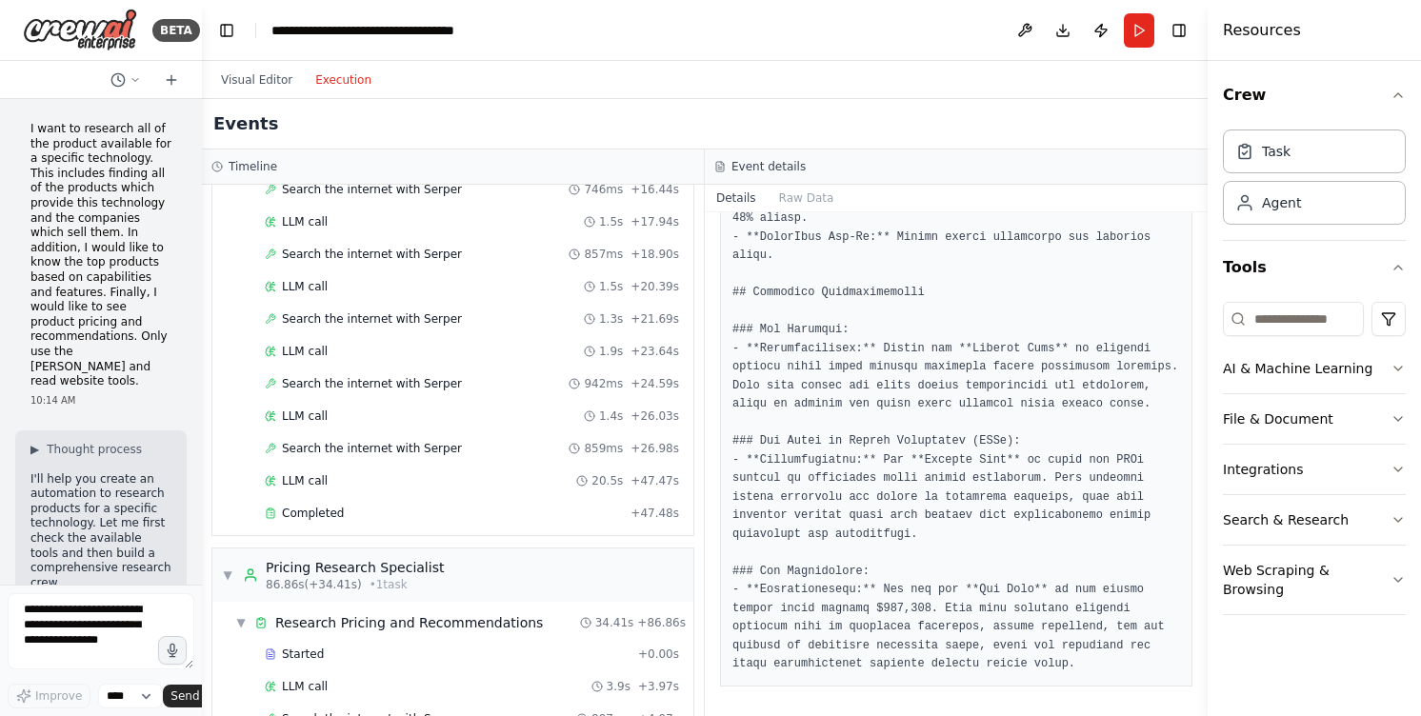
scroll to position [1013, 0]
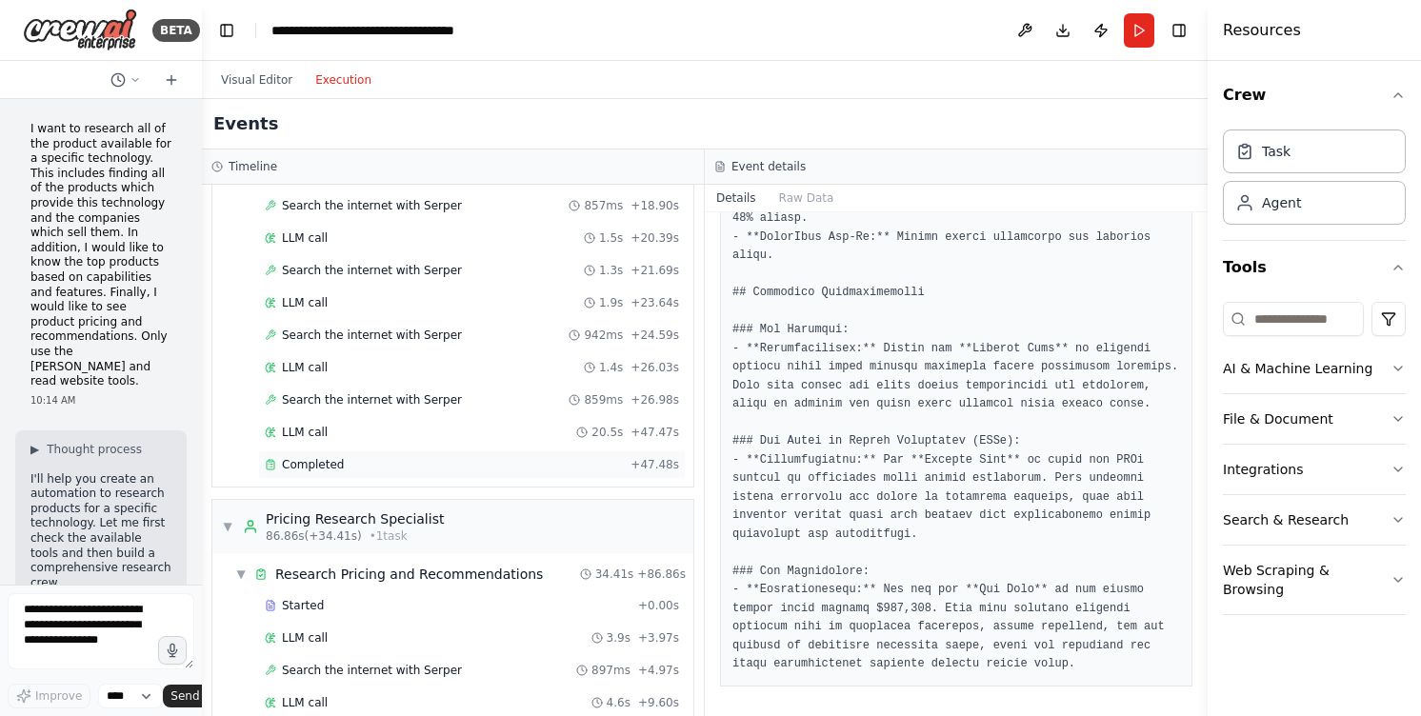
click at [405, 472] on div "Completed + 47.48s" at bounding box center [472, 464] width 428 height 29
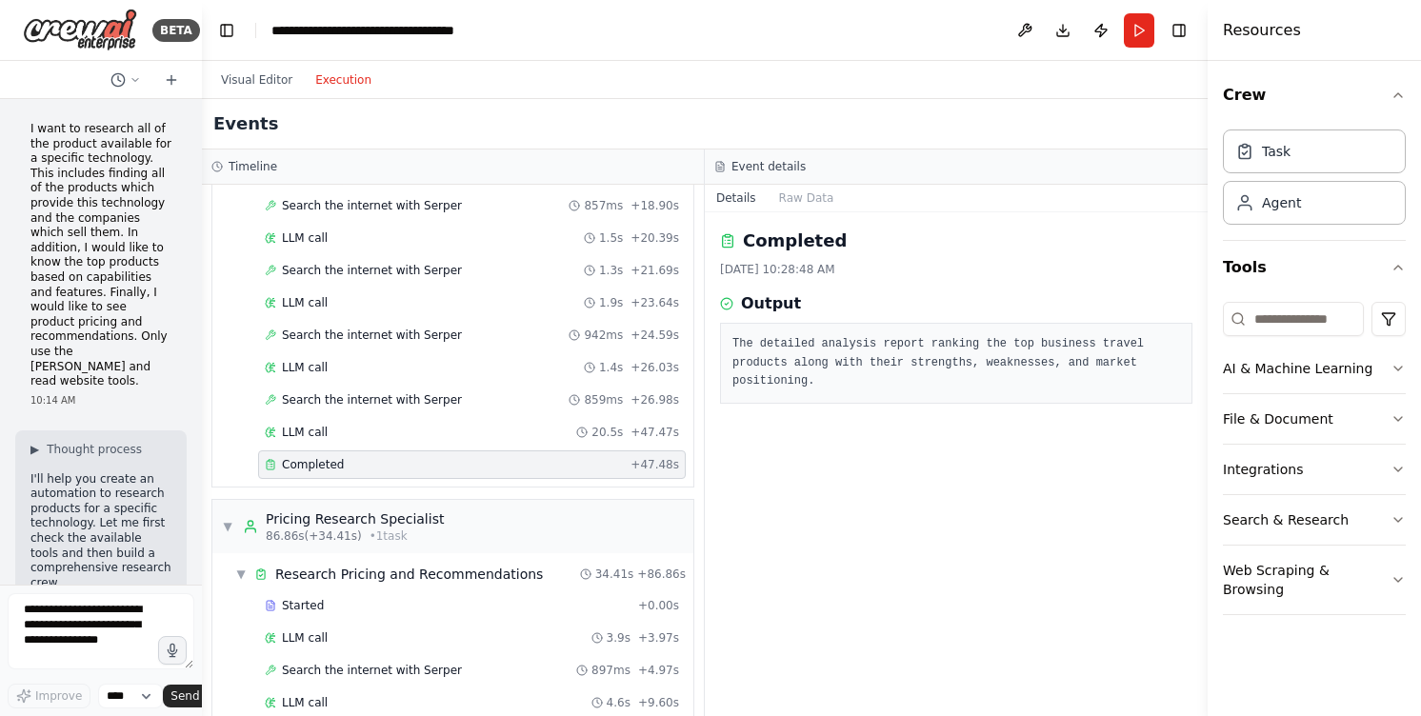
scroll to position [0, 0]
click at [388, 431] on div "LLM call 20.5s + 47.47s" at bounding box center [472, 432] width 414 height 15
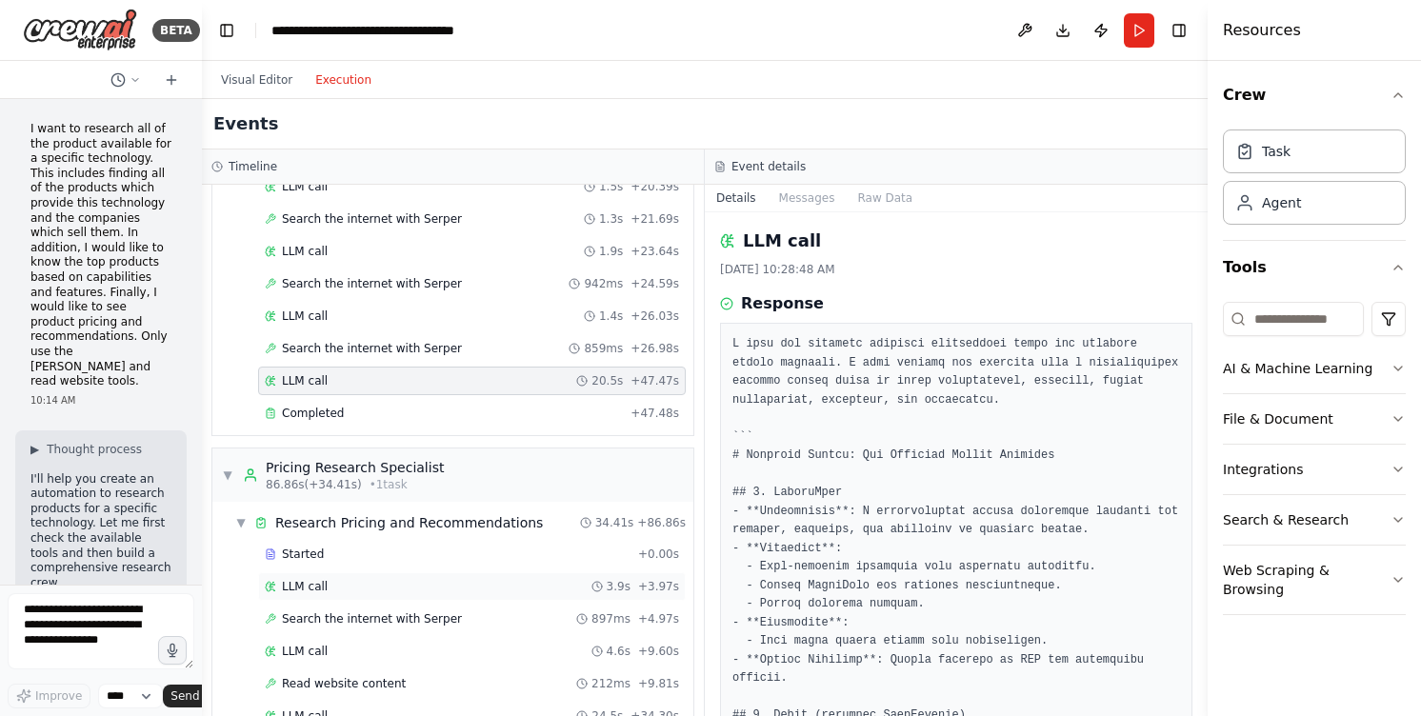
scroll to position [1192, 0]
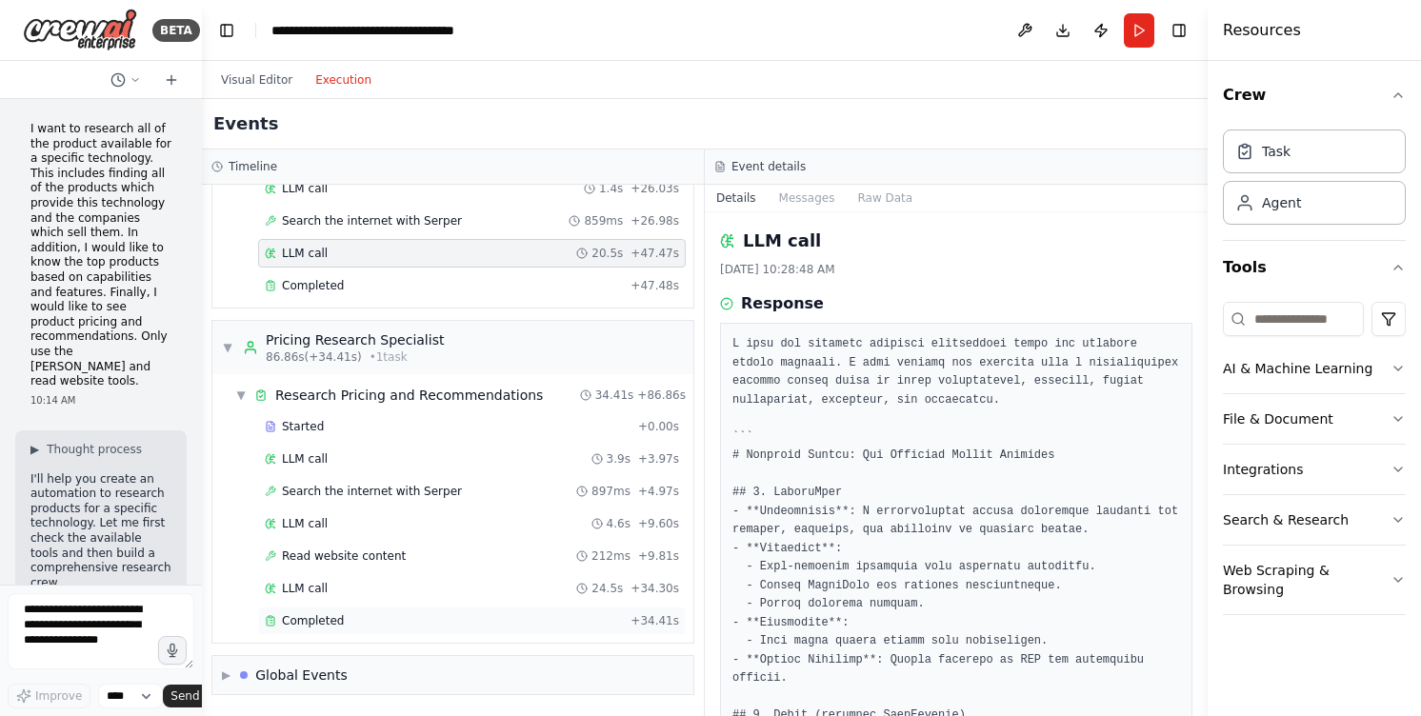
click at [354, 609] on div "Completed + 34.41s" at bounding box center [472, 621] width 428 height 29
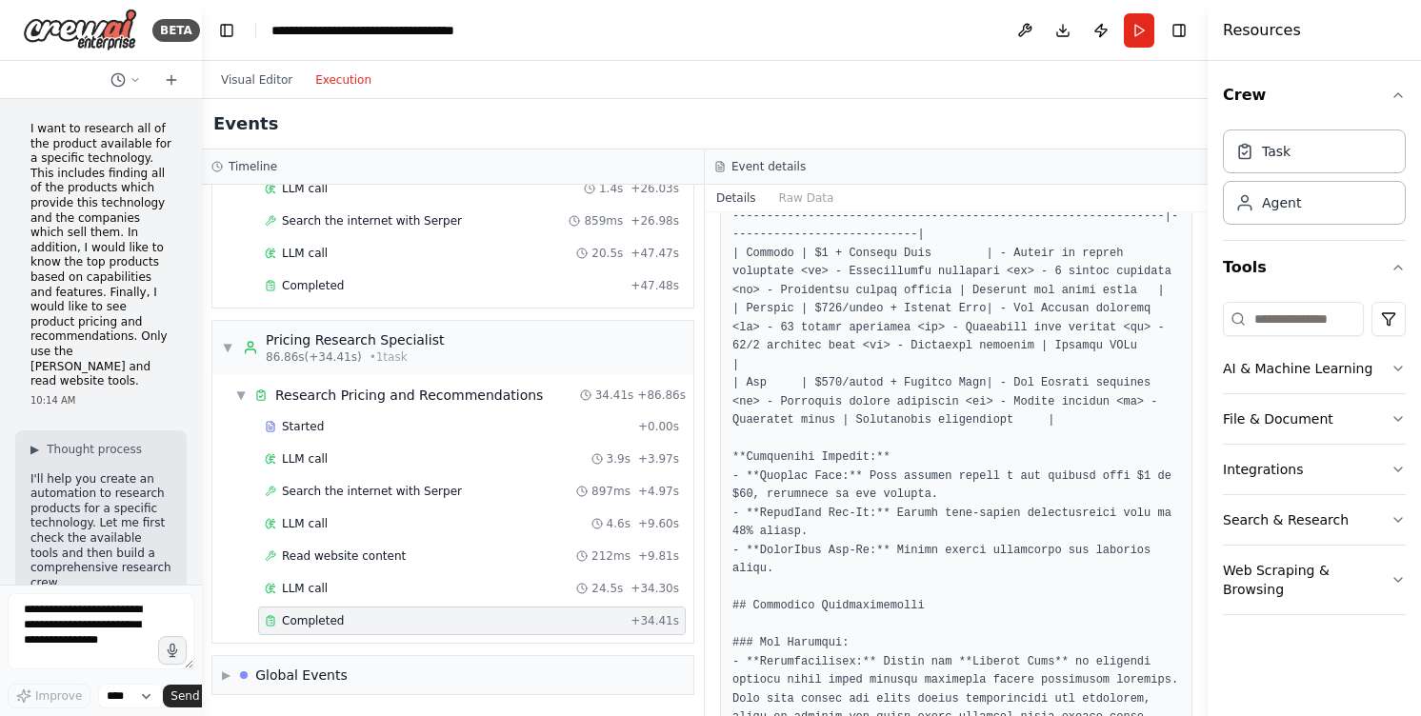
scroll to position [571, 0]
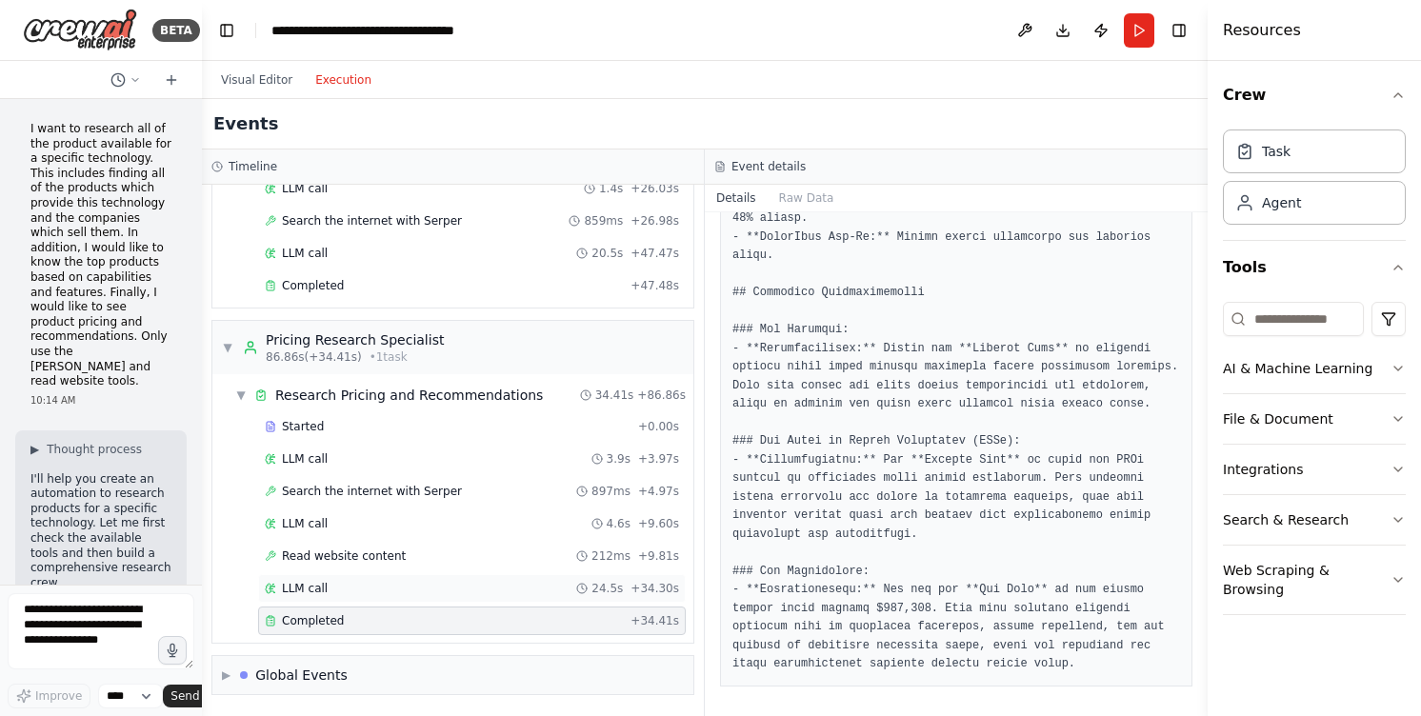
click at [449, 585] on div "LLM call 24.5s + 34.30s" at bounding box center [472, 588] width 414 height 15
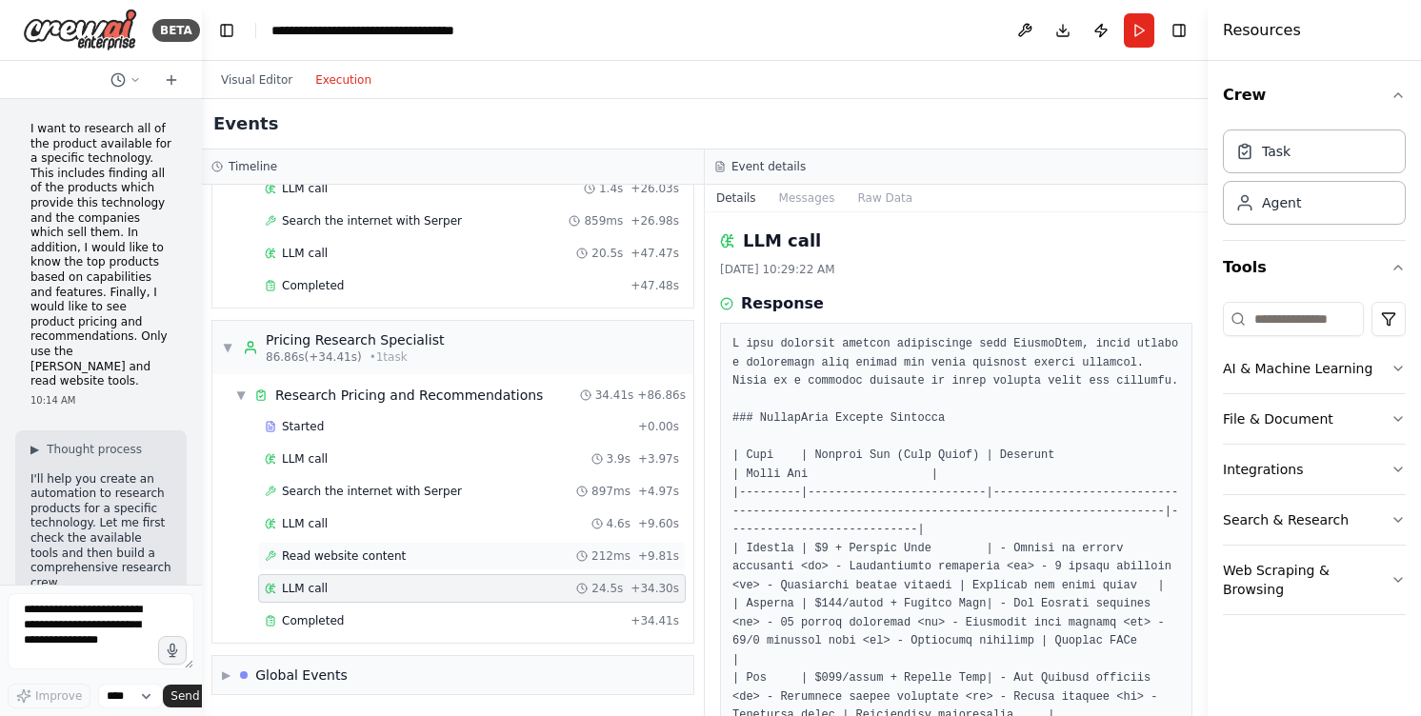
click at [430, 555] on div "Read website content 212ms + 9.81s" at bounding box center [472, 555] width 414 height 15
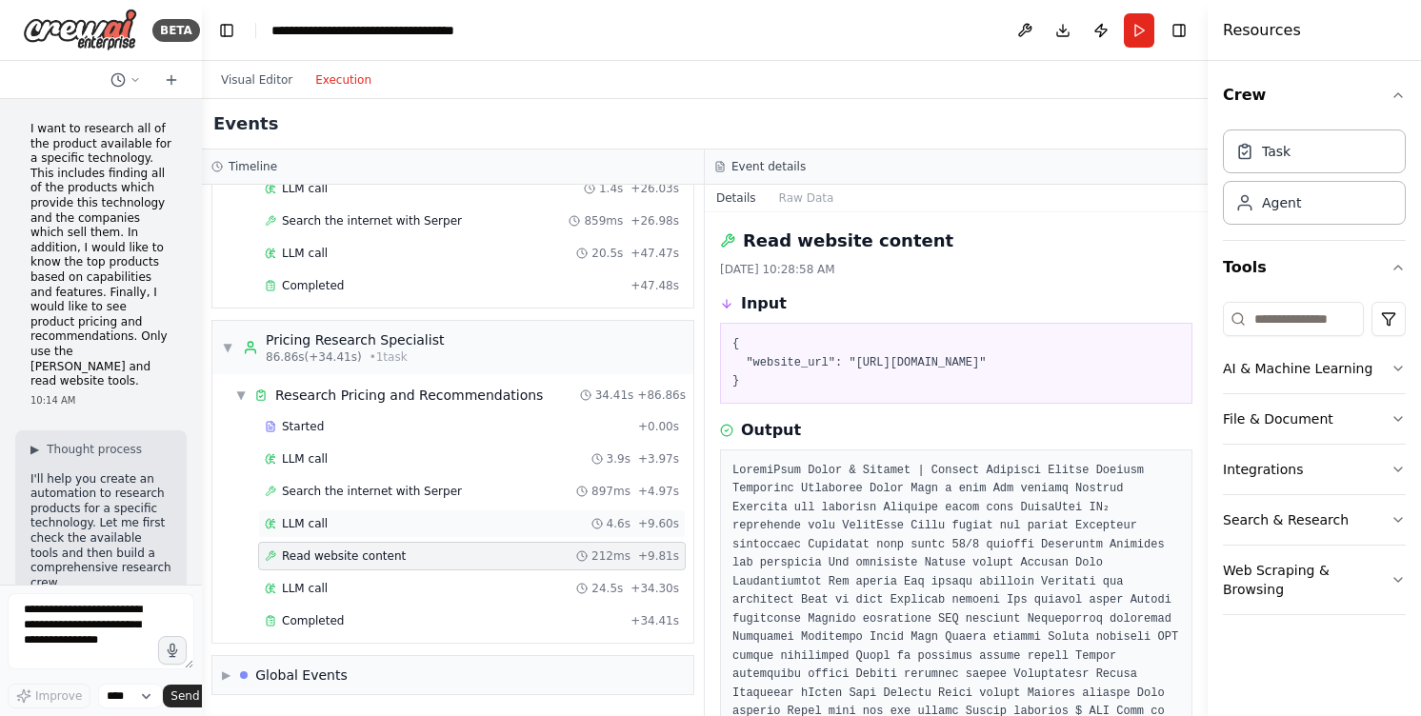
click at [446, 516] on div "LLM call 4.6s + 9.60s" at bounding box center [472, 523] width 414 height 15
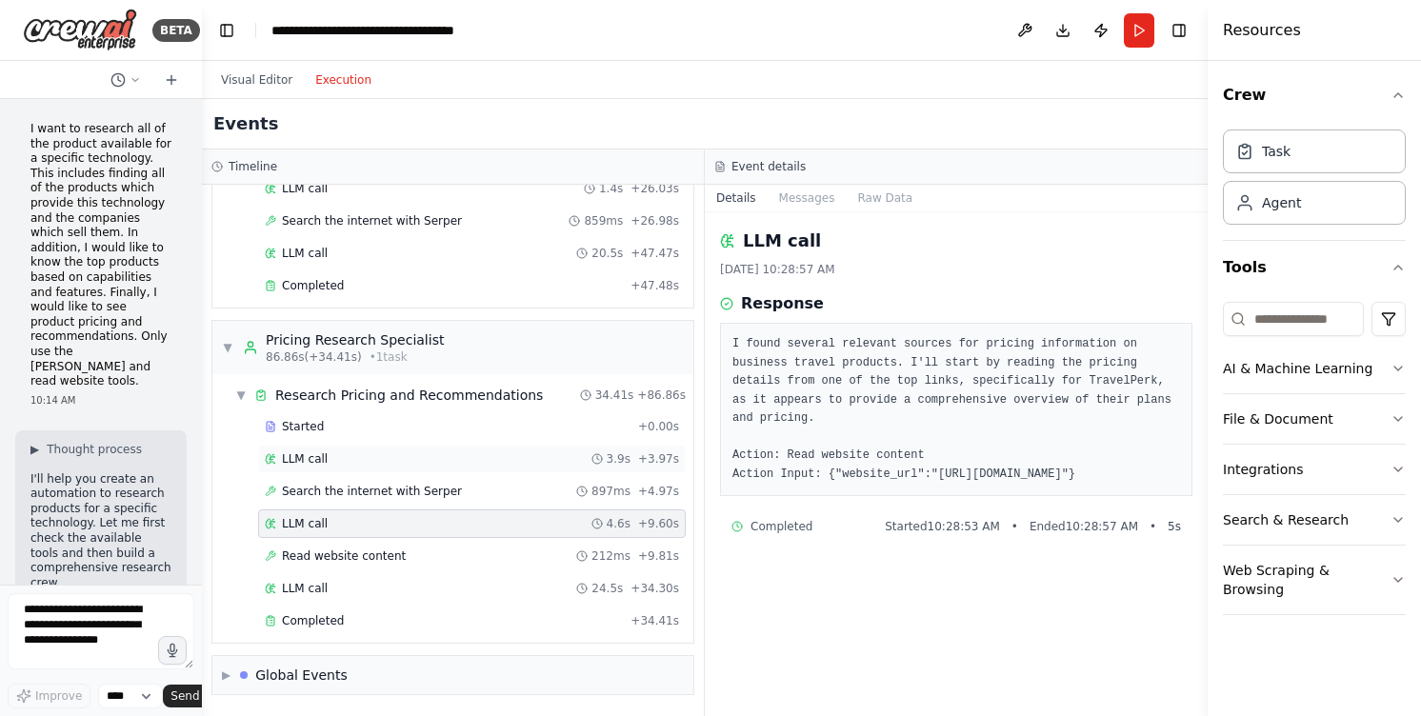
click at [417, 462] on div "LLM call 3.9s + 3.97s" at bounding box center [472, 458] width 414 height 15
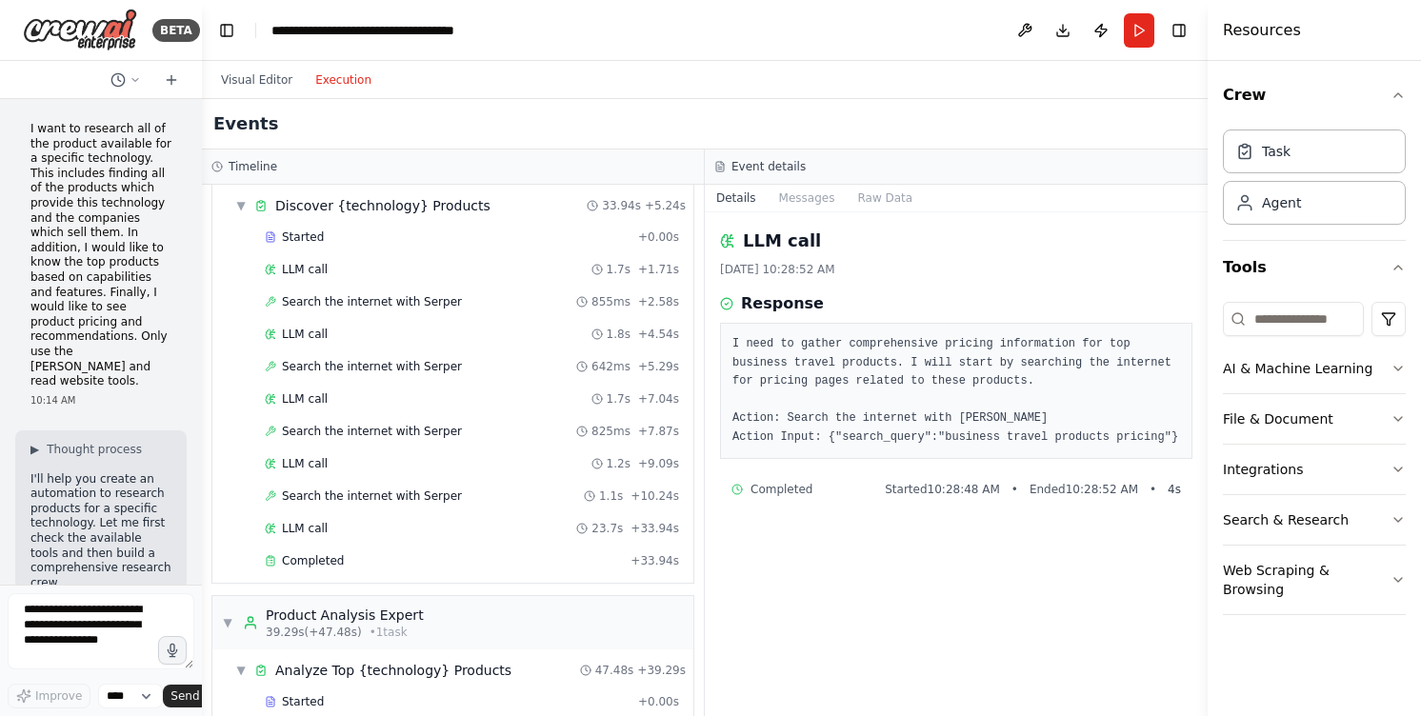
scroll to position [0, 0]
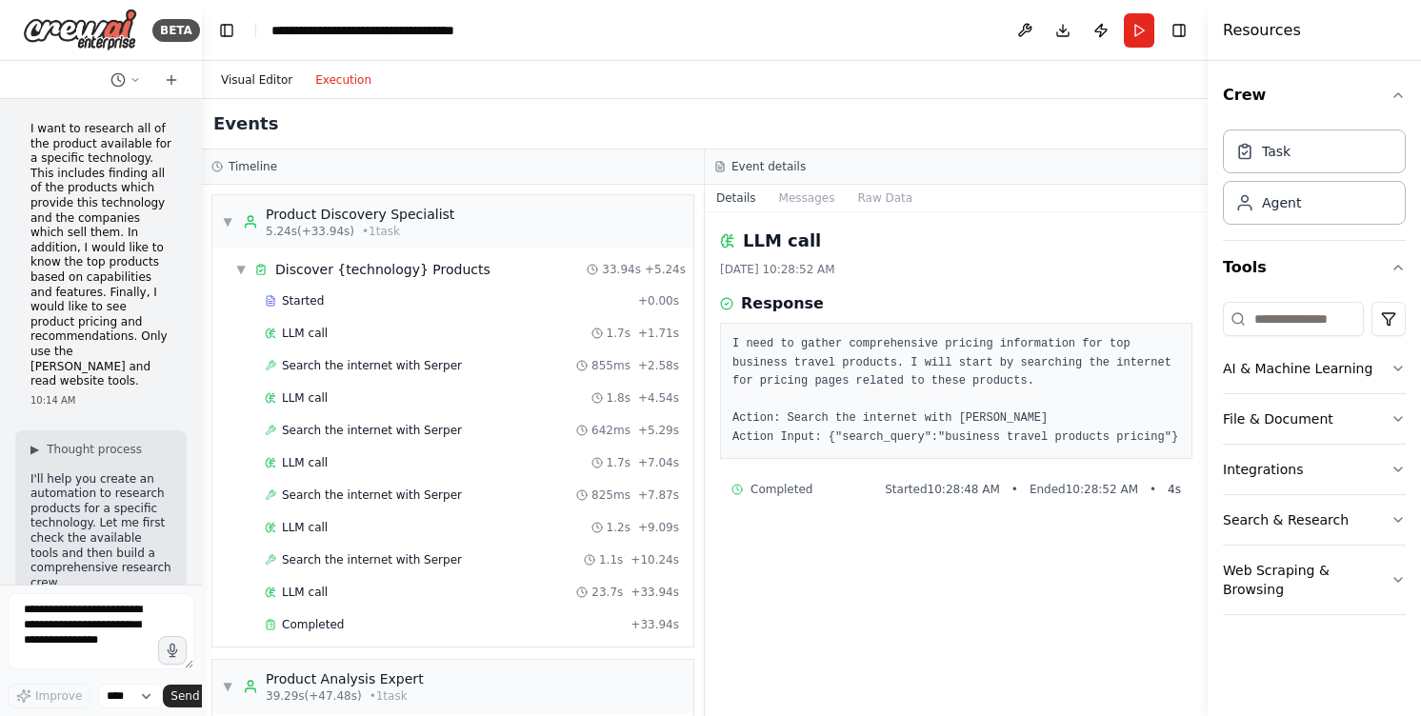
click at [266, 70] on button "Visual Editor" at bounding box center [256, 80] width 94 height 23
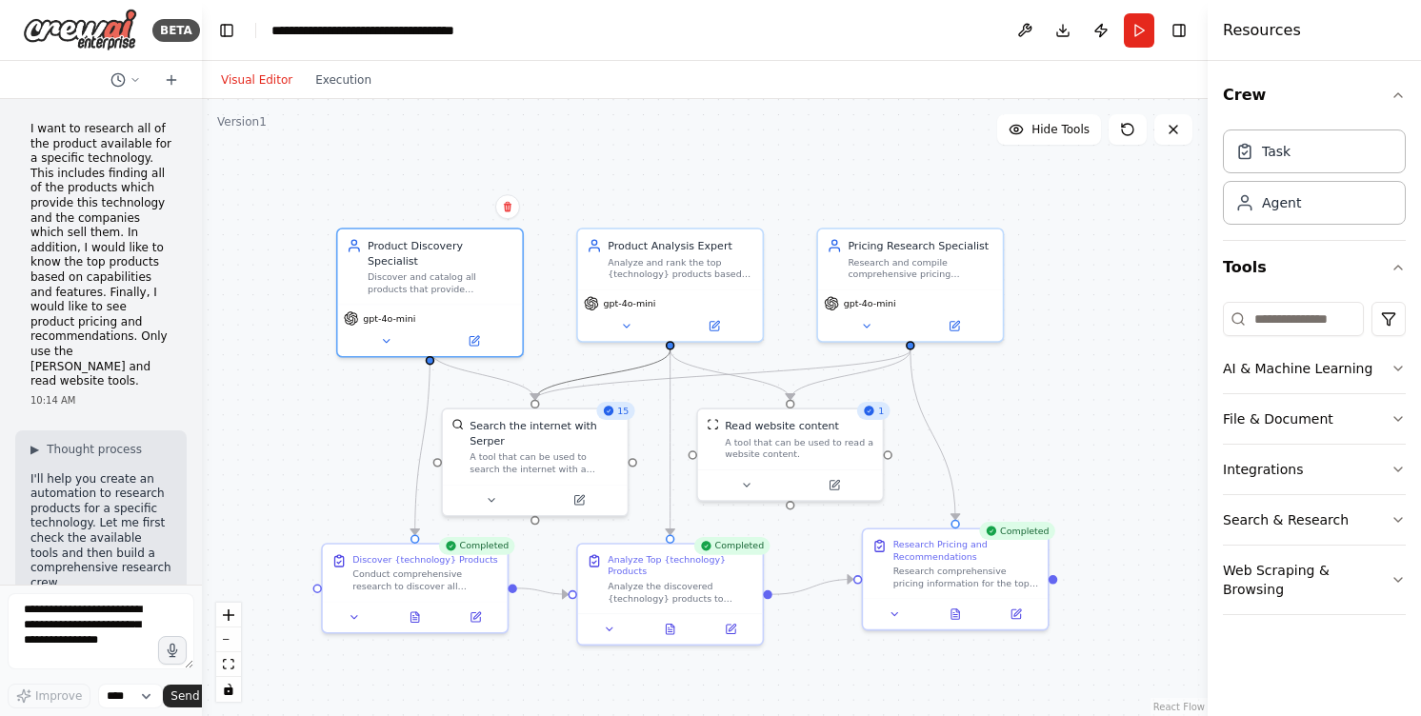
click at [628, 368] on icon "Edge from 4bbb4f03-14e0-4cbe-9e2c-19cf4fc489bd to 85bb7a54-df8d-4d74-95bd-6e444…" at bounding box center [602, 375] width 135 height 50
click at [602, 373] on icon at bounding box center [603, 375] width 6 height 6
click at [1151, 29] on button "Run" at bounding box center [1139, 30] width 30 height 34
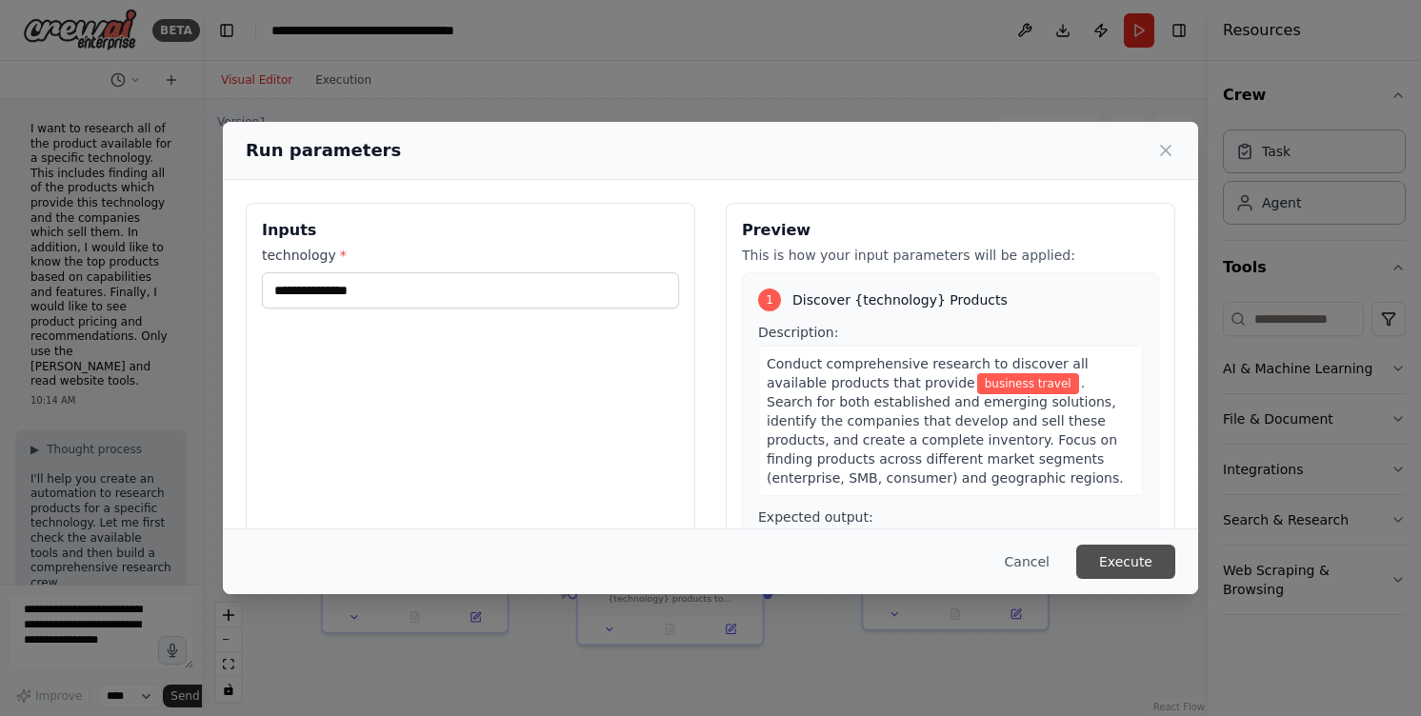
click at [1118, 562] on button "Execute" at bounding box center [1125, 562] width 99 height 34
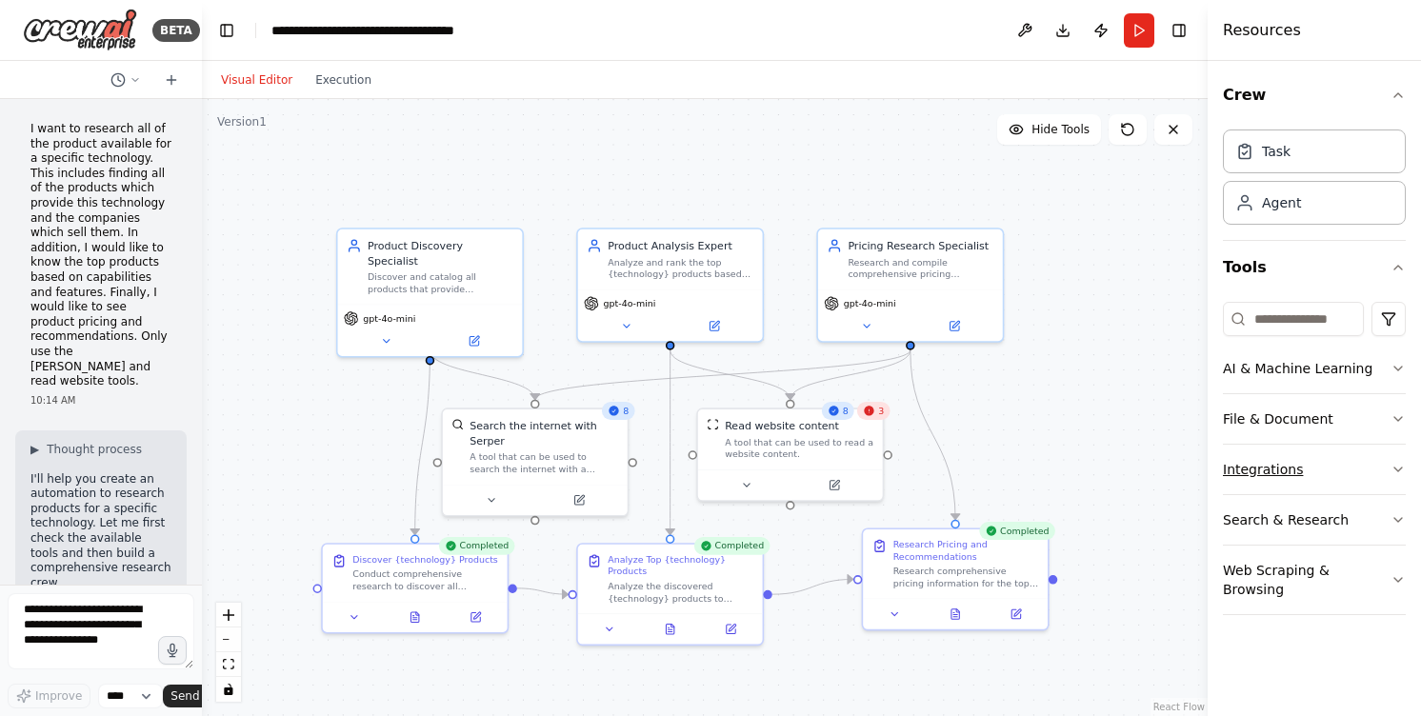
click at [1260, 485] on button "Integrations" at bounding box center [1314, 470] width 183 height 50
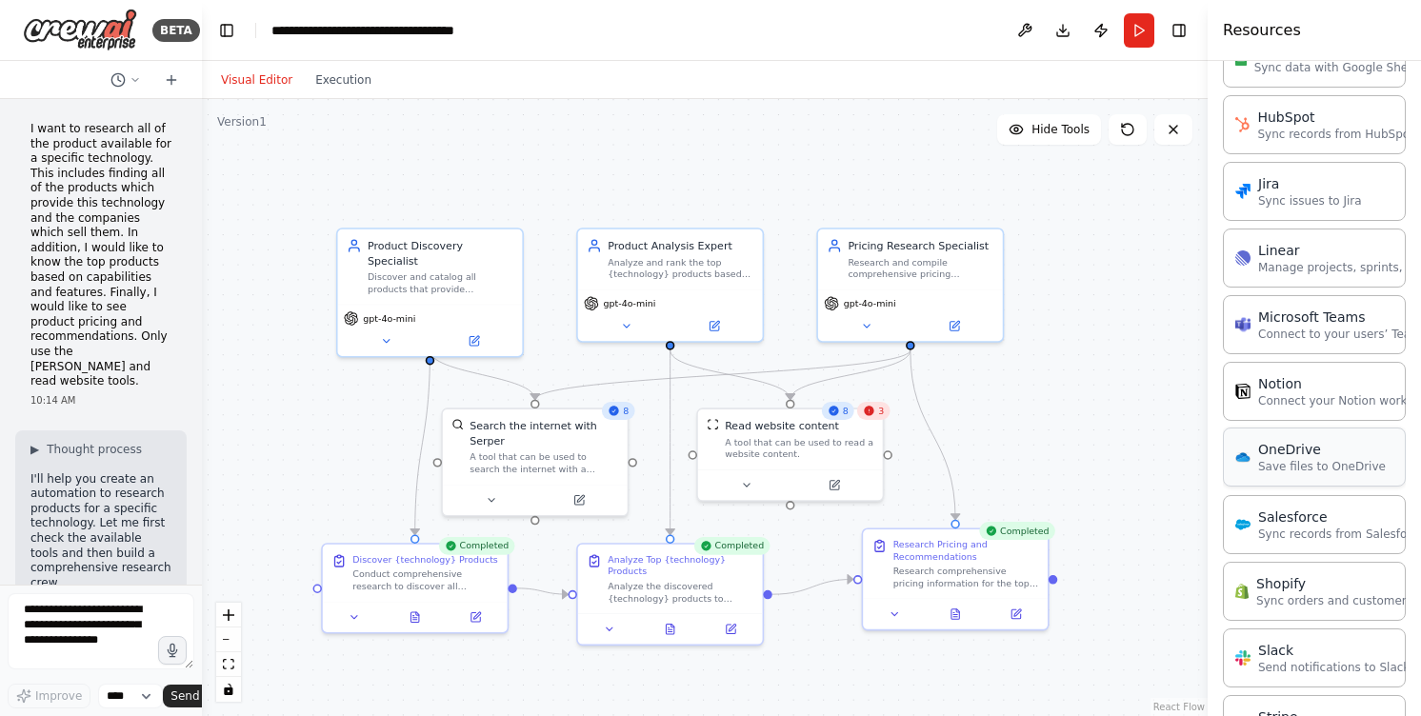
scroll to position [1259, 0]
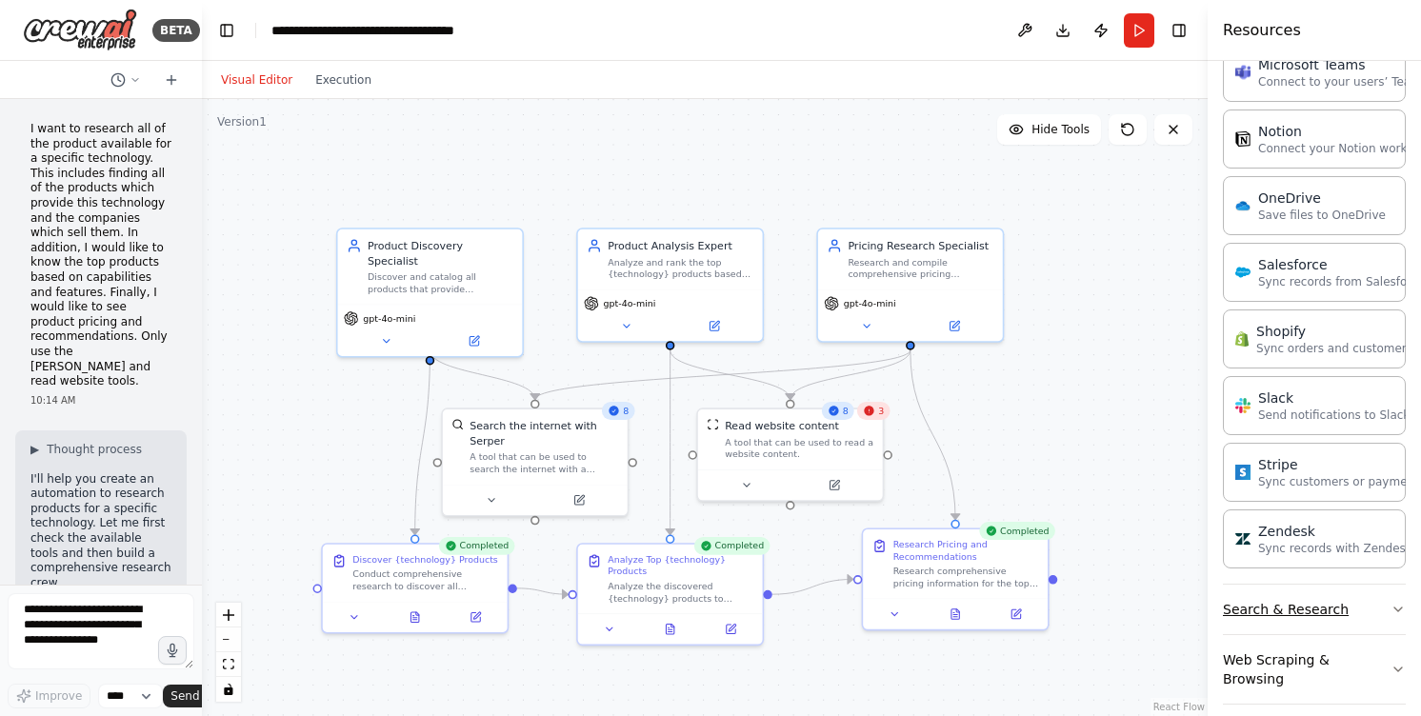
click at [1318, 608] on button "Search & Research" at bounding box center [1314, 610] width 183 height 50
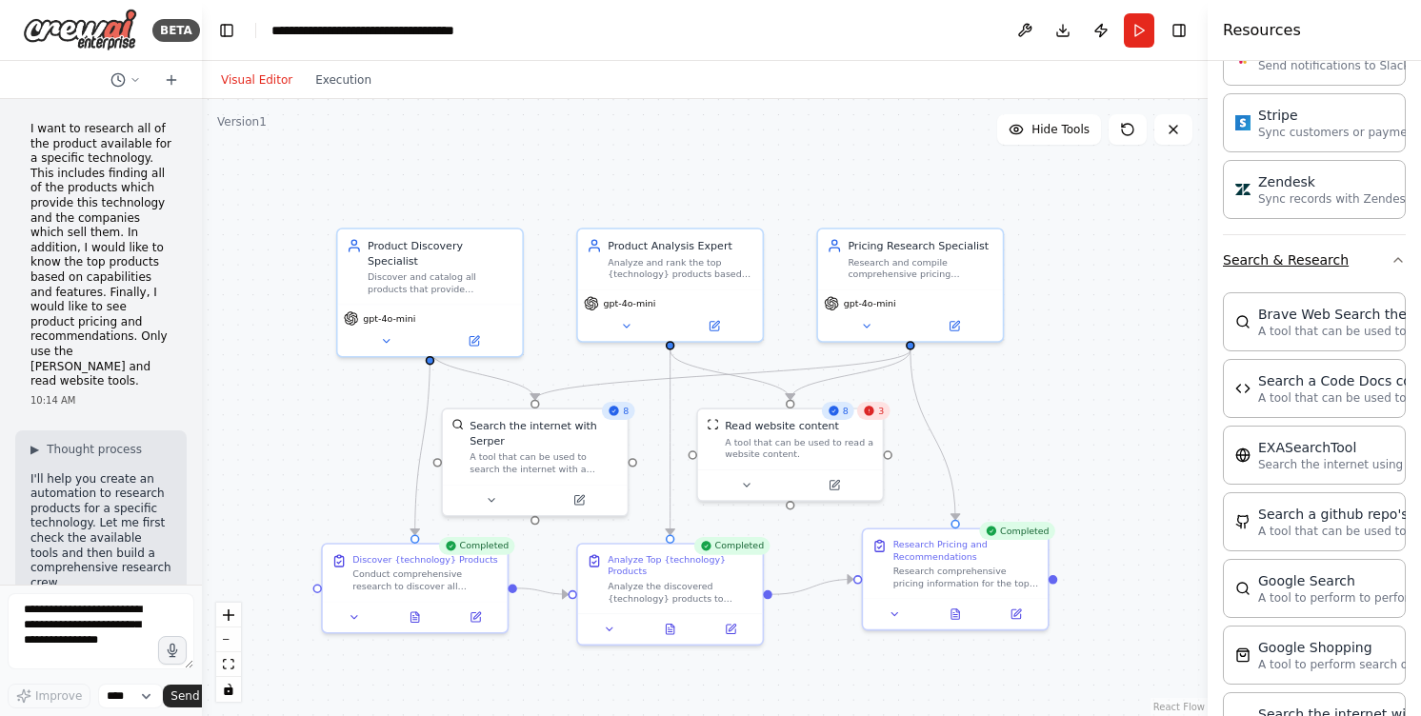
scroll to position [1786, 0]
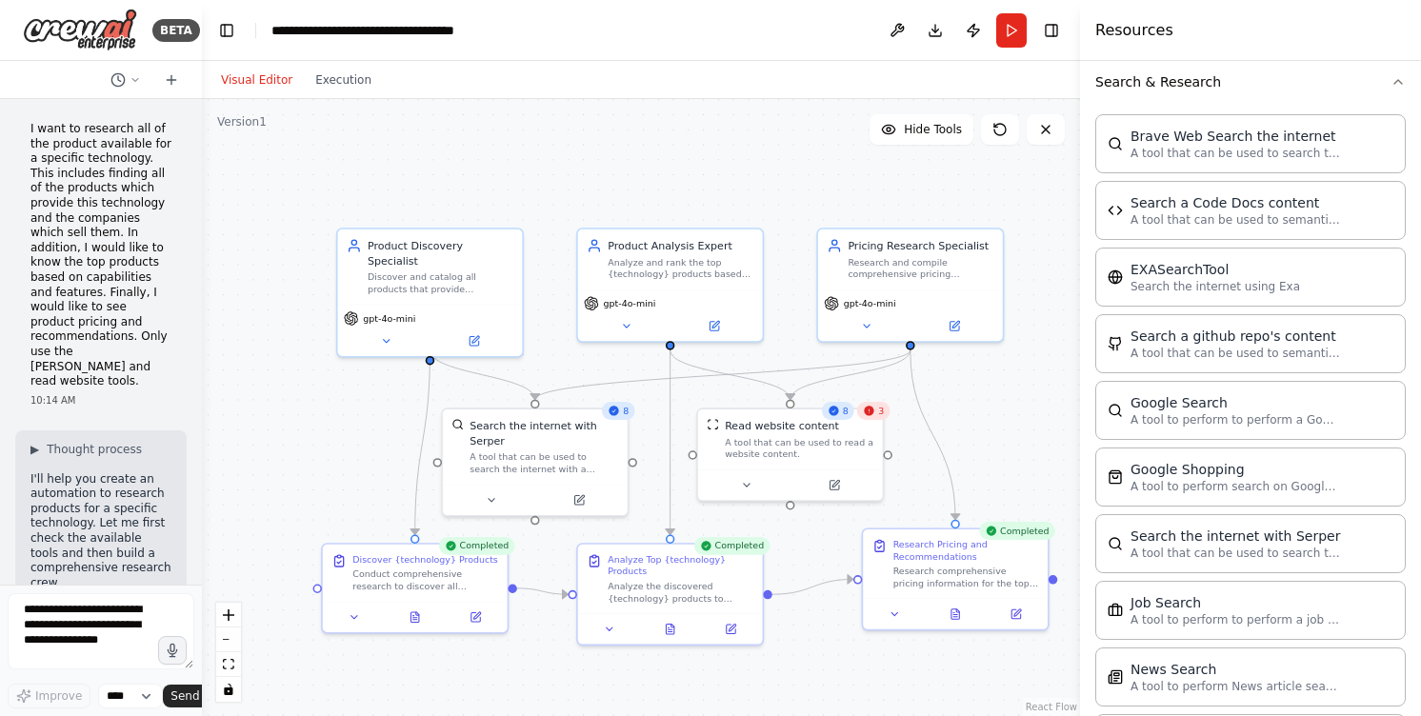
drag, startPoint x: 1210, startPoint y: 546, endPoint x: 1080, endPoint y: 488, distance: 142.4
click at [1080, 488] on div at bounding box center [1084, 358] width 8 height 716
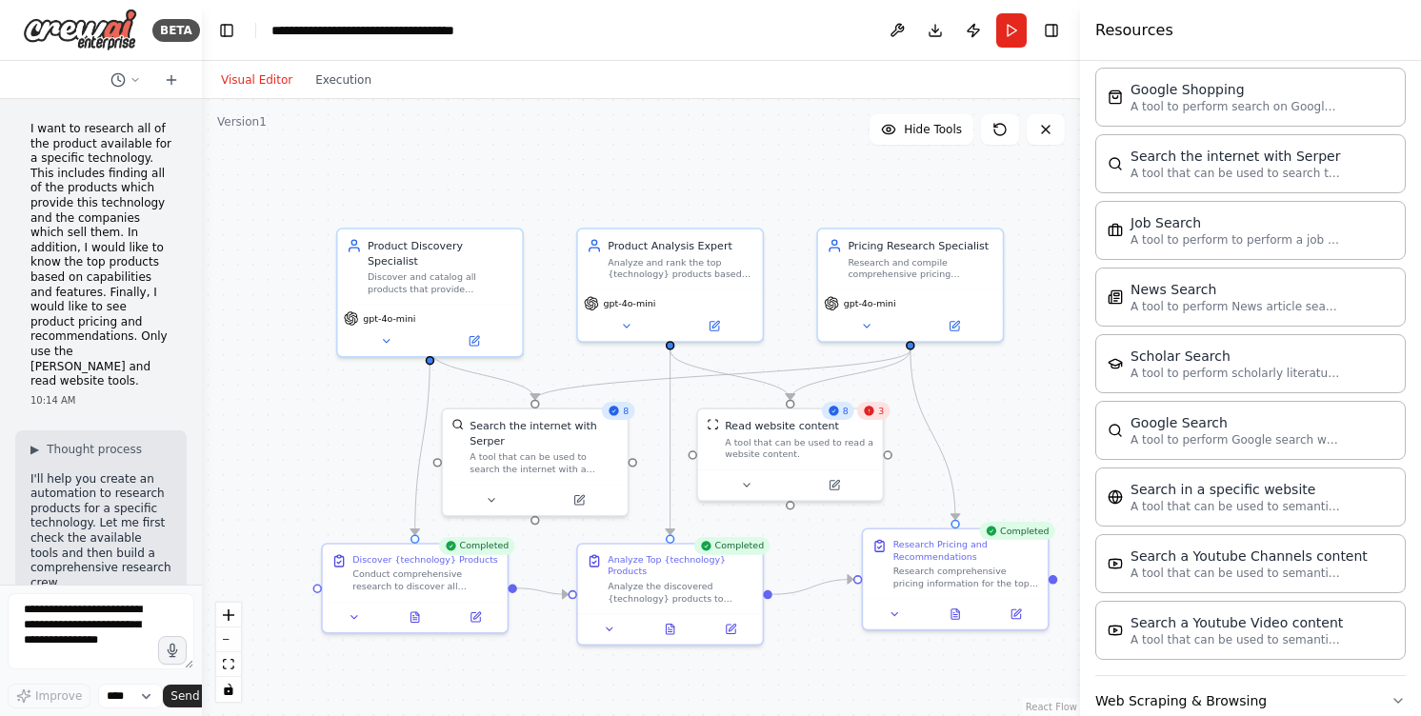
scroll to position [2207, 0]
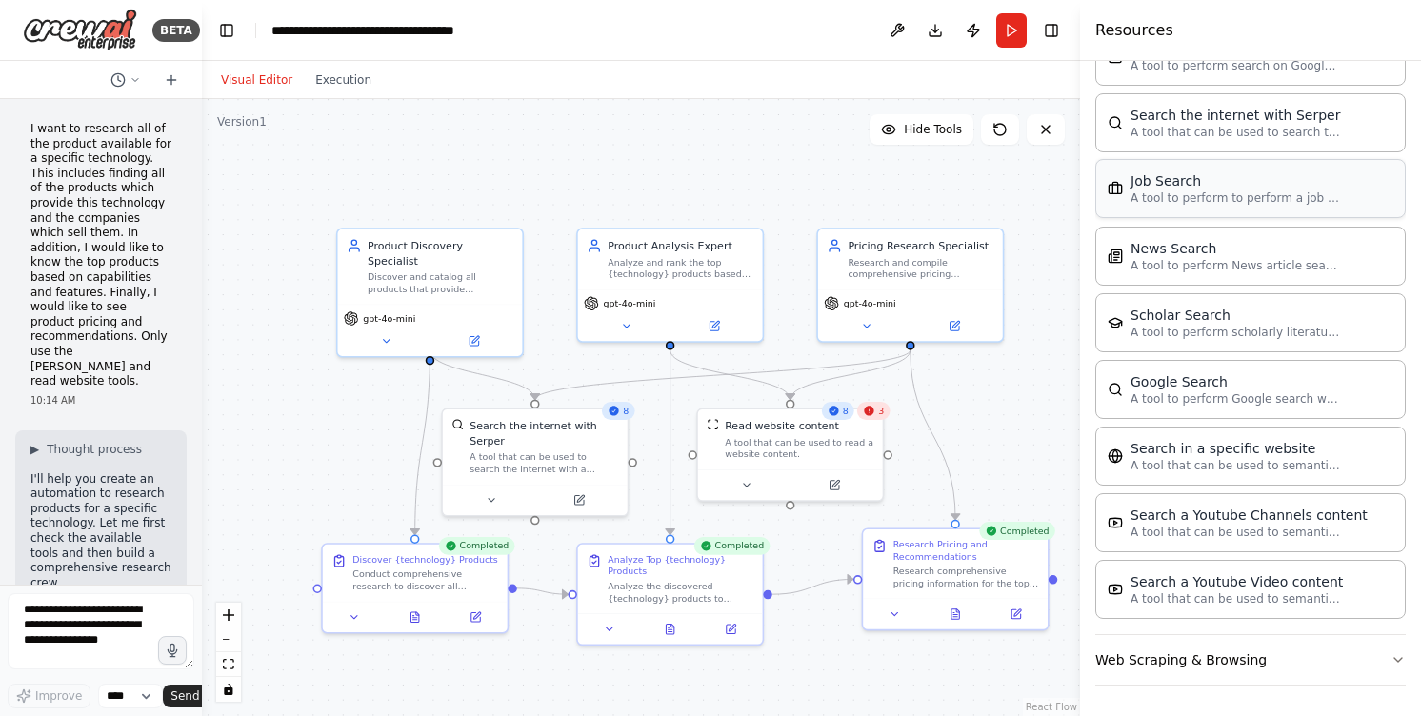
click at [1275, 204] on p "A tool to perform to perform a job search in the US with a search_query." at bounding box center [1234, 197] width 209 height 15
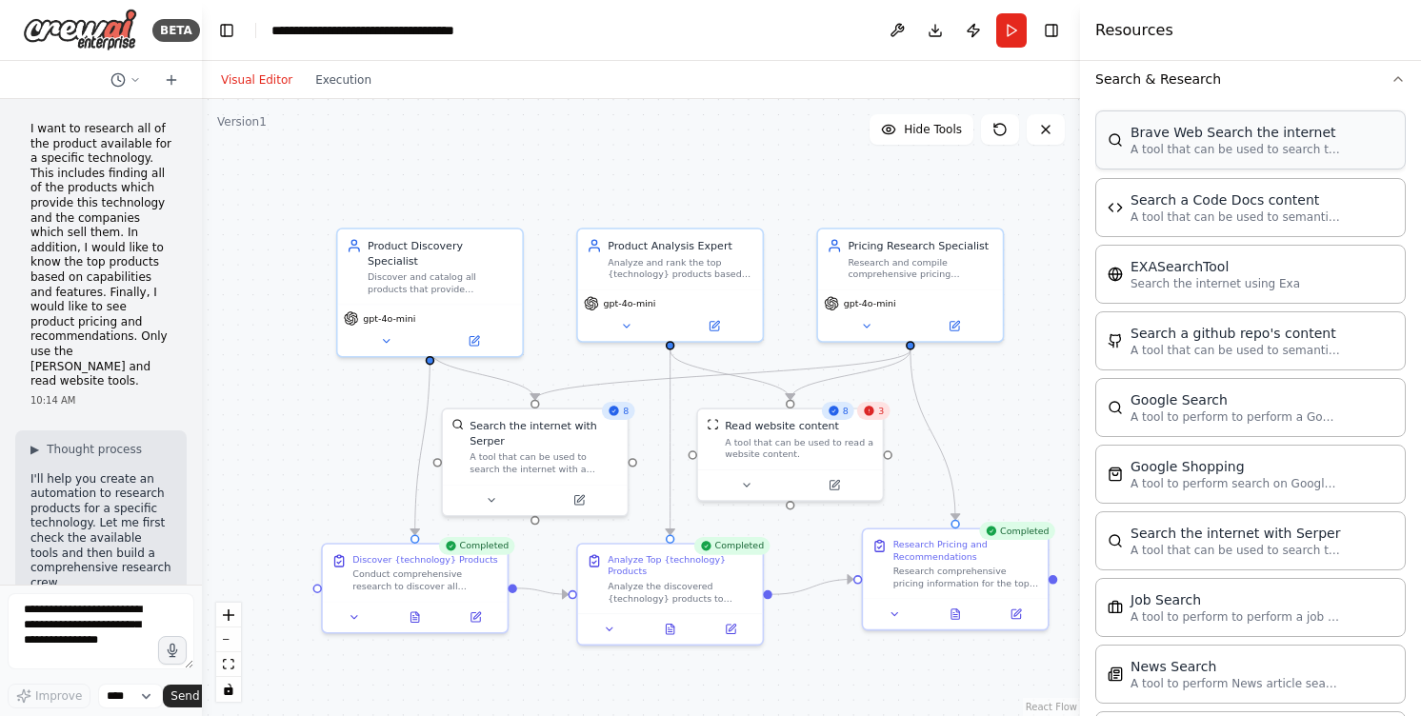
scroll to position [1619, 0]
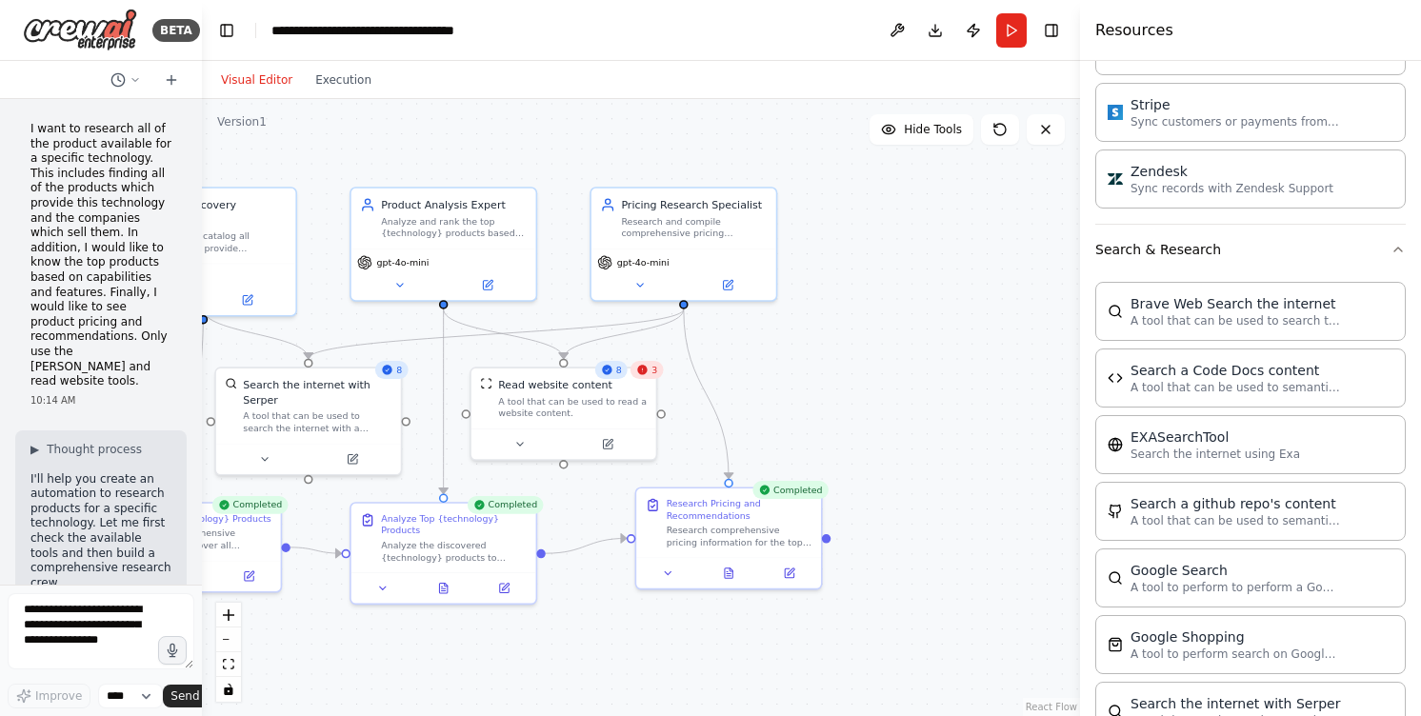
drag, startPoint x: 994, startPoint y: 387, endPoint x: 748, endPoint y: 346, distance: 249.1
click at [748, 346] on div ".deletable-edge-delete-btn { width: 20px; height: 20px; border: 0px solid #ffff…" at bounding box center [641, 407] width 878 height 617
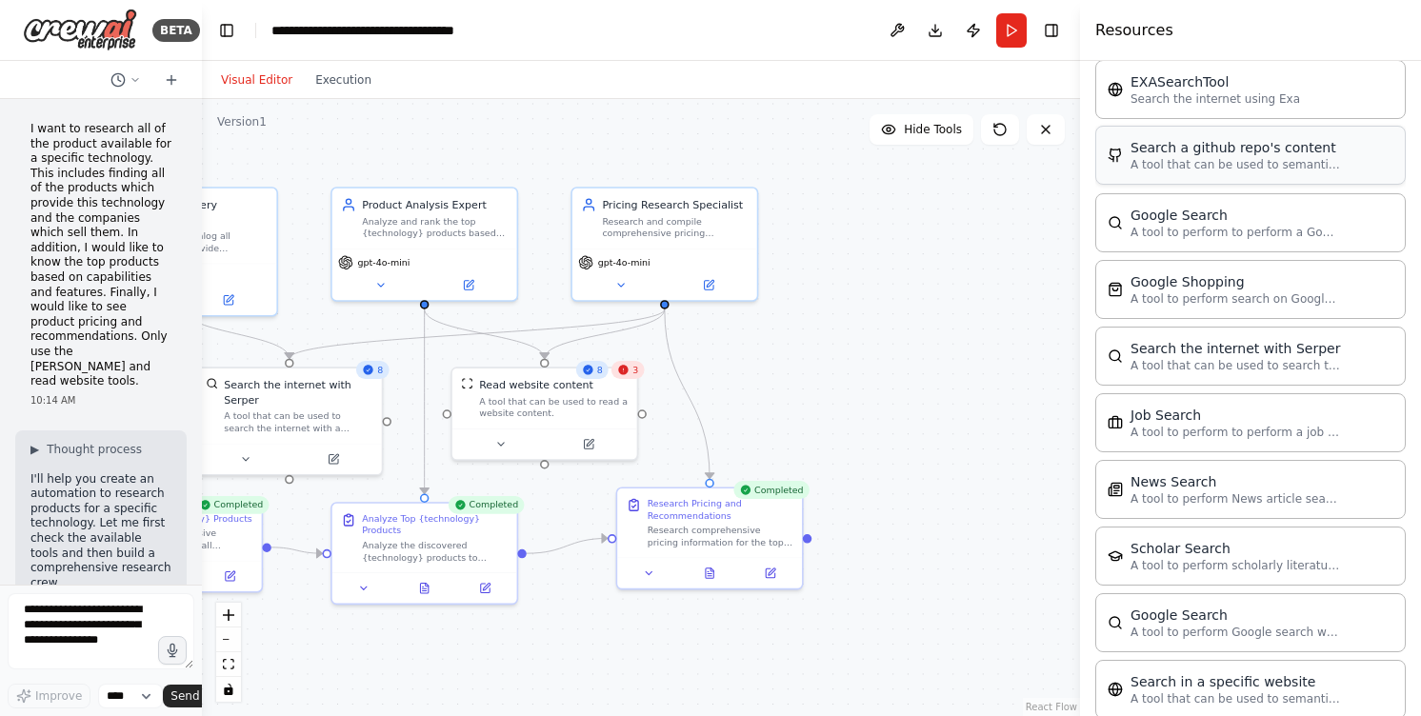
scroll to position [2207, 0]
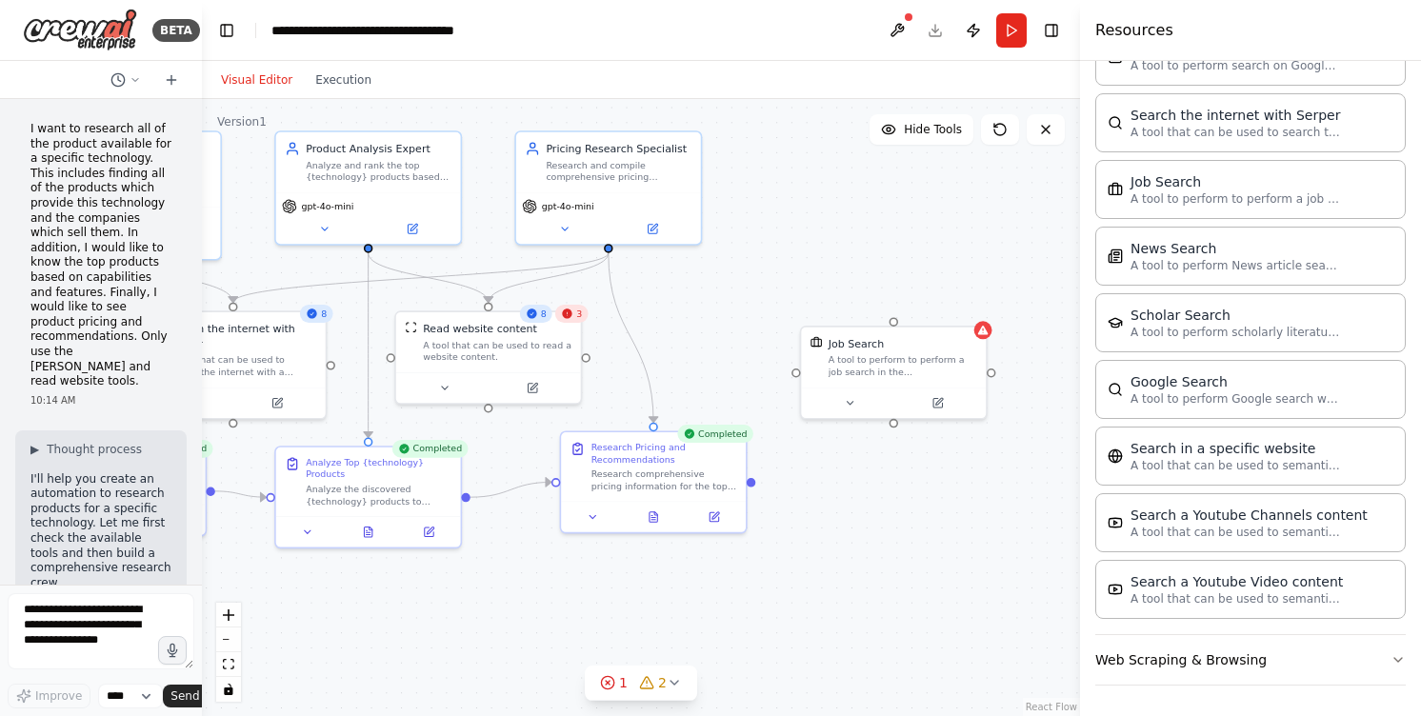
drag, startPoint x: 837, startPoint y: 328, endPoint x: 781, endPoint y: 271, distance: 79.4
click at [781, 271] on div ".deletable-edge-delete-btn { width: 20px; height: 20px; border: 0px solid #ffff…" at bounding box center [641, 407] width 878 height 617
click at [870, 364] on div "A tool to perform to perform a job search in the US with a search_query." at bounding box center [902, 363] width 149 height 24
click at [975, 297] on button at bounding box center [971, 304] width 25 height 25
click at [932, 304] on button "Confirm" at bounding box center [918, 304] width 68 height 23
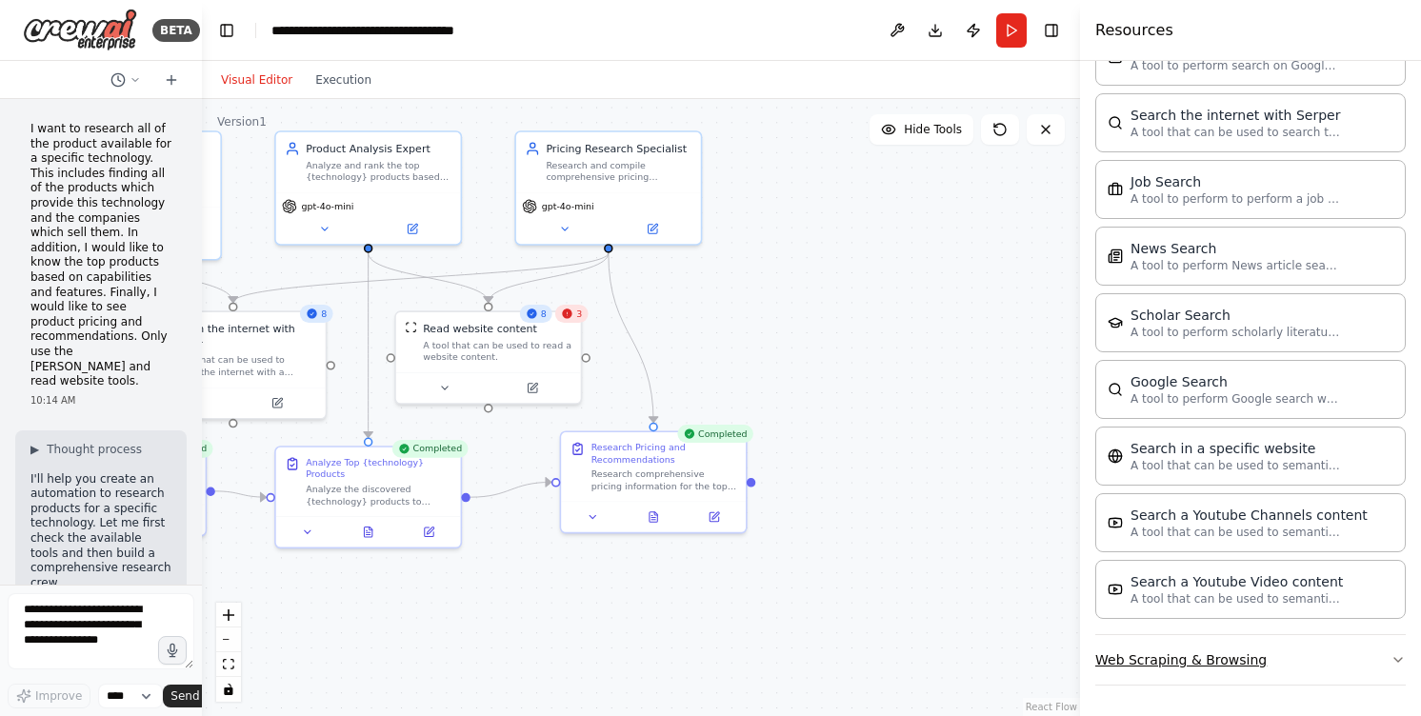
click at [1236, 663] on button "Web Scraping & Browsing" at bounding box center [1250, 660] width 310 height 50
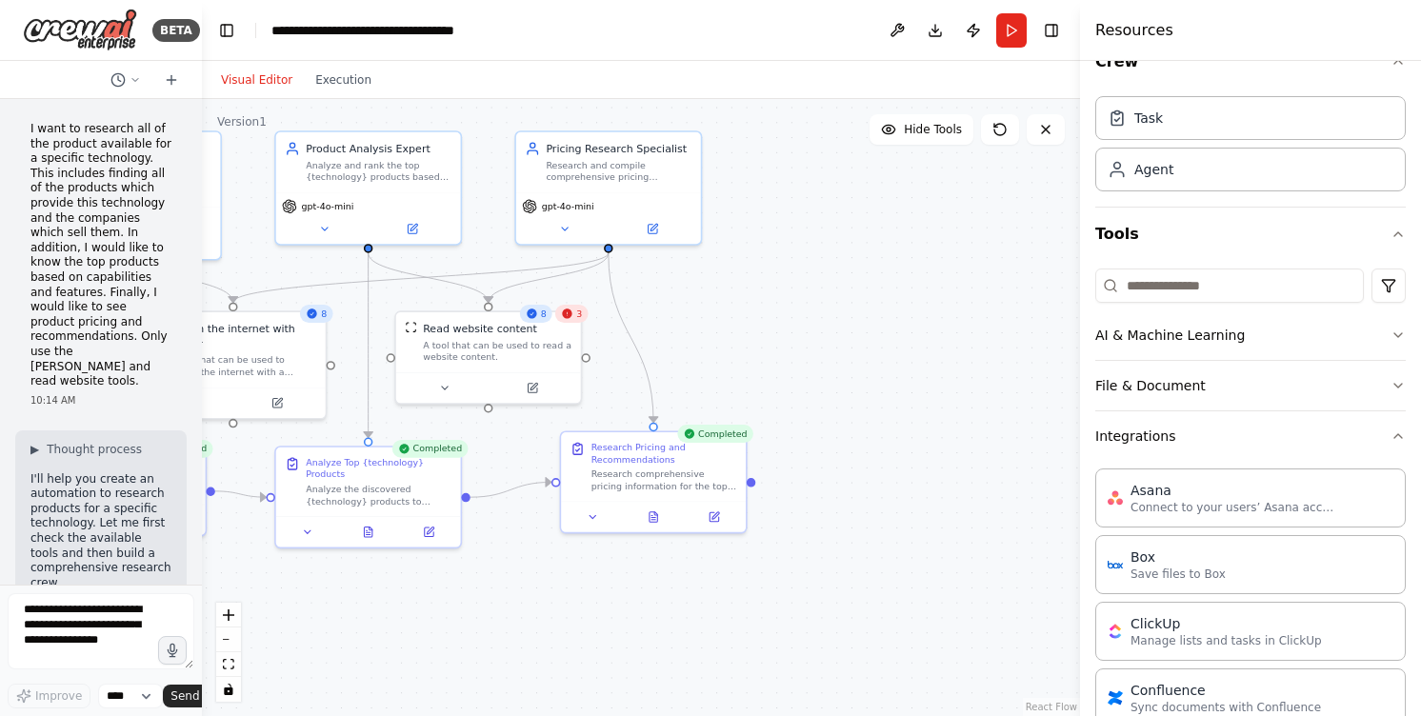
scroll to position [0, 0]
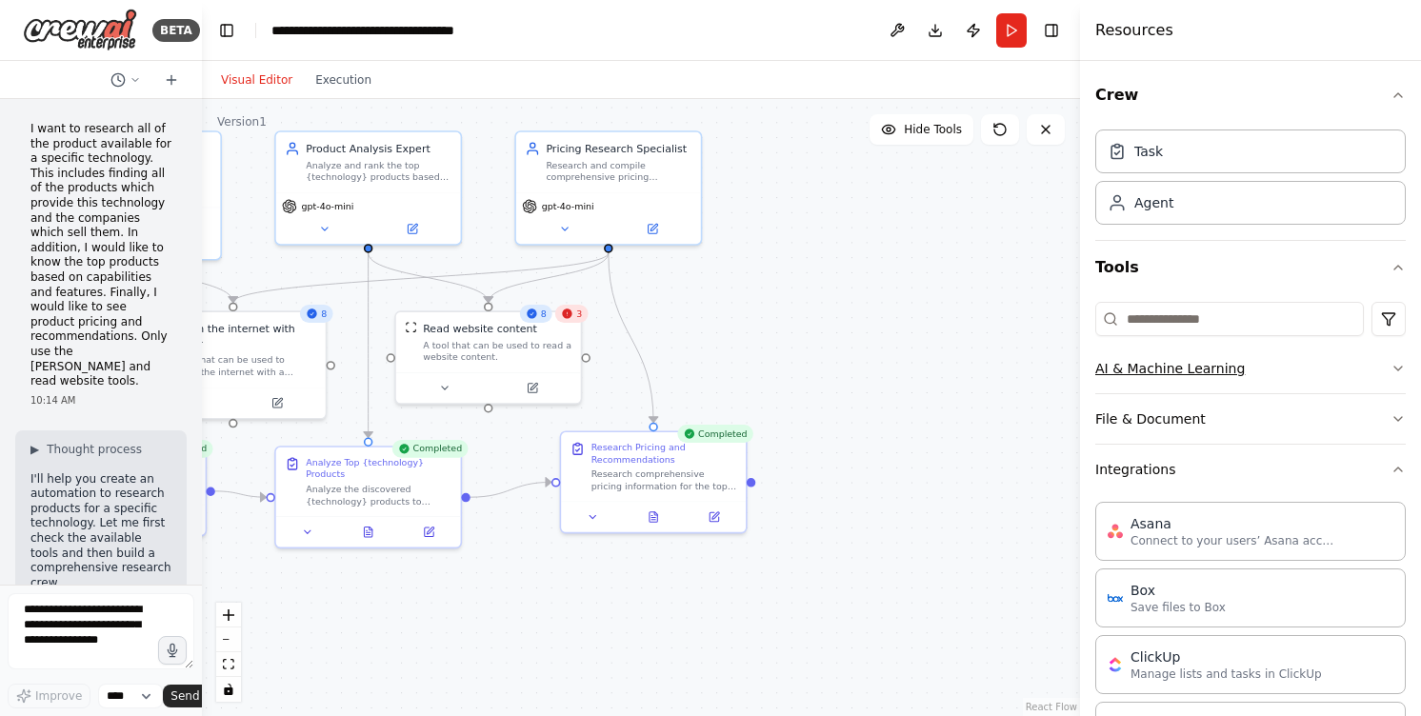
click at [1223, 368] on button "AI & Machine Learning" at bounding box center [1250, 369] width 310 height 50
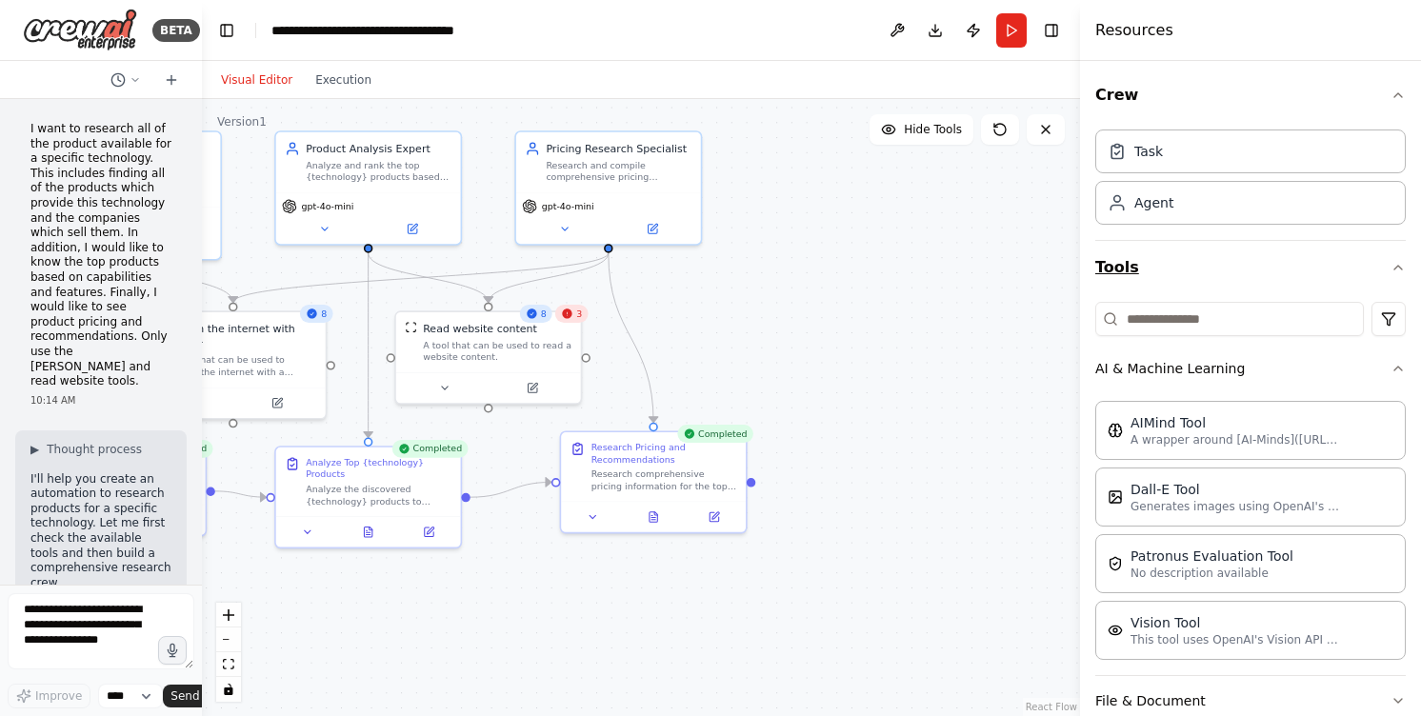
click at [1344, 266] on button "Tools" at bounding box center [1250, 267] width 310 height 53
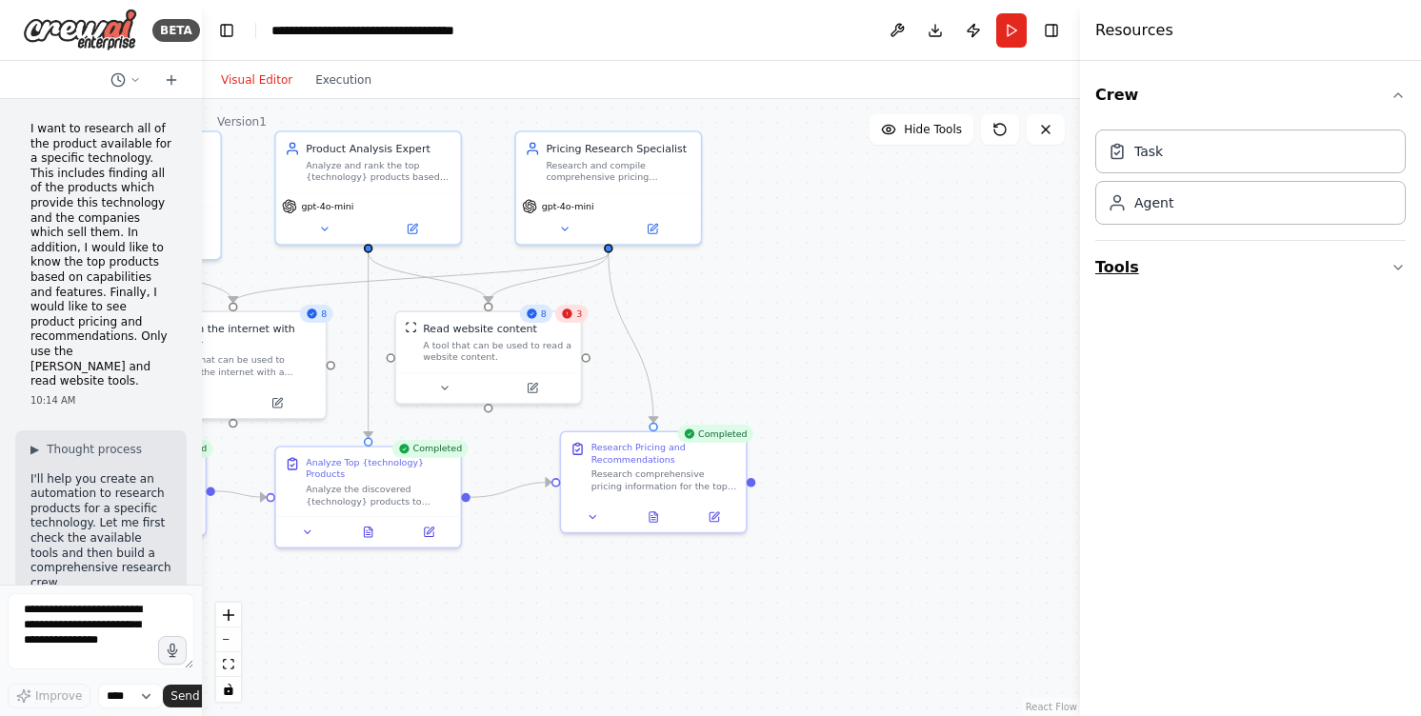
click at [1344, 266] on button "Tools" at bounding box center [1250, 267] width 310 height 53
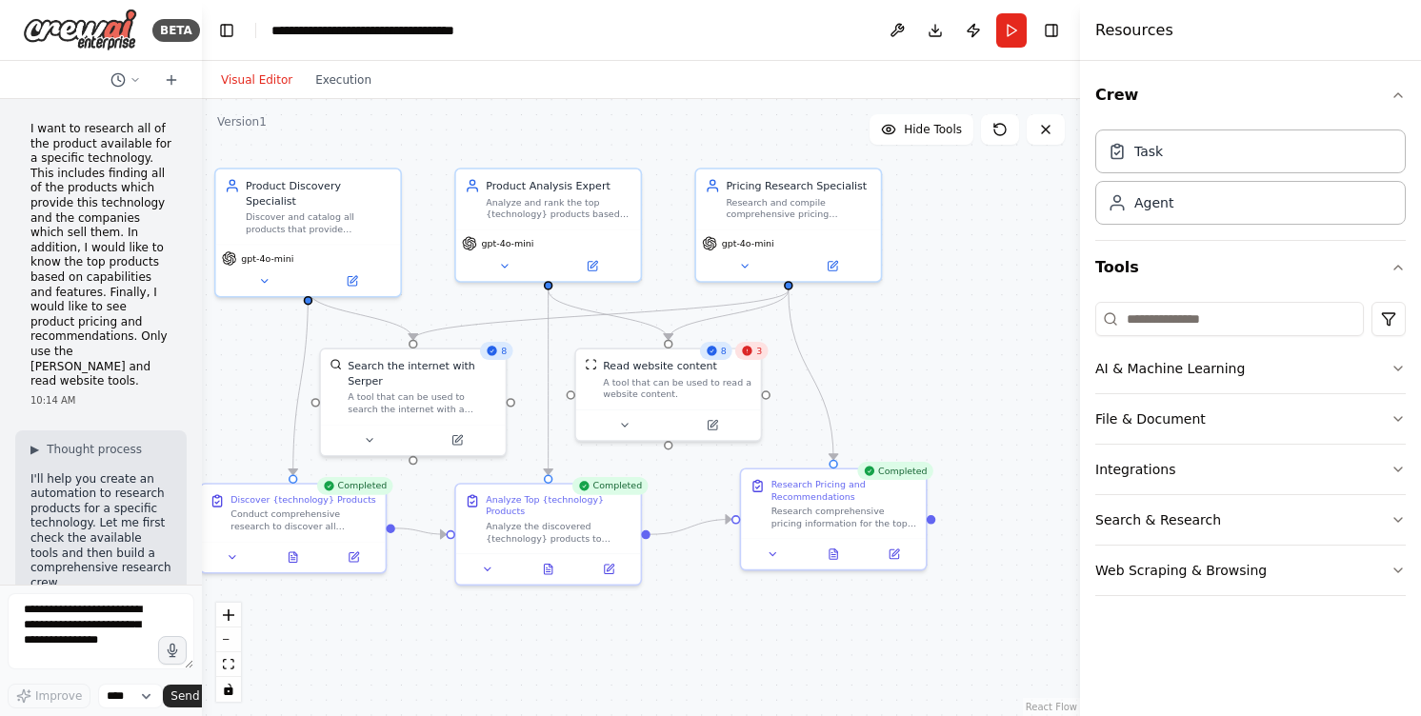
drag, startPoint x: 865, startPoint y: 397, endPoint x: 1046, endPoint y: 434, distance: 185.6
click at [1046, 434] on div ".deletable-edge-delete-btn { width: 20px; height: 20px; border: 0px solid #ffff…" at bounding box center [641, 407] width 878 height 617
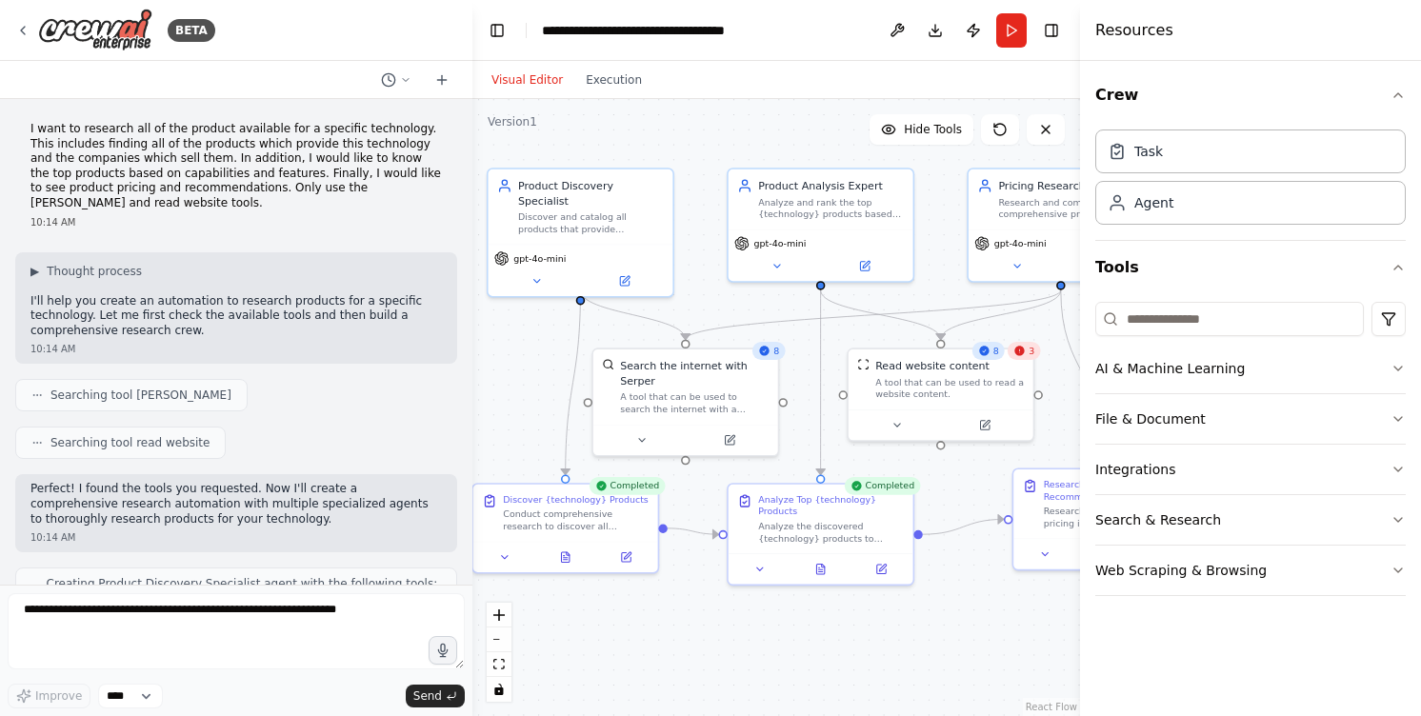
drag, startPoint x: 197, startPoint y: 375, endPoint x: 472, endPoint y: 382, distance: 275.3
click at [472, 382] on div "BETA I want to research all of the product available for a specific technology.…" at bounding box center [710, 358] width 1421 height 716
click at [400, 77] on icon at bounding box center [405, 79] width 11 height 11
click at [585, 123] on div ".deletable-edge-delete-btn { width: 20px; height: 20px; border: 0px solid #ffff…" at bounding box center [775, 407] width 607 height 617
click at [1020, 28] on button "Run" at bounding box center [1011, 30] width 30 height 34
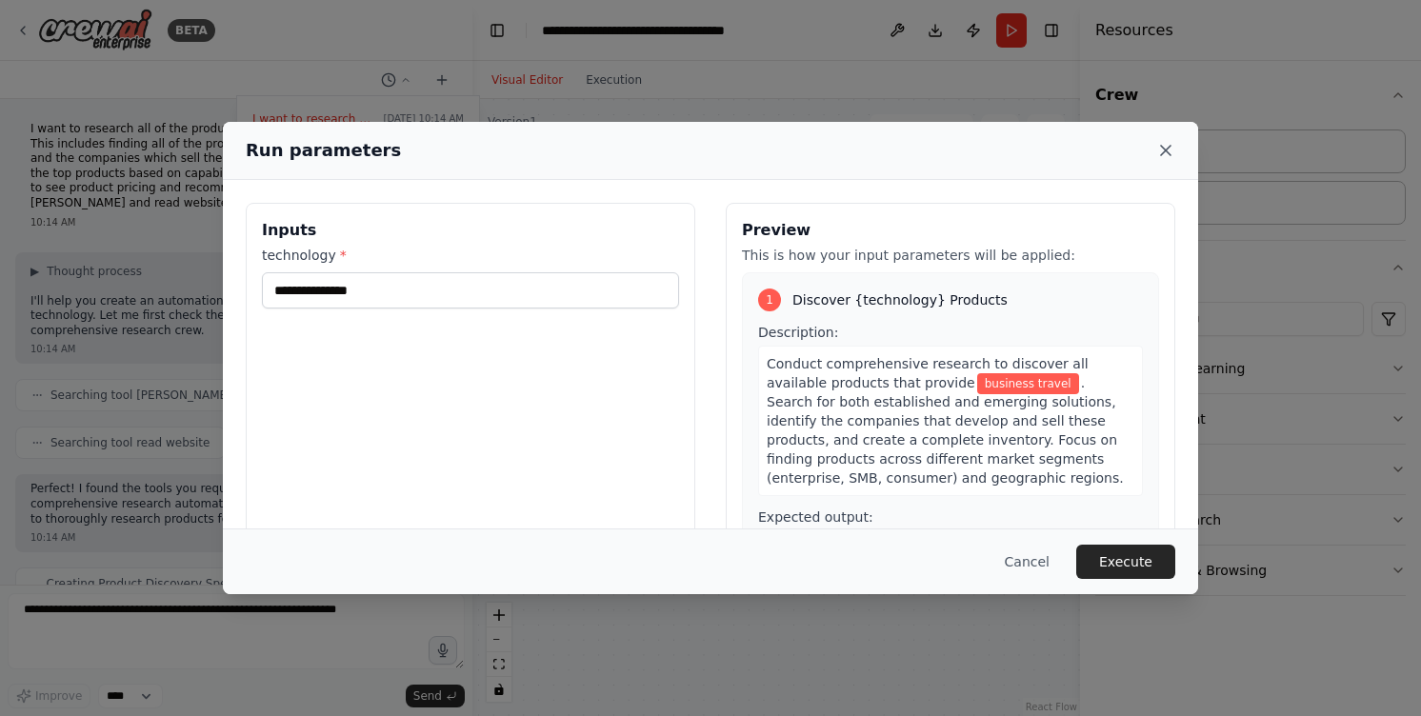
click at [1165, 149] on icon at bounding box center [1166, 151] width 10 height 10
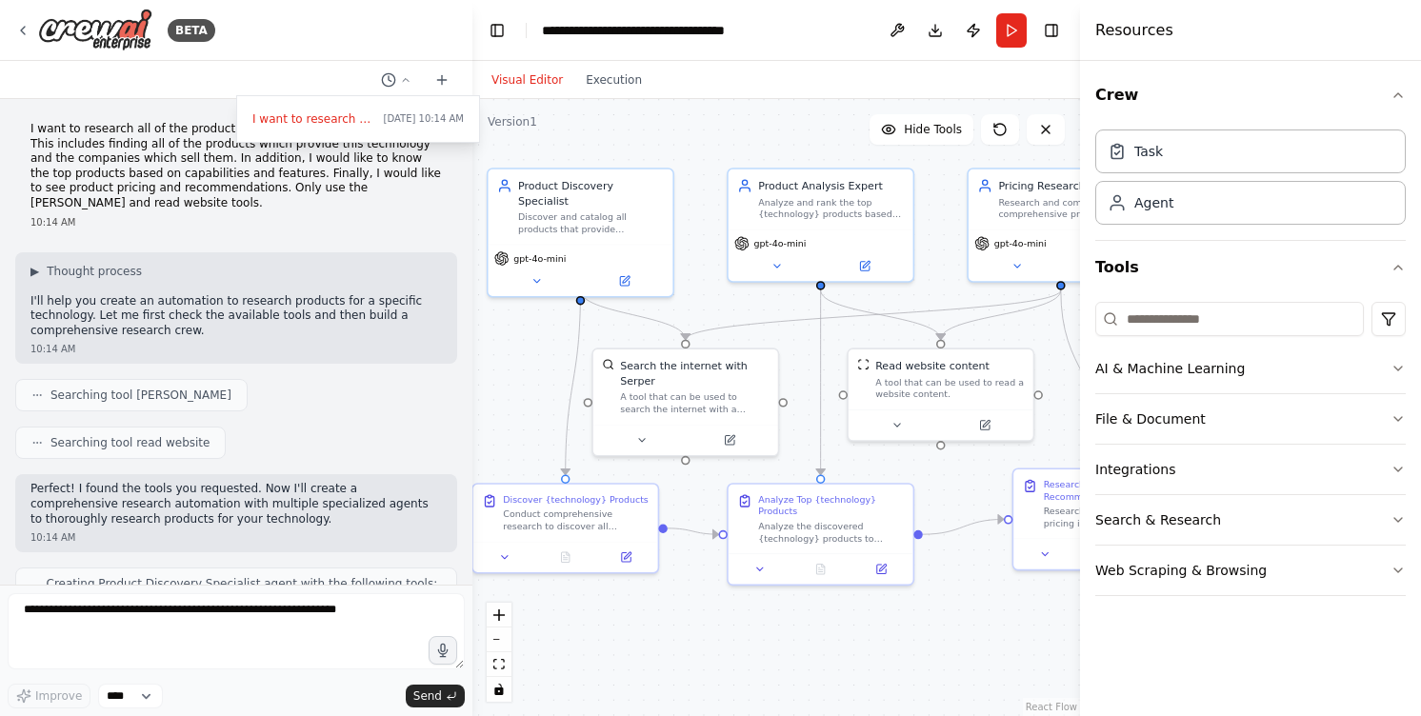
click at [696, 124] on div ".deletable-edge-delete-btn { width: 20px; height: 20px; border: 0px solid #ffff…" at bounding box center [775, 407] width 607 height 617
click at [404, 171] on div at bounding box center [236, 358] width 472 height 716
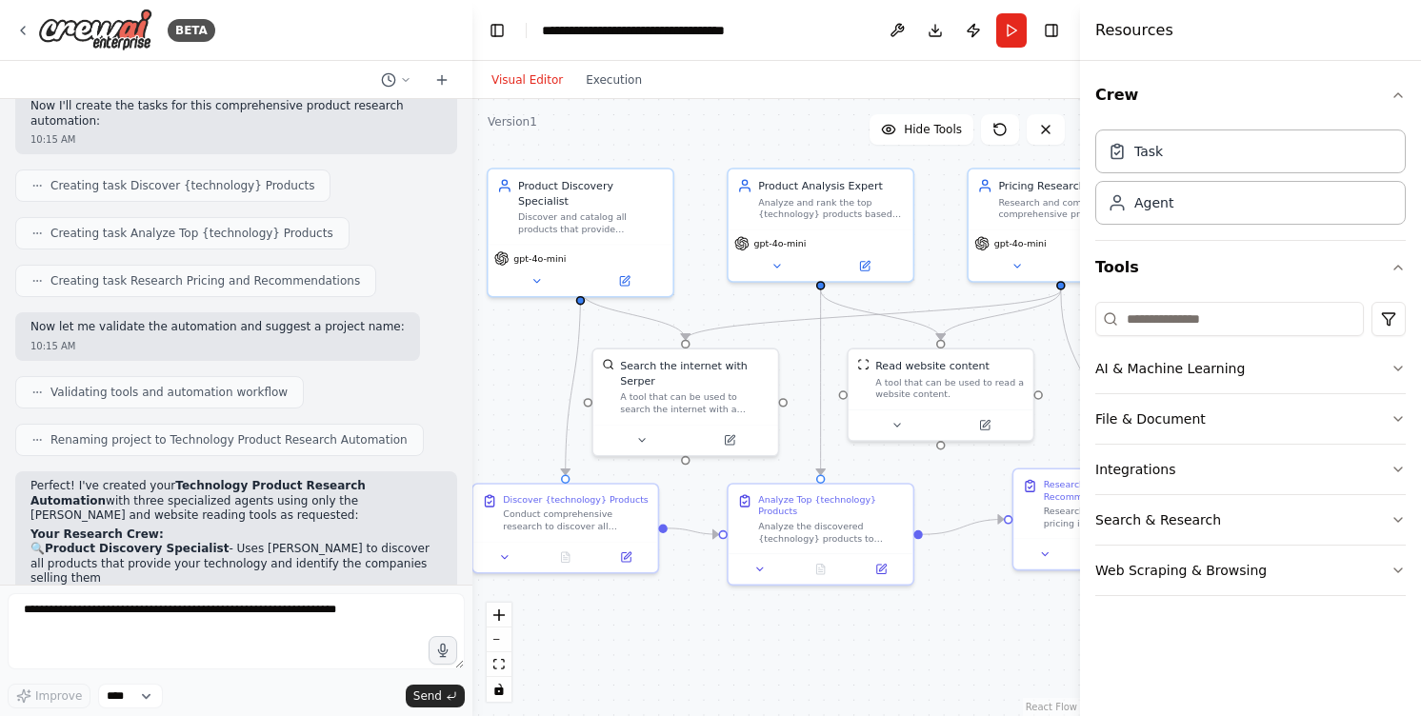
scroll to position [1026, 0]
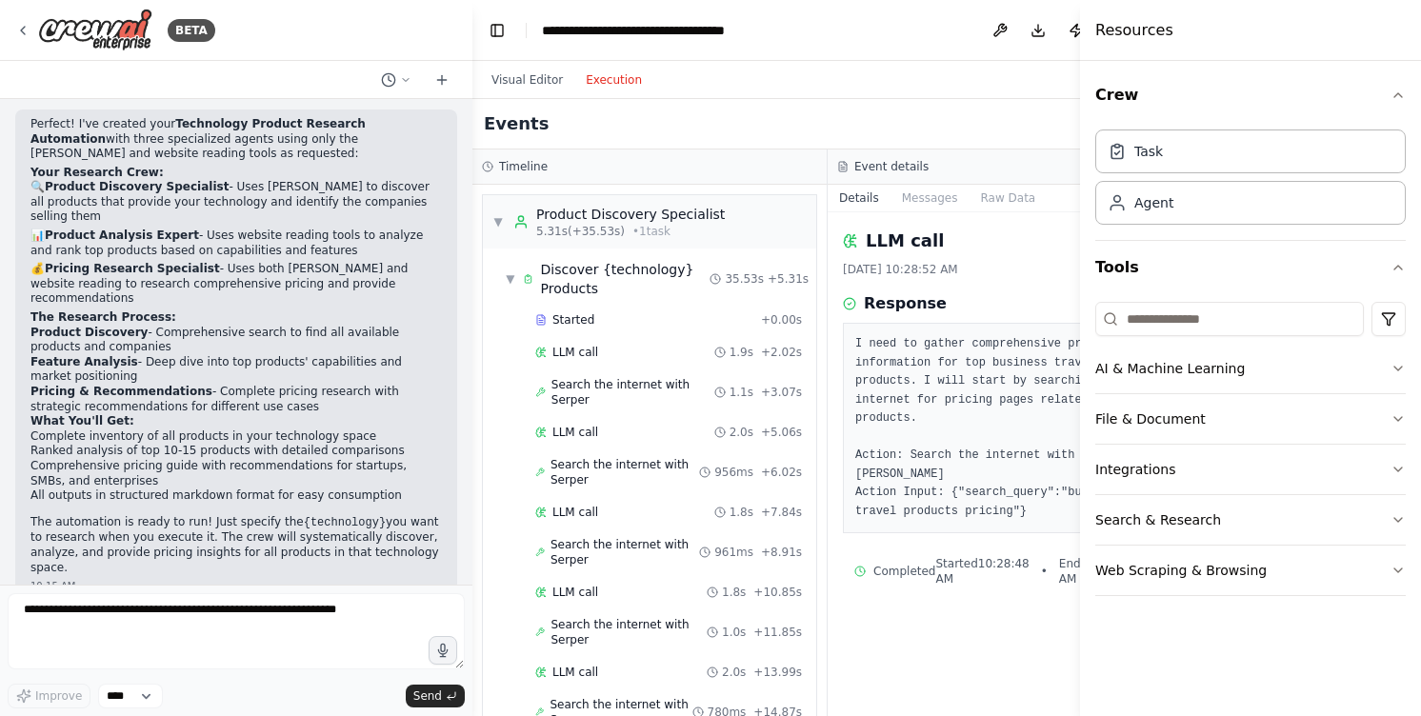
click at [620, 80] on button "Execution" at bounding box center [613, 80] width 79 height 23
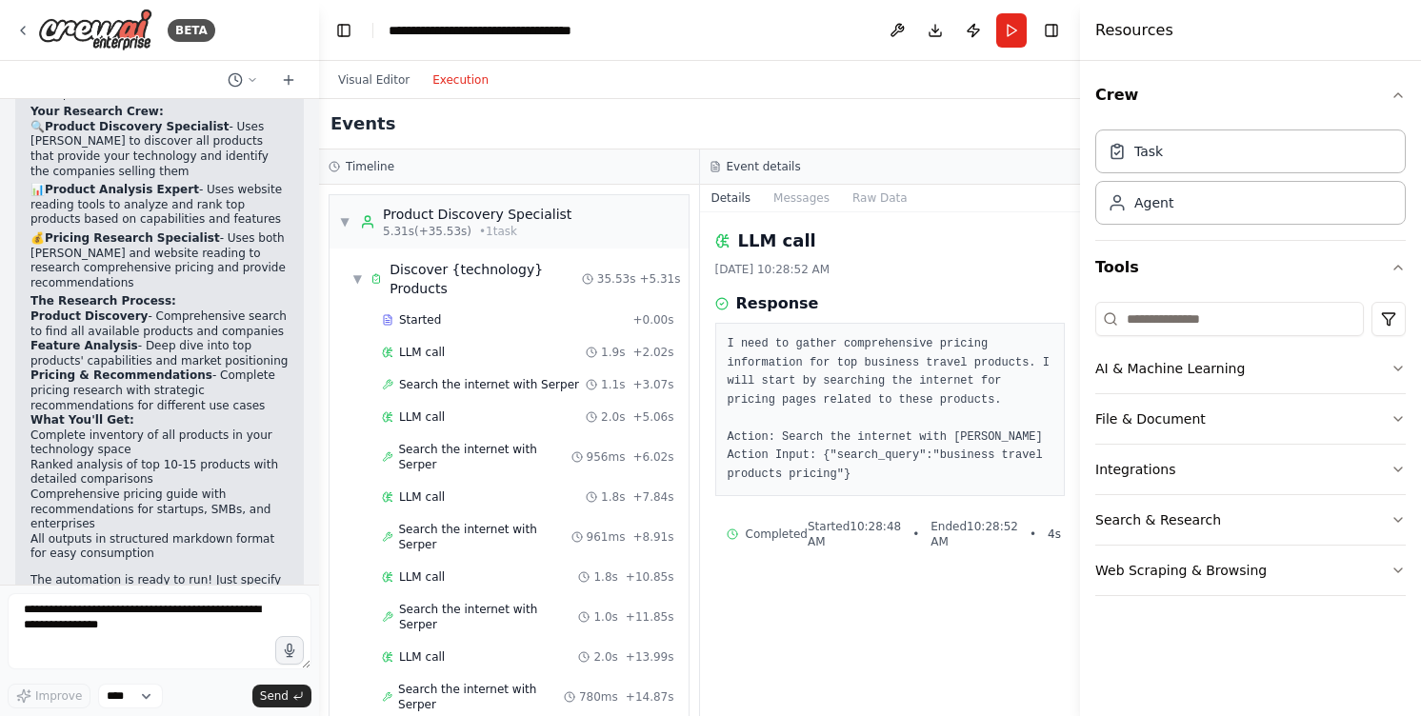
scroll to position [1402, 0]
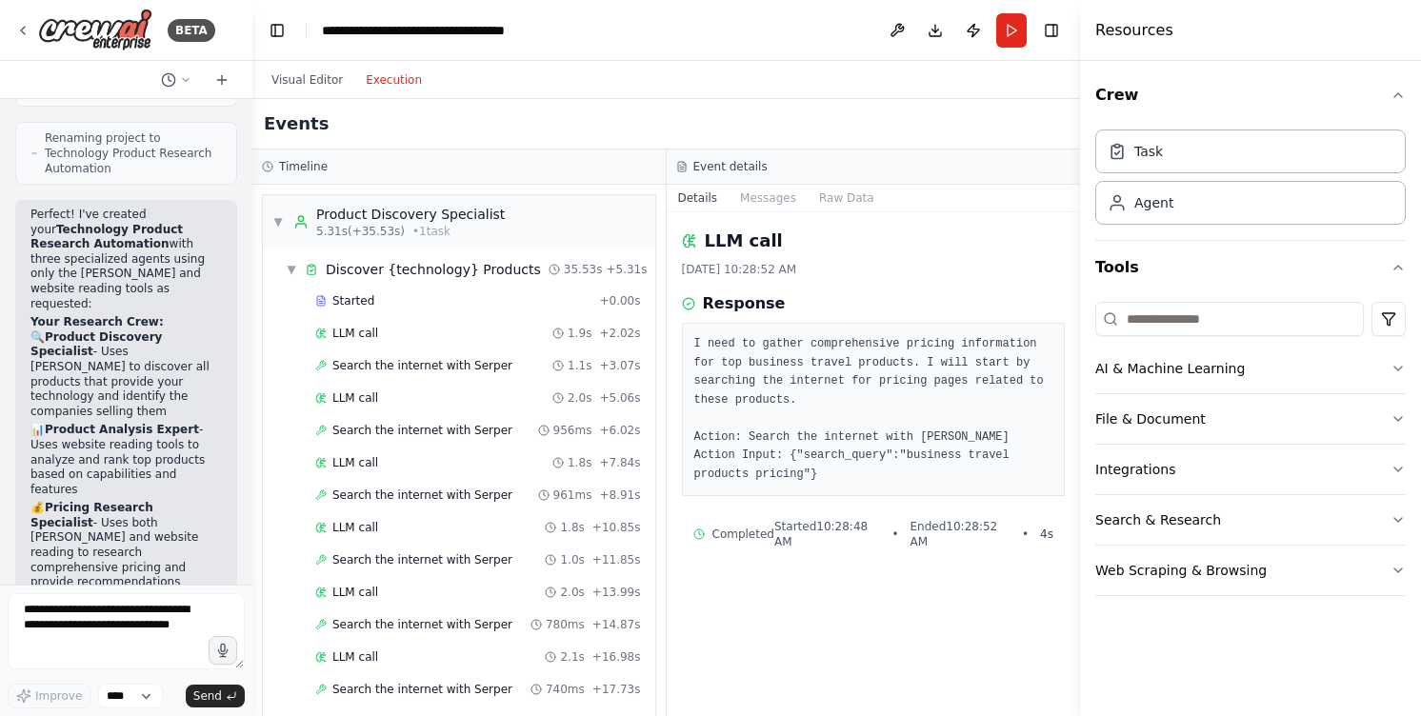
drag, startPoint x: 468, startPoint y: 142, endPoint x: 252, endPoint y: 164, distance: 216.3
click at [252, 164] on div "BETA I want to research all of the product available for a specific technology.…" at bounding box center [710, 358] width 1421 height 716
click at [294, 271] on span "▼" at bounding box center [291, 269] width 11 height 15
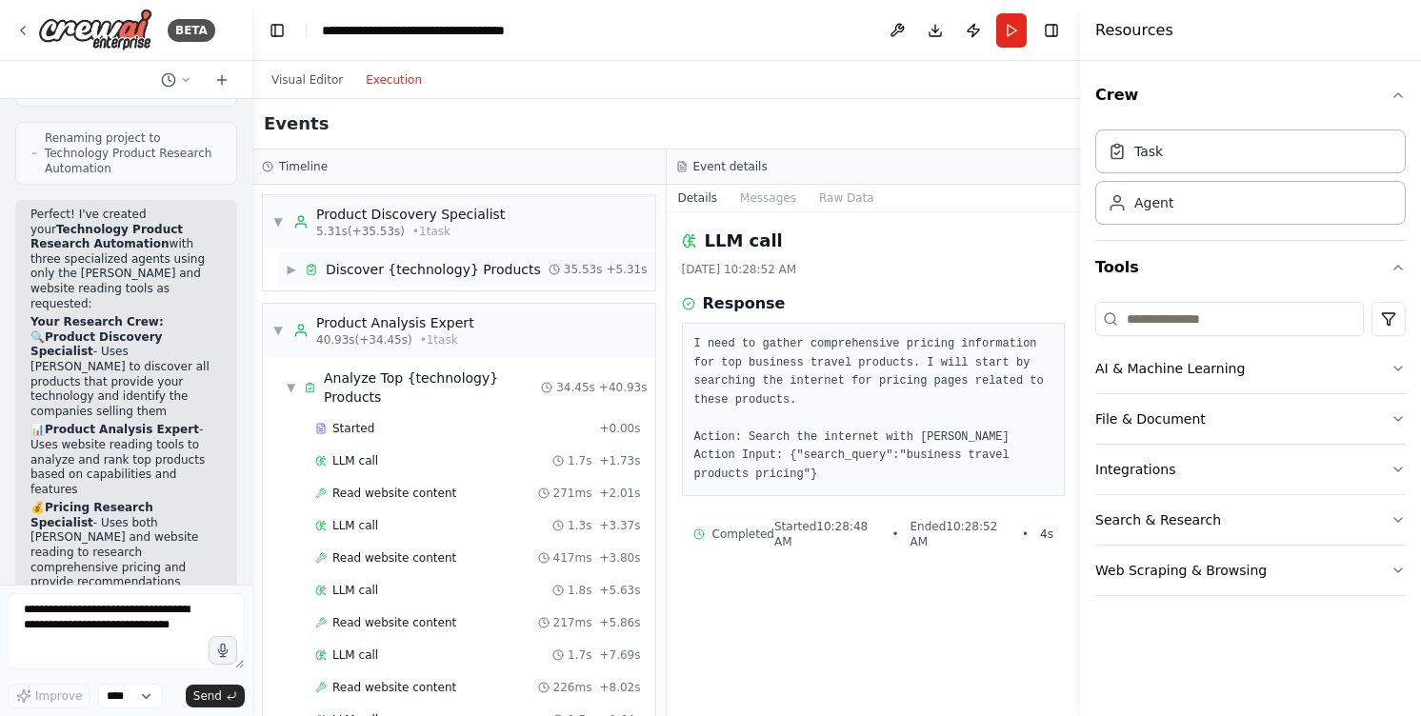
click at [424, 269] on div "Discover {technology} Products" at bounding box center [433, 269] width 215 height 19
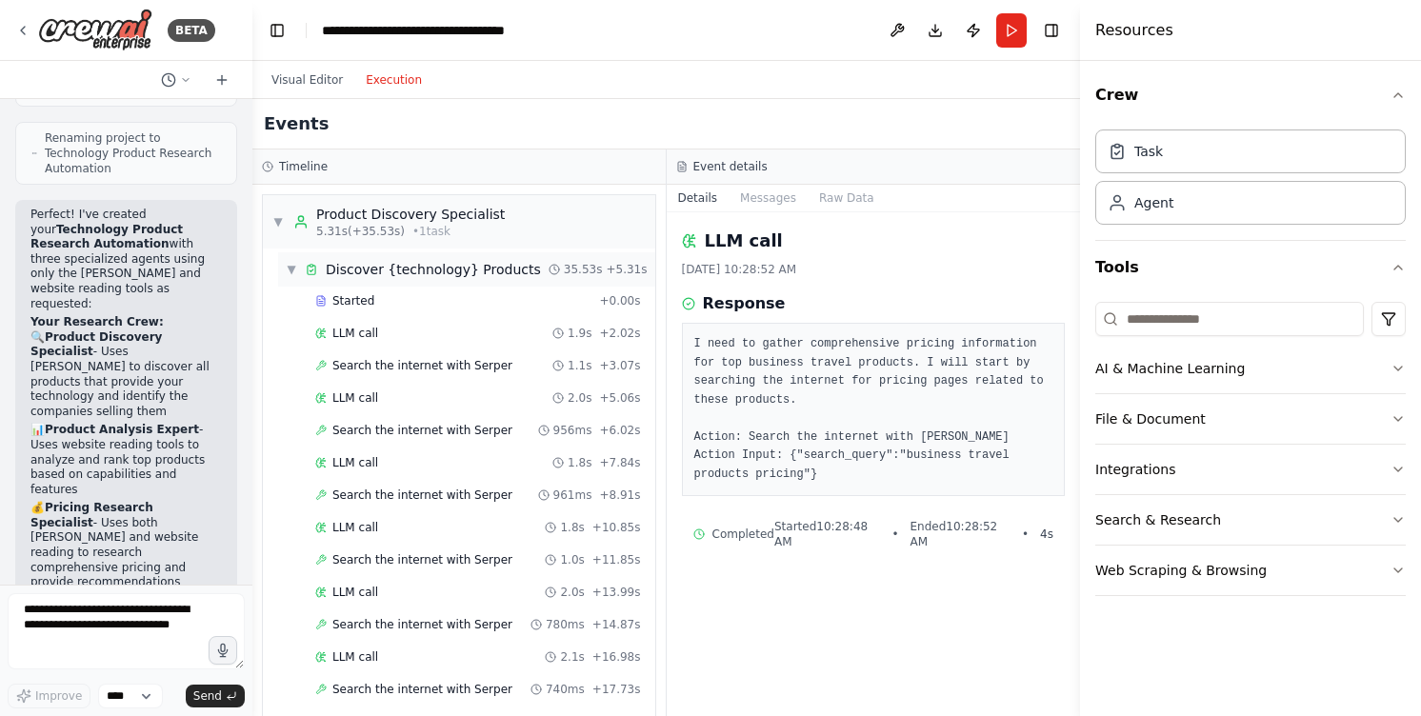
click at [424, 269] on div "Discover {technology} Products" at bounding box center [433, 269] width 215 height 19
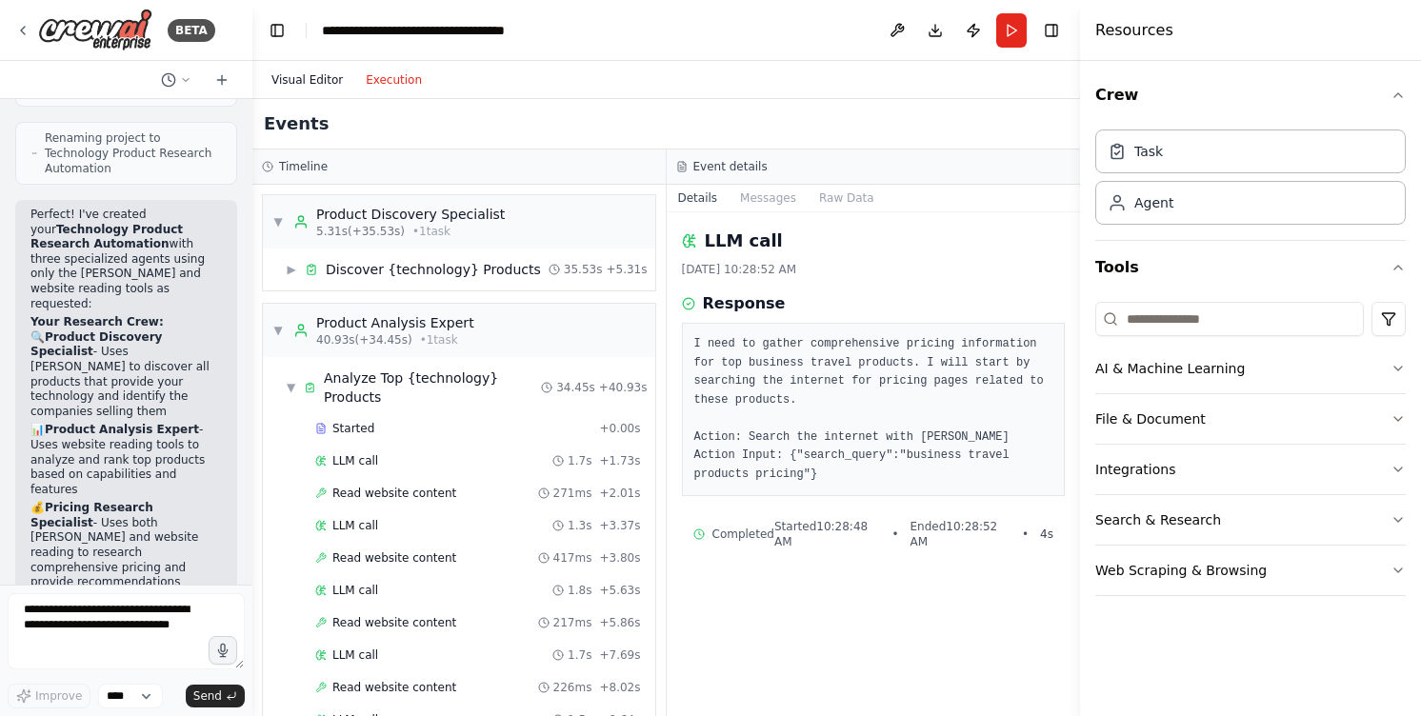
click at [301, 75] on button "Visual Editor" at bounding box center [307, 80] width 94 height 23
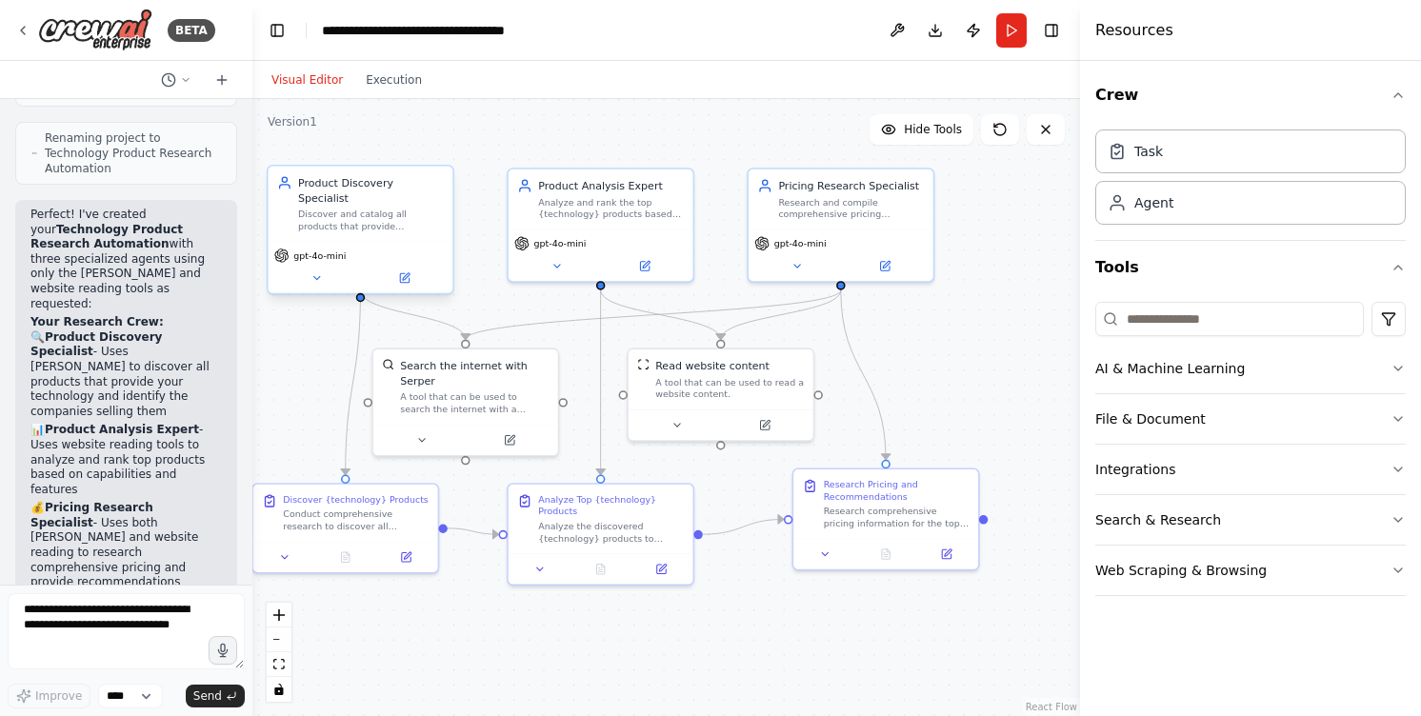
click at [340, 214] on div "Discover and catalog all products that provide {technology}, identifying the co…" at bounding box center [371, 221] width 146 height 24
click at [407, 272] on div "gpt-4o-mini" at bounding box center [361, 266] width 185 height 51
click at [408, 273] on icon at bounding box center [404, 277] width 9 height 9
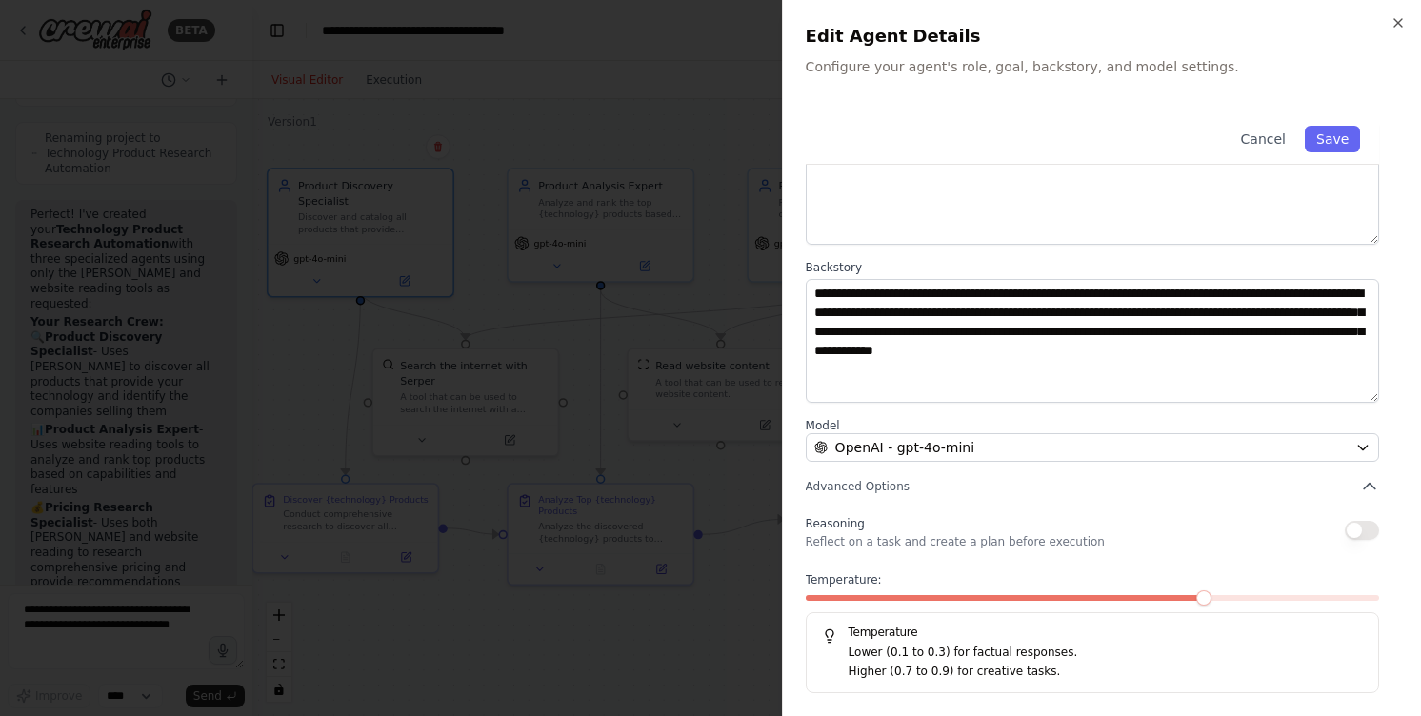
scroll to position [0, 0]
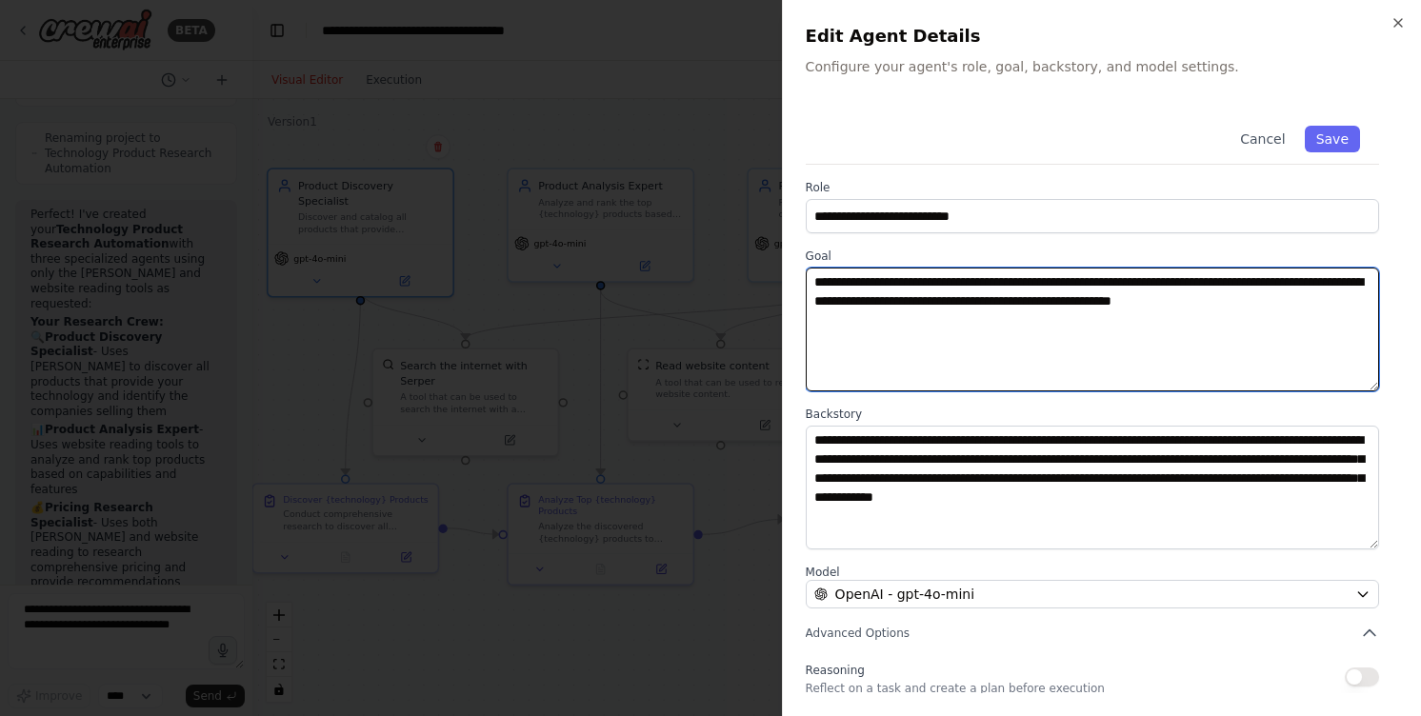
click at [995, 345] on textarea "**********" at bounding box center [1092, 330] width 573 height 124
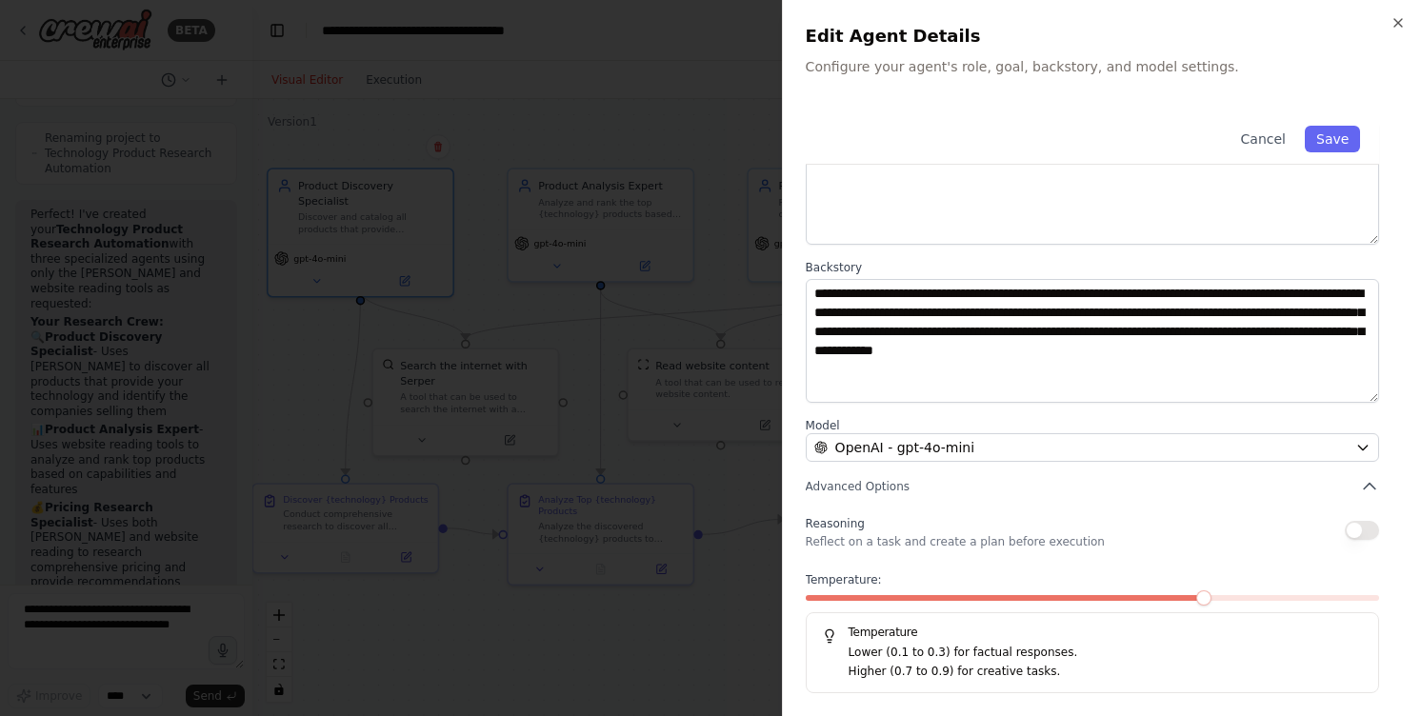
click at [685, 369] on div at bounding box center [710, 358] width 1421 height 716
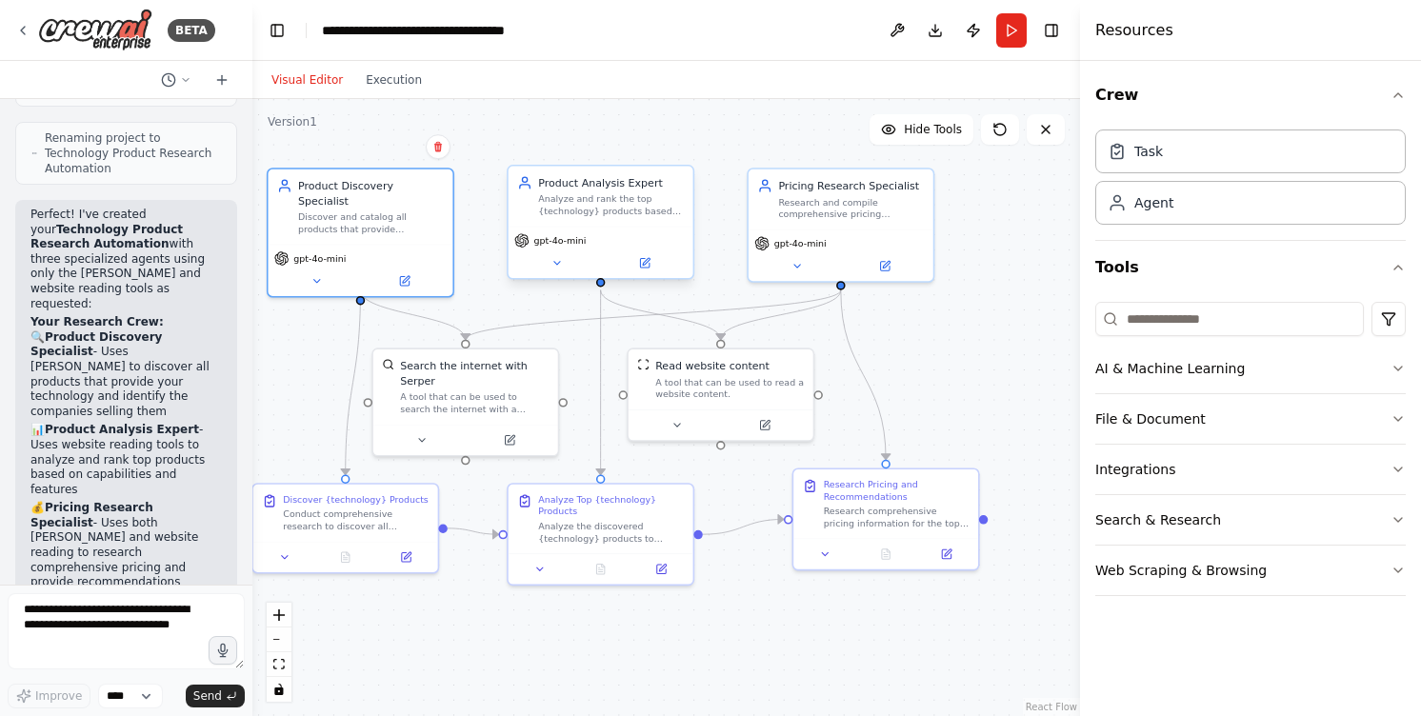
click at [635, 212] on div "Analyze and rank the top {technology} products based on their capabilities, fea…" at bounding box center [611, 205] width 146 height 24
click at [881, 230] on div "gpt-4o-mini" at bounding box center [840, 252] width 185 height 51
click at [370, 531] on div "Discover {technology} Products Conduct comprehensive research to discover all a…" at bounding box center [345, 510] width 185 height 57
click at [408, 553] on icon at bounding box center [407, 552] width 7 height 7
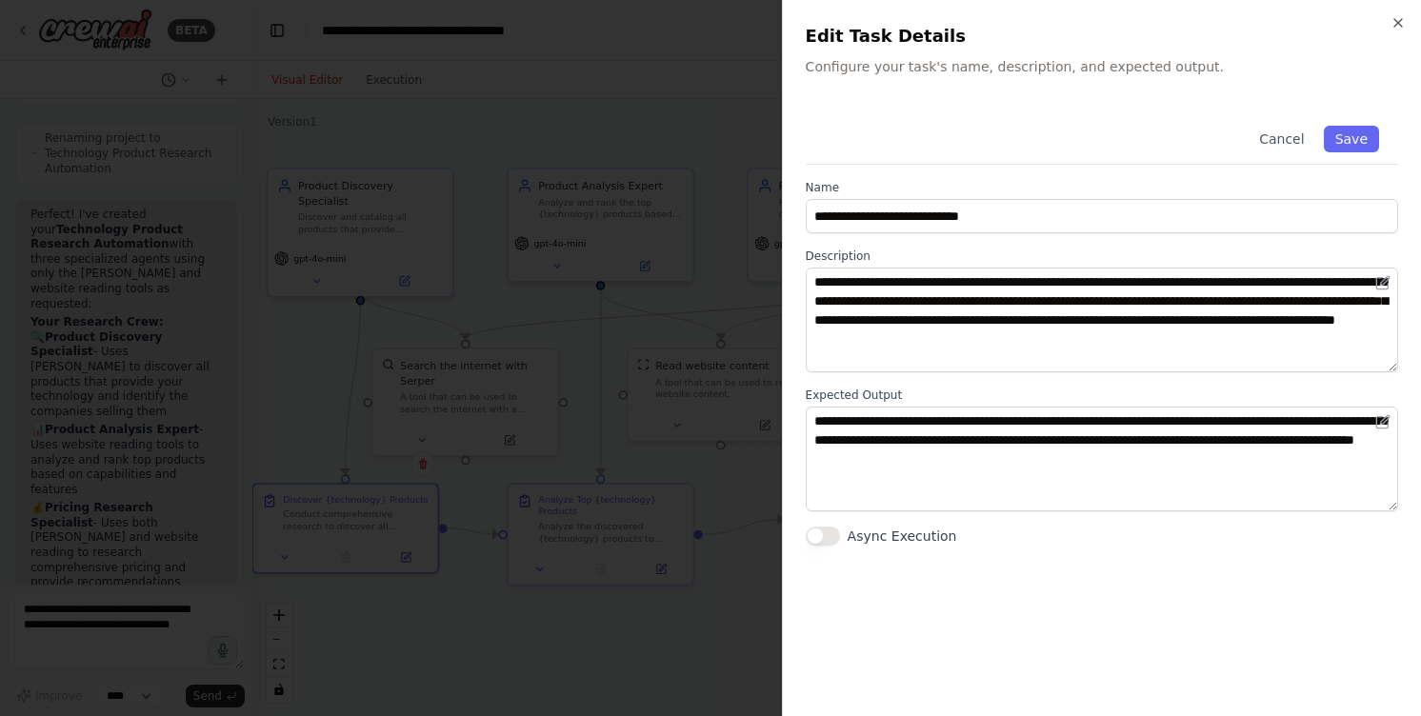
click at [489, 597] on div at bounding box center [710, 358] width 1421 height 716
